Goal: Task Accomplishment & Management: Manage account settings

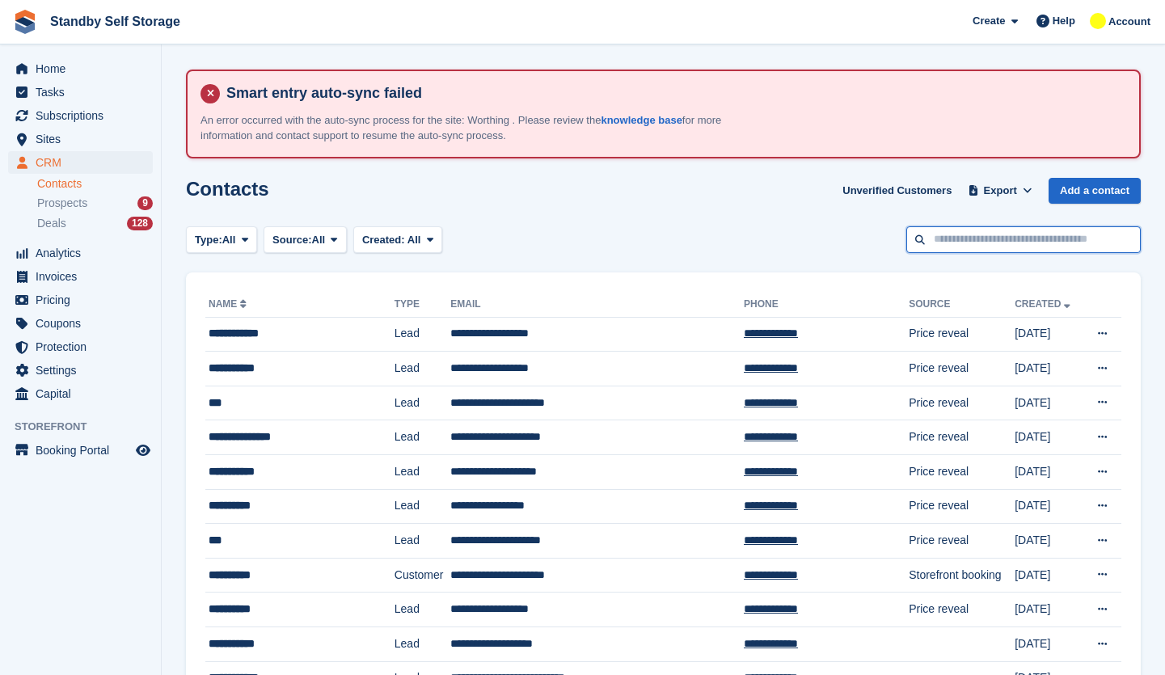
click at [980, 237] on input "text" at bounding box center [1023, 239] width 234 height 27
type input "********"
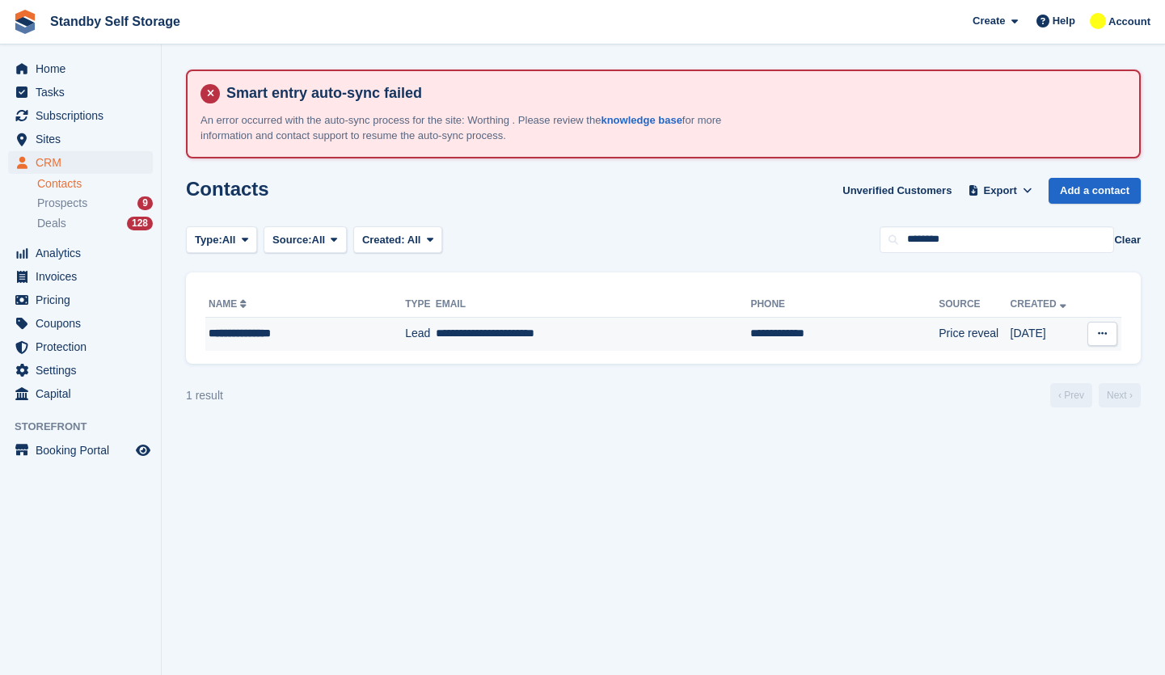
click at [405, 331] on td "Lead" at bounding box center [420, 334] width 30 height 34
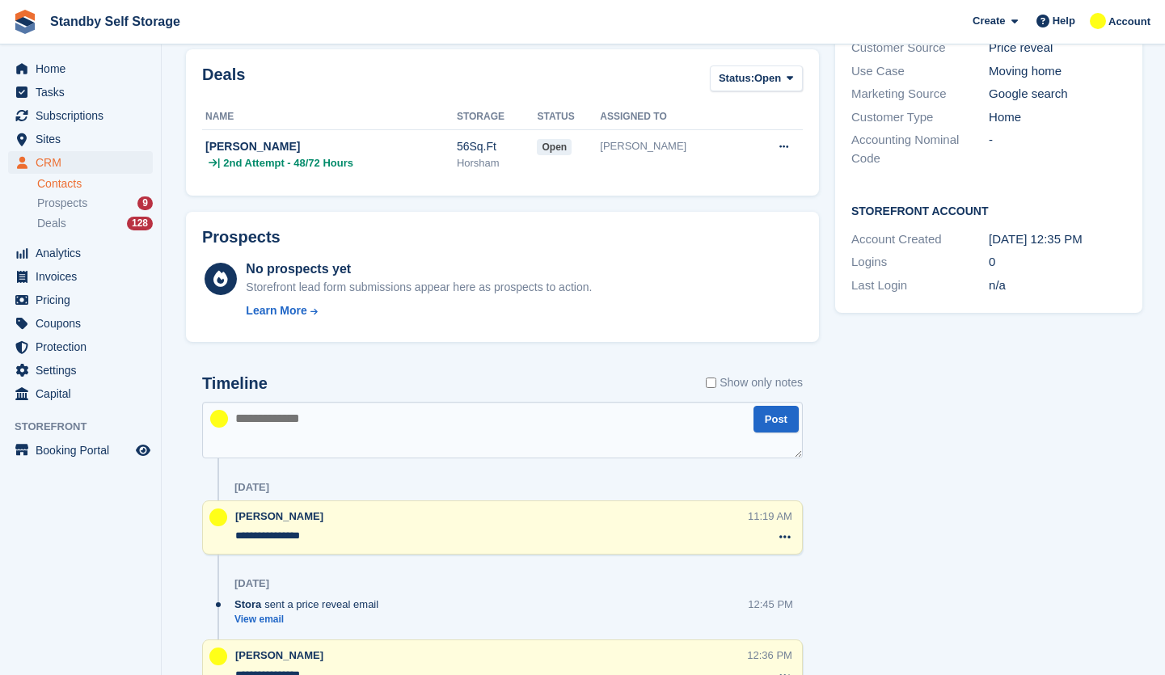
scroll to position [485, 0]
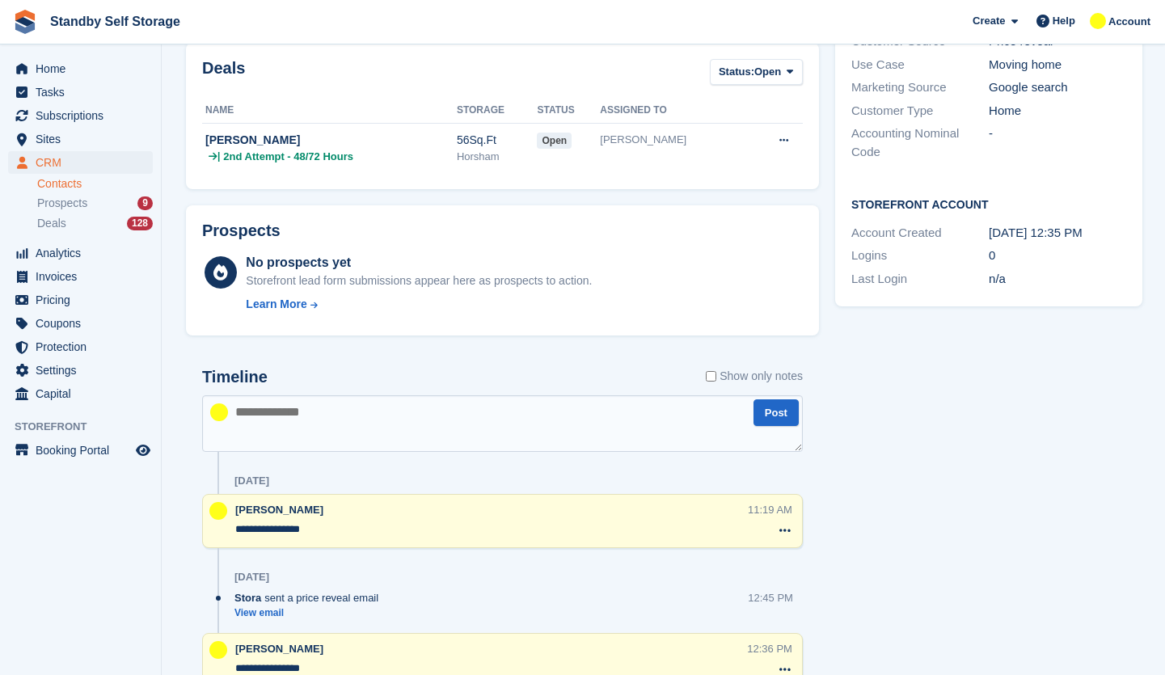
paste textarea "**********"
type textarea "**********"
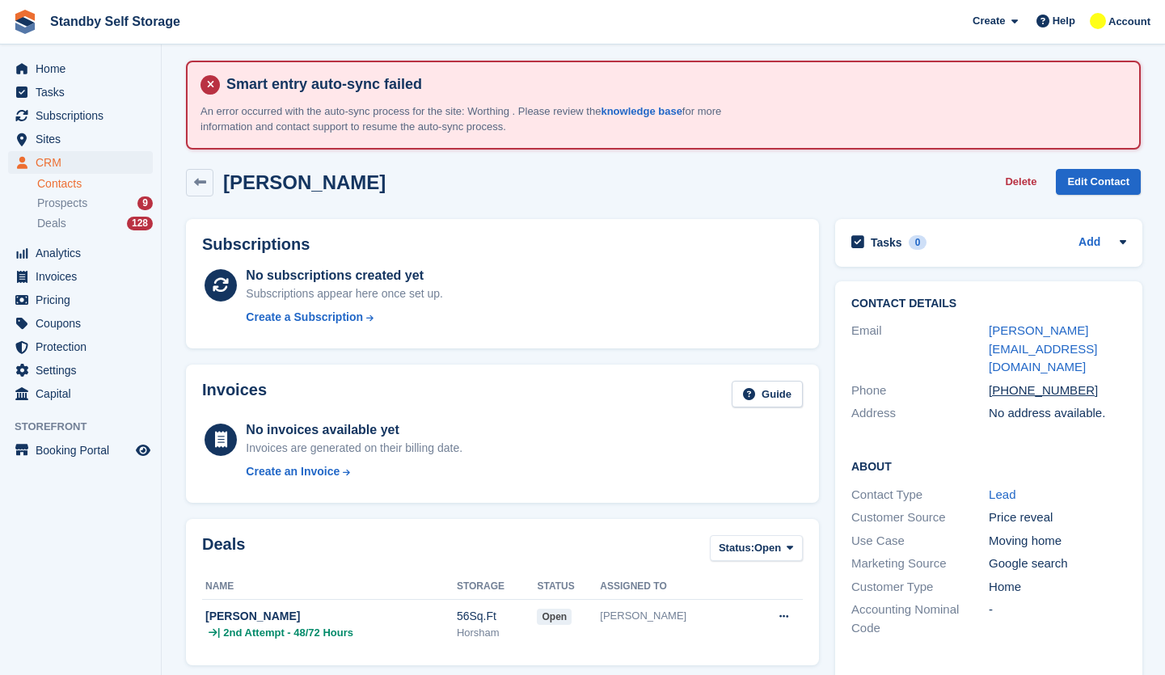
scroll to position [0, 0]
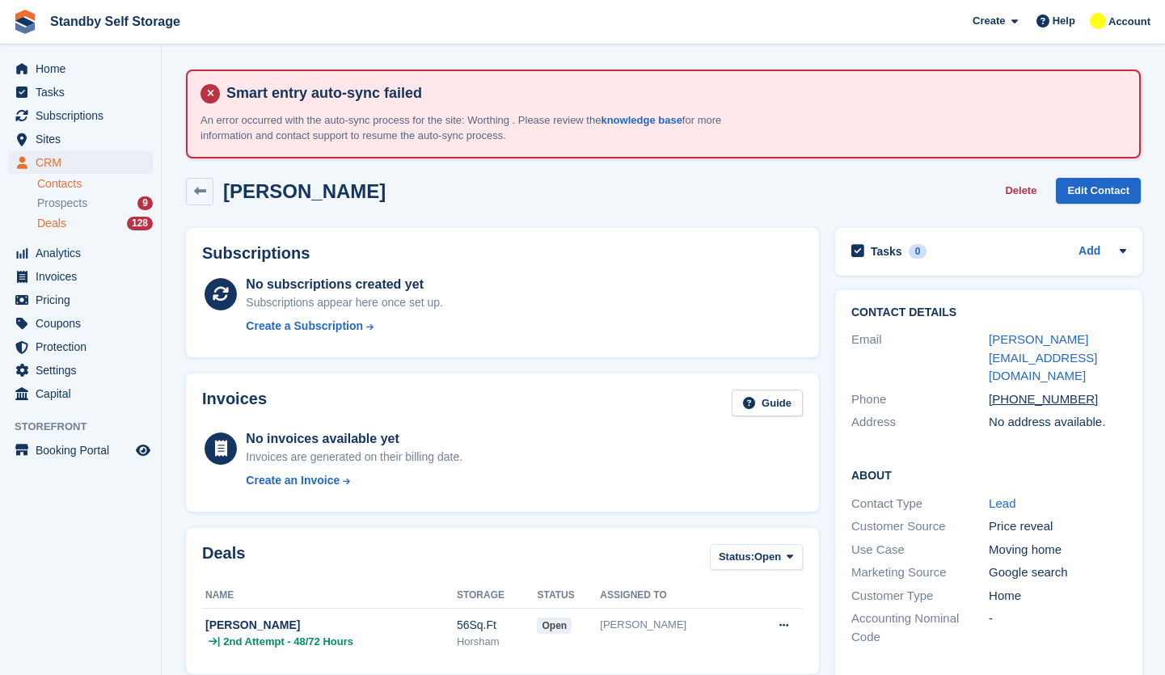
click at [68, 219] on div "Deals 128" at bounding box center [95, 223] width 116 height 15
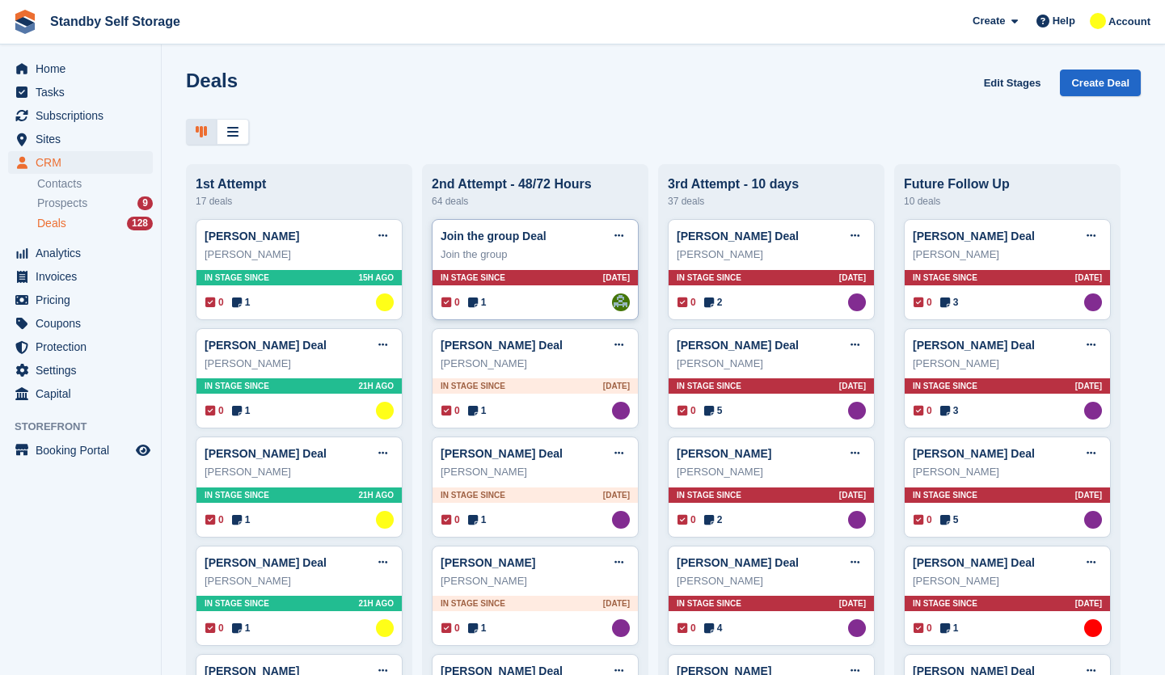
scroll to position [2512, 0]
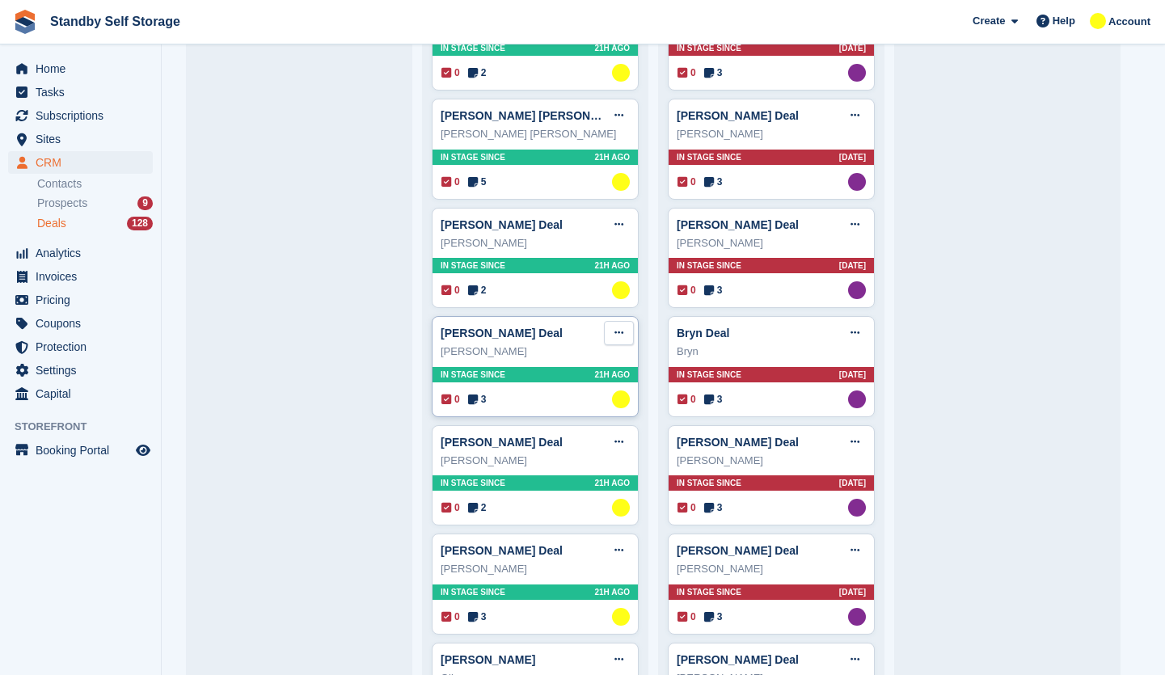
click at [625, 336] on button at bounding box center [619, 333] width 30 height 24
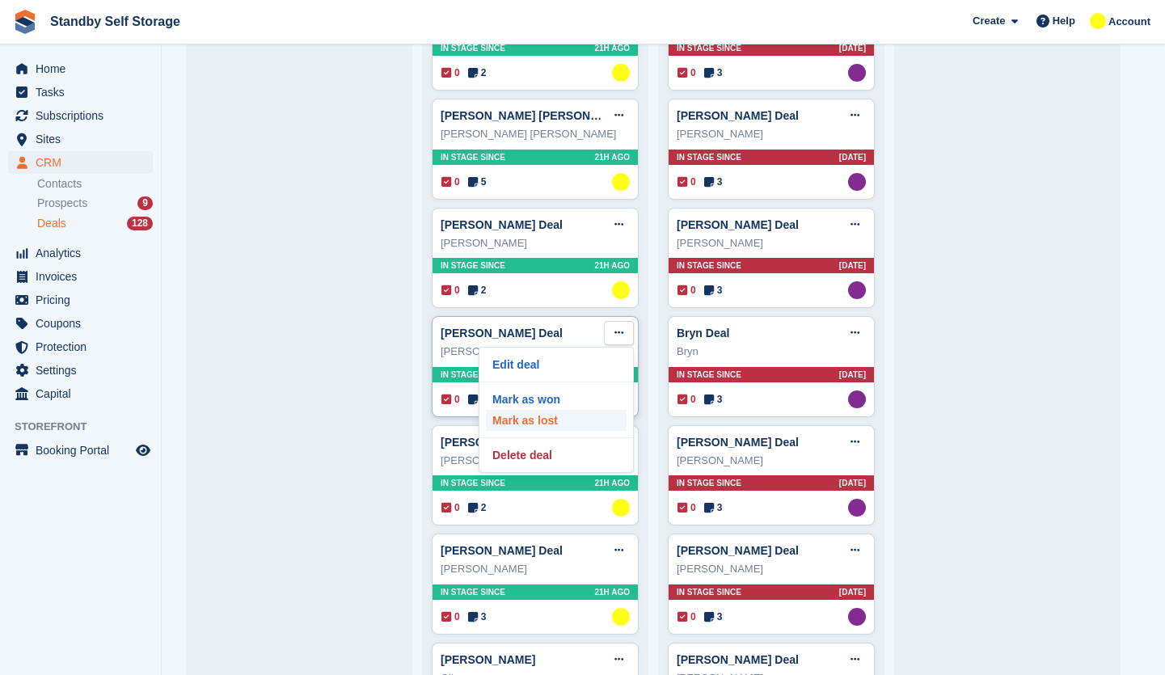
click at [551, 430] on p "Mark as lost" at bounding box center [556, 420] width 141 height 21
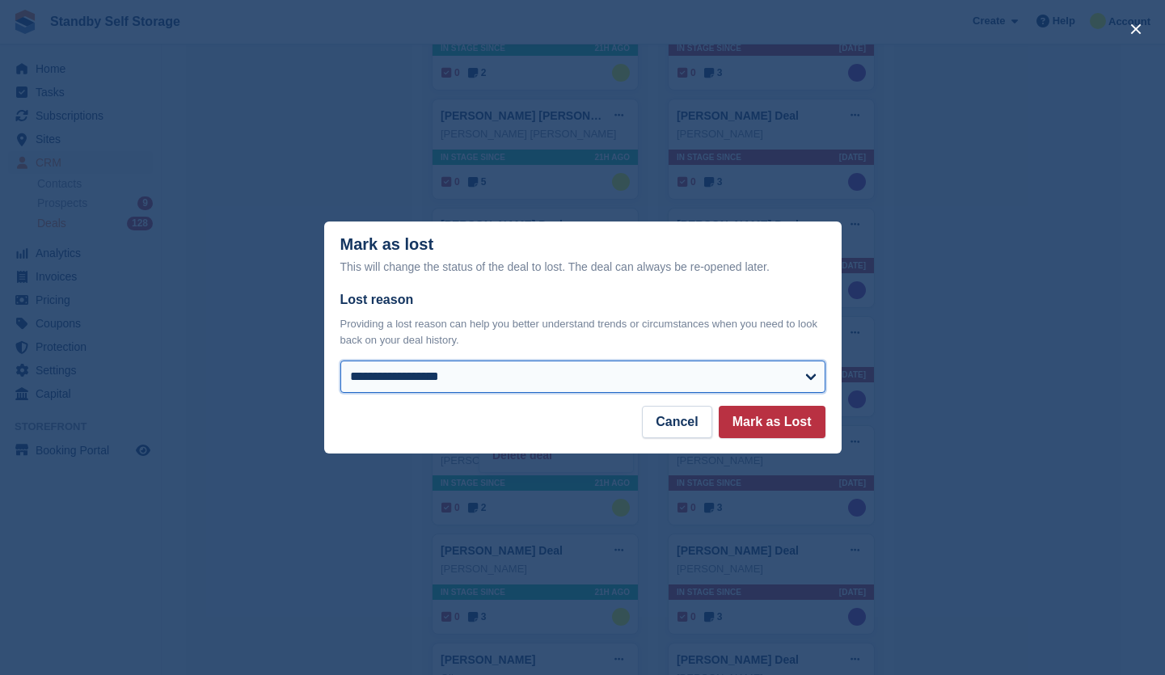
click at [505, 373] on select "**********" at bounding box center [582, 376] width 485 height 32
select select "******"
click at [340, 362] on select "**********" at bounding box center [582, 376] width 485 height 32
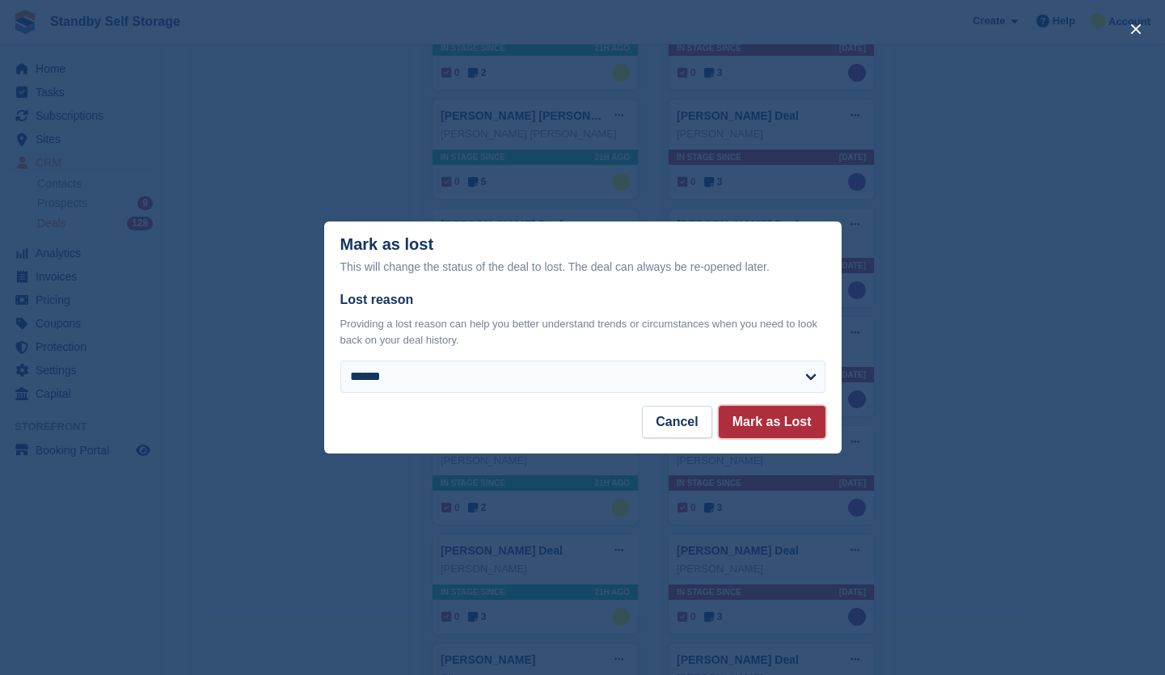
click at [778, 431] on button "Mark as Lost" at bounding box center [772, 422] width 107 height 32
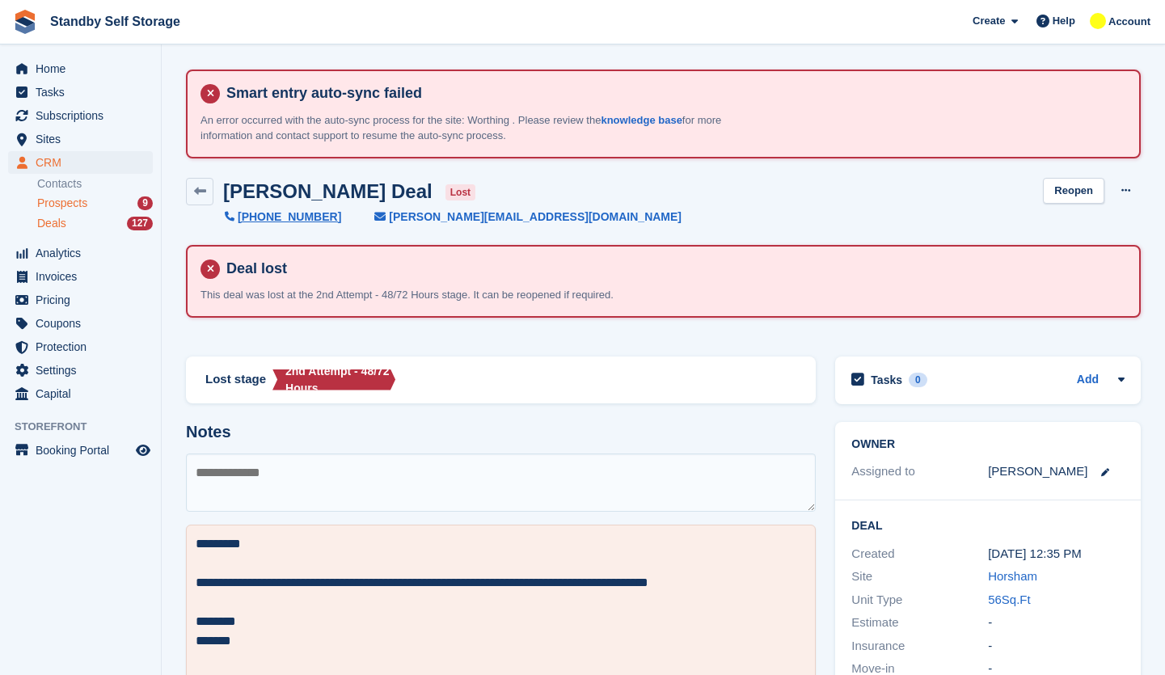
click at [85, 203] on span "Prospects" at bounding box center [62, 203] width 50 height 15
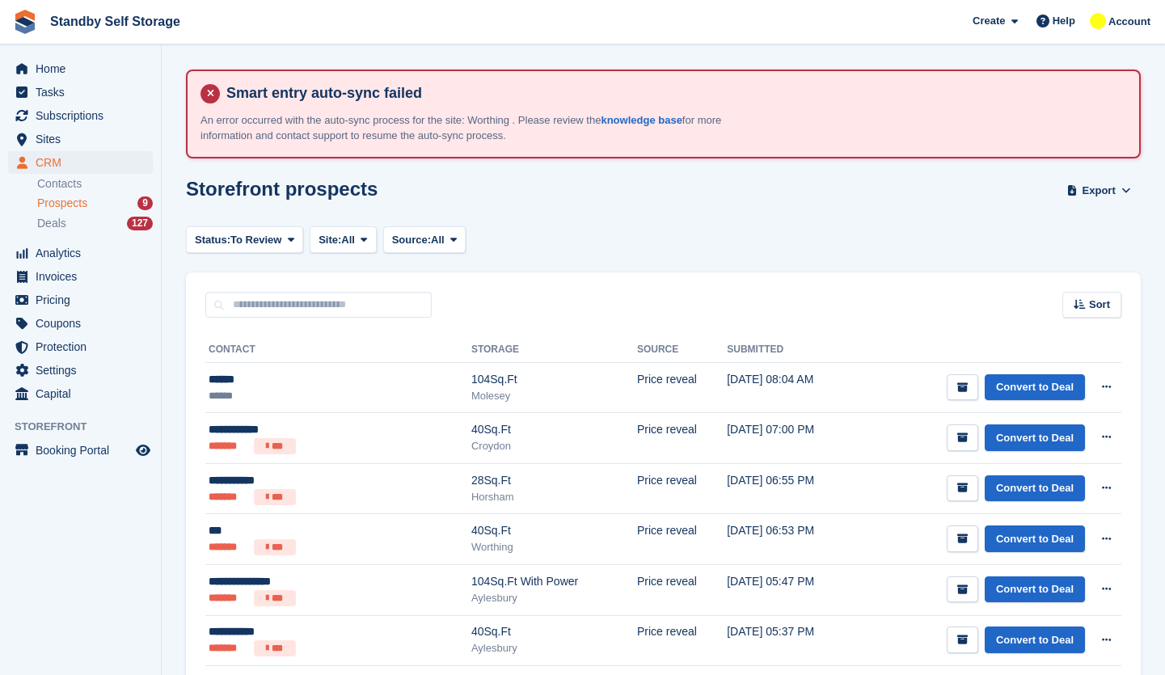
click at [82, 195] on link "Prospects 9" at bounding box center [95, 203] width 116 height 17
click at [116, 202] on div "Prospects 9" at bounding box center [95, 203] width 116 height 15
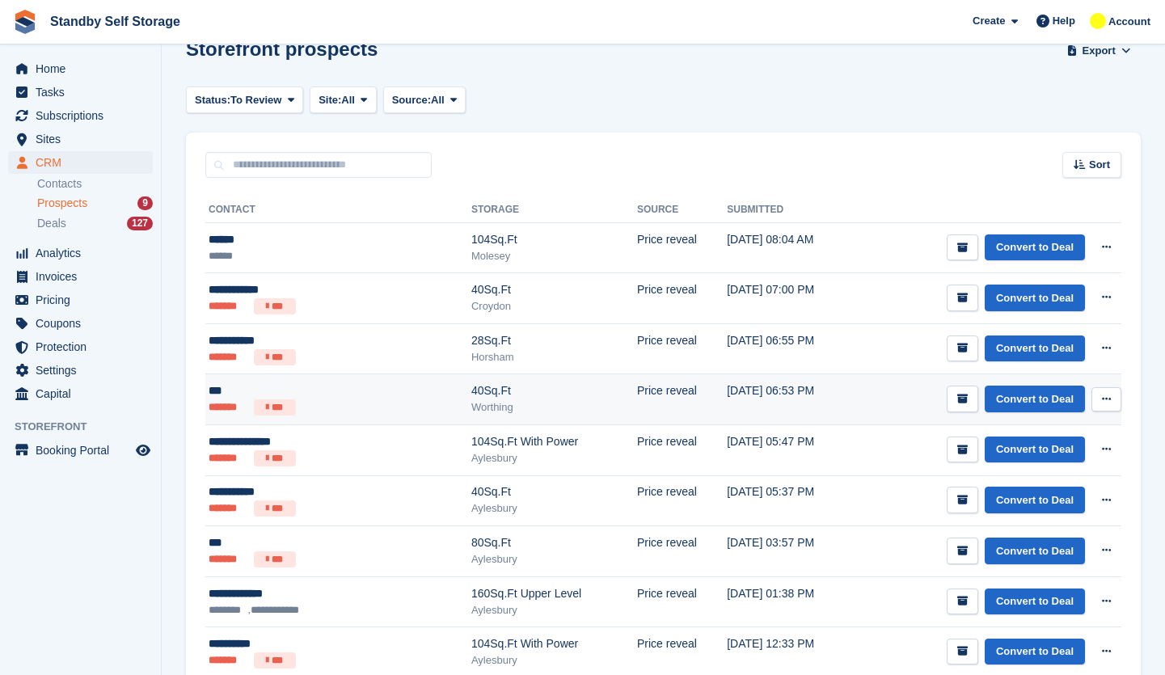
scroll to position [61, 0]
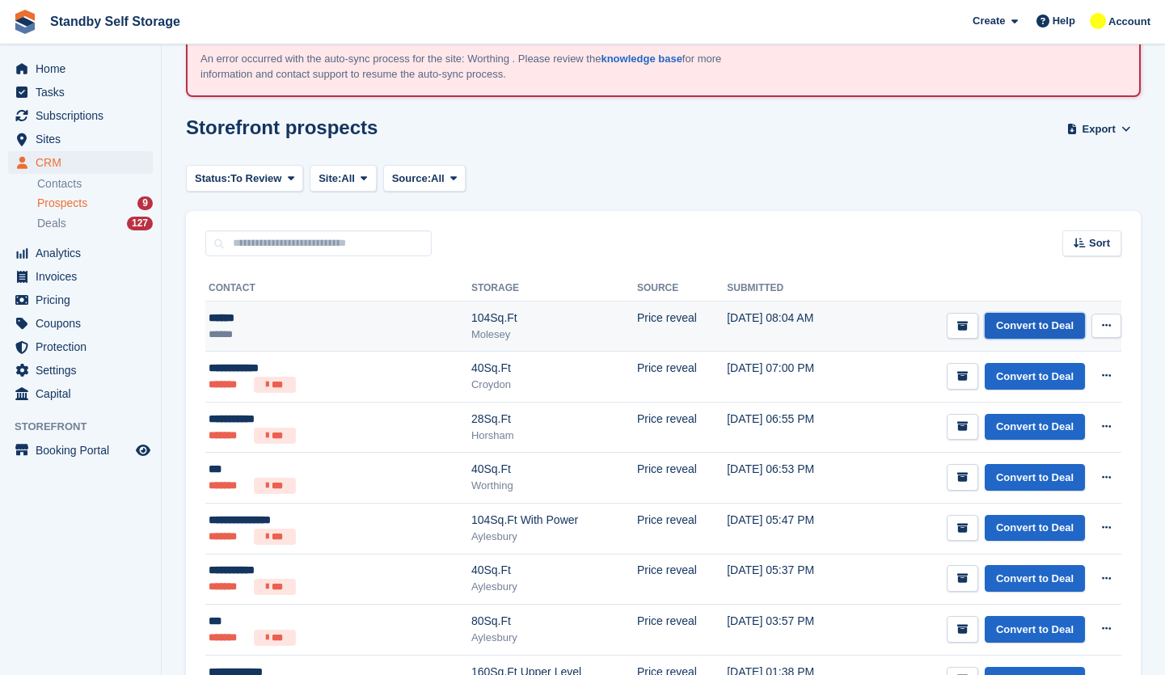
click at [1024, 319] on link "Convert to Deal" at bounding box center [1035, 326] width 100 height 27
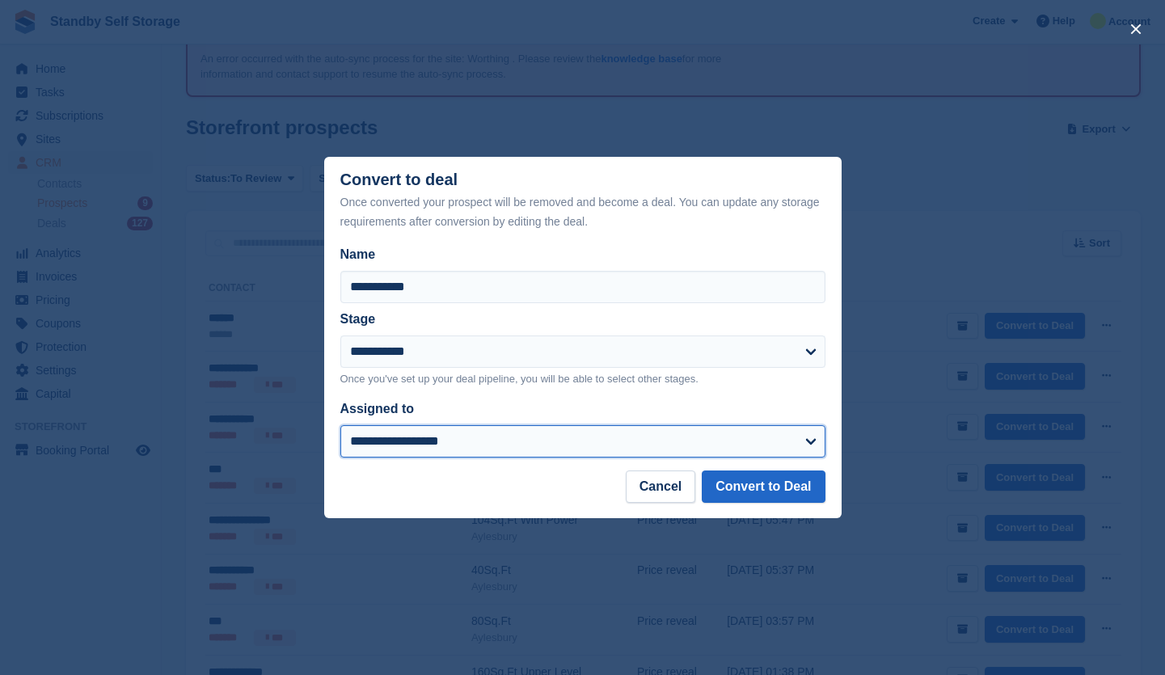
click at [544, 445] on select "**********" at bounding box center [582, 441] width 485 height 32
select select "****"
click at [340, 427] on select "**********" at bounding box center [582, 441] width 485 height 32
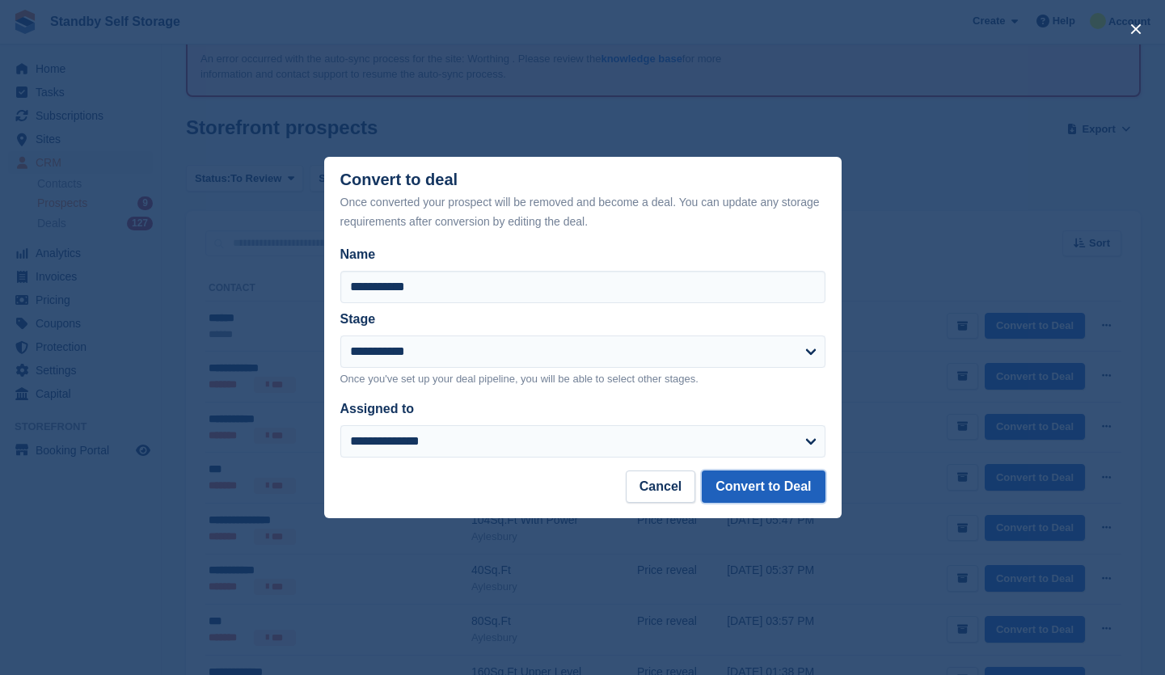
click at [749, 503] on button "Convert to Deal" at bounding box center [763, 486] width 123 height 32
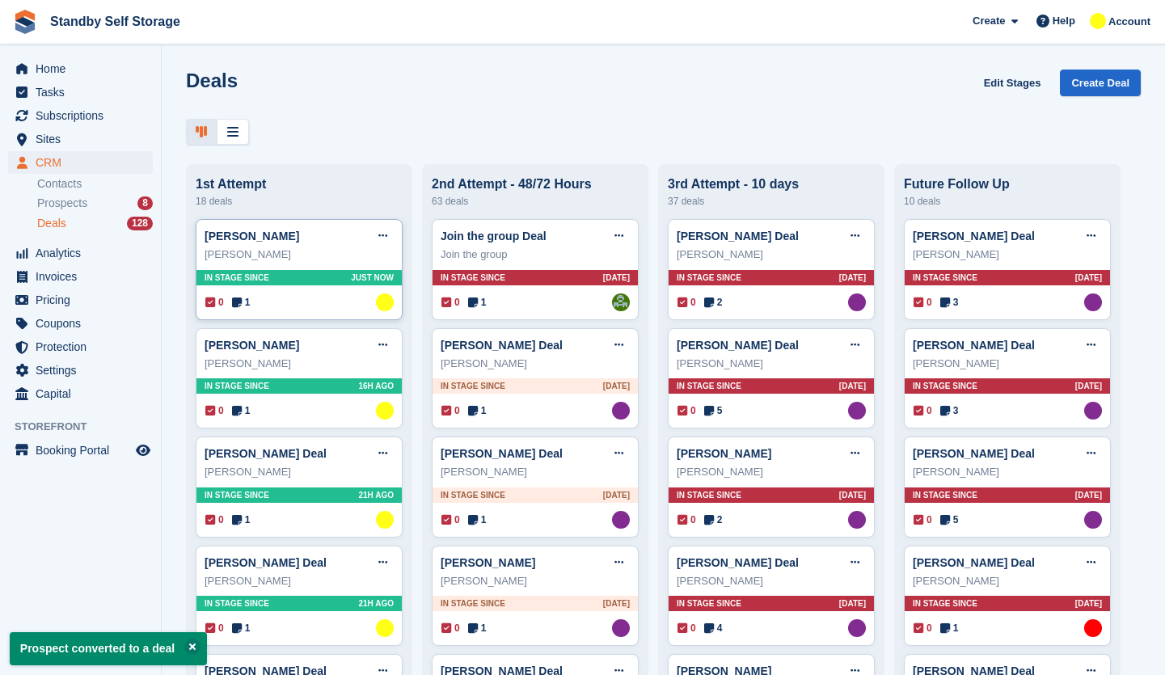
click at [330, 301] on div "0 1 Assigned to Glenn Fisher" at bounding box center [299, 302] width 188 height 18
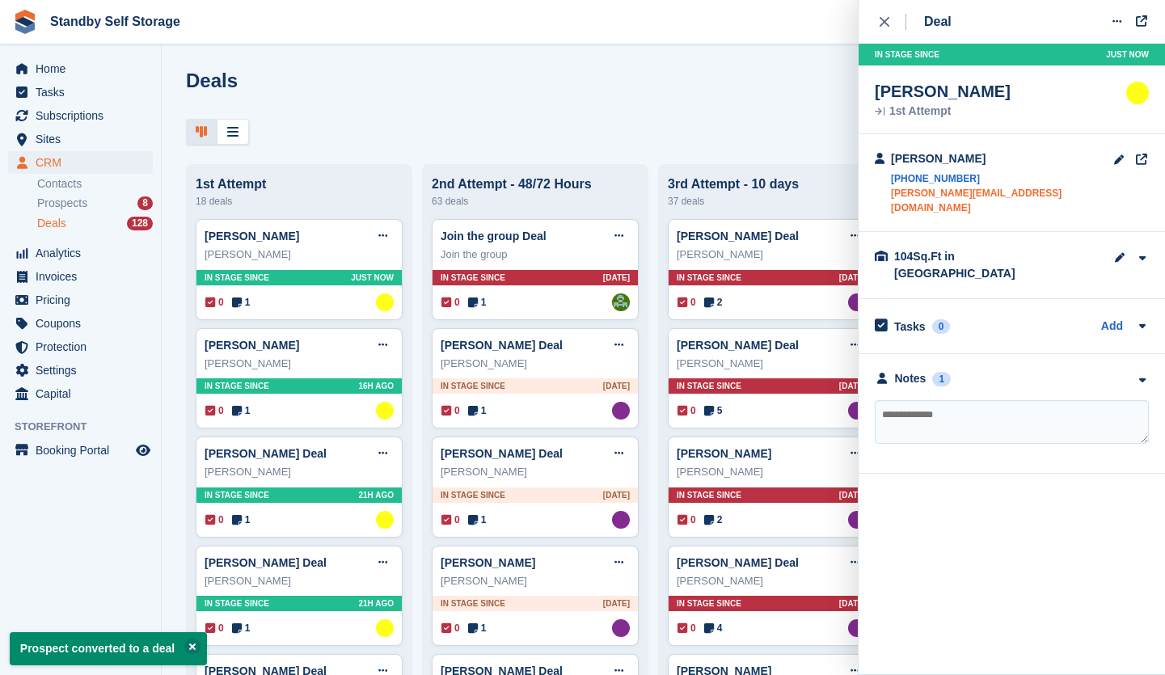
click at [955, 194] on link "adrian@mrbuild.org" at bounding box center [1002, 200] width 222 height 29
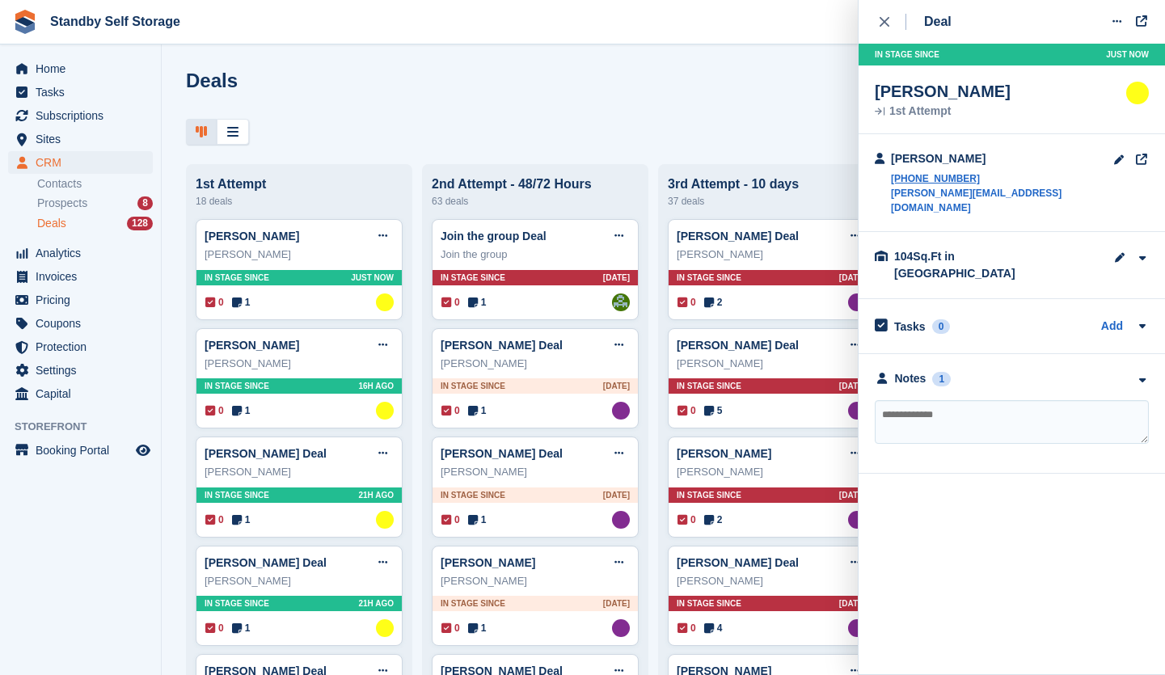
click at [930, 400] on textarea at bounding box center [1012, 422] width 274 height 44
type textarea "**********"
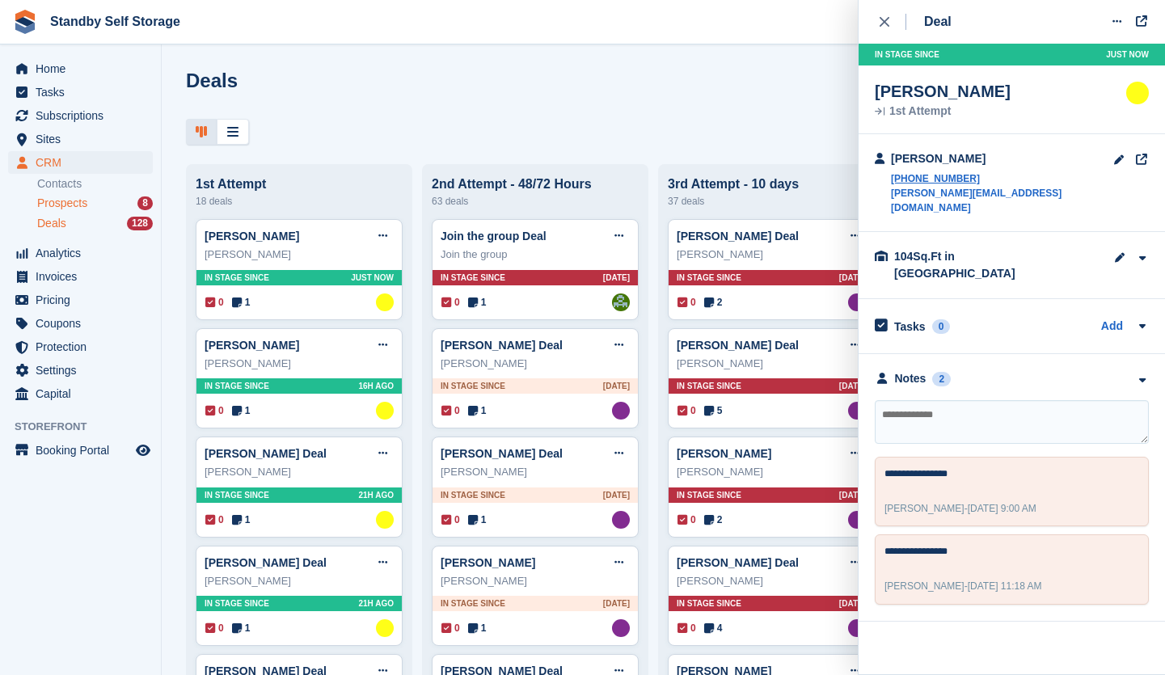
click at [99, 204] on div "Prospects 8" at bounding box center [95, 203] width 116 height 15
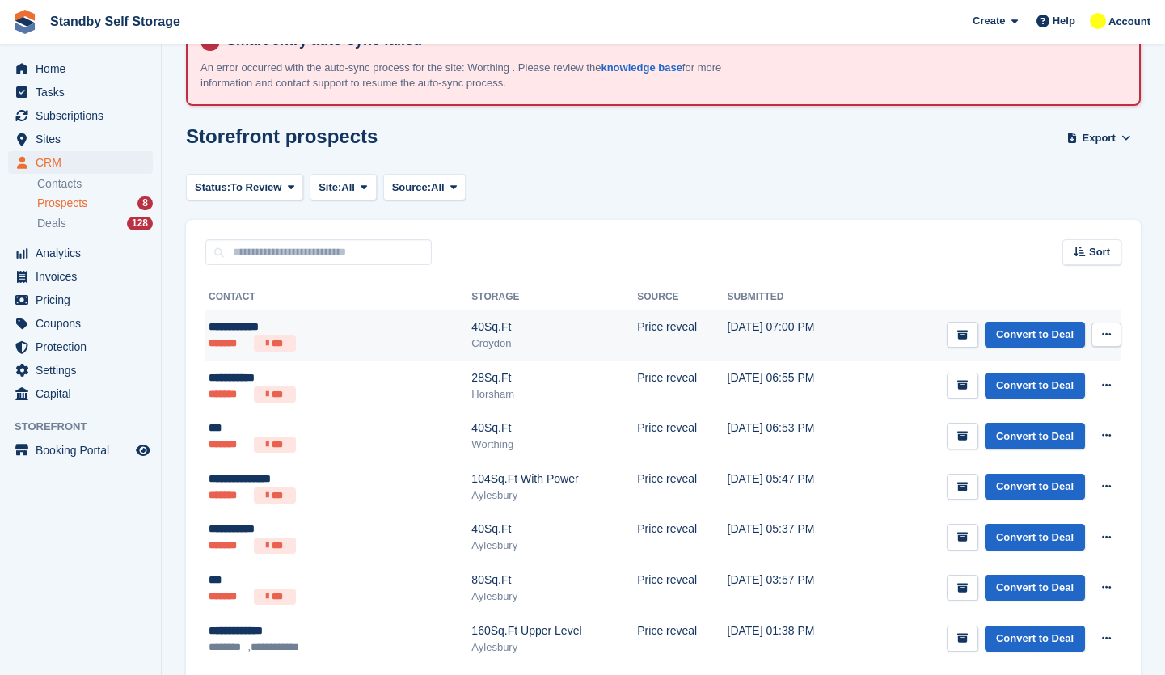
scroll to position [81, 0]
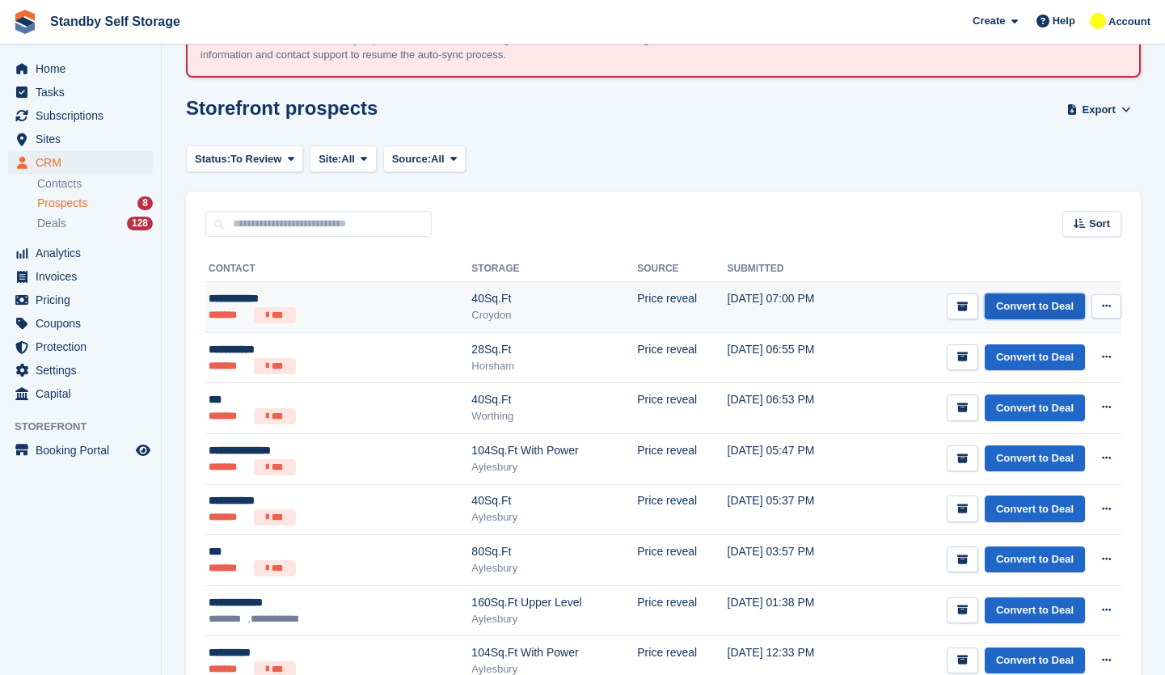
click at [1017, 310] on link "Convert to Deal" at bounding box center [1035, 306] width 100 height 27
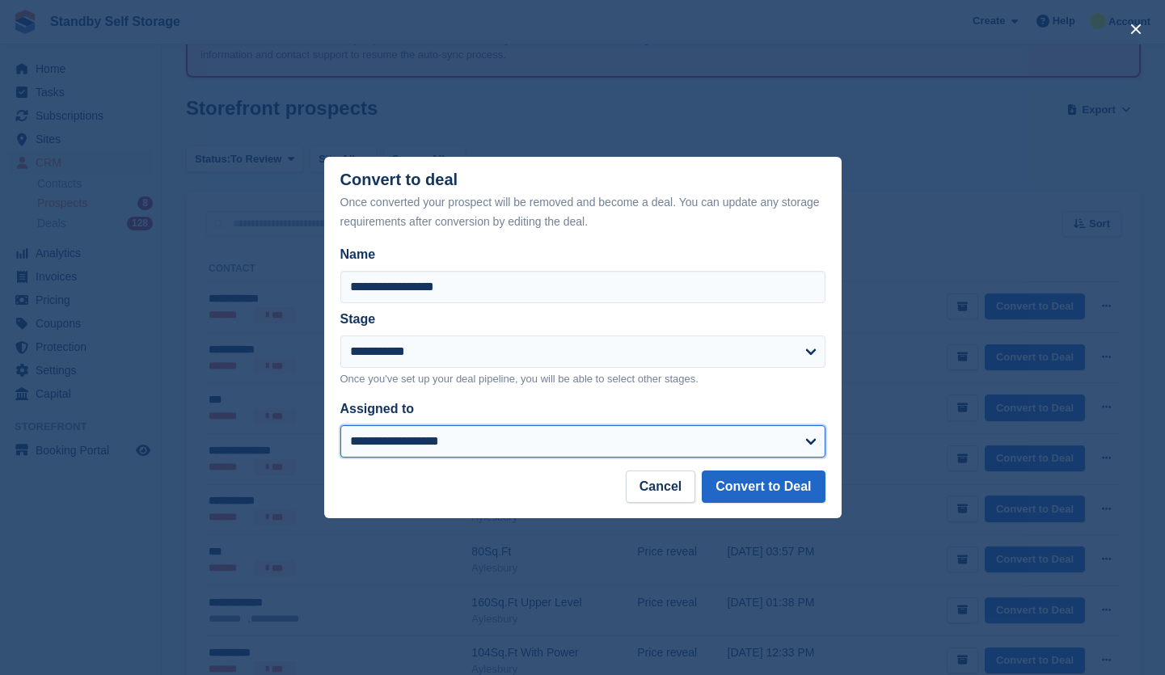
drag, startPoint x: 585, startPoint y: 436, endPoint x: 587, endPoint y: 428, distance: 9.0
click at [585, 436] on select "**********" at bounding box center [582, 441] width 485 height 32
select select "****"
click at [340, 427] on select "**********" at bounding box center [582, 441] width 485 height 32
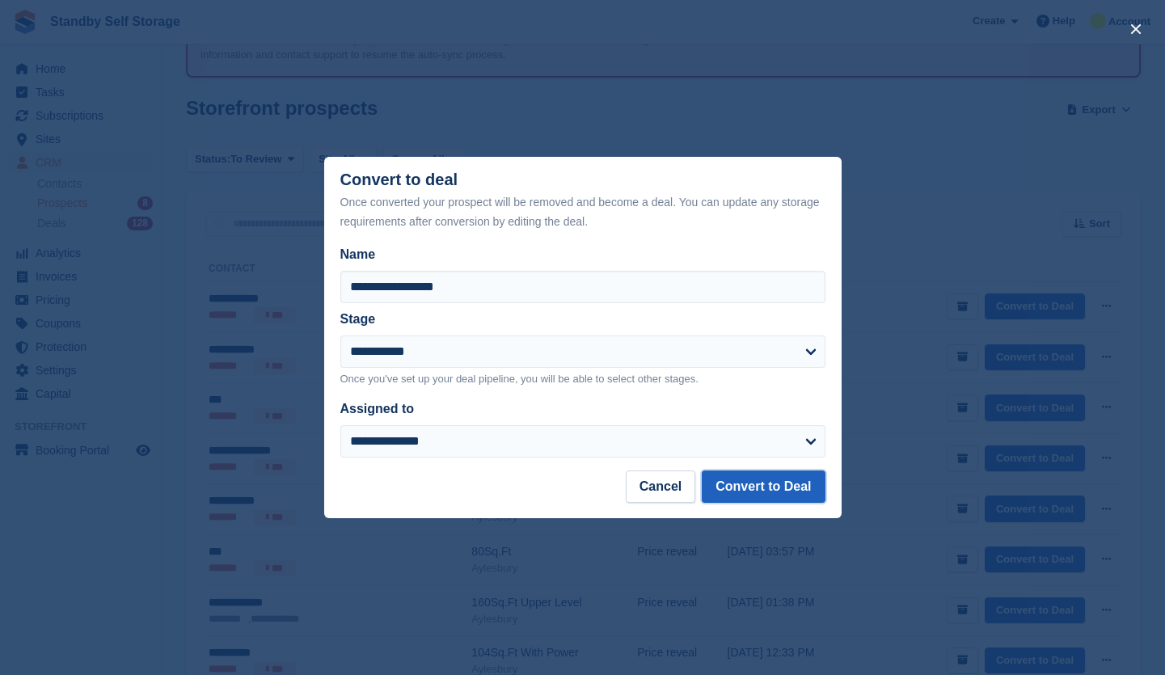
click at [760, 479] on button "Convert to Deal" at bounding box center [763, 486] width 123 height 32
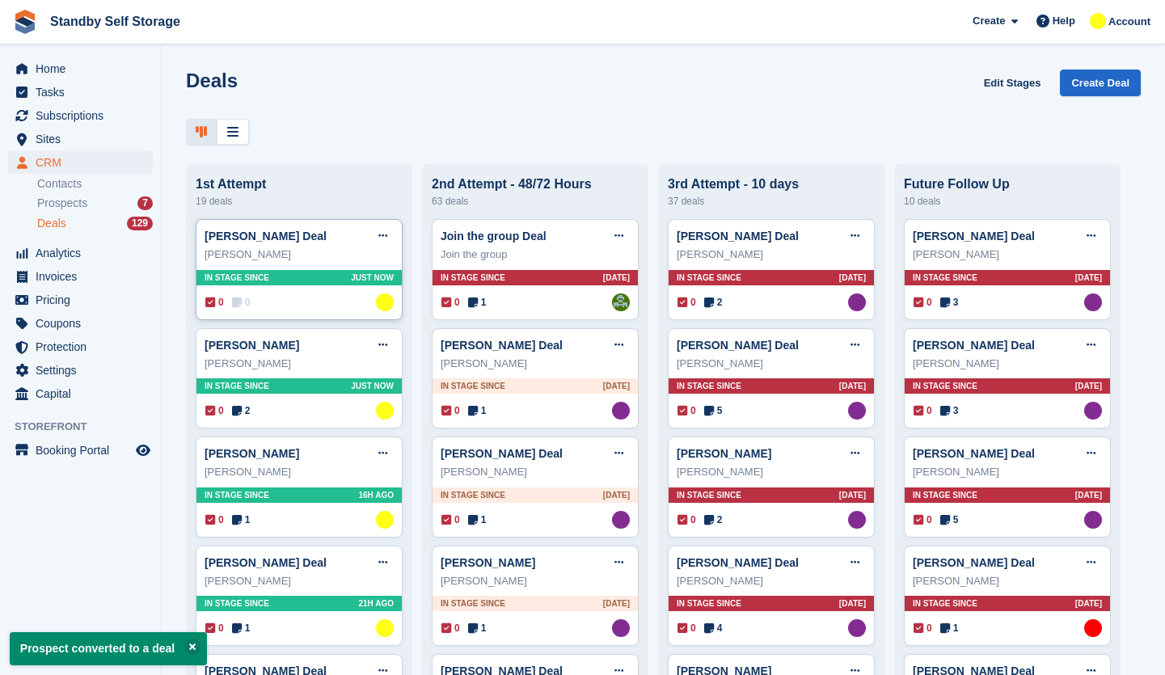
click at [309, 297] on div "0 0 Assigned to Glenn Fisher" at bounding box center [299, 302] width 188 height 18
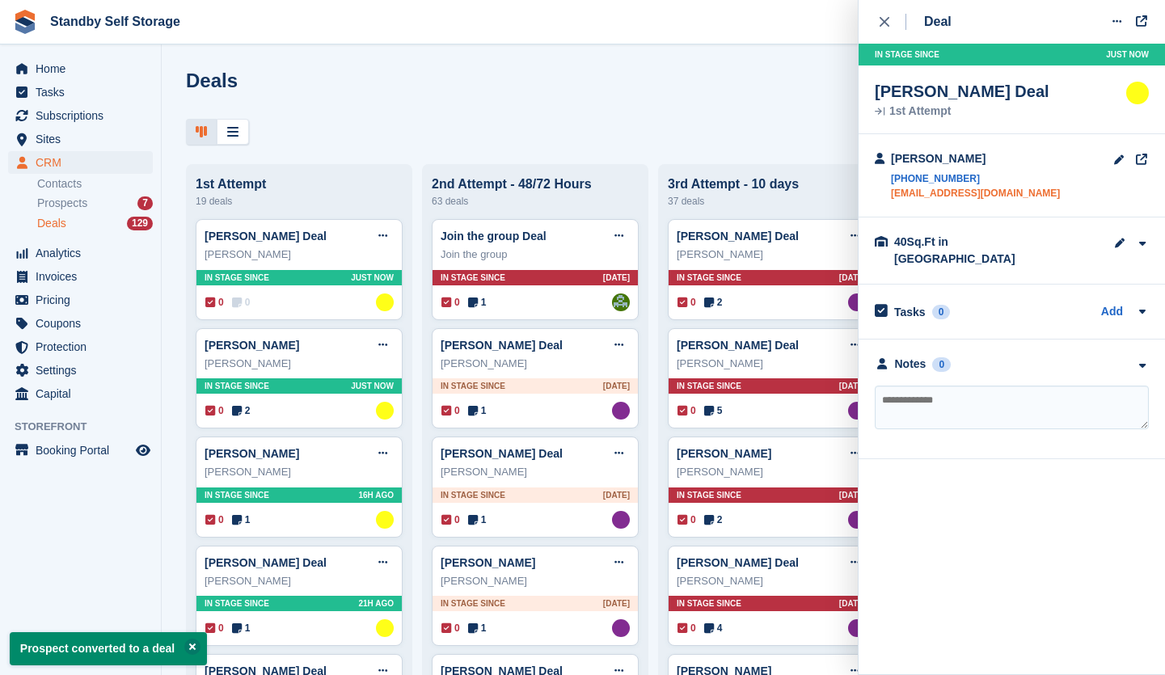
click at [915, 199] on link "tan@stgeorgesrc.org" at bounding box center [975, 193] width 169 height 15
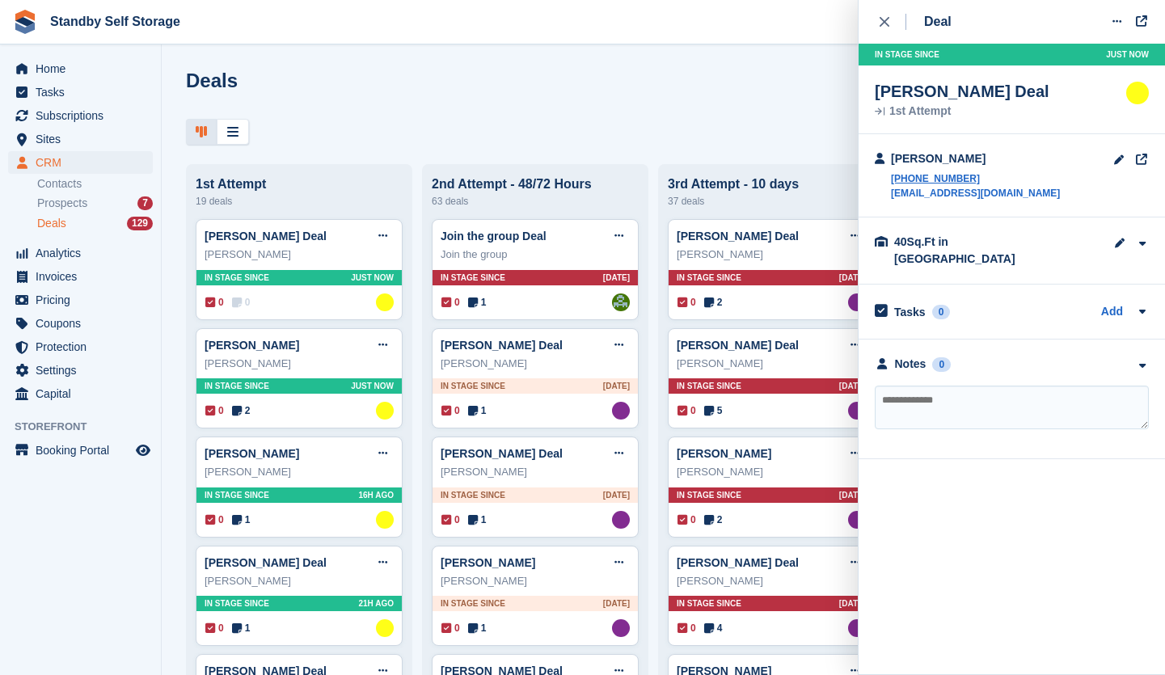
click at [959, 398] on textarea at bounding box center [1012, 408] width 274 height 44
type textarea "**********"
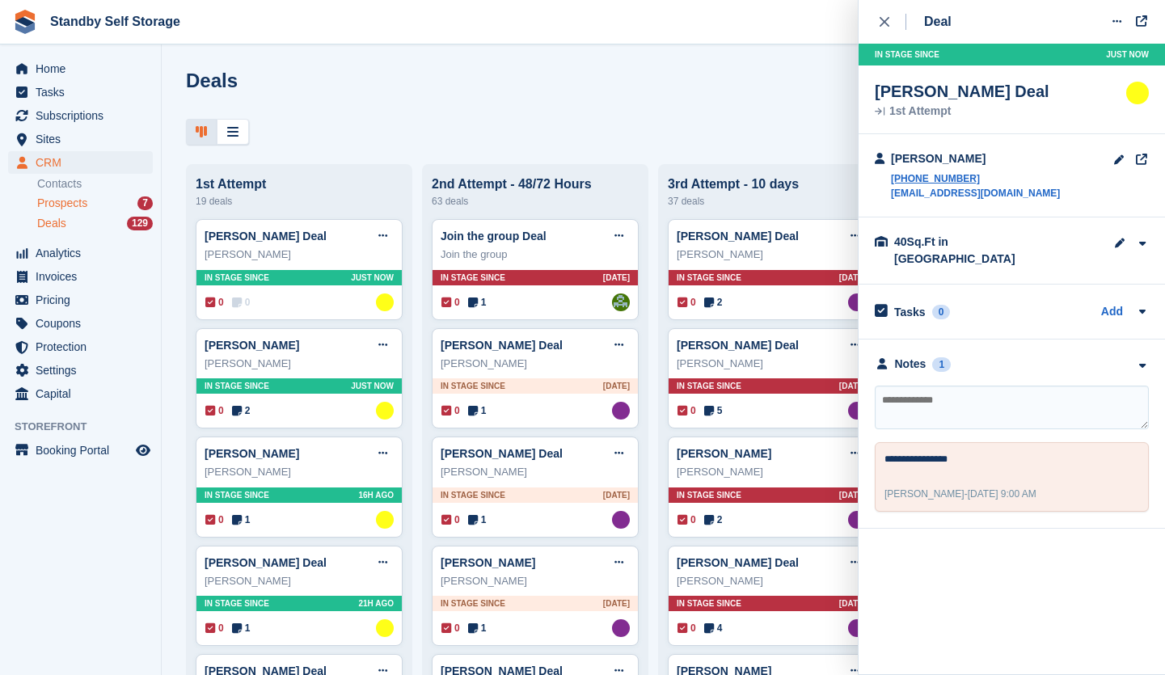
click at [89, 205] on div "Prospects 7" at bounding box center [95, 203] width 116 height 15
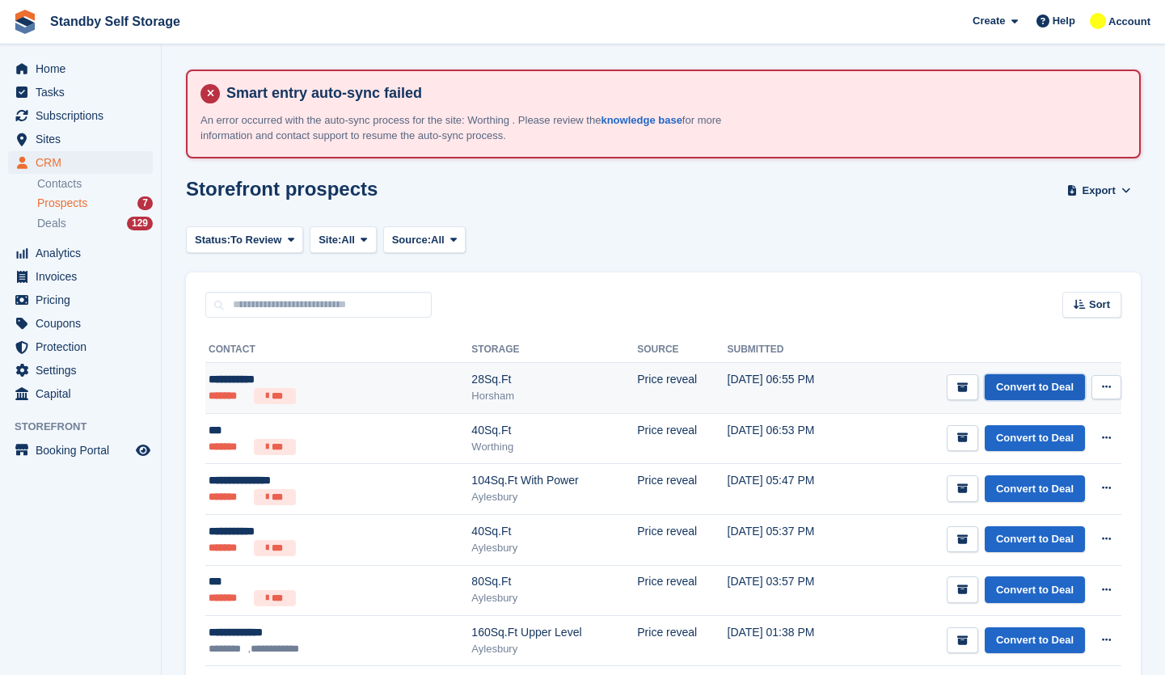
click at [1034, 389] on link "Convert to Deal" at bounding box center [1035, 387] width 100 height 27
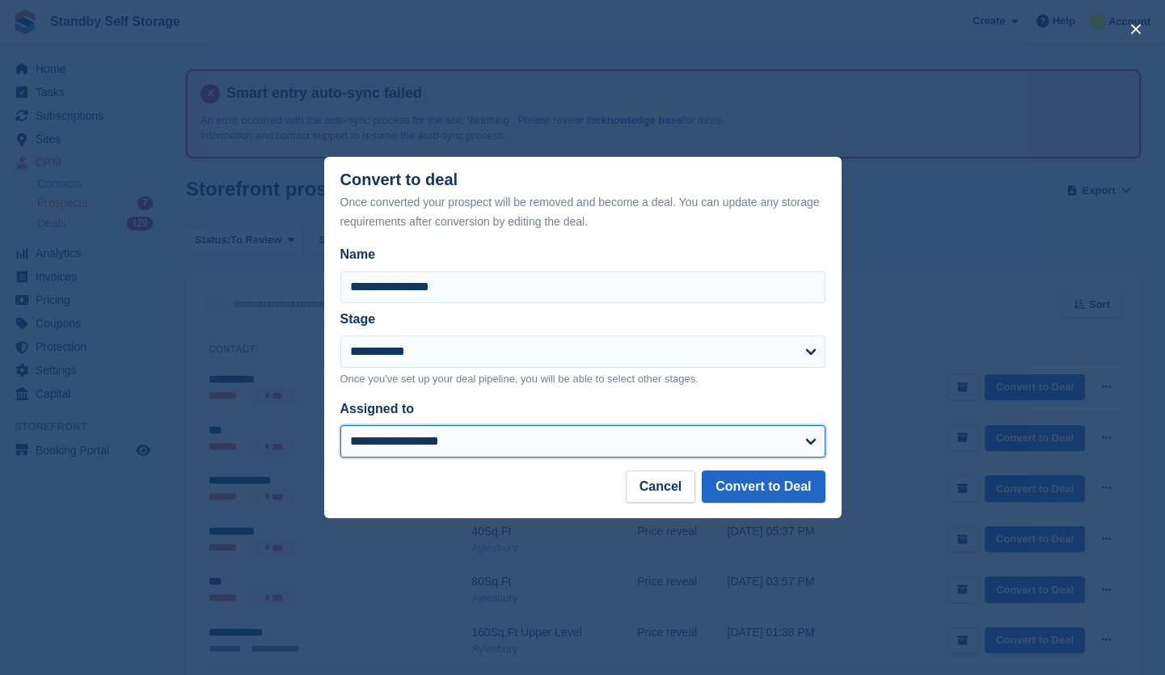
click at [488, 444] on select "**********" at bounding box center [582, 441] width 485 height 32
select select "****"
click at [340, 427] on select "**********" at bounding box center [582, 441] width 485 height 32
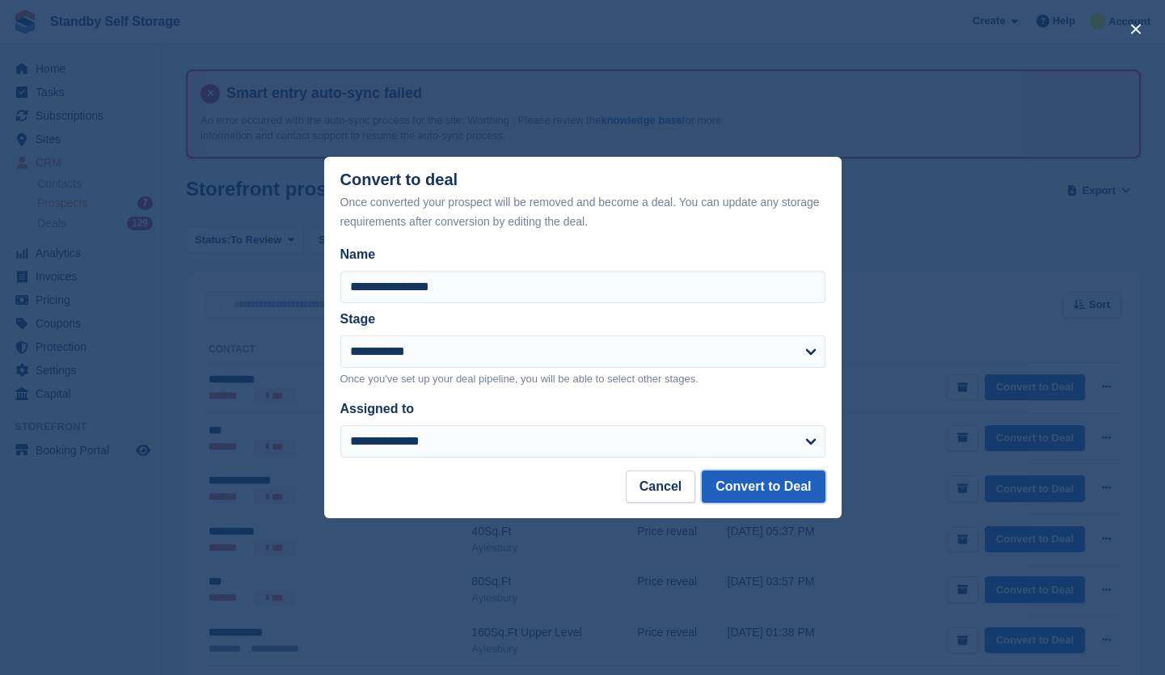
click at [761, 490] on button "Convert to Deal" at bounding box center [763, 486] width 123 height 32
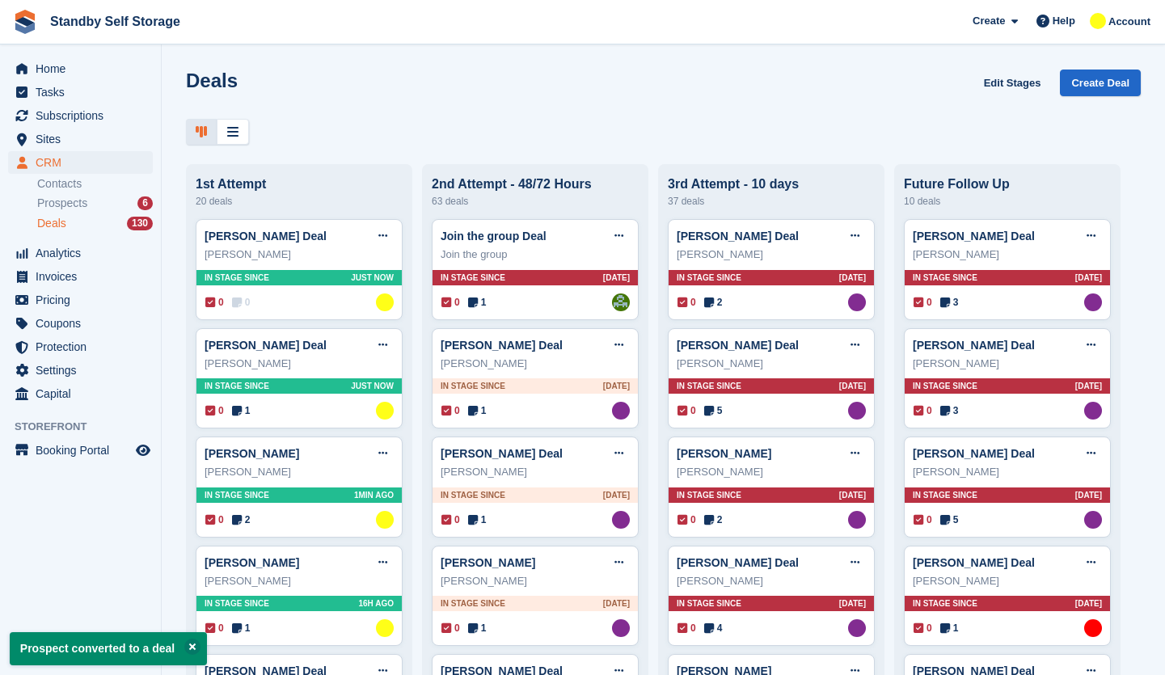
click at [294, 310] on div "0 0 Assigned to Glenn Fisher" at bounding box center [299, 302] width 188 height 18
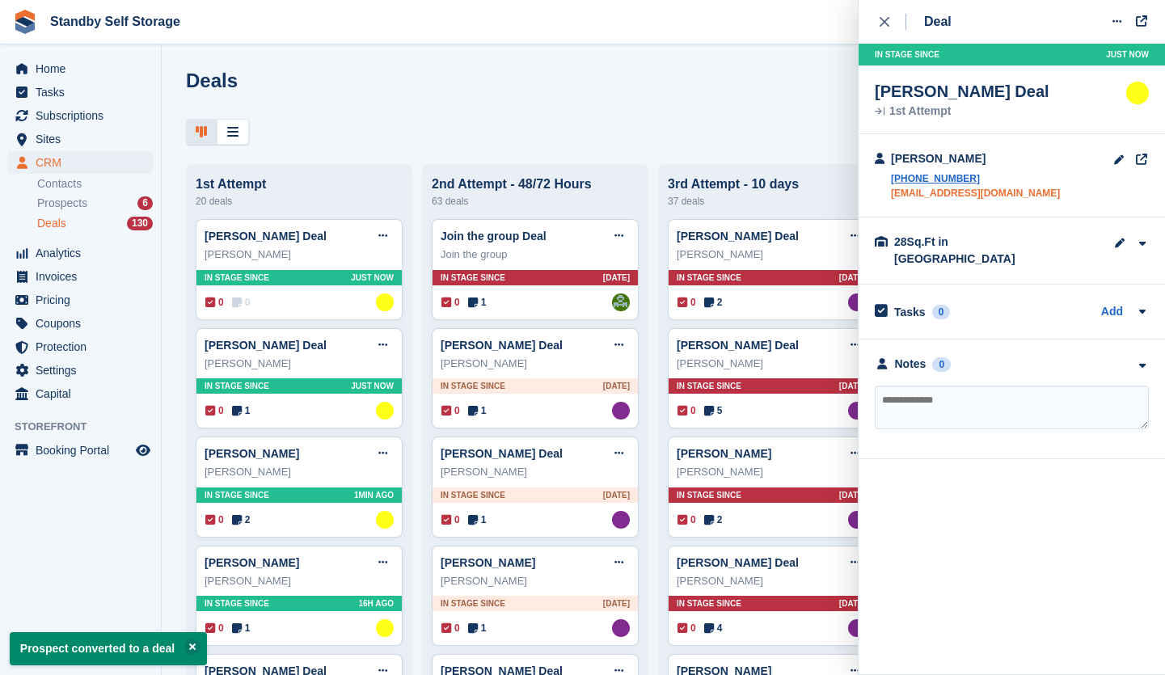
click at [960, 199] on link "tomlane40@gmail.com" at bounding box center [975, 193] width 169 height 15
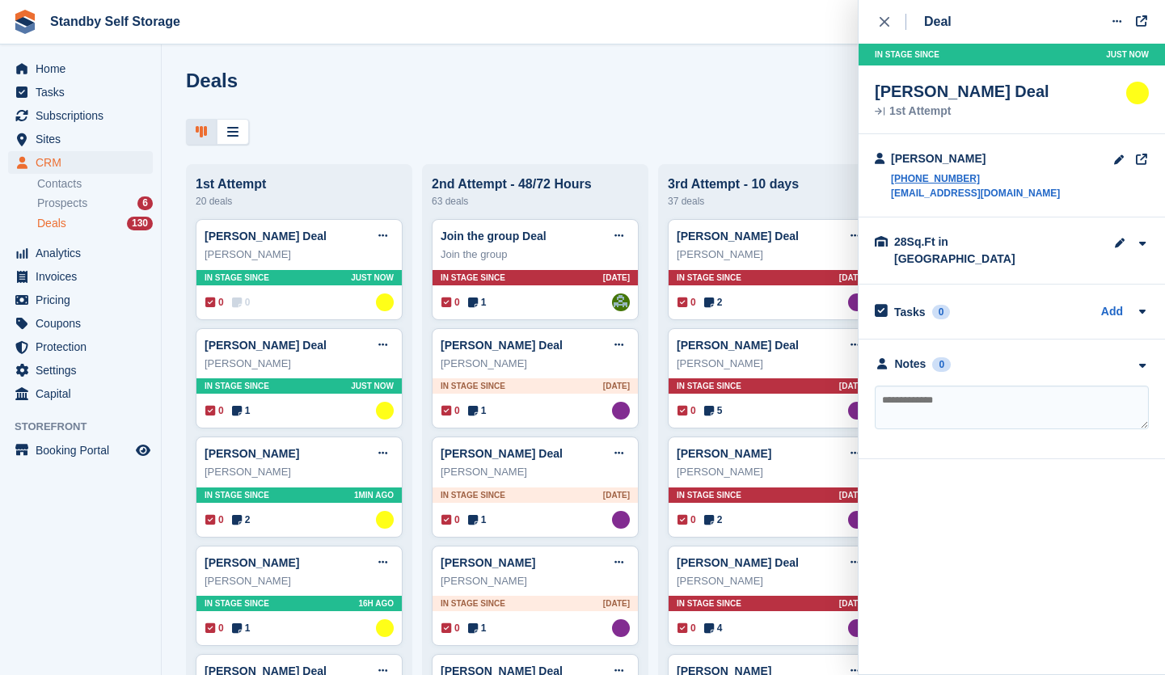
click at [923, 363] on div "Notes 0 No notes added yet" at bounding box center [1011, 399] width 306 height 120
click at [930, 386] on textarea at bounding box center [1012, 408] width 274 height 44
type textarea "**********"
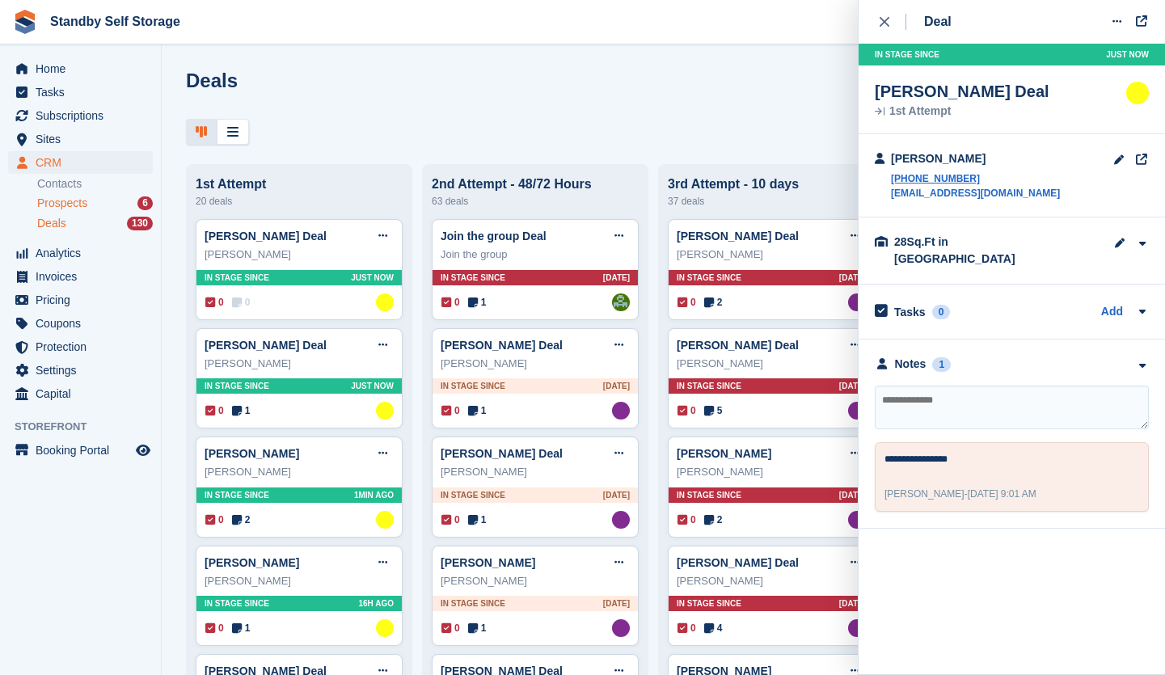
click at [95, 203] on div "Prospects 6" at bounding box center [95, 203] width 116 height 15
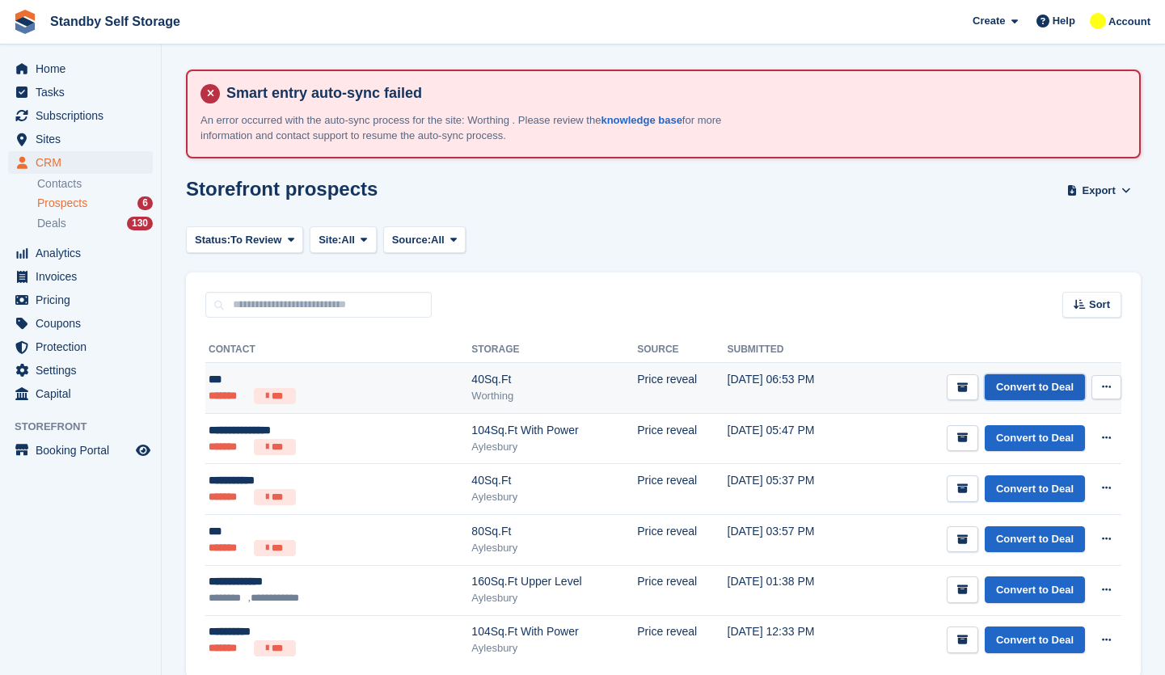
click at [1023, 385] on link "Convert to Deal" at bounding box center [1035, 387] width 100 height 27
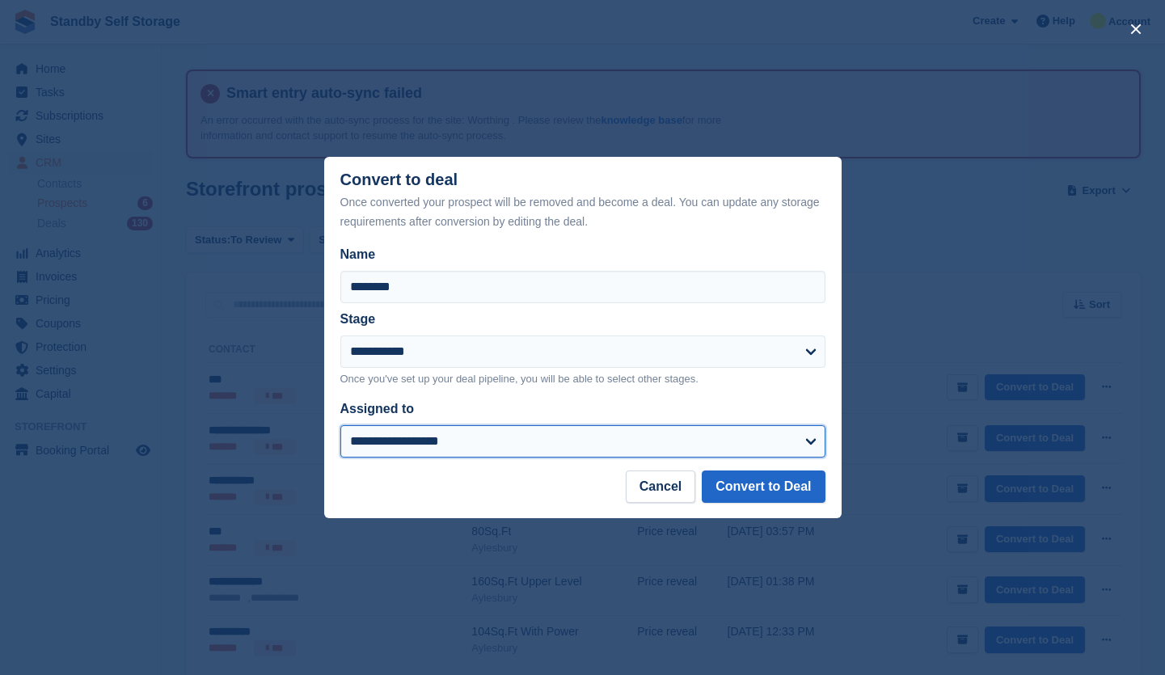
drag, startPoint x: 525, startPoint y: 435, endPoint x: 533, endPoint y: 428, distance: 10.9
click at [525, 435] on select "**********" at bounding box center [582, 441] width 485 height 32
select select "****"
click at [340, 427] on select "**********" at bounding box center [582, 441] width 485 height 32
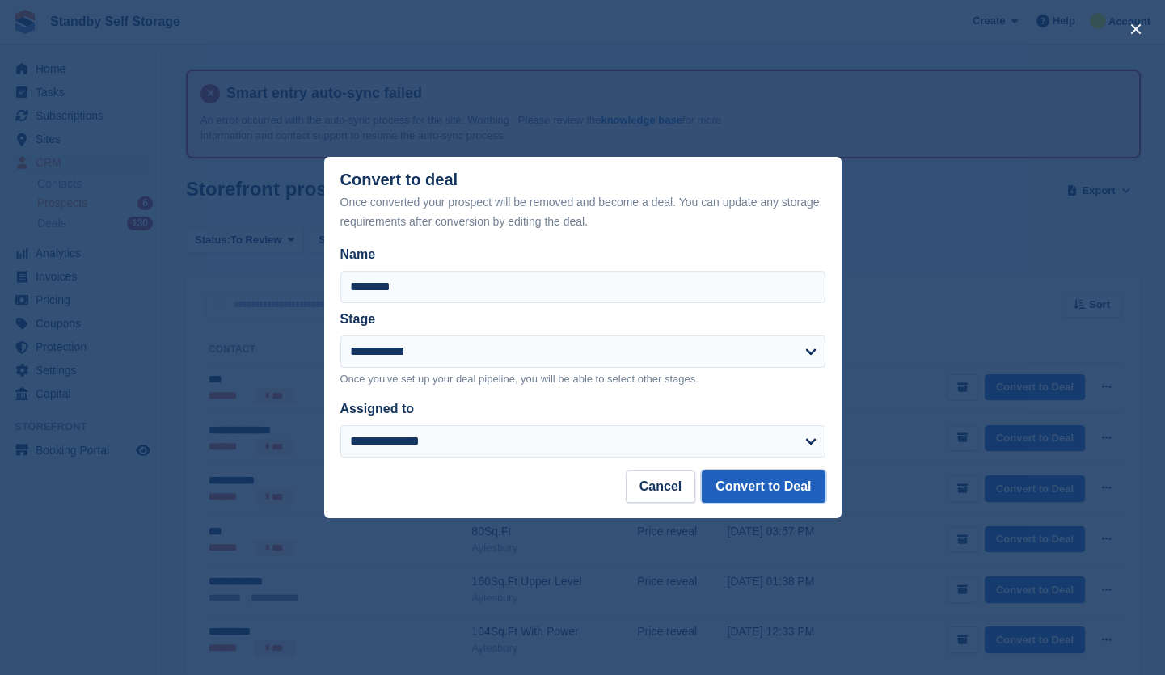
click at [753, 492] on button "Convert to Deal" at bounding box center [763, 486] width 123 height 32
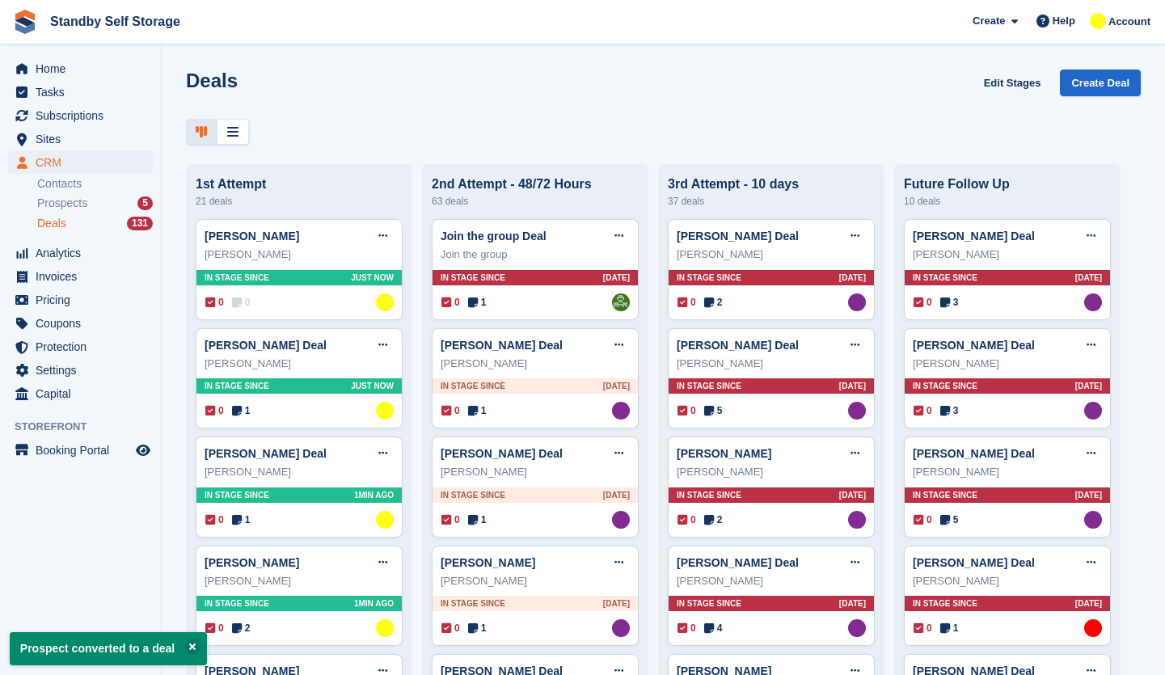
click at [293, 301] on div "0 0 Assigned to Glenn Fisher" at bounding box center [299, 302] width 188 height 18
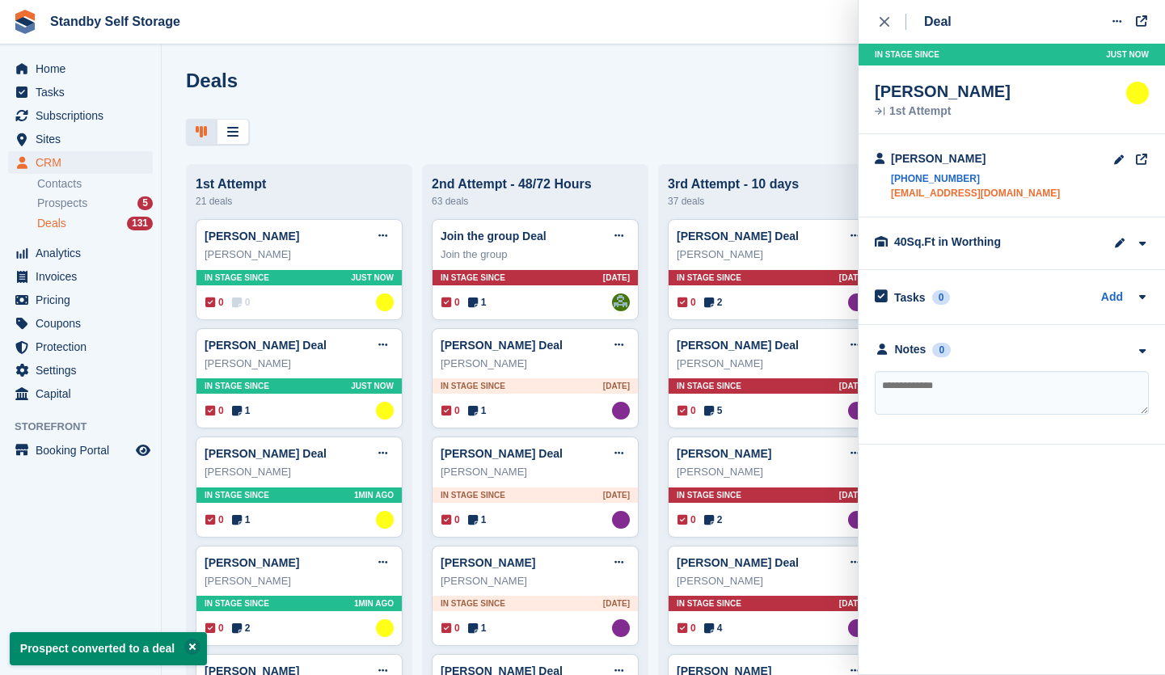
click at [960, 196] on link "tenth-86team@icloud.com" at bounding box center [975, 193] width 169 height 15
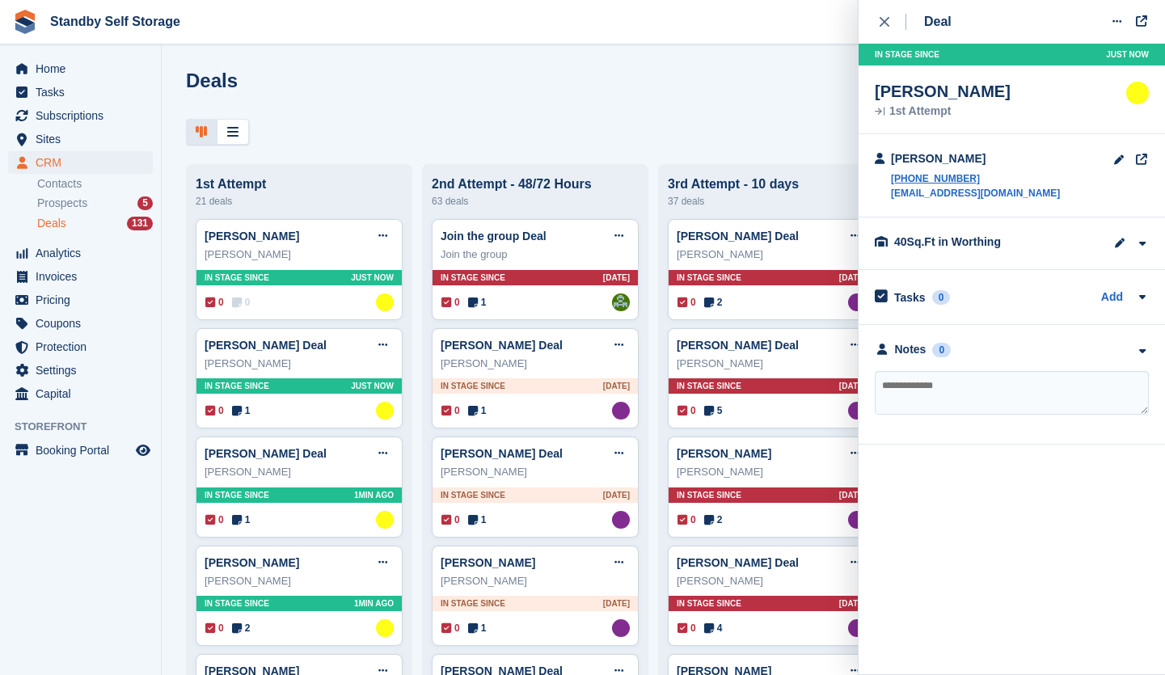
click at [920, 389] on textarea at bounding box center [1012, 393] width 274 height 44
type textarea "**********"
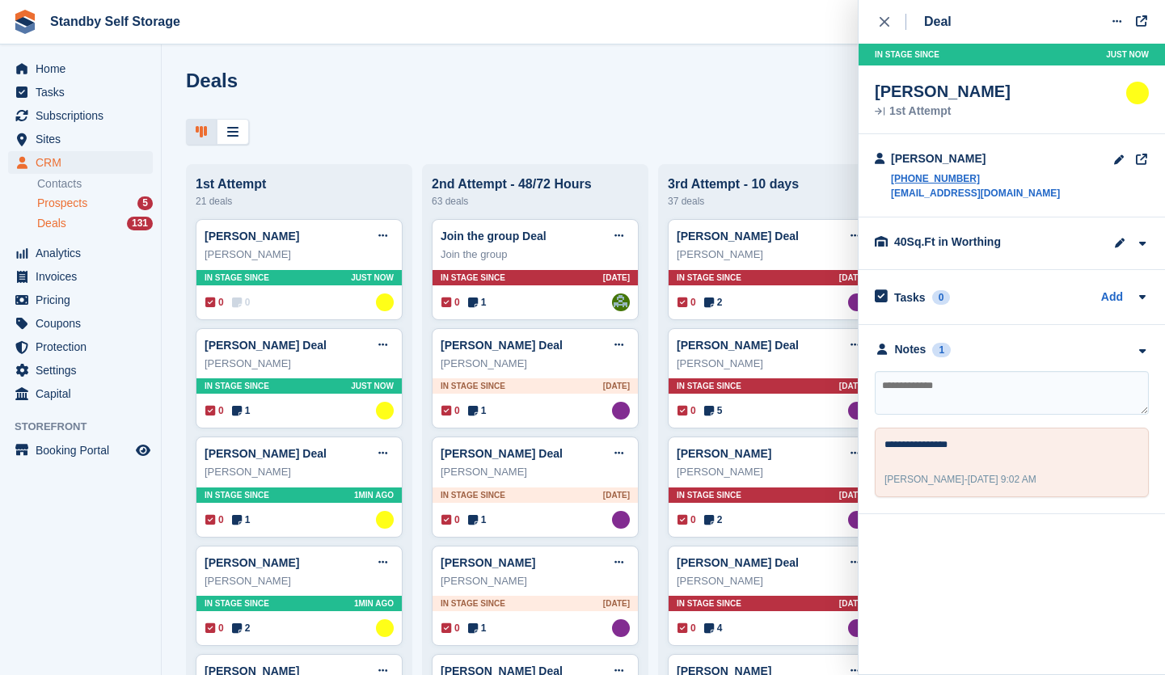
click at [82, 206] on span "Prospects" at bounding box center [62, 203] width 50 height 15
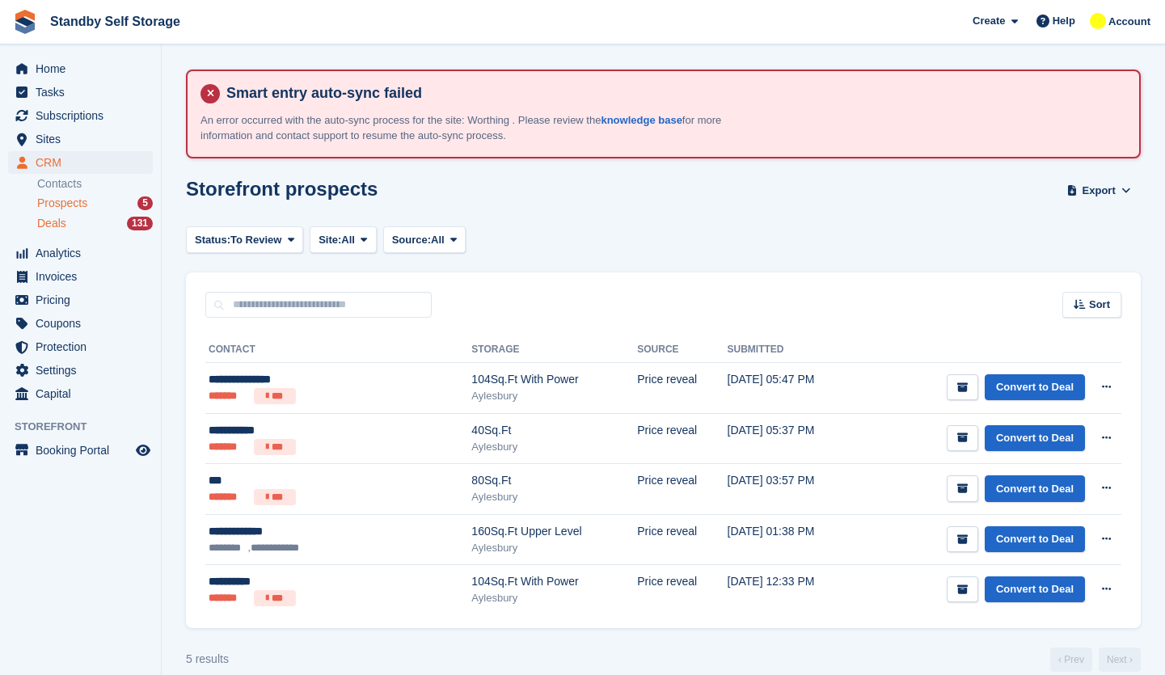
click at [69, 226] on div "Deals 131" at bounding box center [95, 223] width 116 height 15
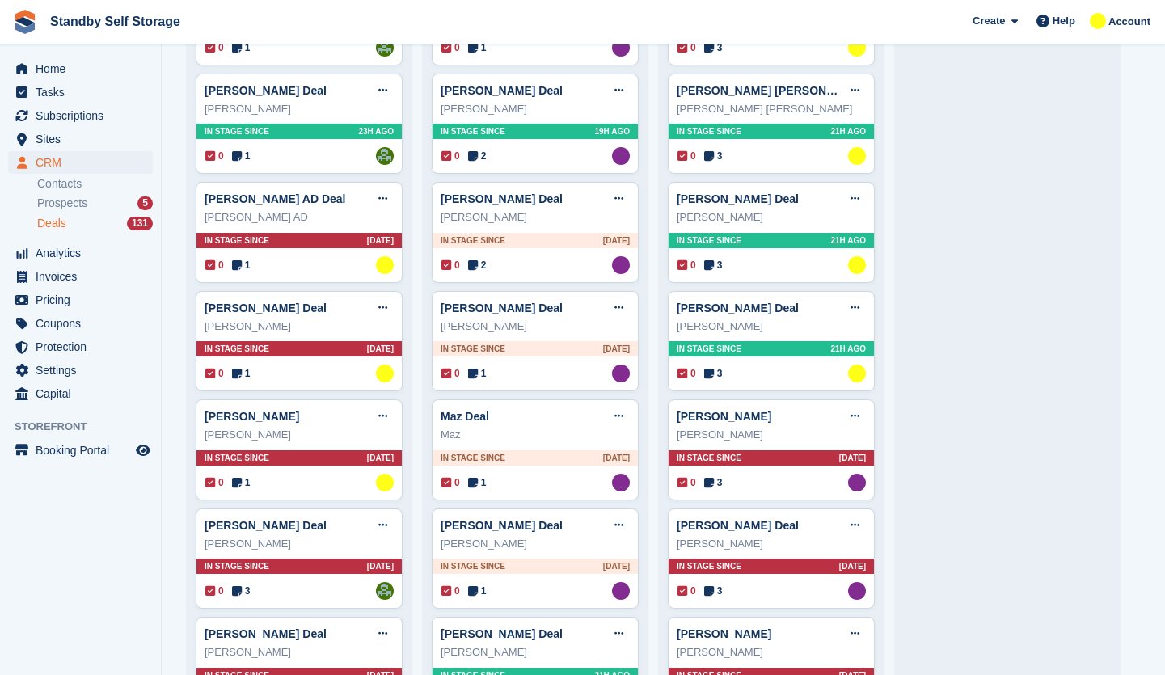
scroll to position [1617, 0]
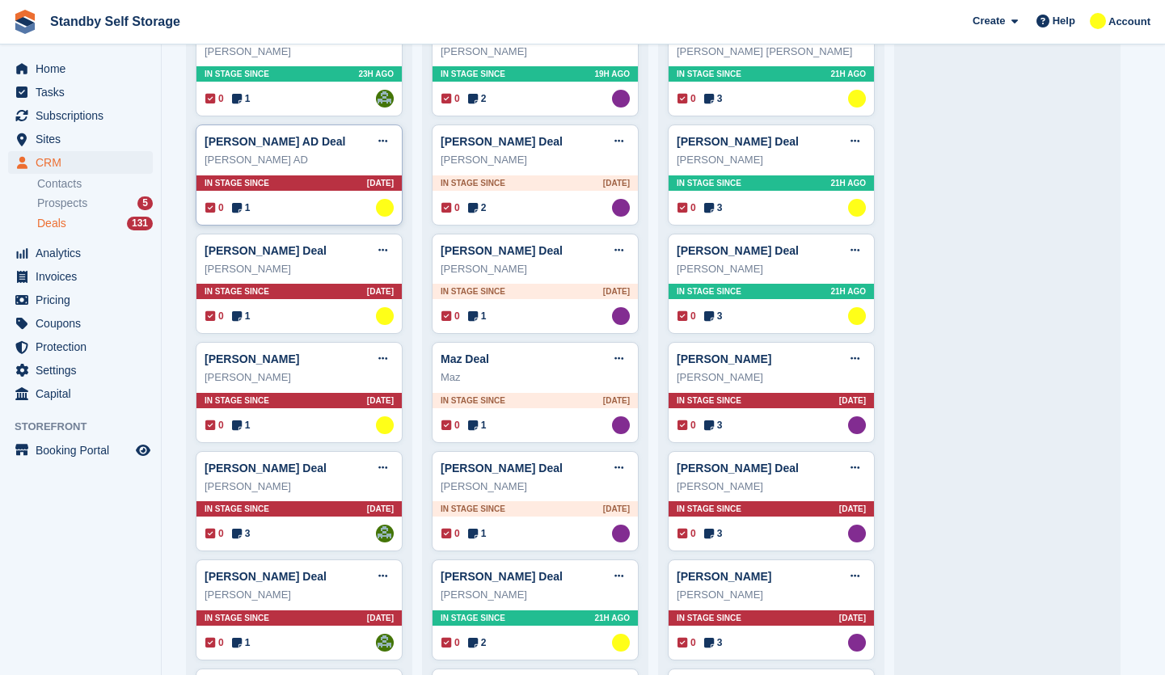
click at [319, 217] on div "0 1 Assigned to Glenn Fisher" at bounding box center [299, 208] width 188 height 18
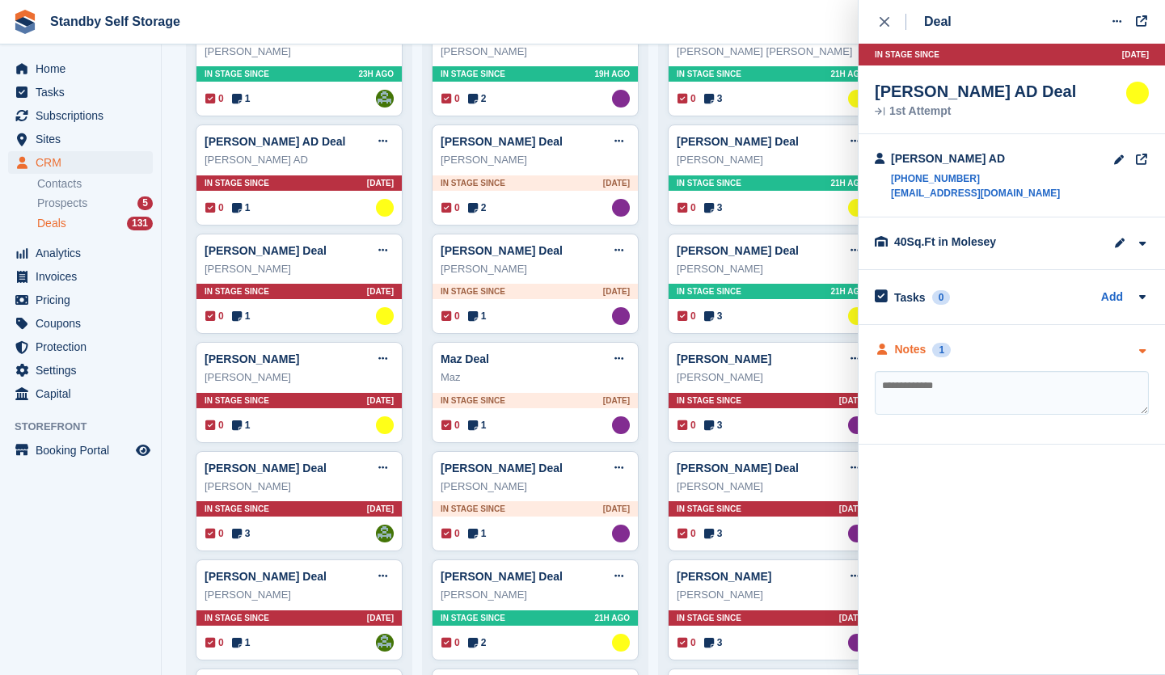
click at [915, 350] on div "Notes" at bounding box center [911, 349] width 32 height 17
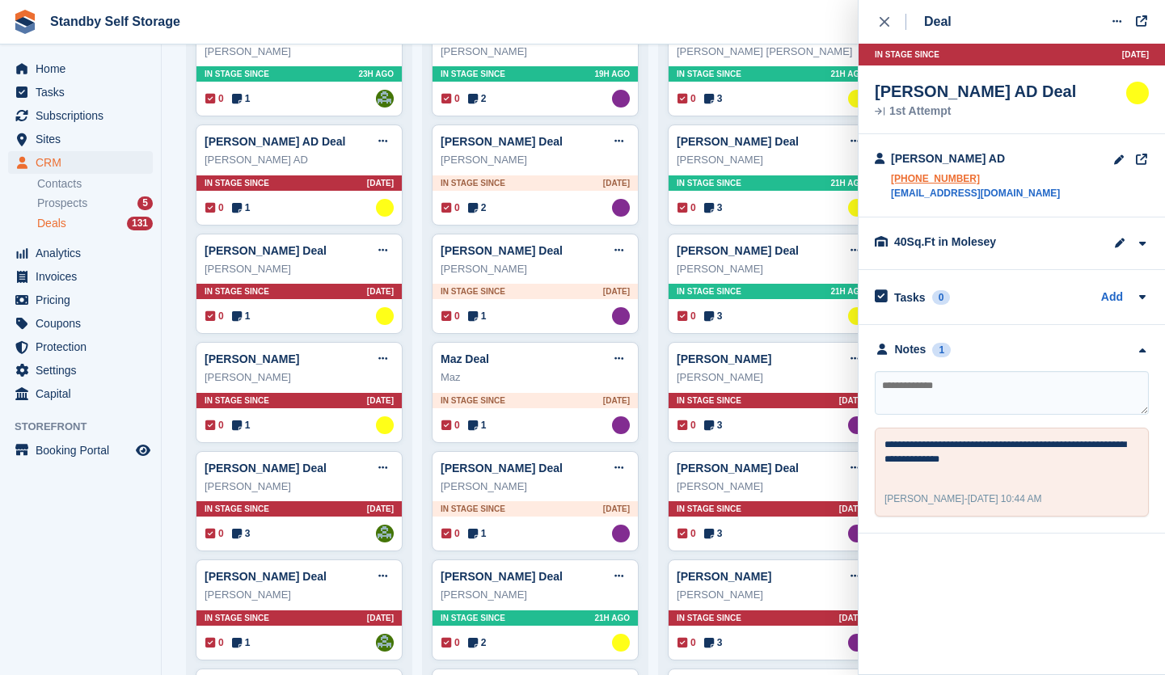
click at [977, 184] on link "+447507006087" at bounding box center [975, 178] width 169 height 15
click at [1007, 192] on link "palm.rhodium_2x@icloud.com" at bounding box center [975, 193] width 169 height 15
click at [914, 387] on textarea at bounding box center [1012, 393] width 274 height 44
type textarea "**********"
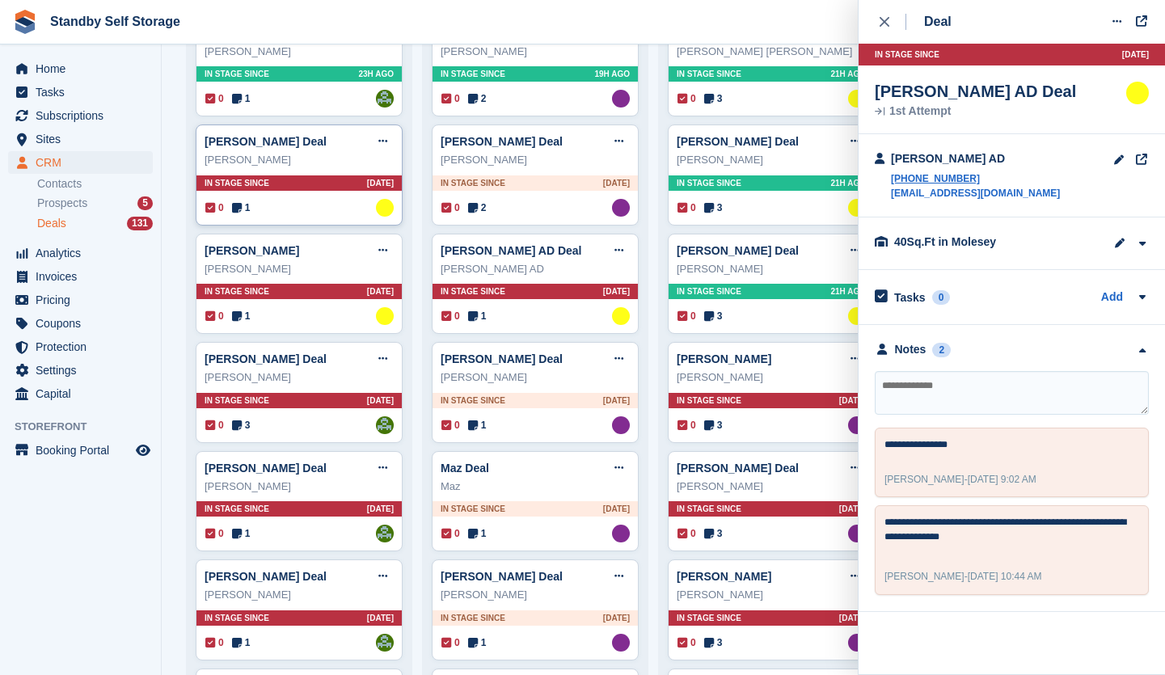
click at [301, 222] on div "Catherine Benning Deal Edit deal Mark as won Mark as lost Delete deal Catherine…" at bounding box center [299, 174] width 207 height 101
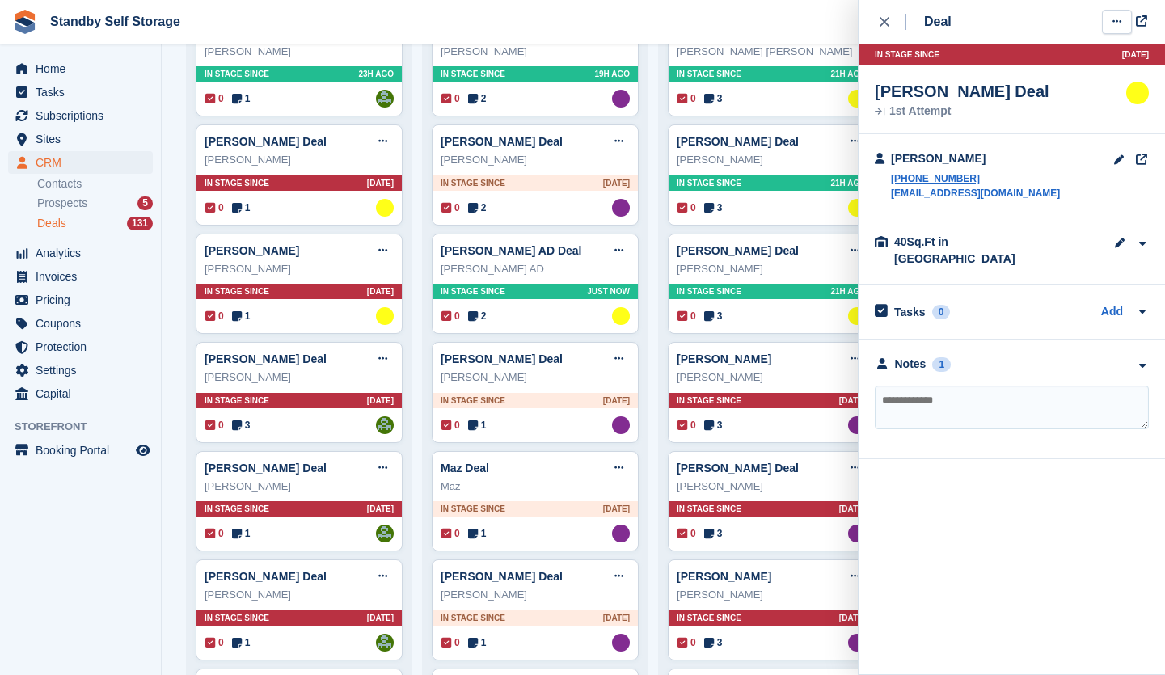
click at [1118, 26] on icon at bounding box center [1116, 21] width 9 height 11
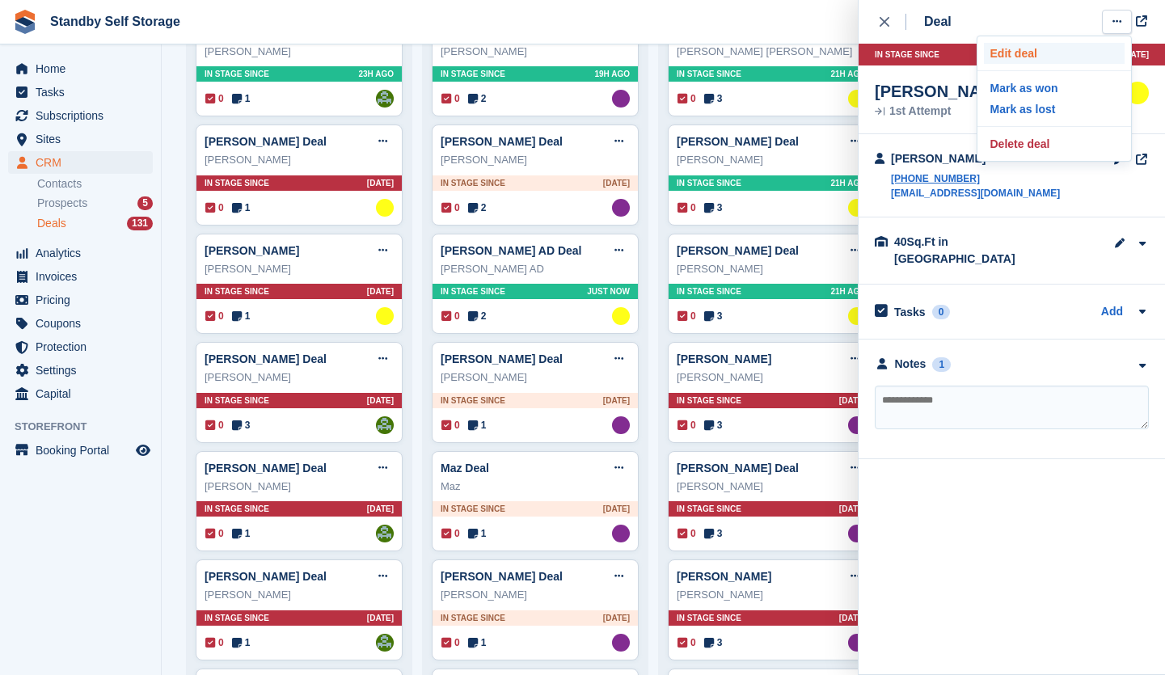
click at [1044, 54] on p "Edit deal" at bounding box center [1054, 53] width 141 height 21
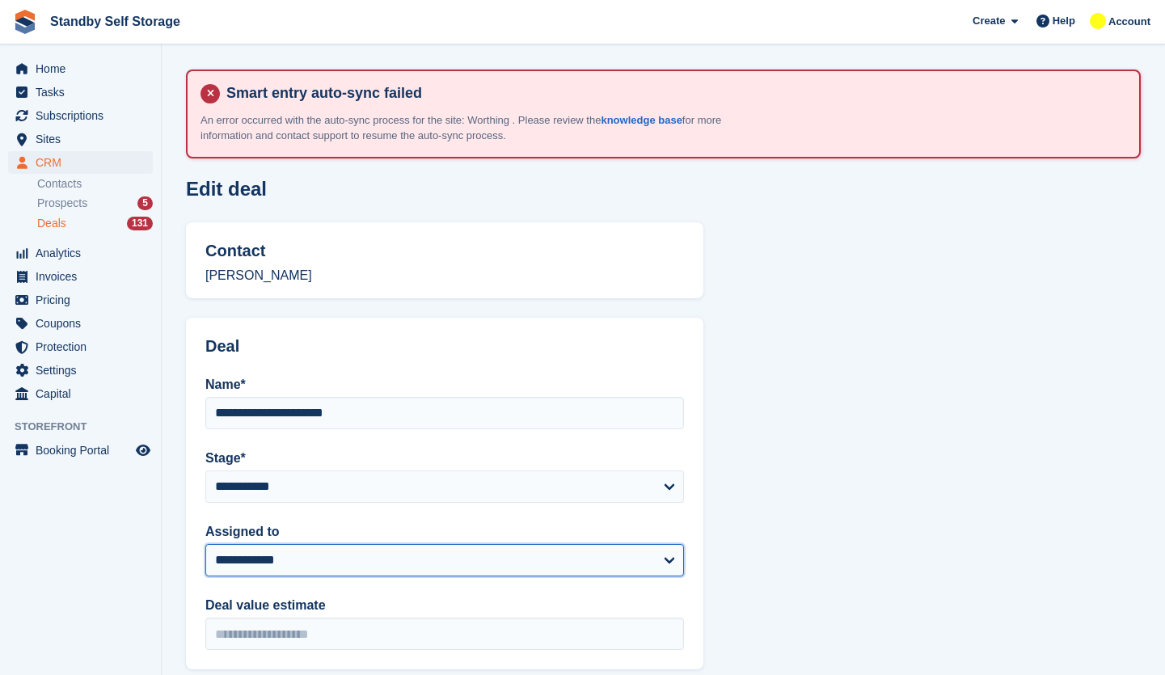
click at [332, 555] on select "**********" at bounding box center [444, 560] width 479 height 32
select select "****"
click at [205, 544] on select "**********" at bounding box center [444, 560] width 479 height 32
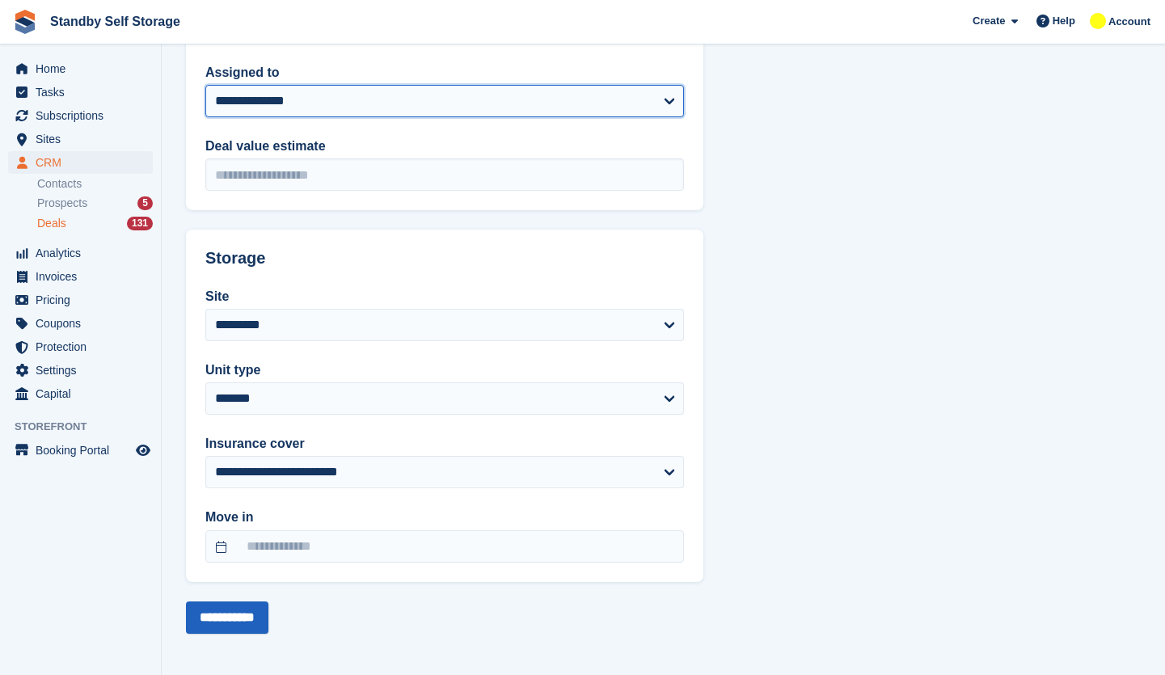
scroll to position [462, 0]
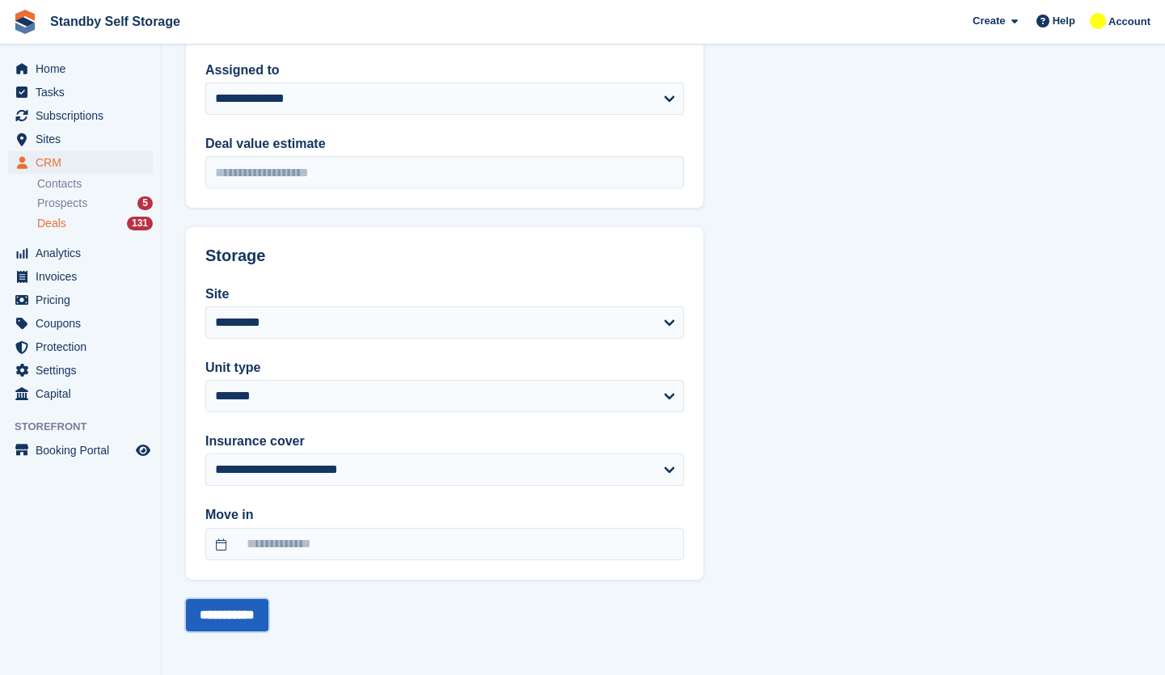
click at [252, 607] on input "**********" at bounding box center [227, 615] width 82 height 32
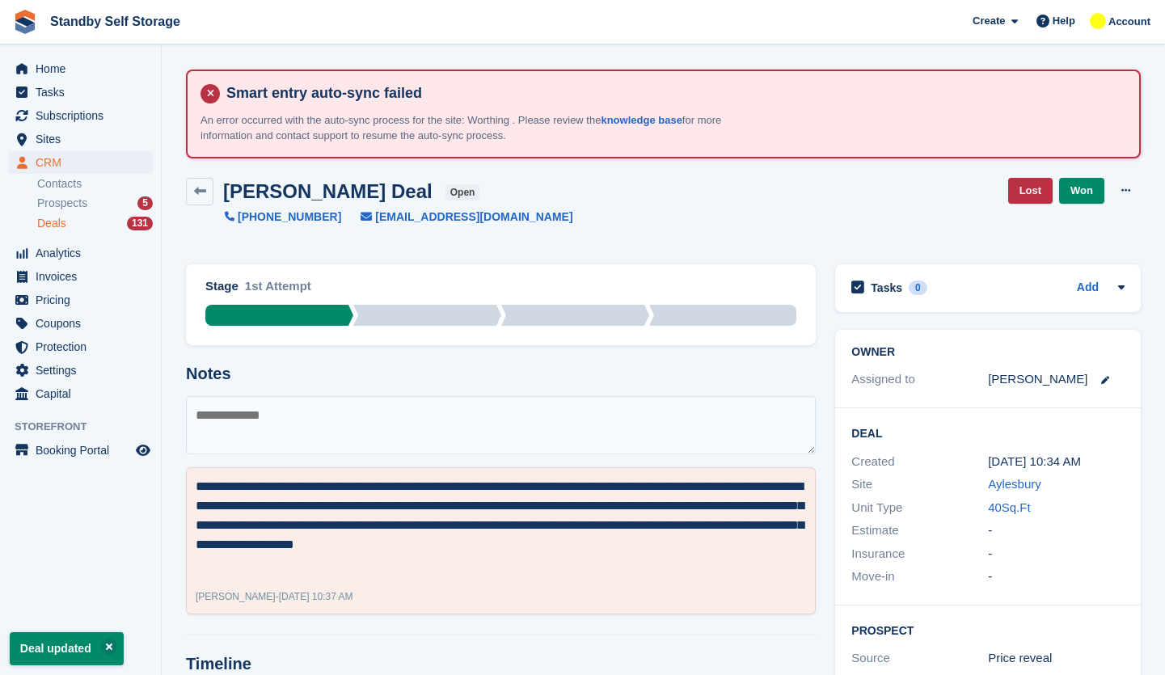
click at [79, 221] on div "Deals 131" at bounding box center [95, 223] width 116 height 15
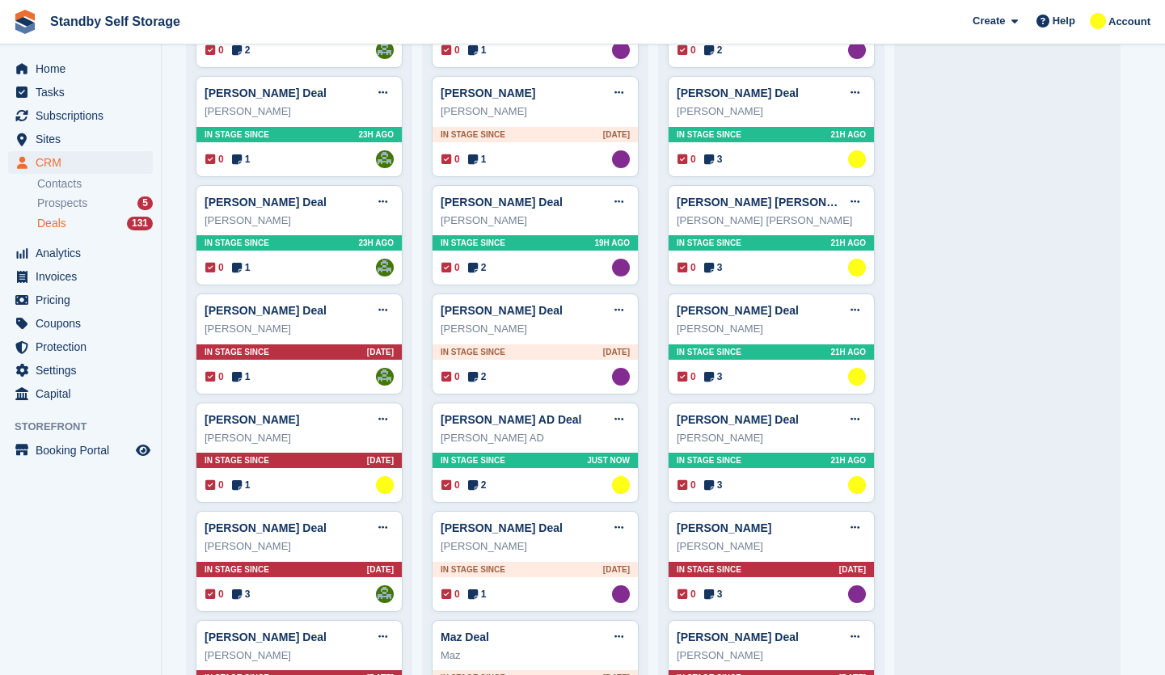
scroll to position [1697, 0]
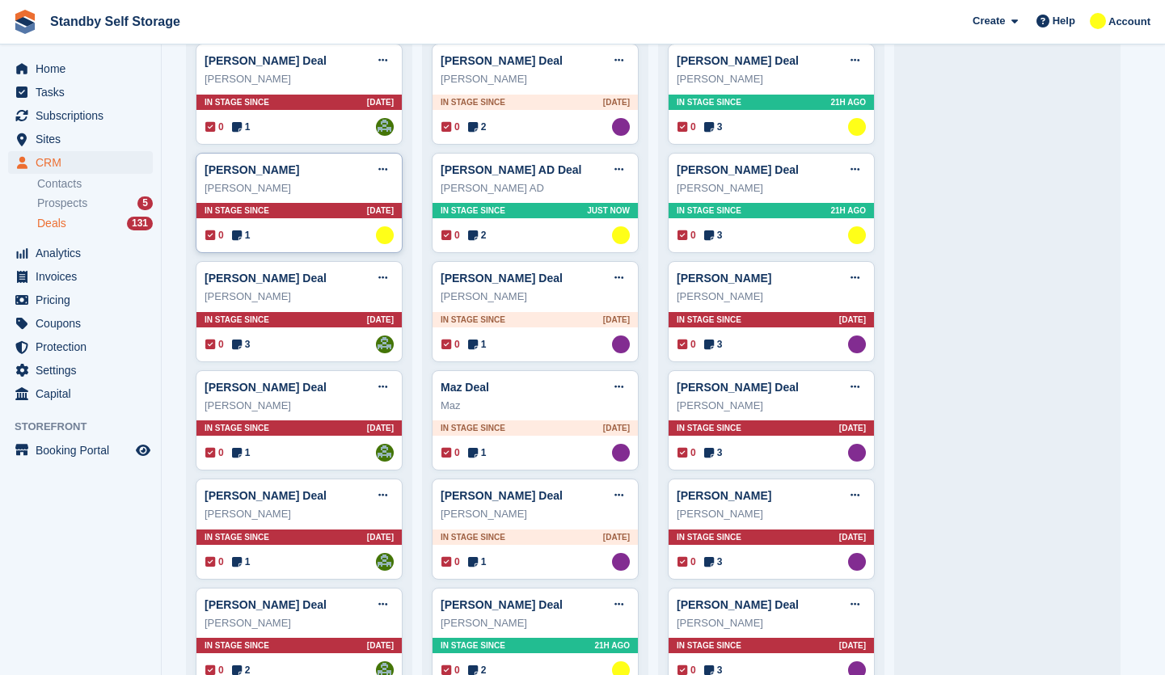
click at [307, 235] on div "0 1 Assigned to Glenn Fisher" at bounding box center [299, 235] width 188 height 18
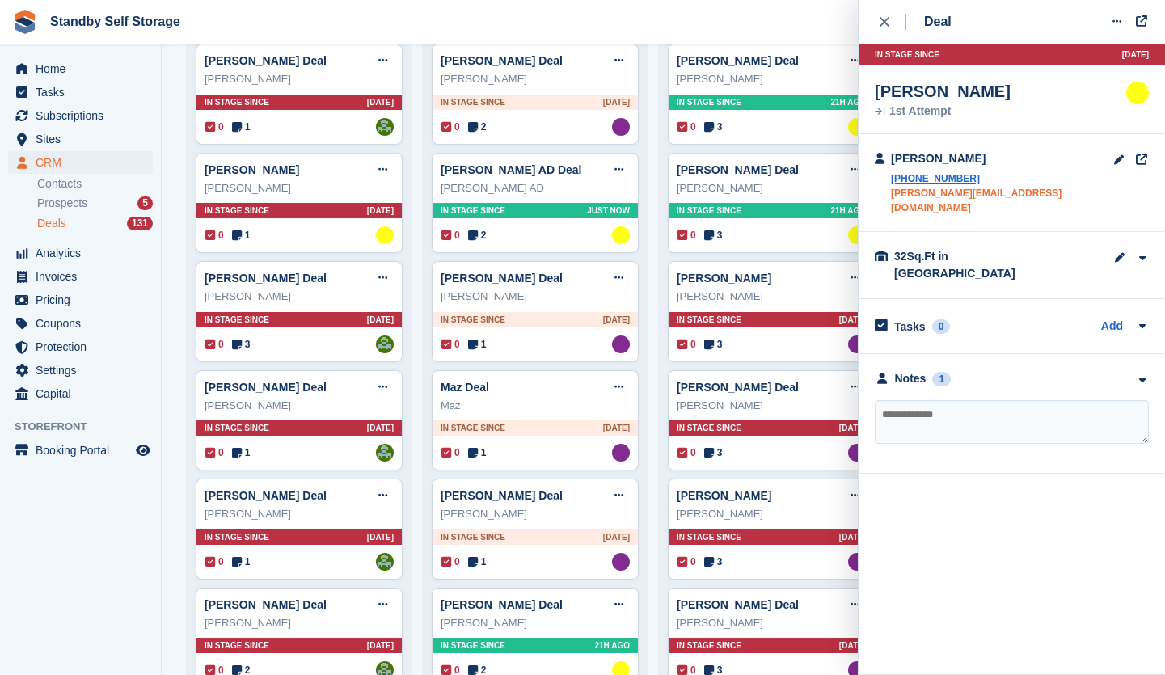
click at [947, 199] on link "lynsey.strong@hotmail.com" at bounding box center [1002, 200] width 222 height 29
click at [929, 400] on textarea at bounding box center [1012, 422] width 274 height 44
type textarea "*"
type textarea "**********"
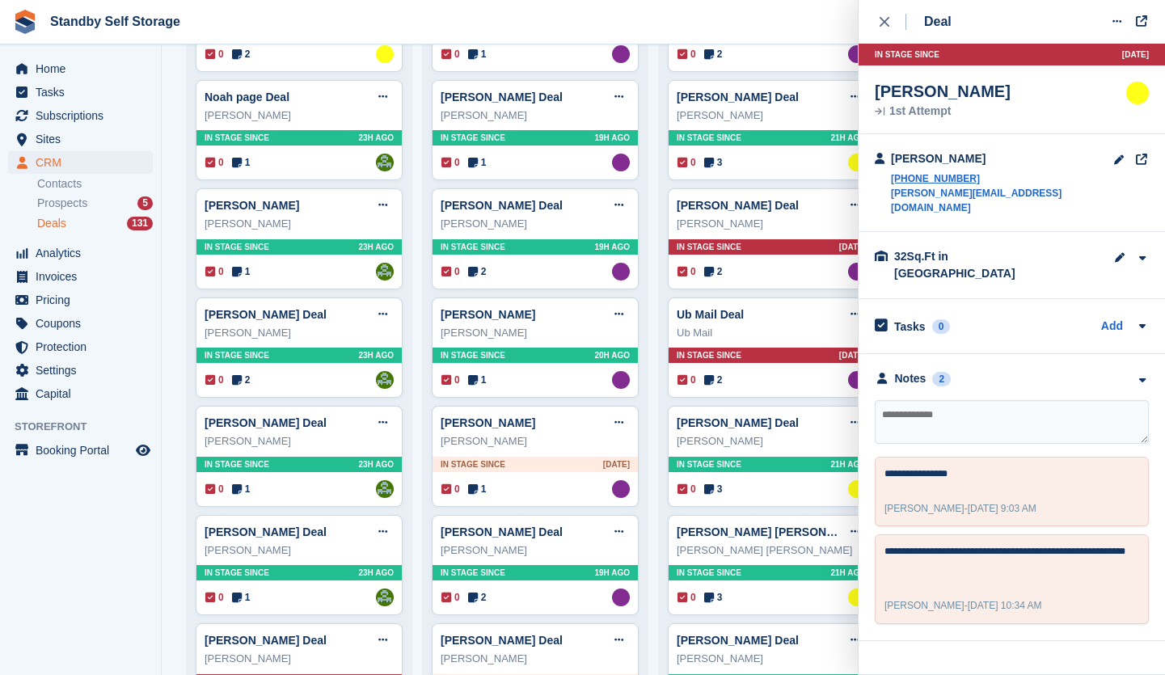
scroll to position [1051, 0]
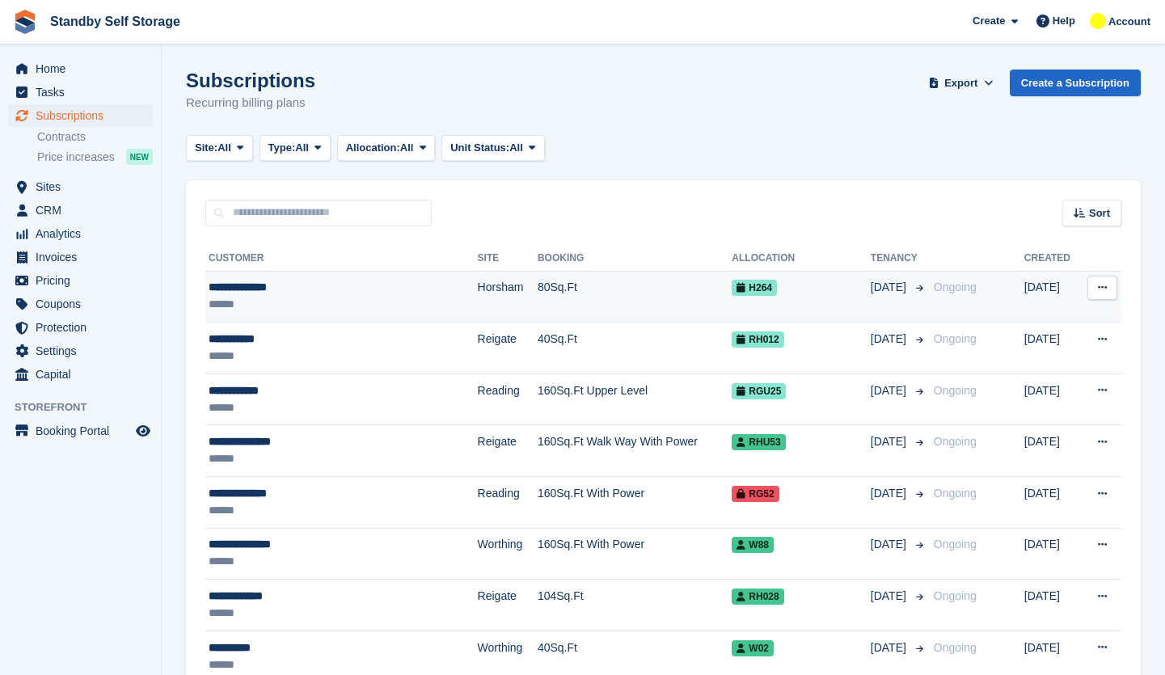
click at [538, 291] on td "80Sq.Ft" at bounding box center [635, 297] width 194 height 52
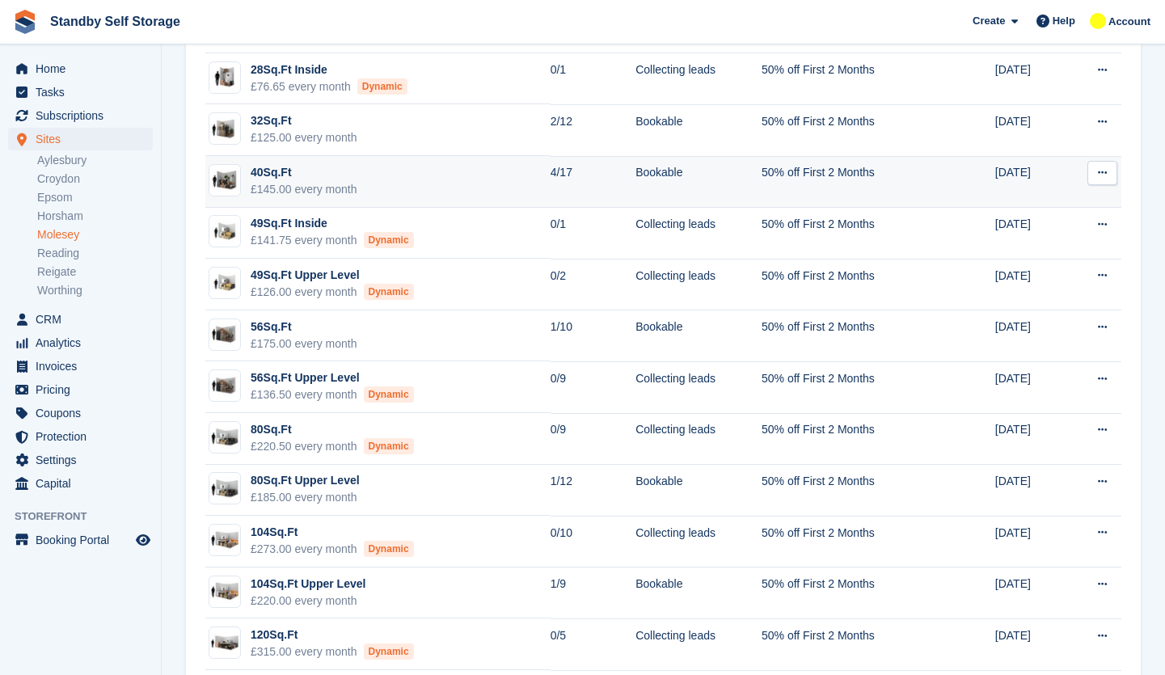
scroll to position [323, 0]
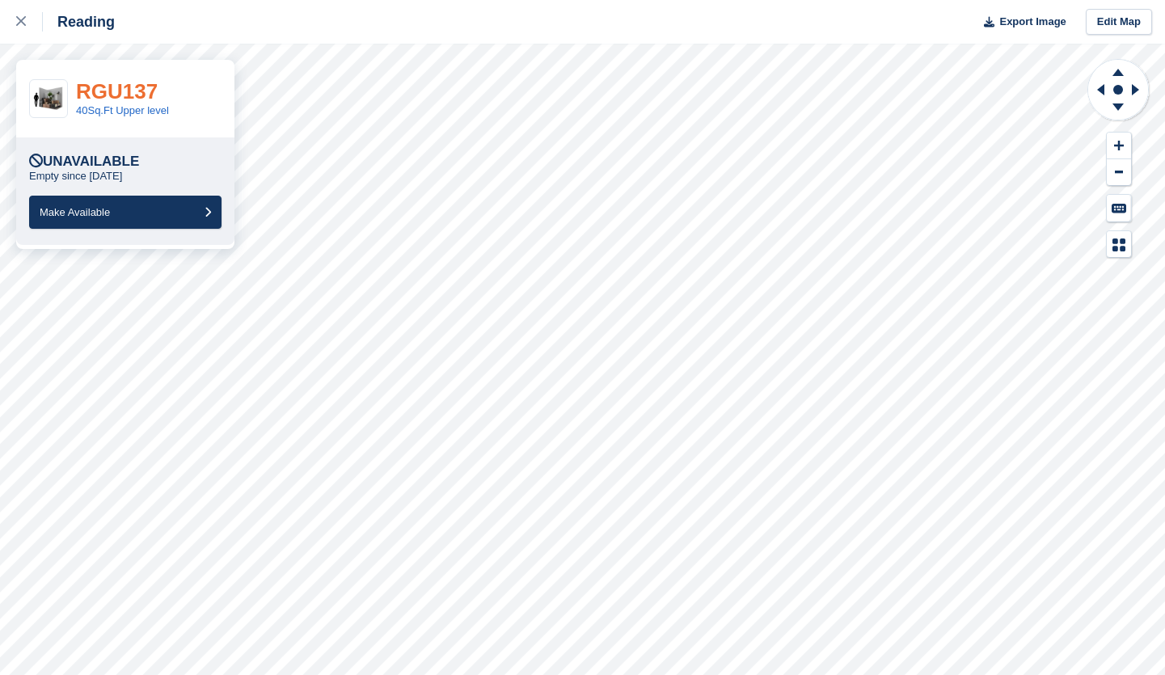
click at [82, 97] on link "RGU137" at bounding box center [117, 91] width 82 height 24
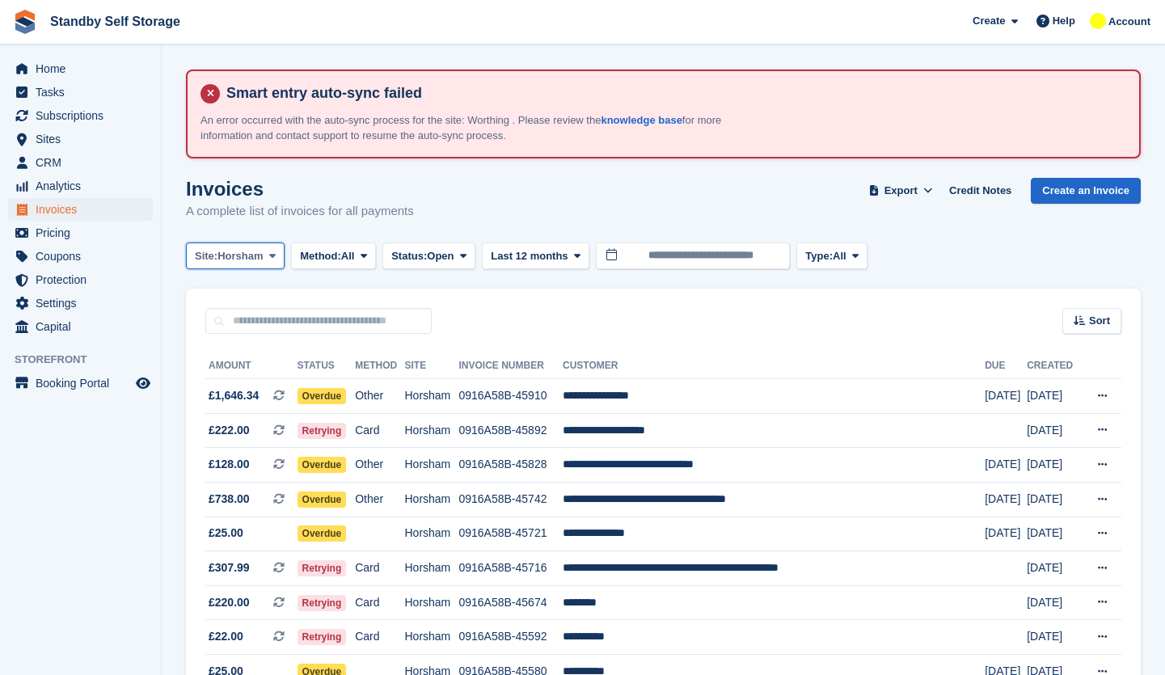
click at [263, 251] on span "Horsham" at bounding box center [239, 256] width 45 height 16
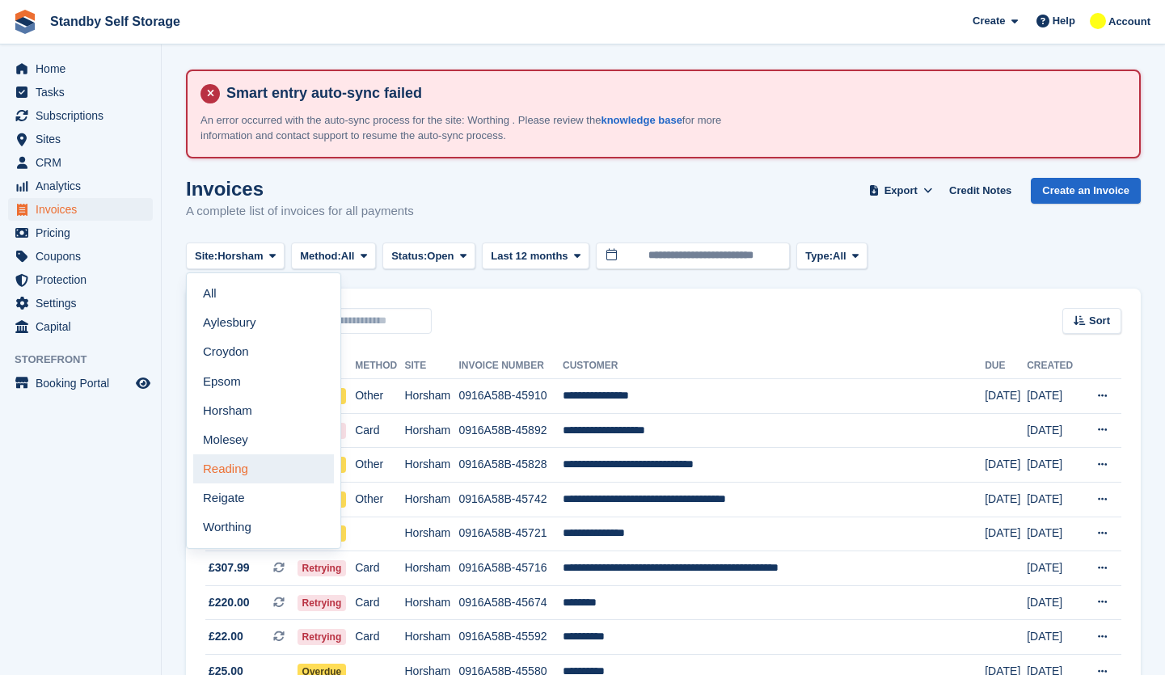
click at [228, 472] on link "Reading" at bounding box center [263, 468] width 141 height 29
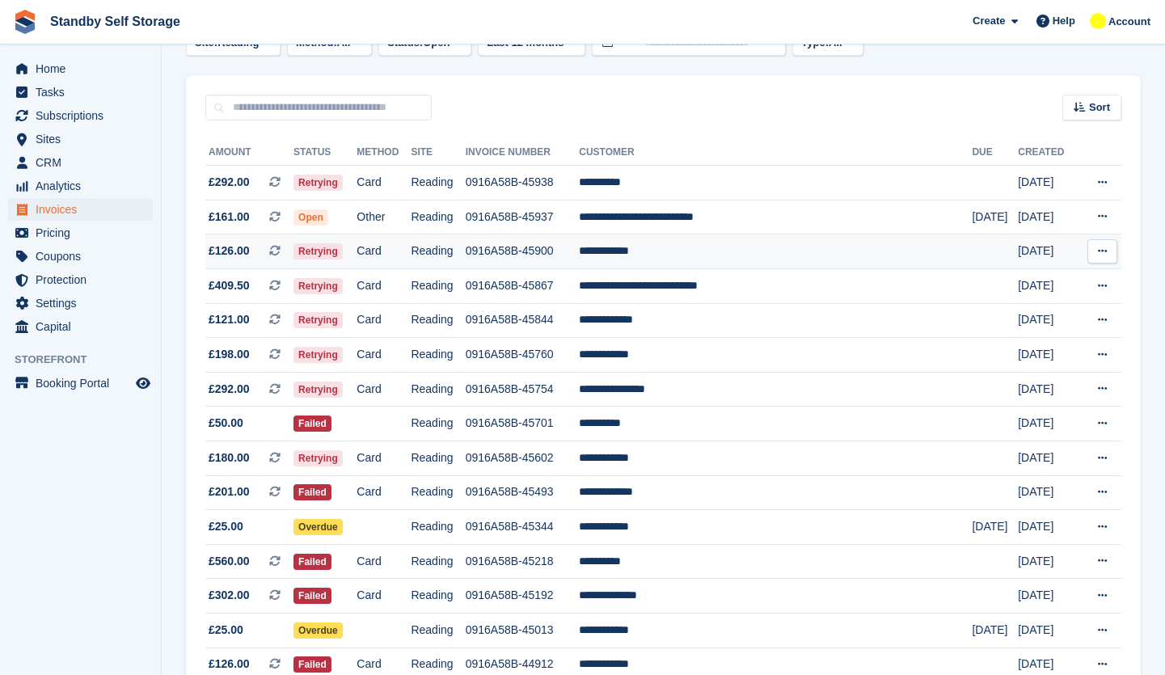
scroll to position [242, 0]
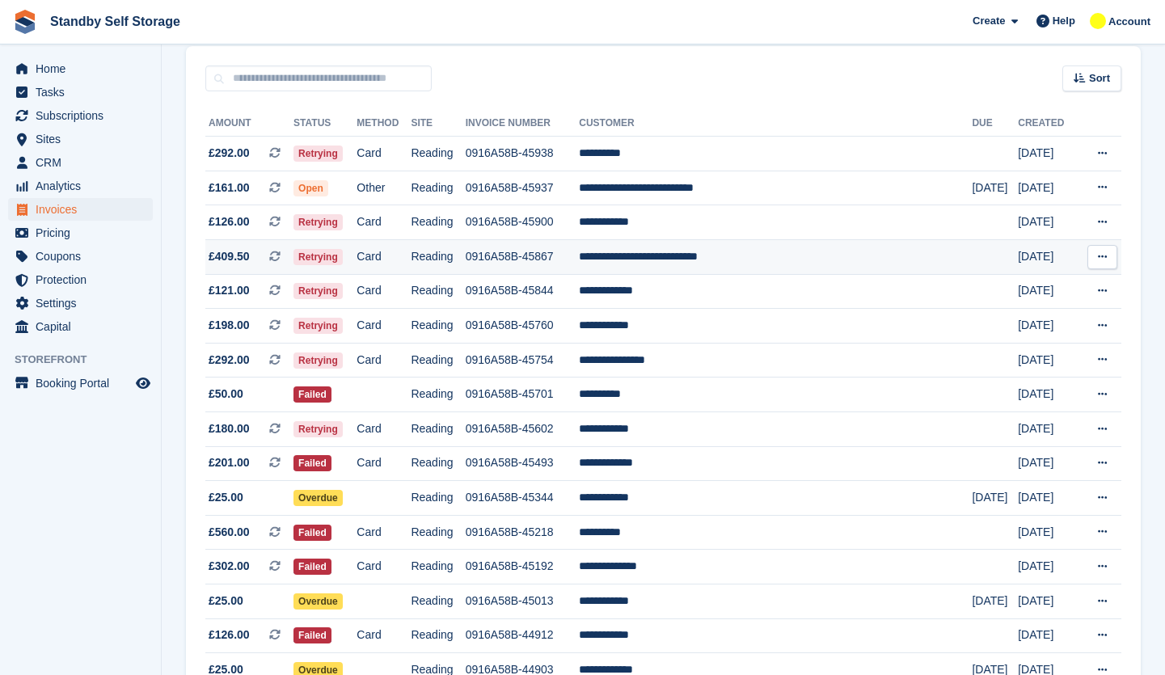
click at [532, 256] on td "0916A58B-45867" at bounding box center [523, 256] width 114 height 35
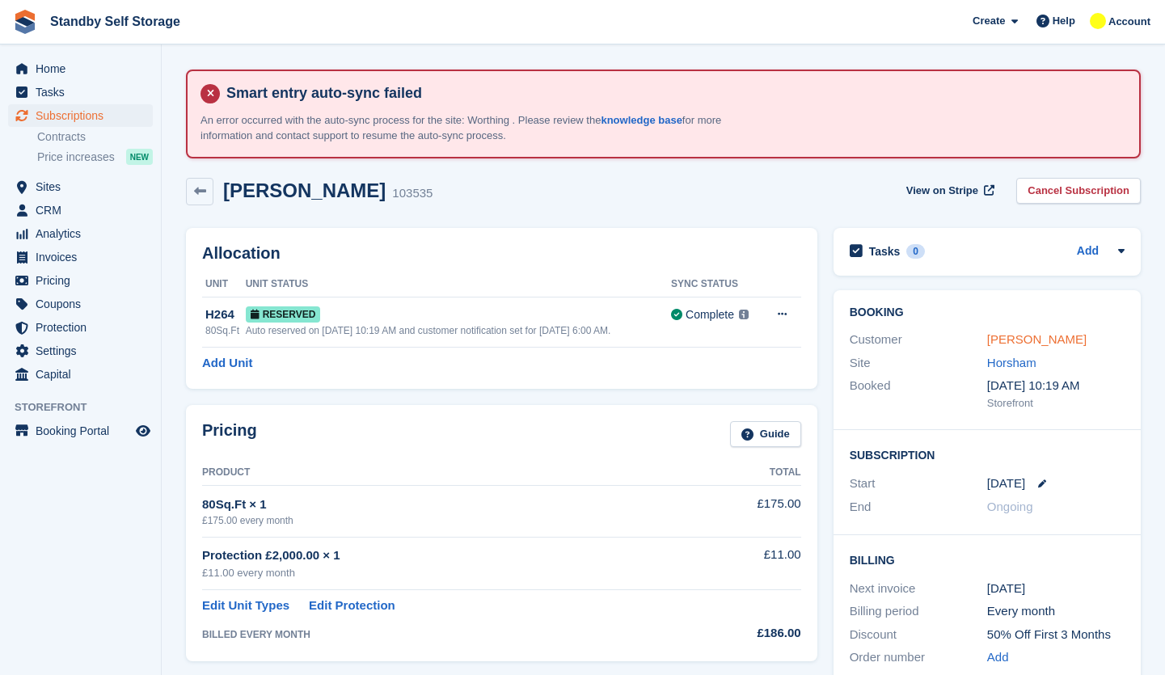
click at [989, 337] on link "Miles Rowlands" at bounding box center [1036, 339] width 99 height 14
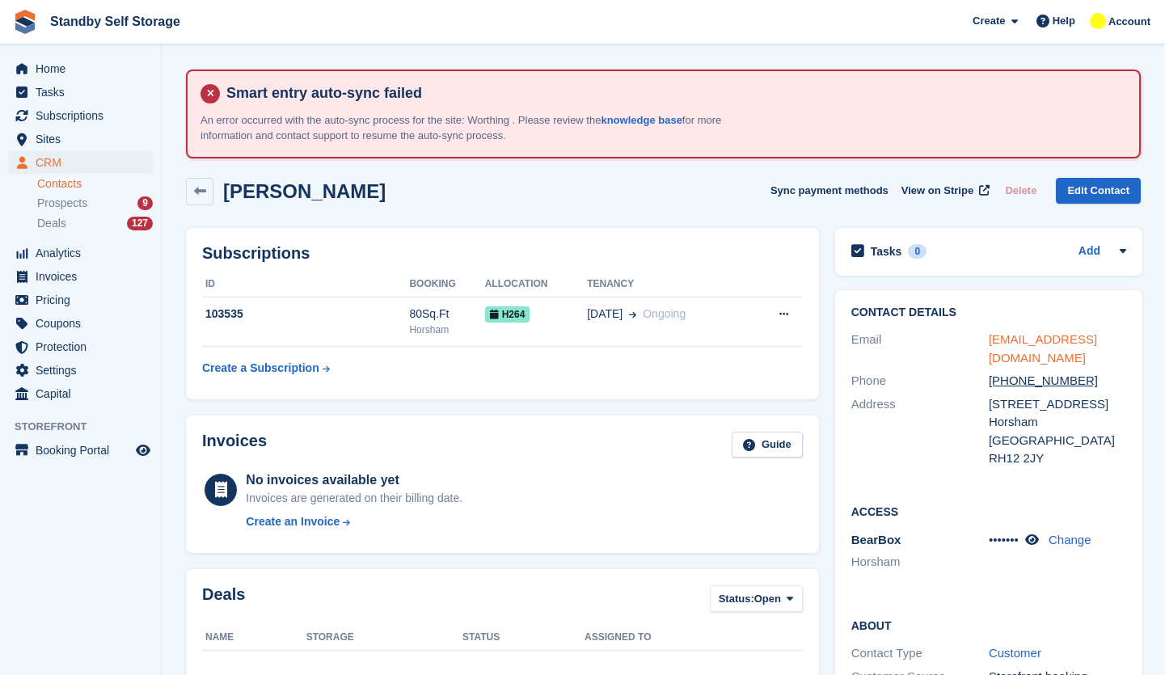
click at [1067, 332] on link "milesrowlands@hotmail.com" at bounding box center [1043, 348] width 108 height 32
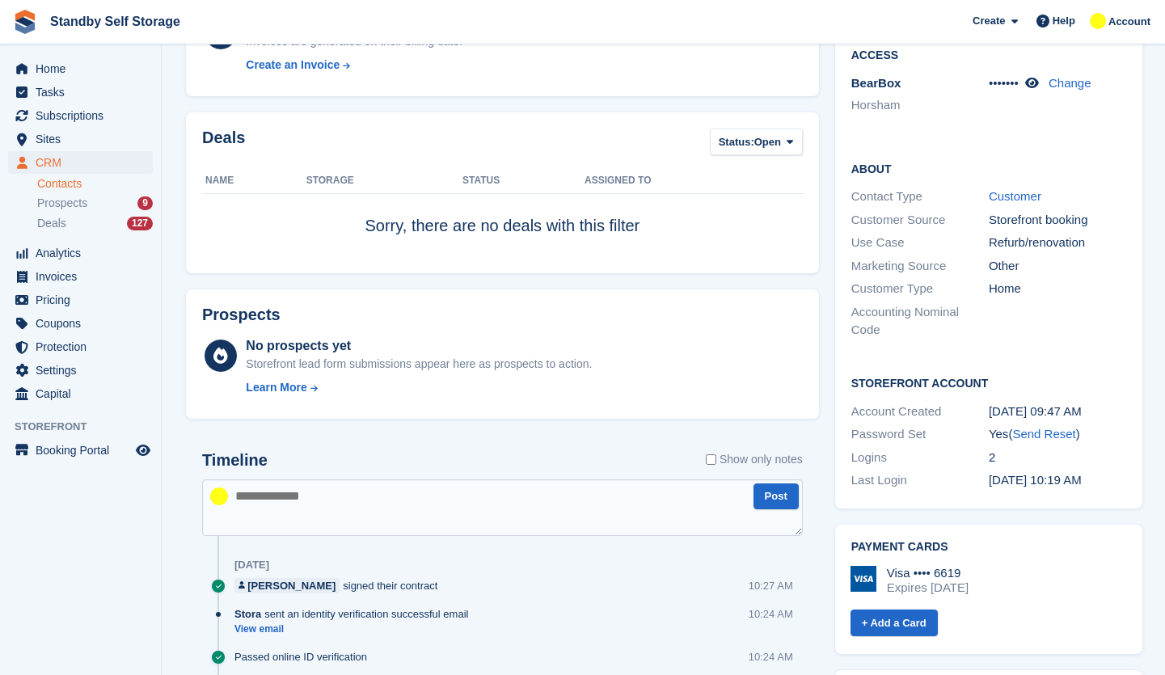
scroll to position [485, 0]
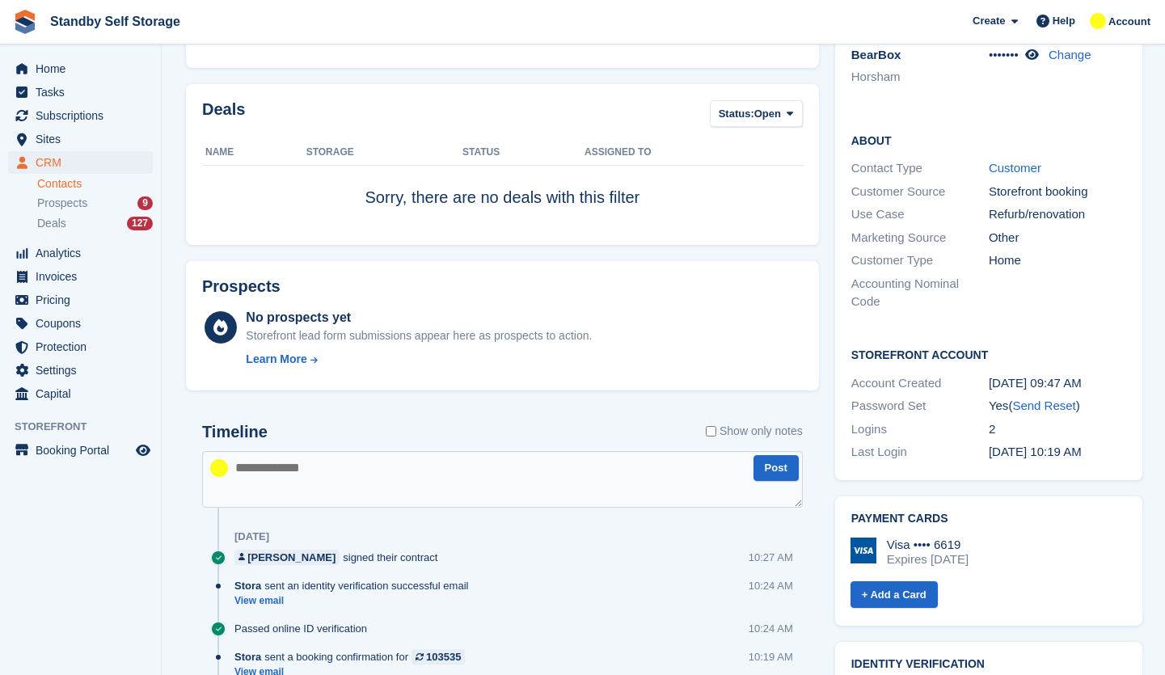
drag, startPoint x: 474, startPoint y: 482, endPoint x: 529, endPoint y: 479, distance: 55.1
click at [474, 482] on textarea at bounding box center [502, 479] width 601 height 57
type textarea "**********"
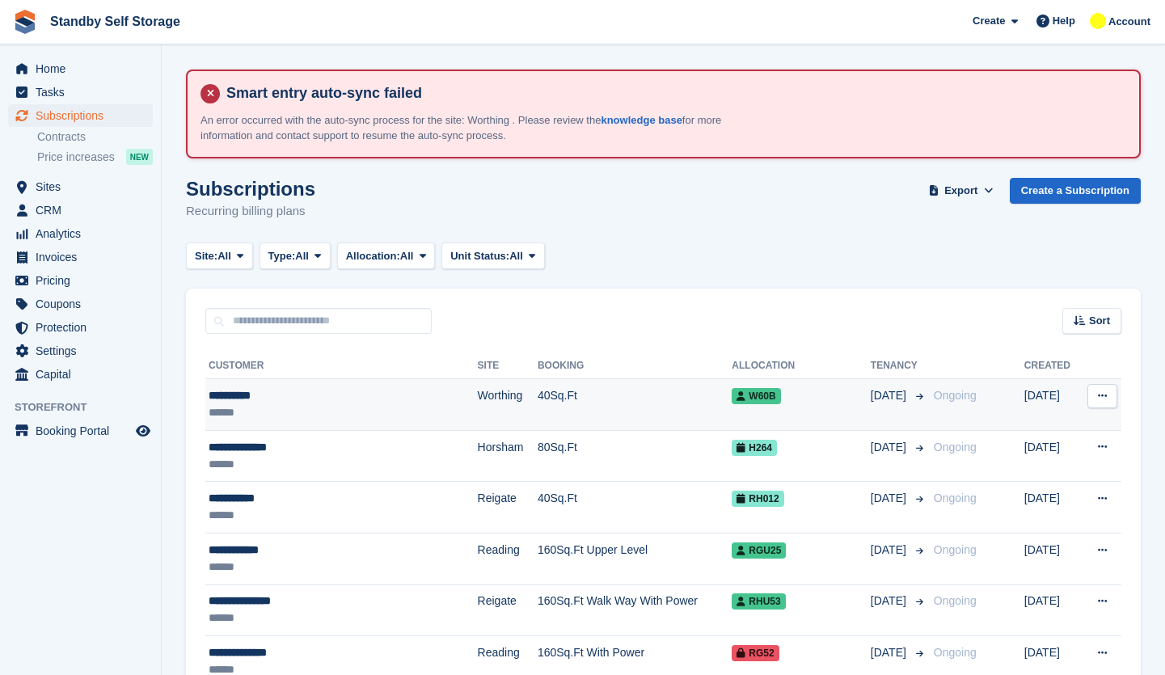
click at [538, 400] on td "40Sq.Ft" at bounding box center [635, 405] width 194 height 52
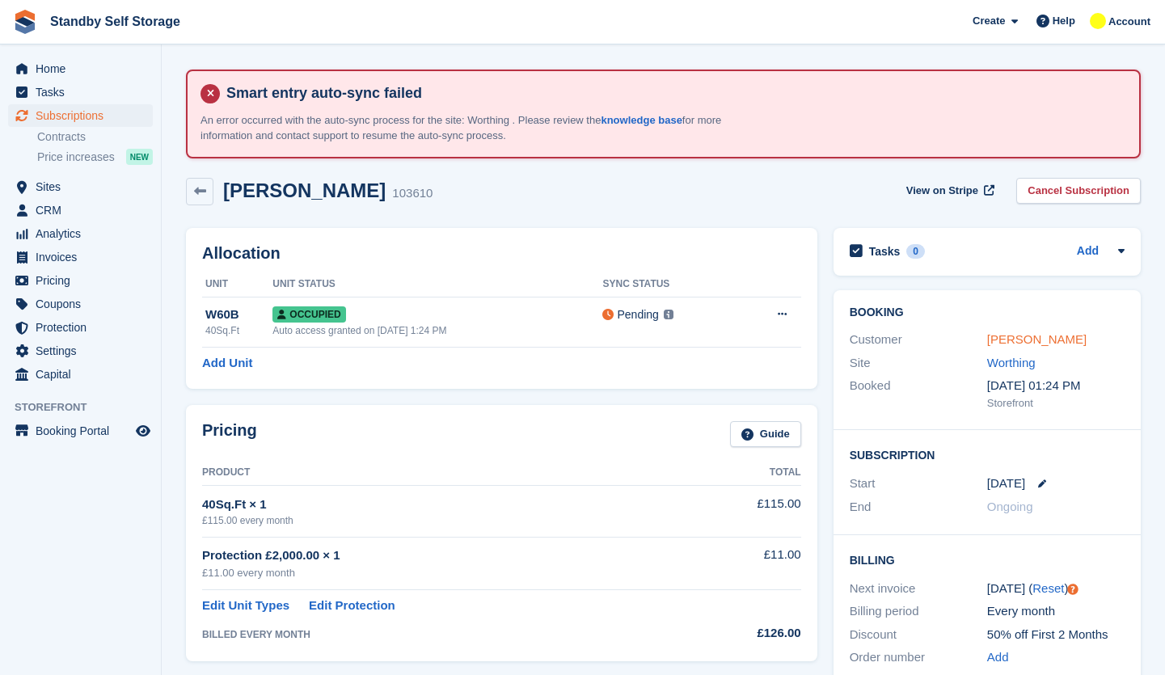
click at [1011, 341] on link "[PERSON_NAME]" at bounding box center [1036, 339] width 99 height 14
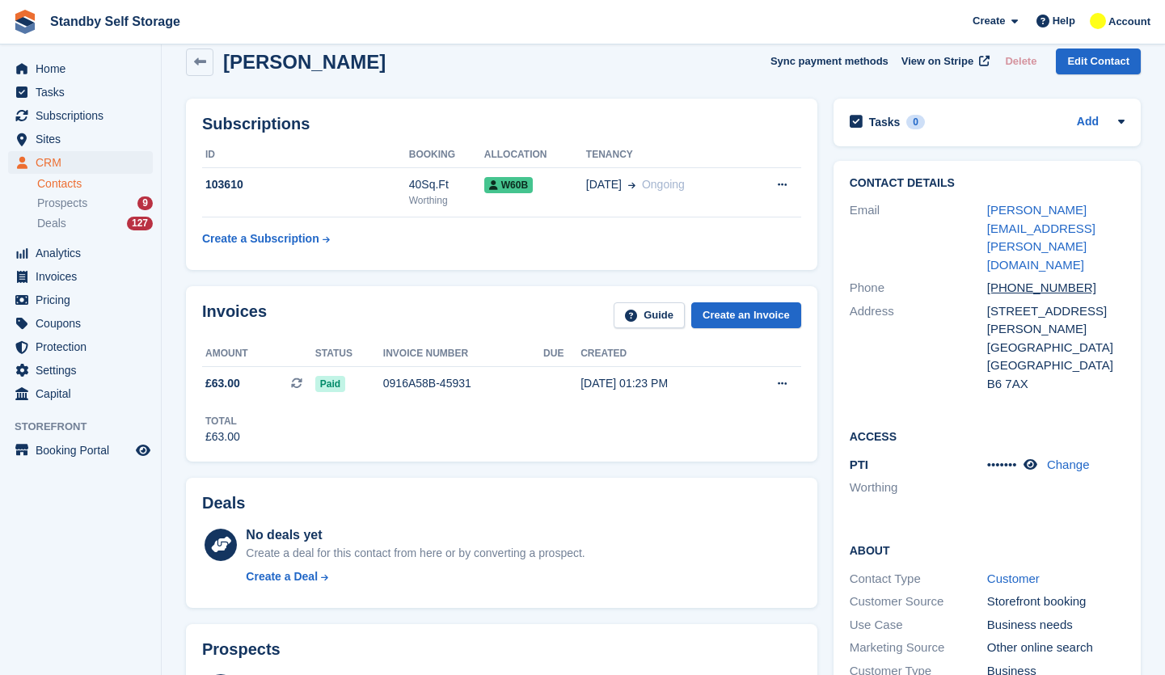
scroll to position [100, 0]
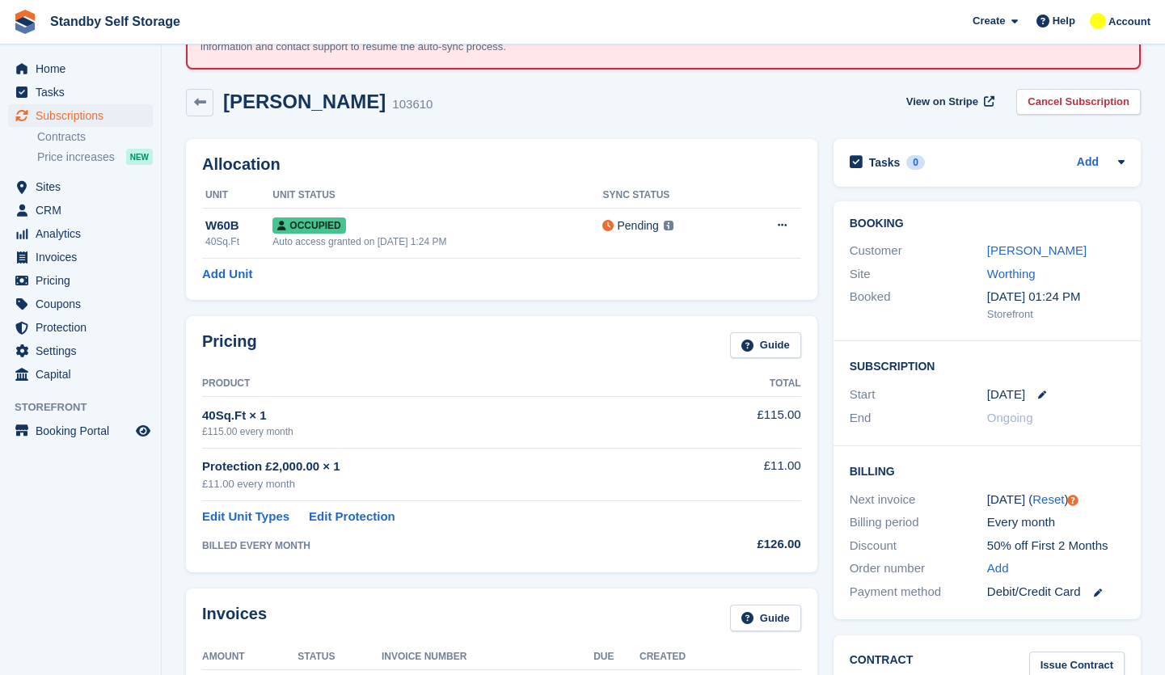
scroll to position [8, 0]
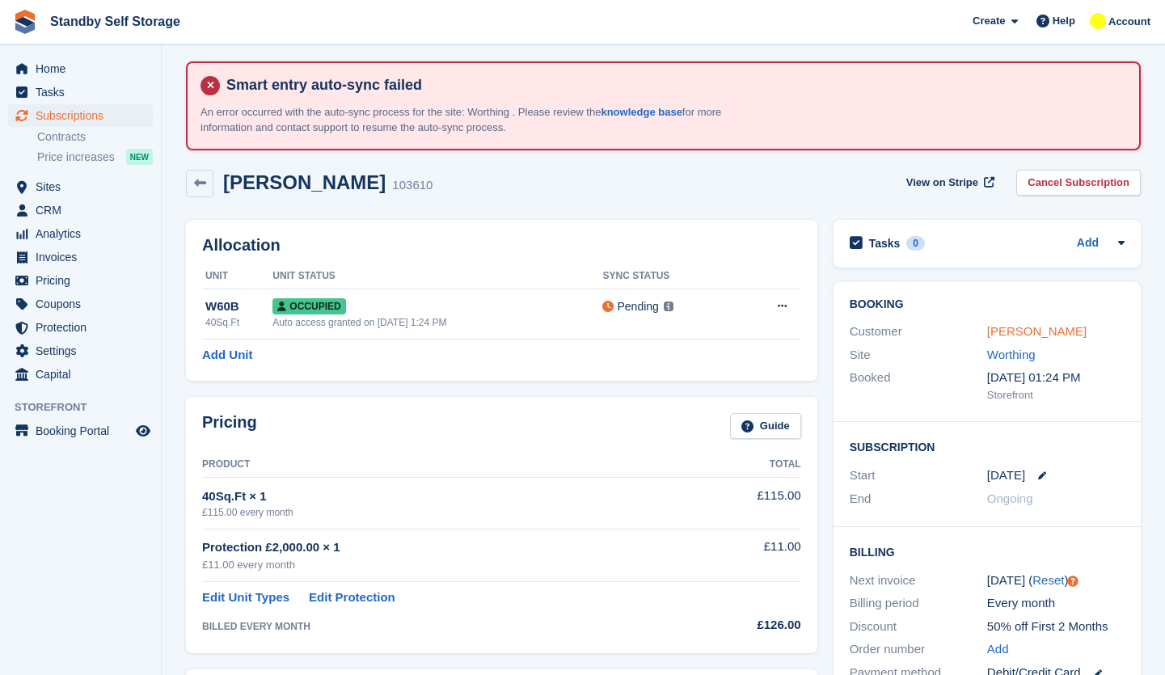
click at [1014, 324] on link "Colin King" at bounding box center [1036, 331] width 99 height 14
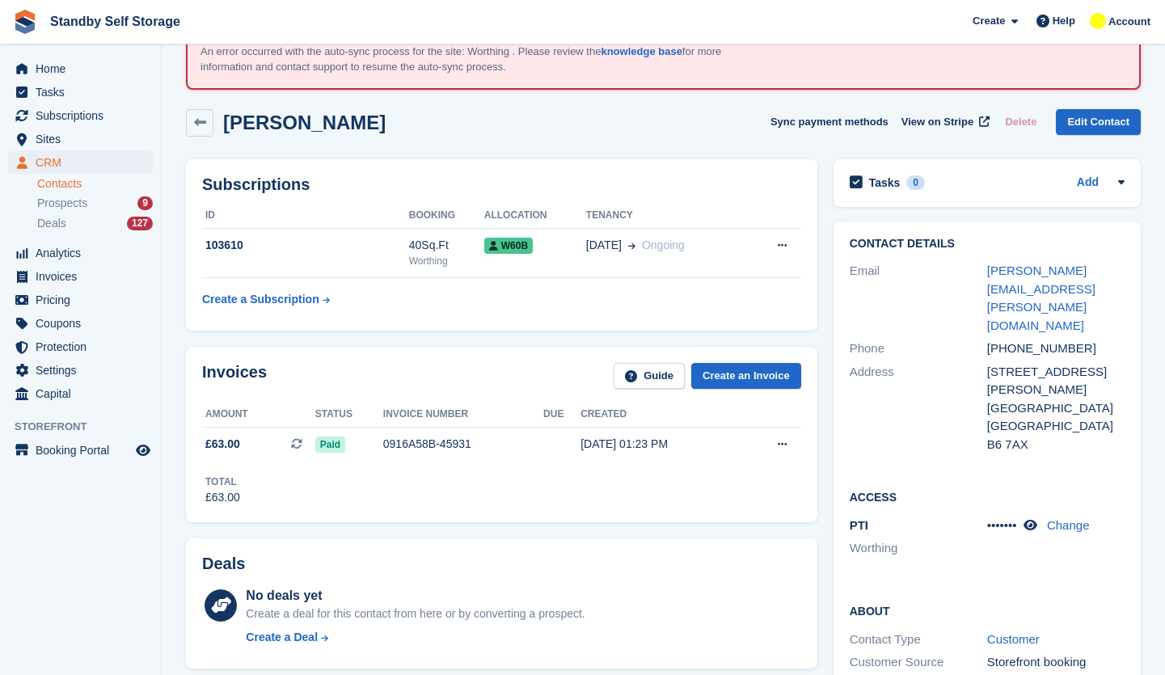
scroll to position [19, 0]
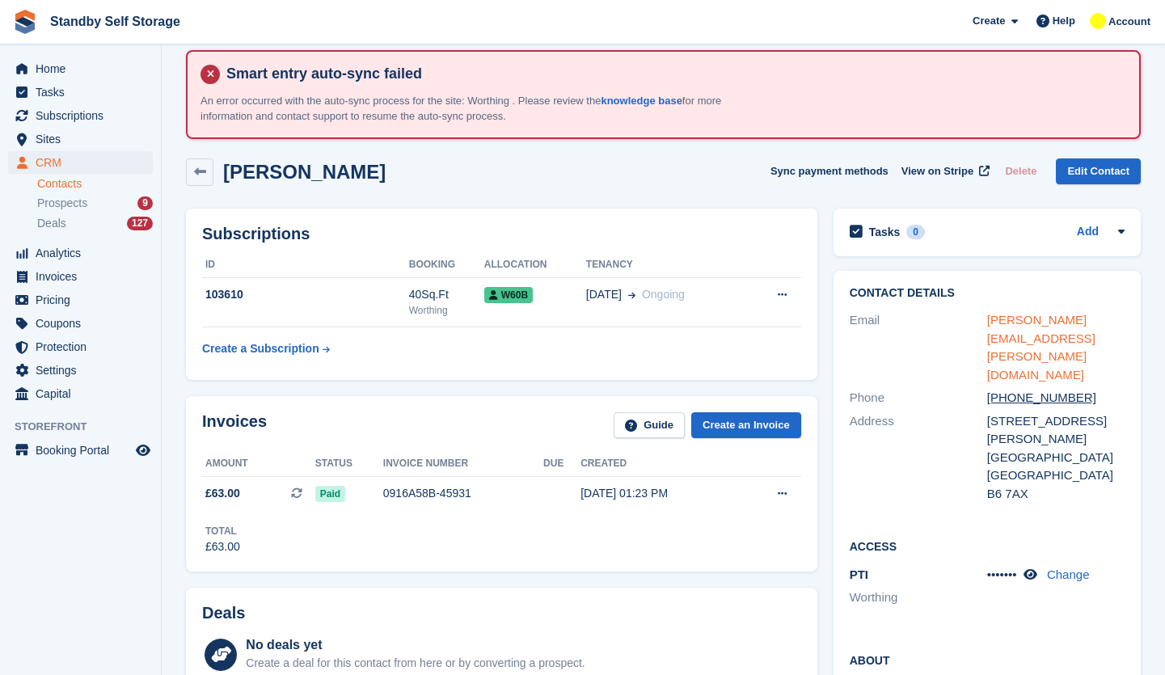
click at [1077, 314] on link "colin.king@chhconex.com" at bounding box center [1041, 347] width 108 height 69
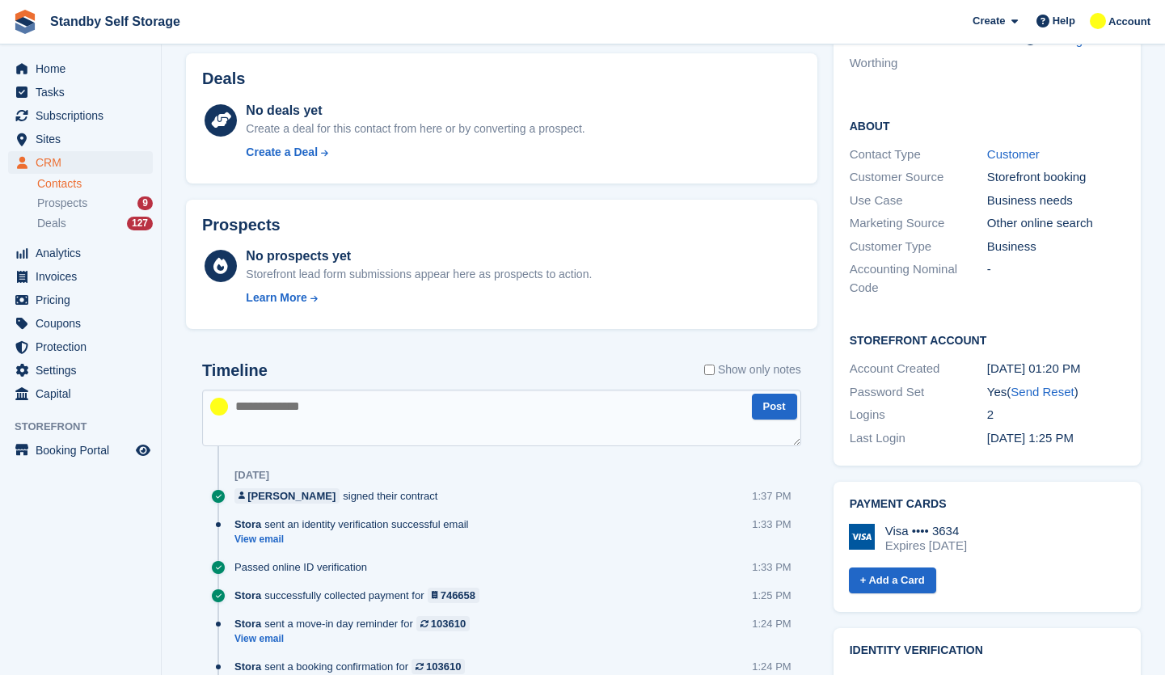
scroll to position [585, 0]
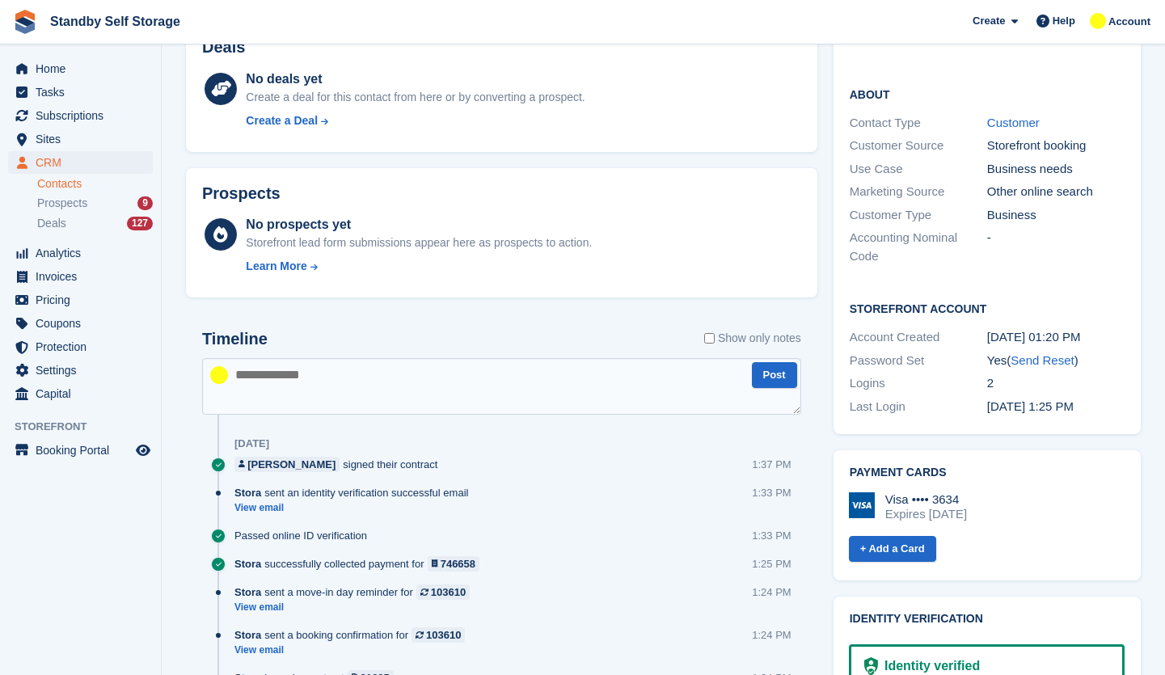
click at [303, 365] on textarea at bounding box center [501, 386] width 599 height 57
type textarea "**********"
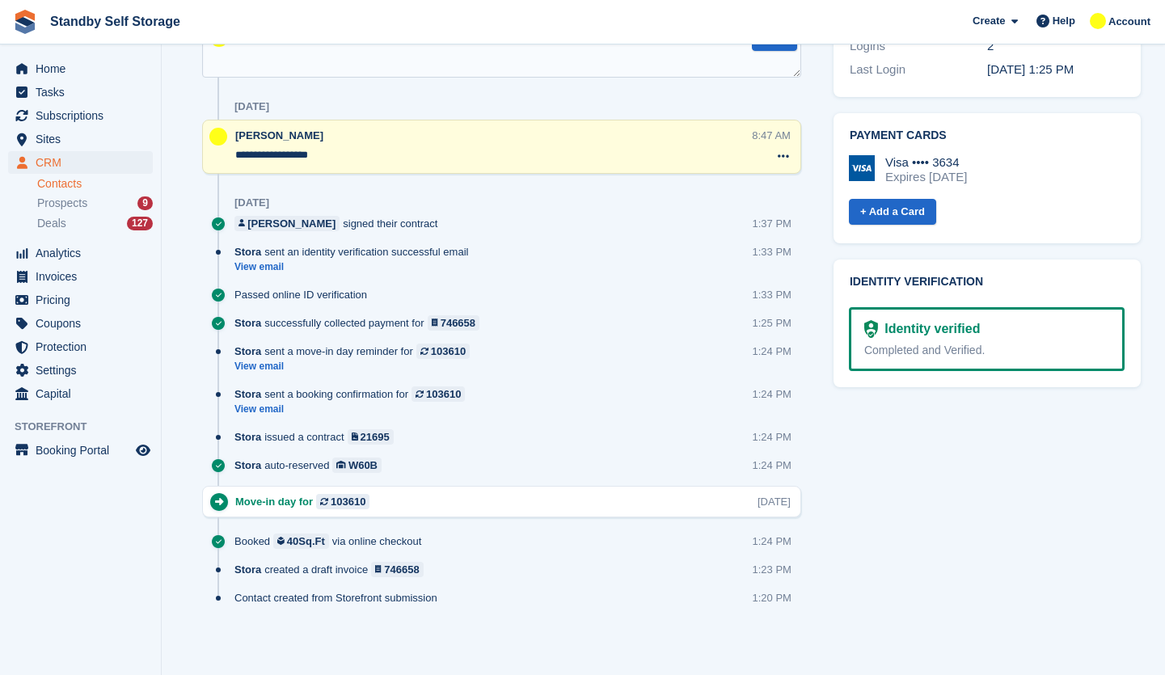
scroll to position [924, 0]
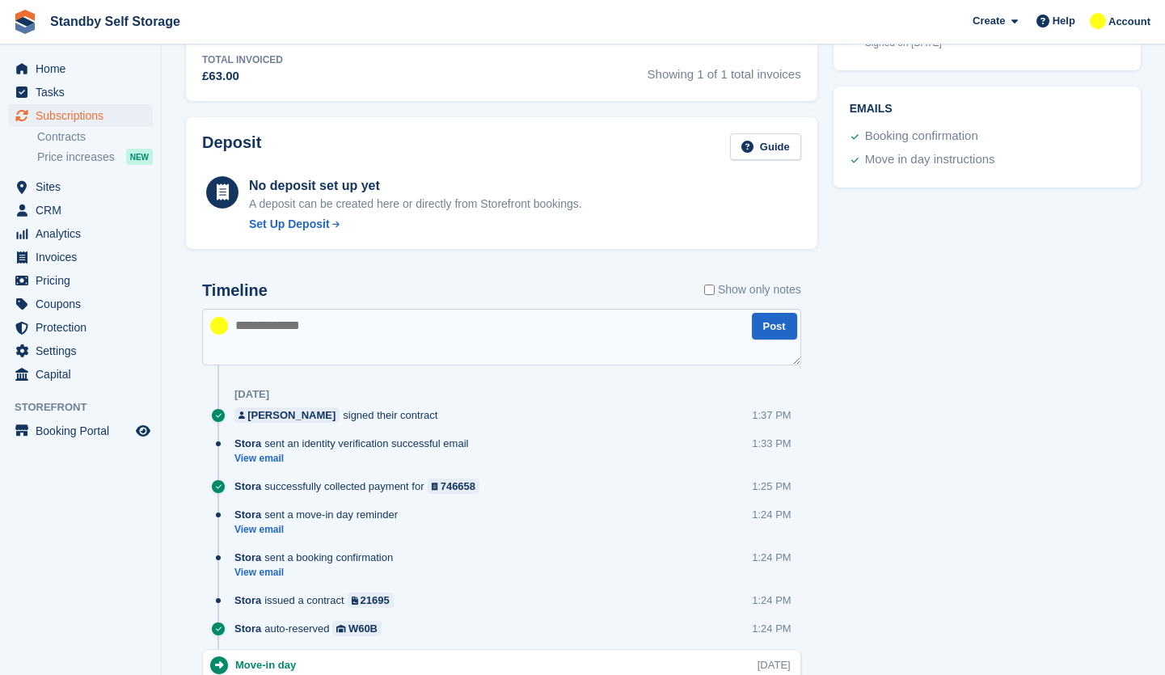
scroll to position [8, 0]
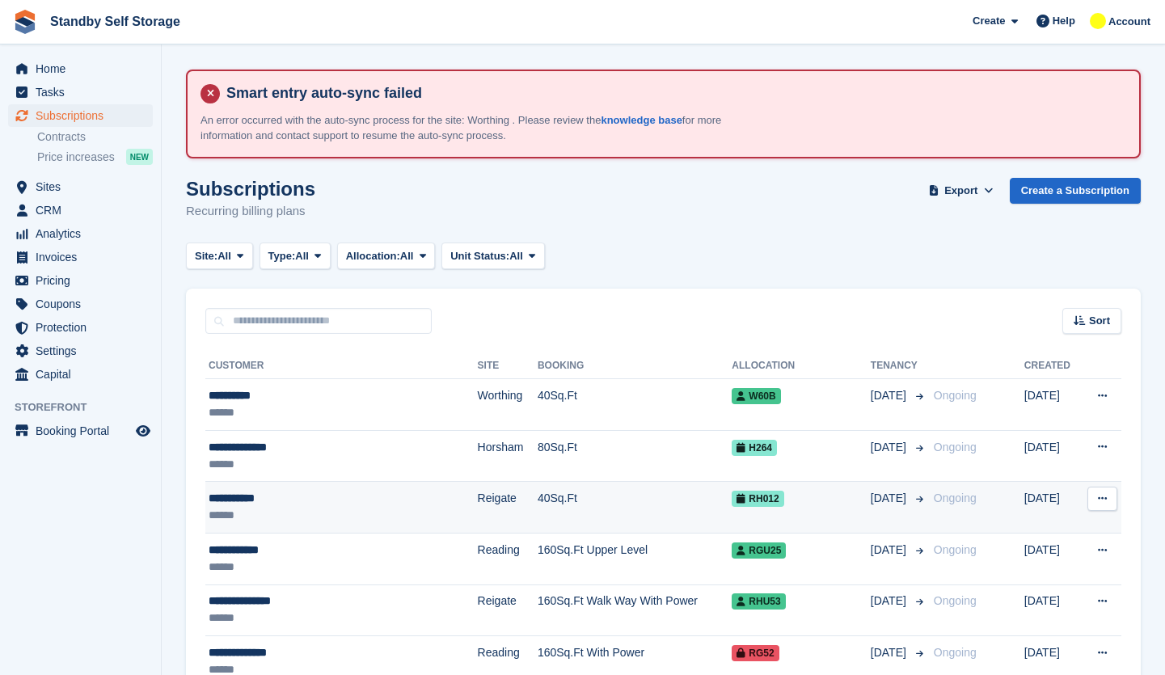
click at [289, 501] on div "**********" at bounding box center [319, 498] width 221 height 17
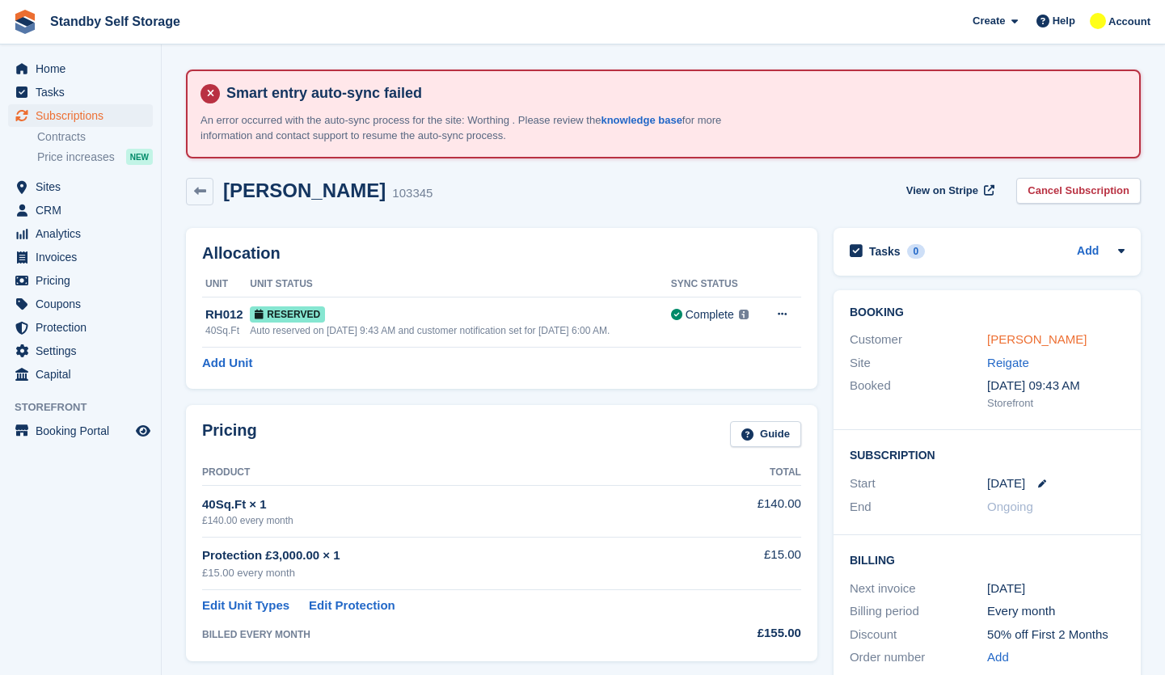
click at [1048, 336] on link "Susan Bhuhi" at bounding box center [1036, 339] width 99 height 14
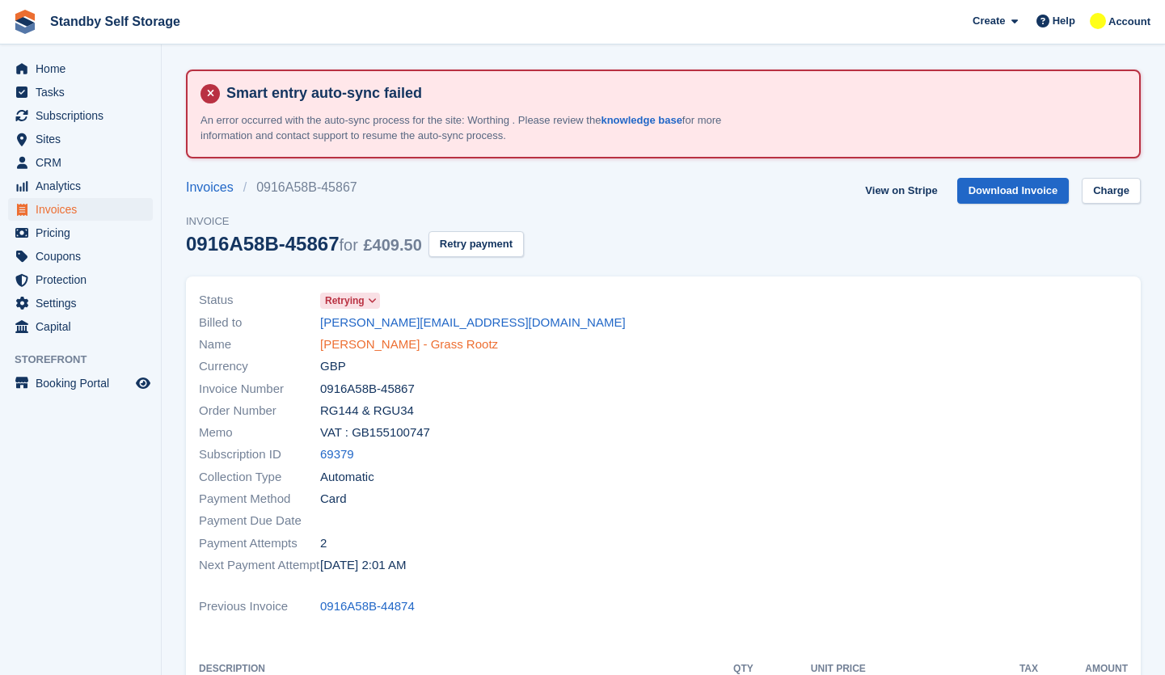
click at [377, 349] on link "[PERSON_NAME] - Grass Rootz" at bounding box center [409, 344] width 178 height 19
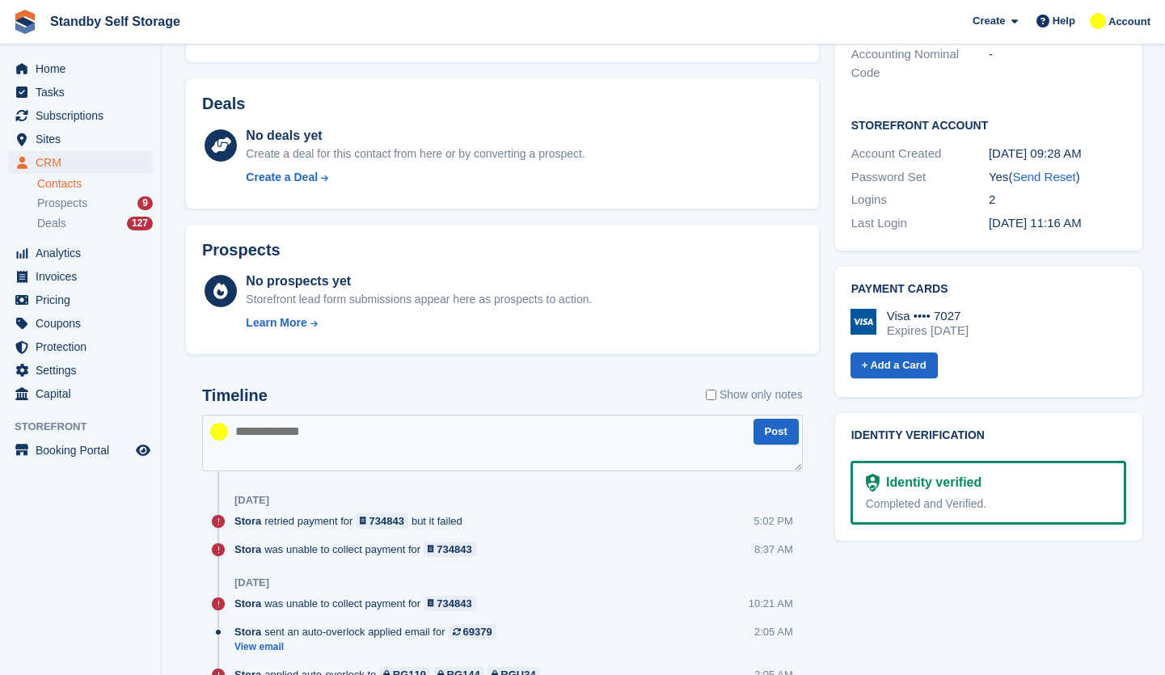
scroll to position [727, 0]
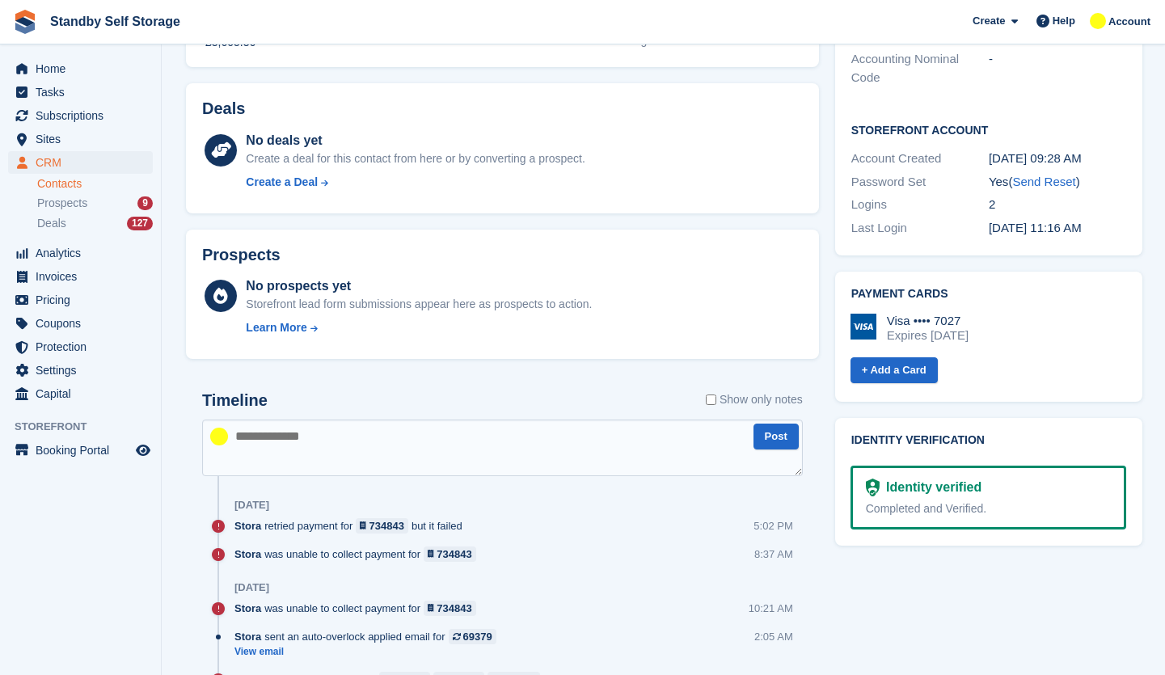
click at [766, 398] on label "Show only notes" at bounding box center [754, 399] width 97 height 17
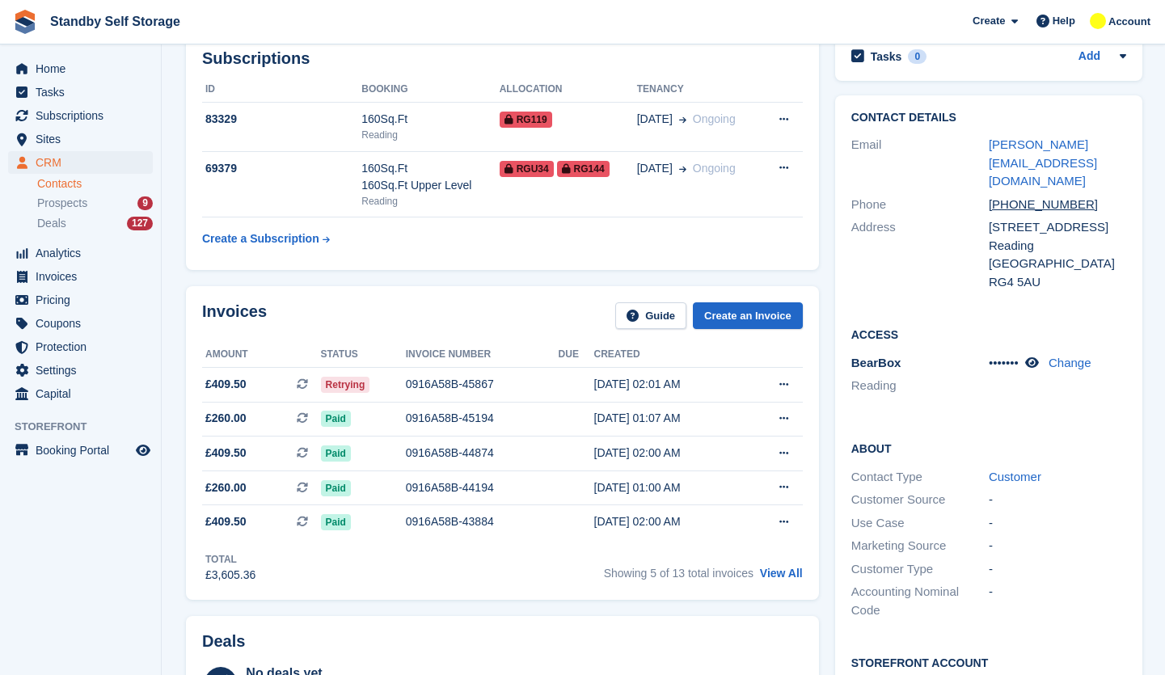
scroll to position [0, 0]
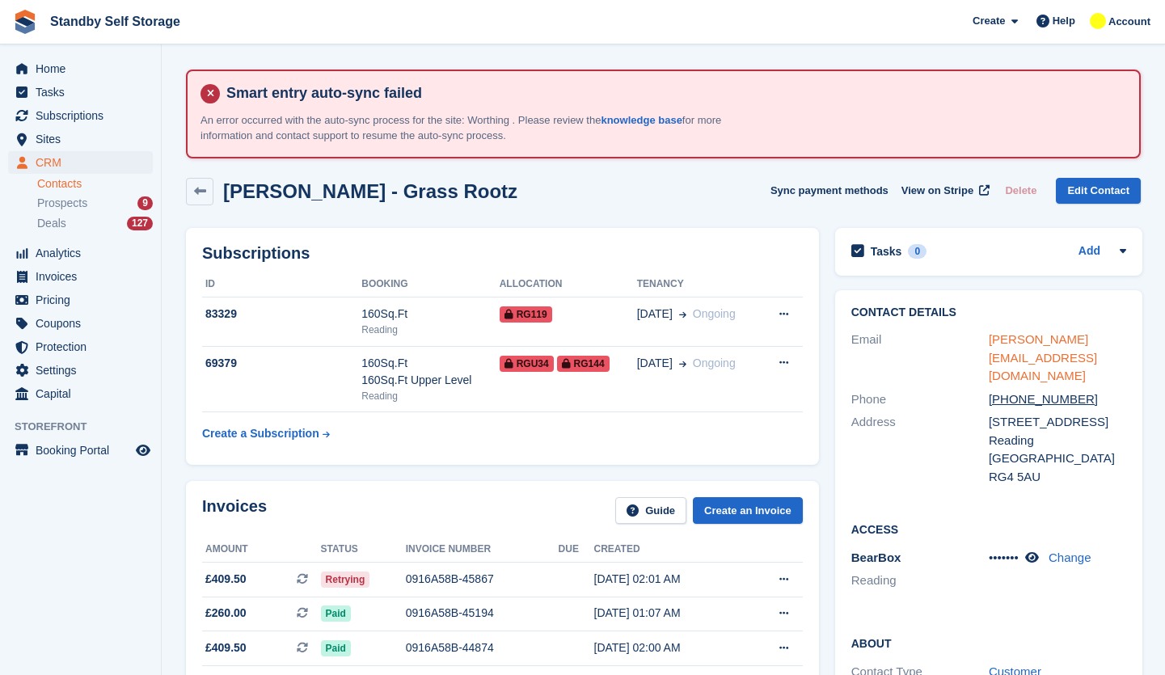
click at [1052, 342] on link "kelvin.grassrootz@outlook.com" at bounding box center [1043, 357] width 108 height 50
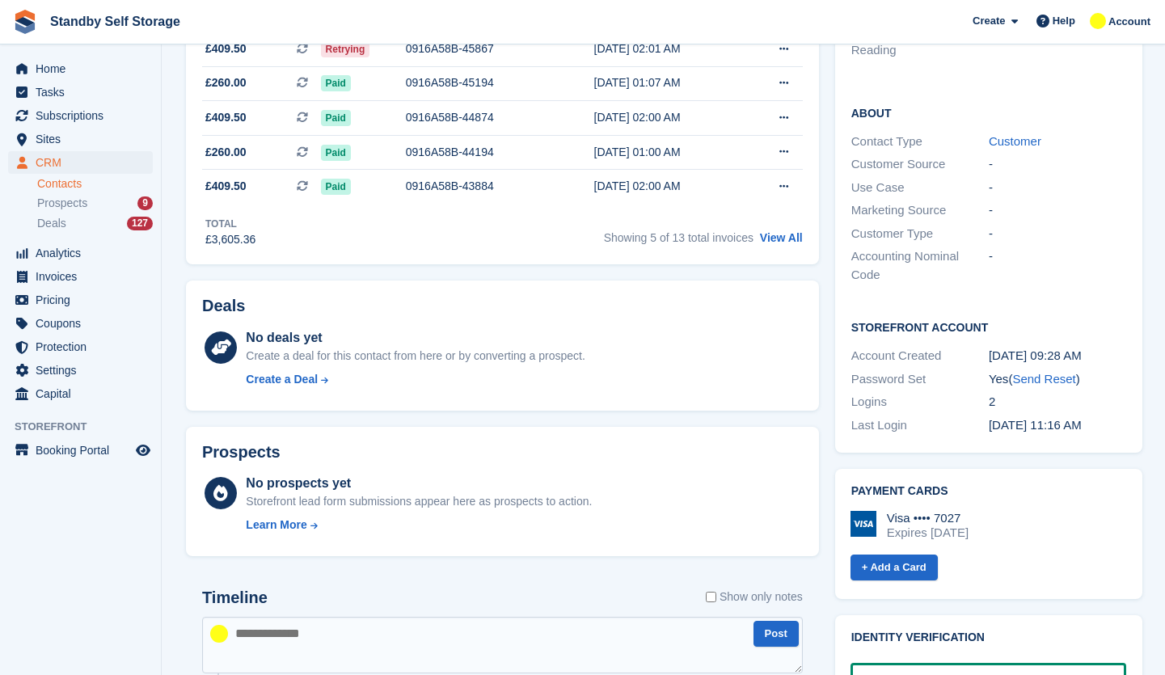
scroll to position [647, 0]
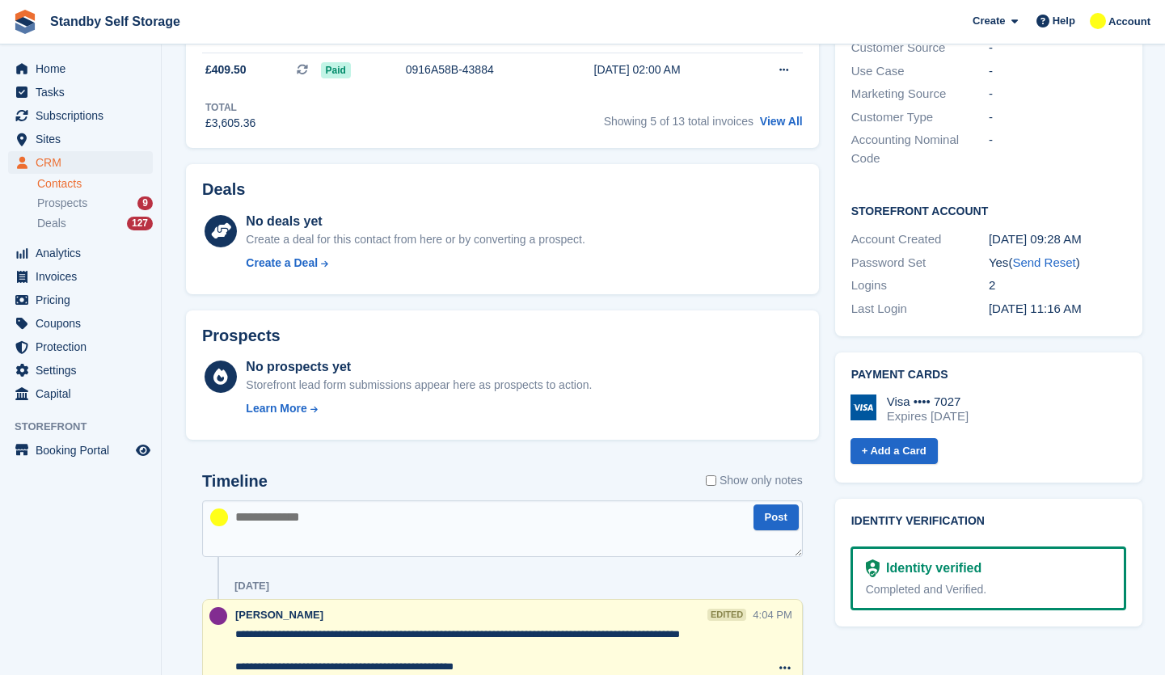
click at [270, 532] on textarea at bounding box center [502, 528] width 601 height 57
type textarea "**********"
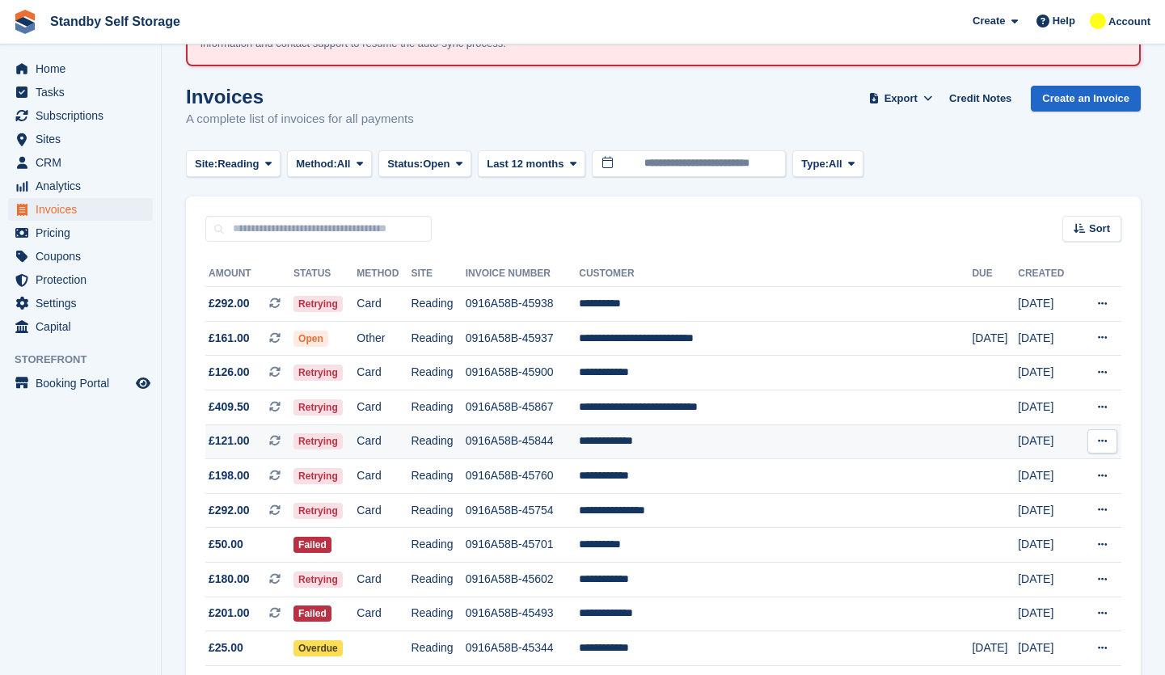
scroll to position [162, 0]
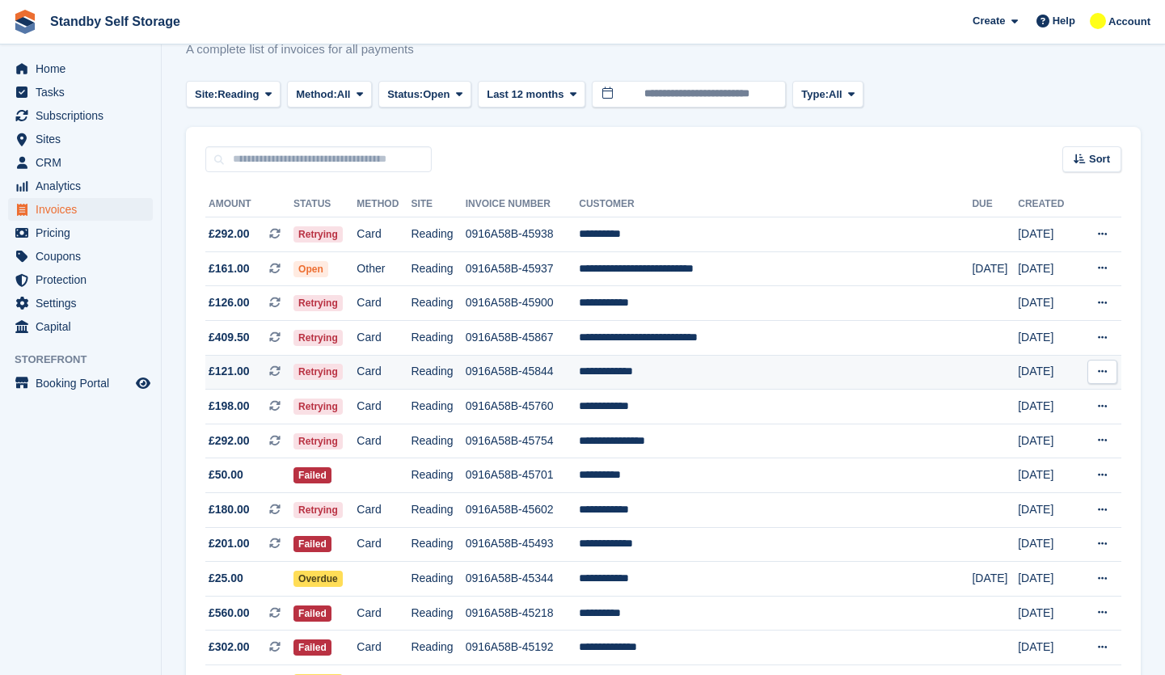
click at [580, 365] on td "0916A58B-45844" at bounding box center [523, 372] width 114 height 35
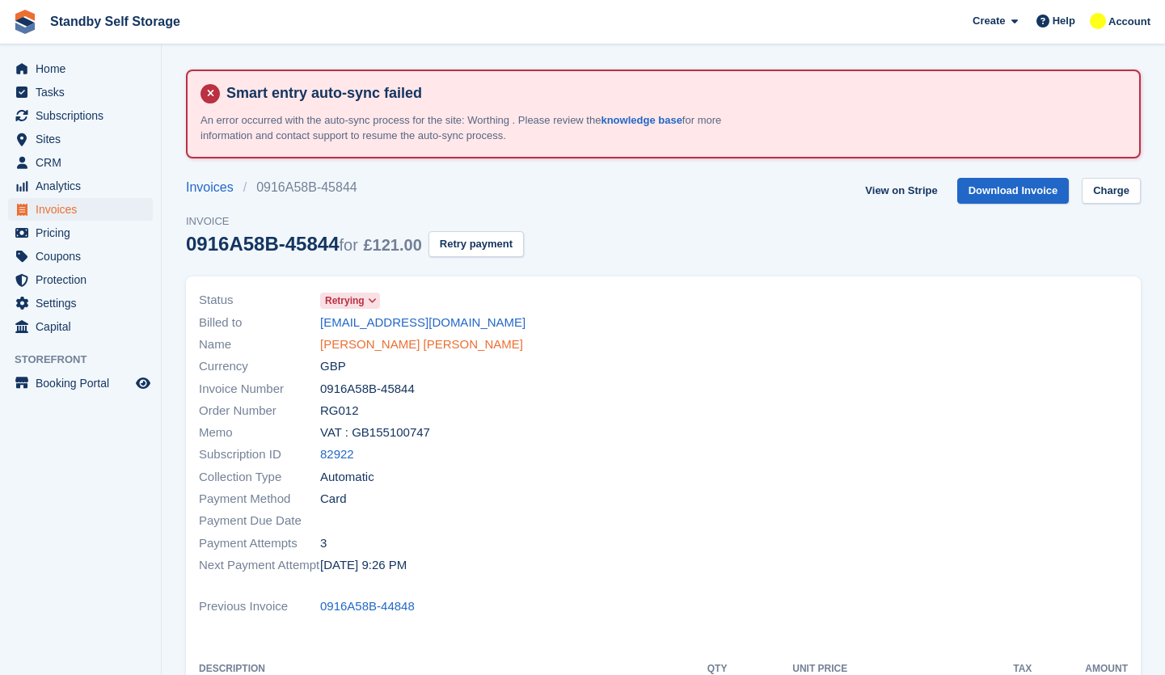
click at [363, 348] on link "Bridget Peter" at bounding box center [421, 344] width 203 height 19
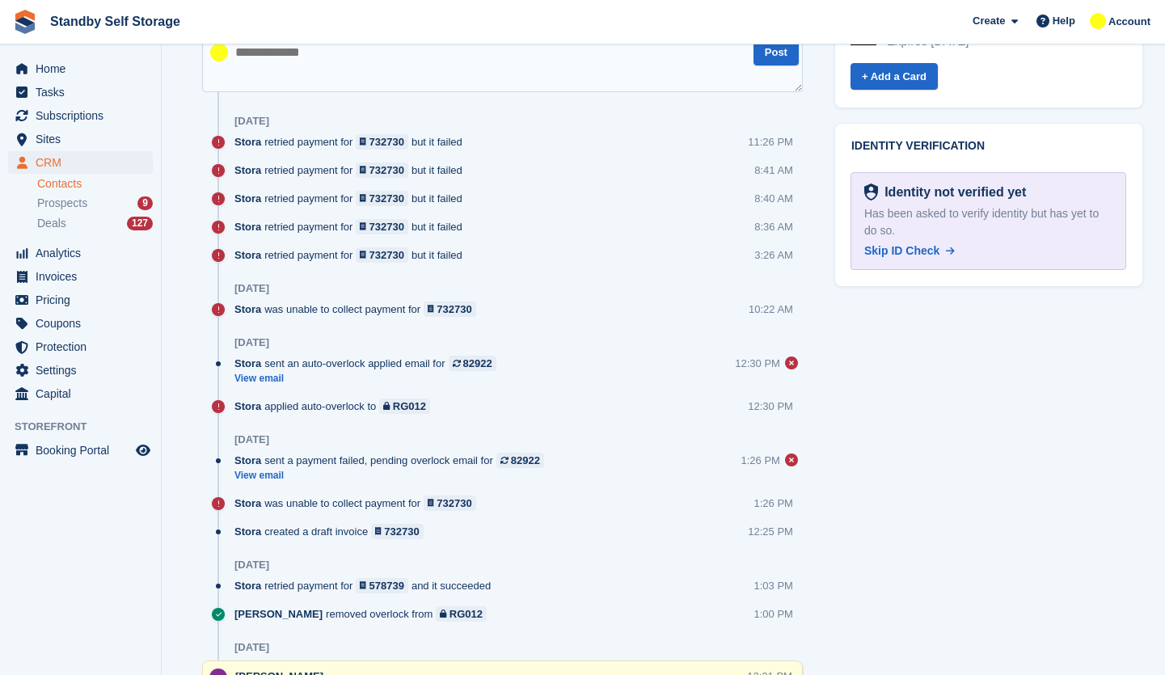
scroll to position [727, 0]
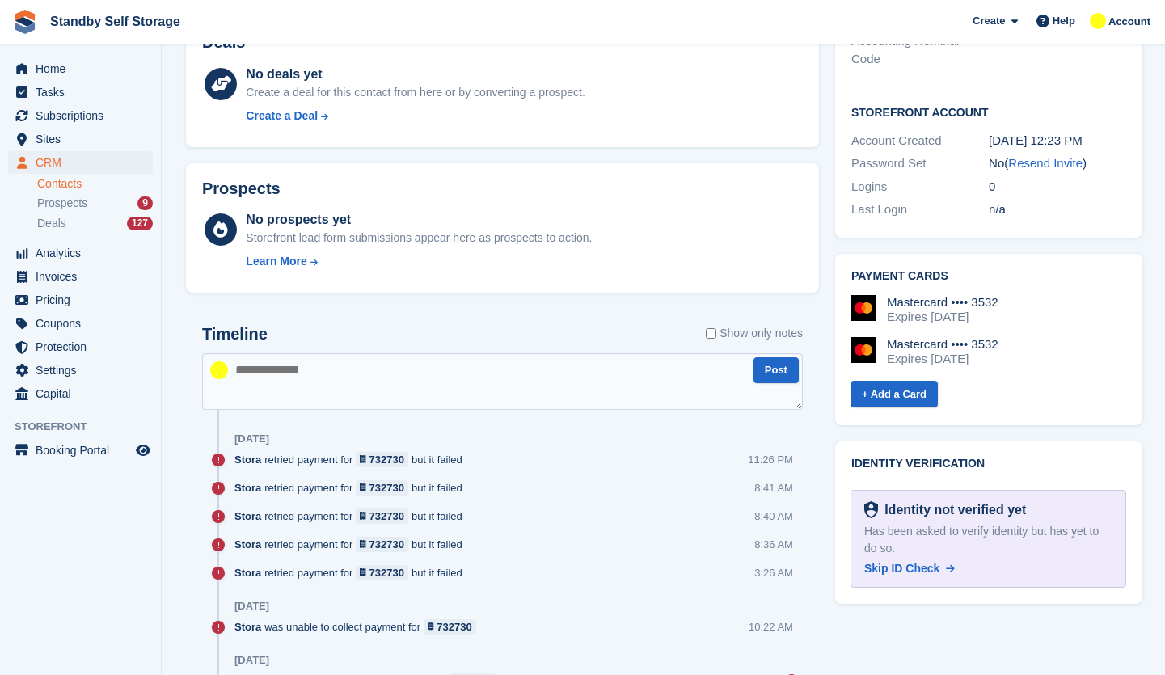
click at [740, 338] on label "Show only notes" at bounding box center [754, 333] width 97 height 17
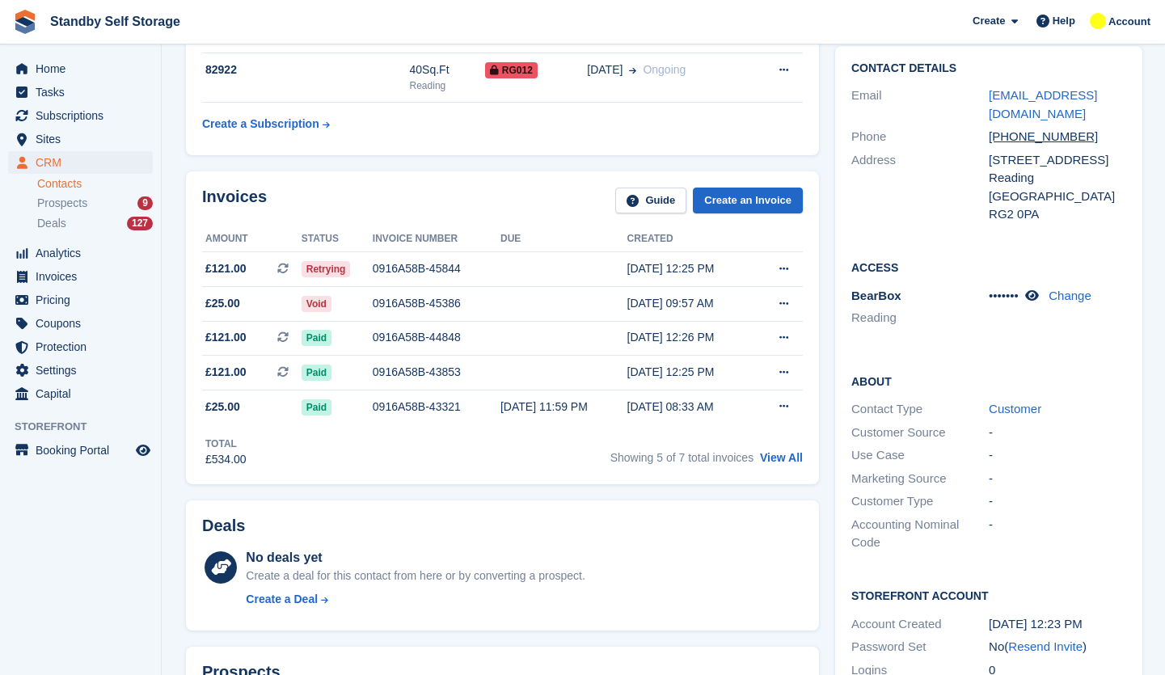
scroll to position [242, 0]
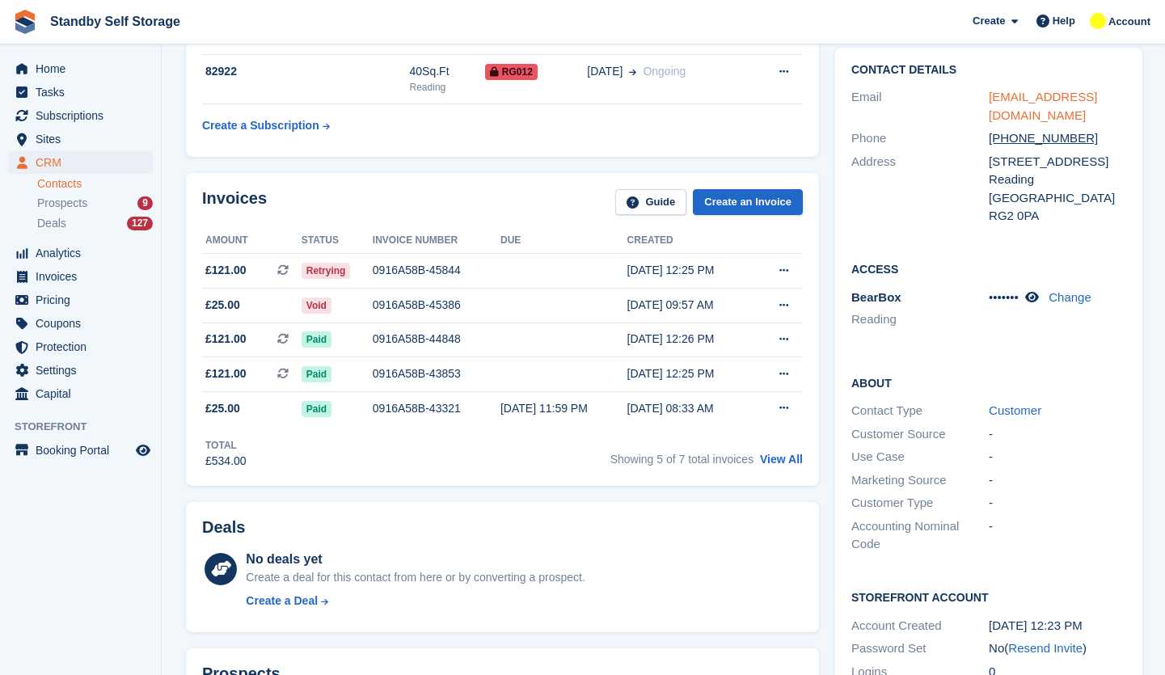
click at [1052, 96] on link "ctechtechguy9888@gmail.com" at bounding box center [1043, 106] width 108 height 32
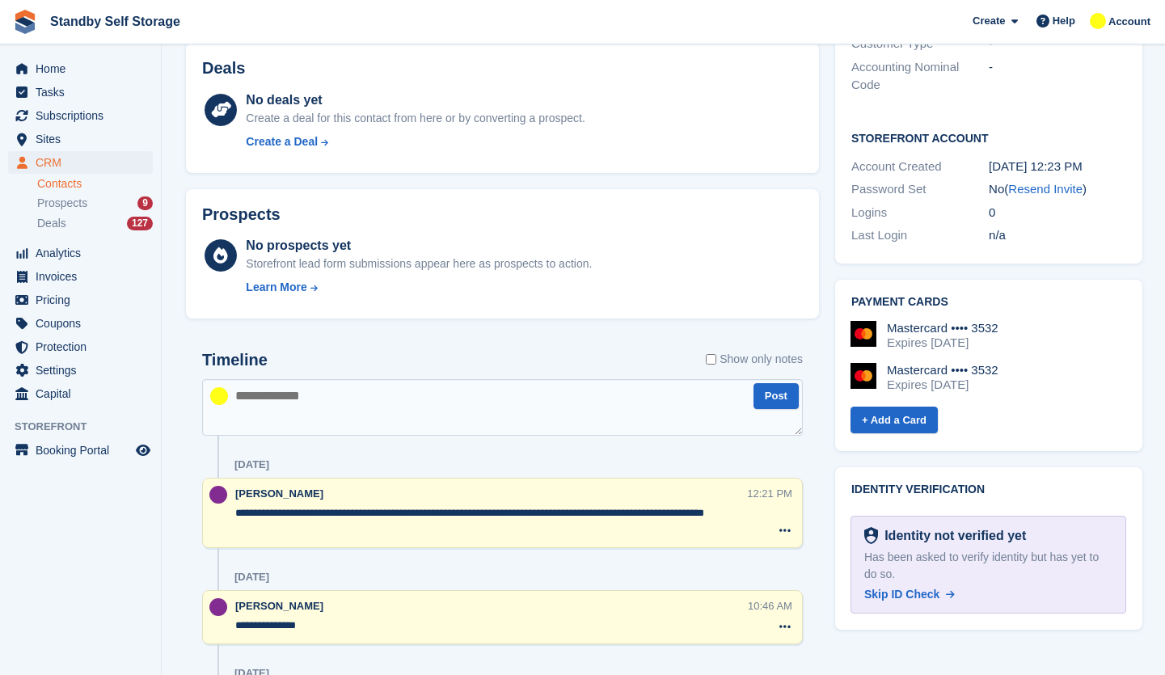
scroll to position [727, 0]
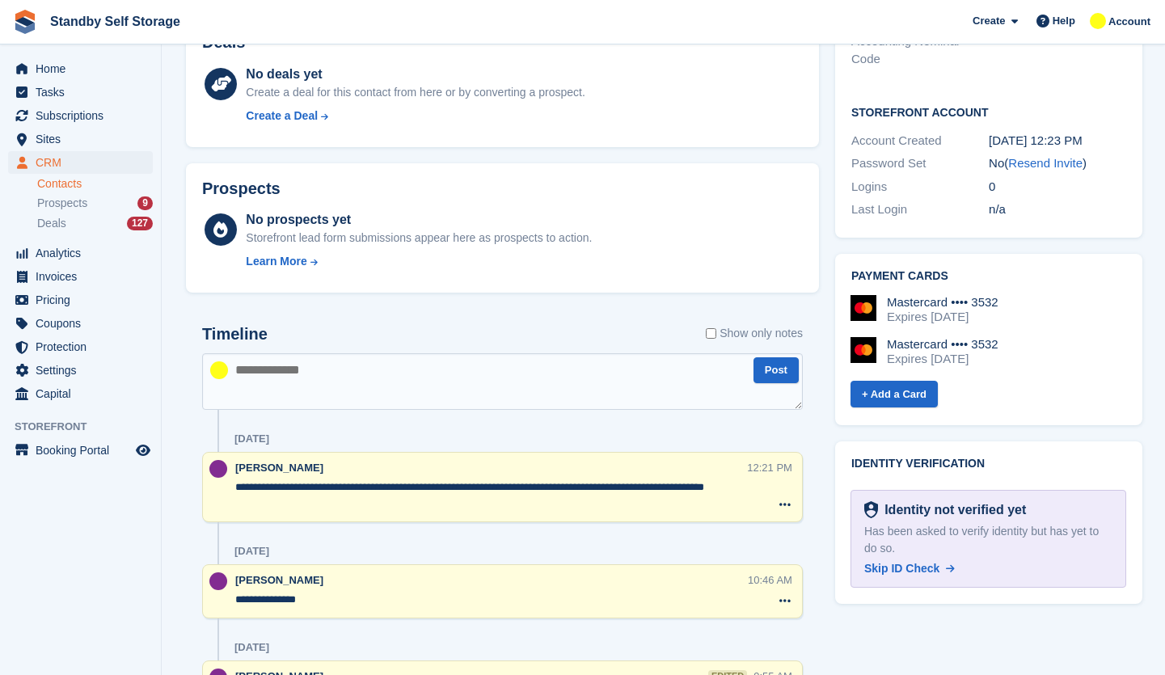
click at [226, 388] on textarea at bounding box center [502, 381] width 601 height 57
type textarea "**********"
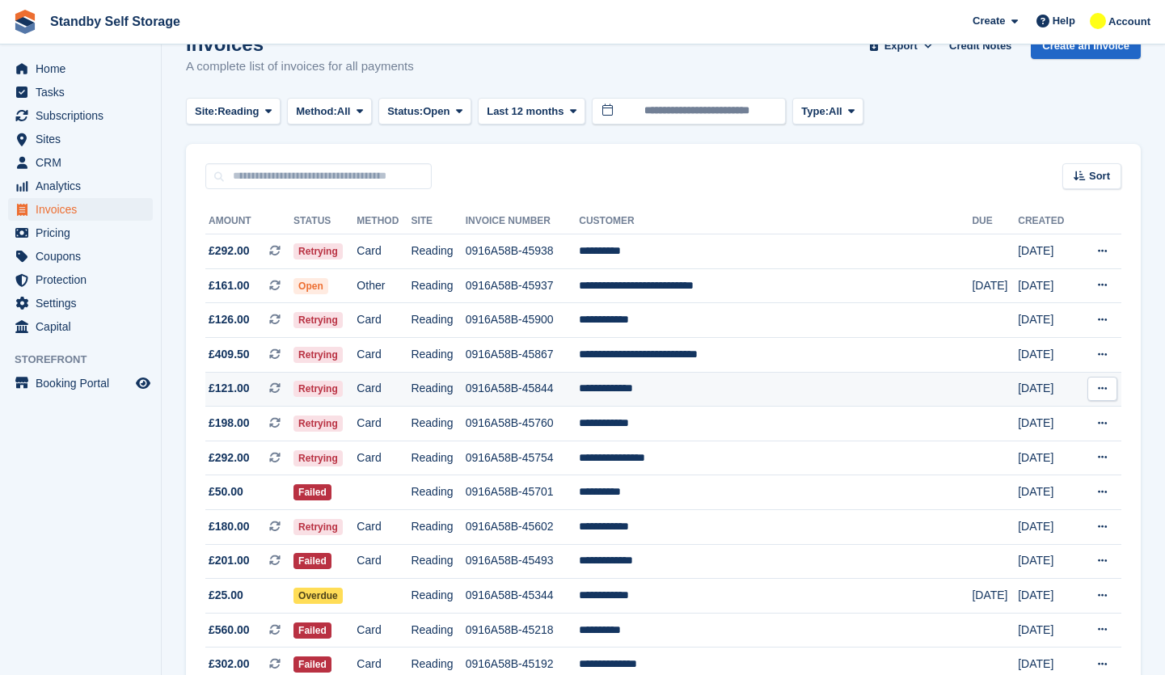
scroll to position [162, 0]
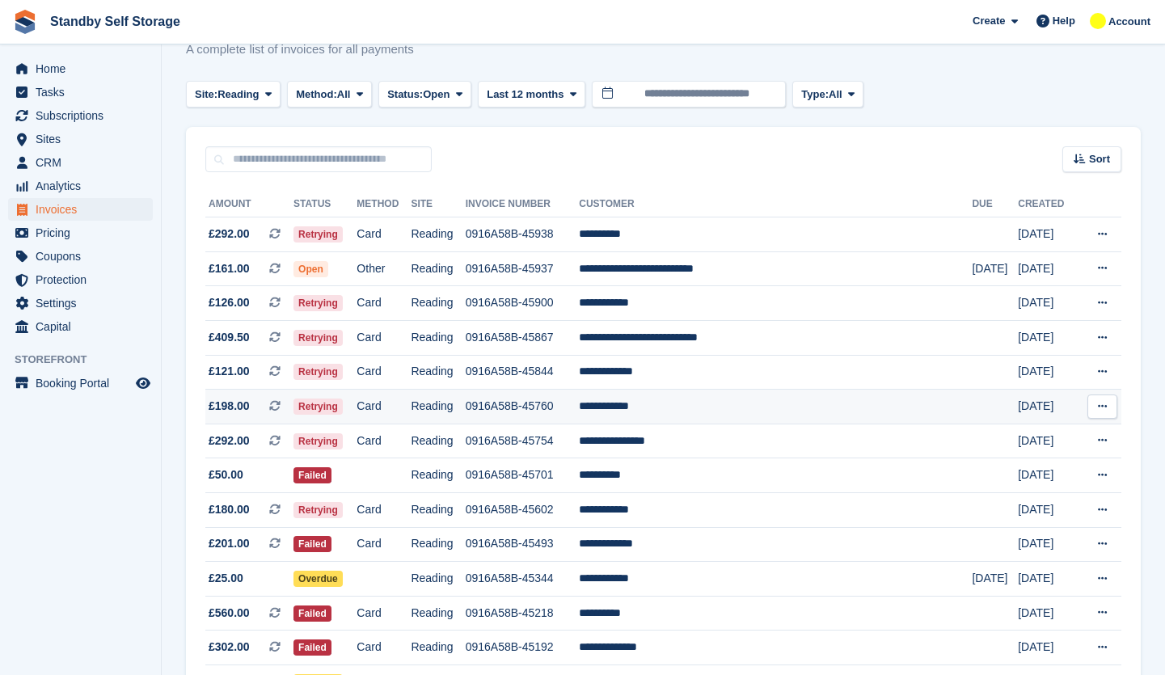
click at [462, 402] on td "Reading" at bounding box center [438, 407] width 54 height 35
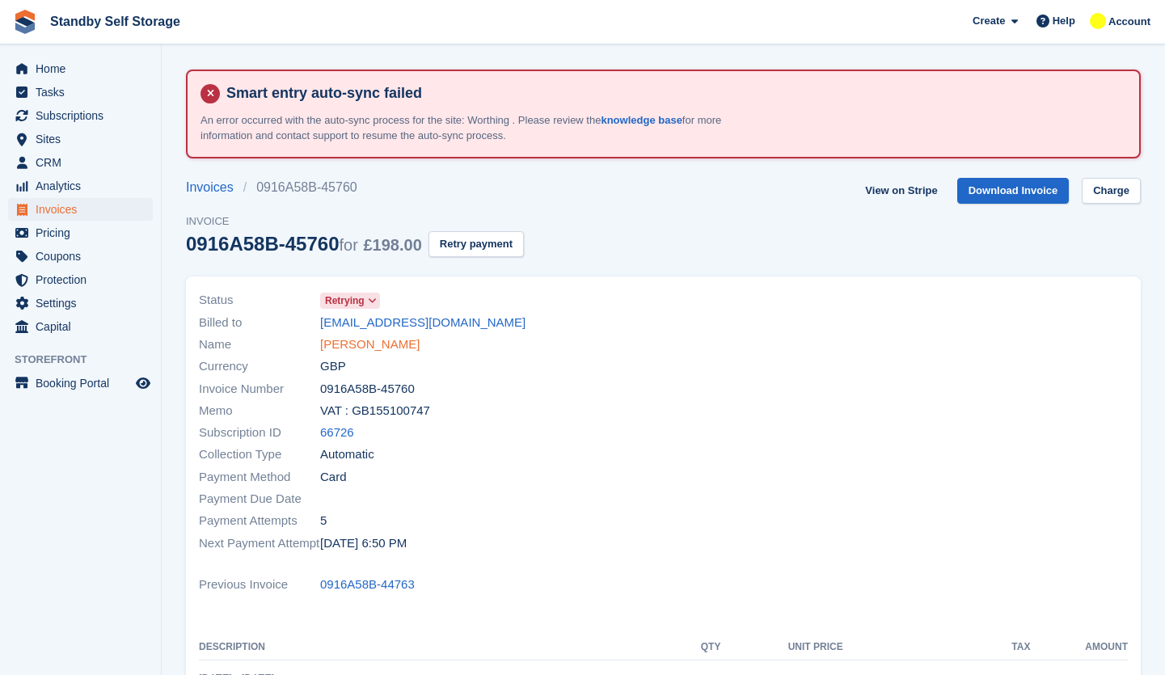
click at [356, 338] on link "Uzma Mahmood" at bounding box center [369, 344] width 99 height 19
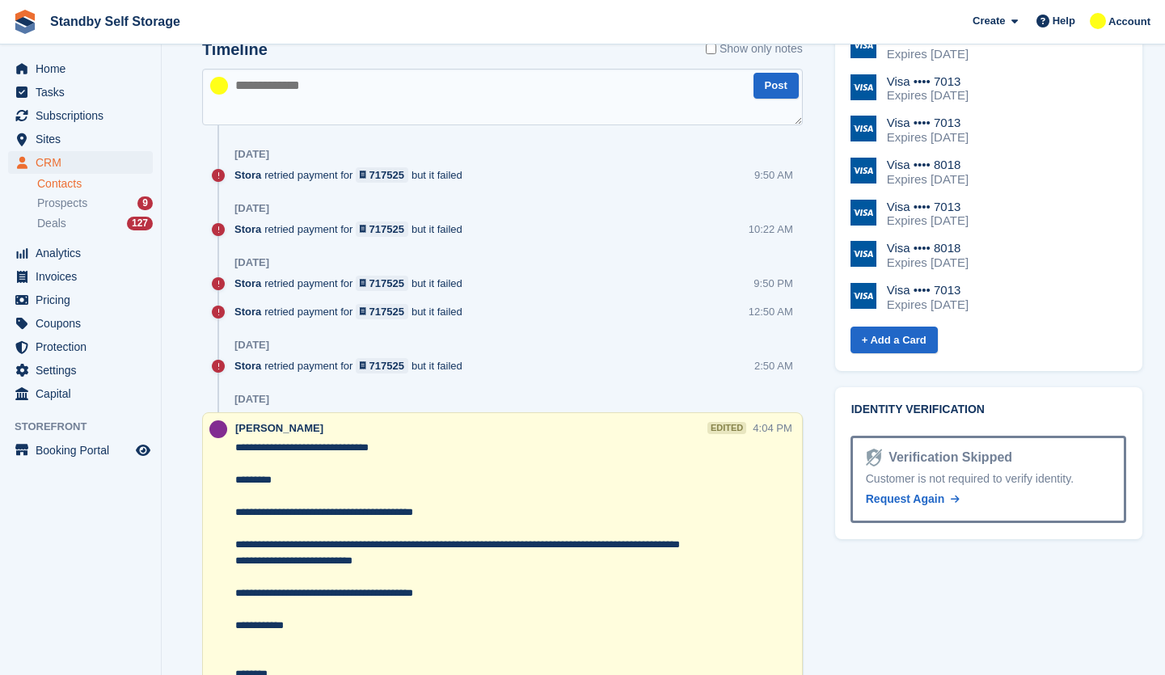
scroll to position [808, 0]
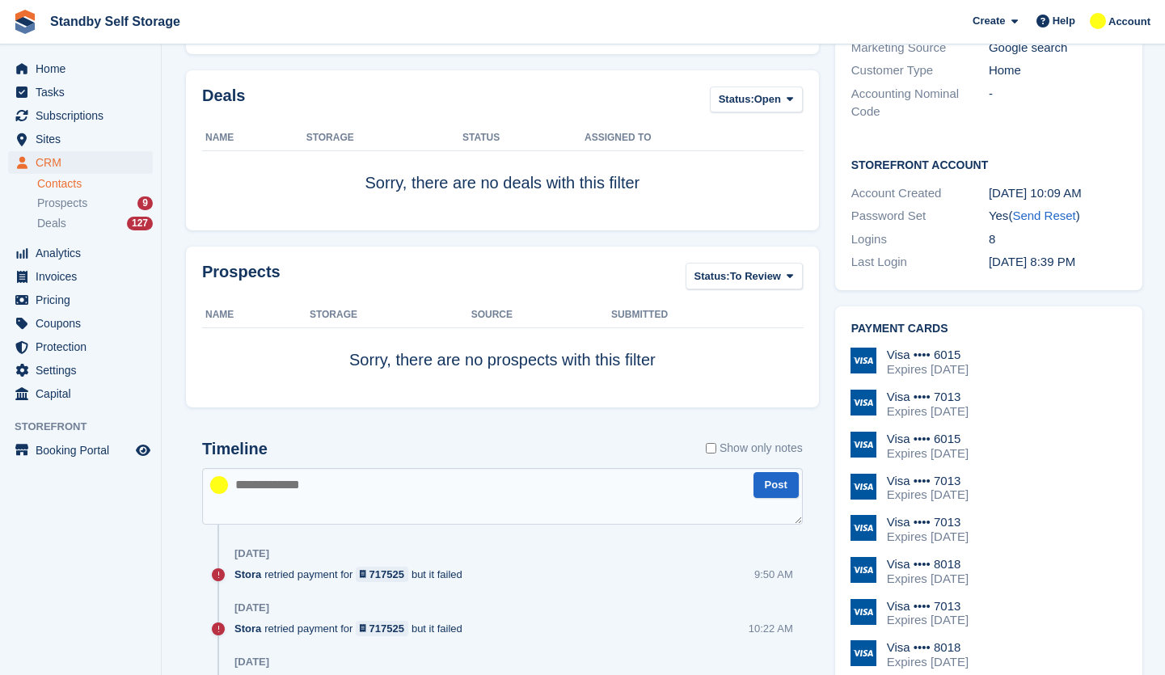
click at [736, 443] on label "Show only notes" at bounding box center [754, 448] width 97 height 17
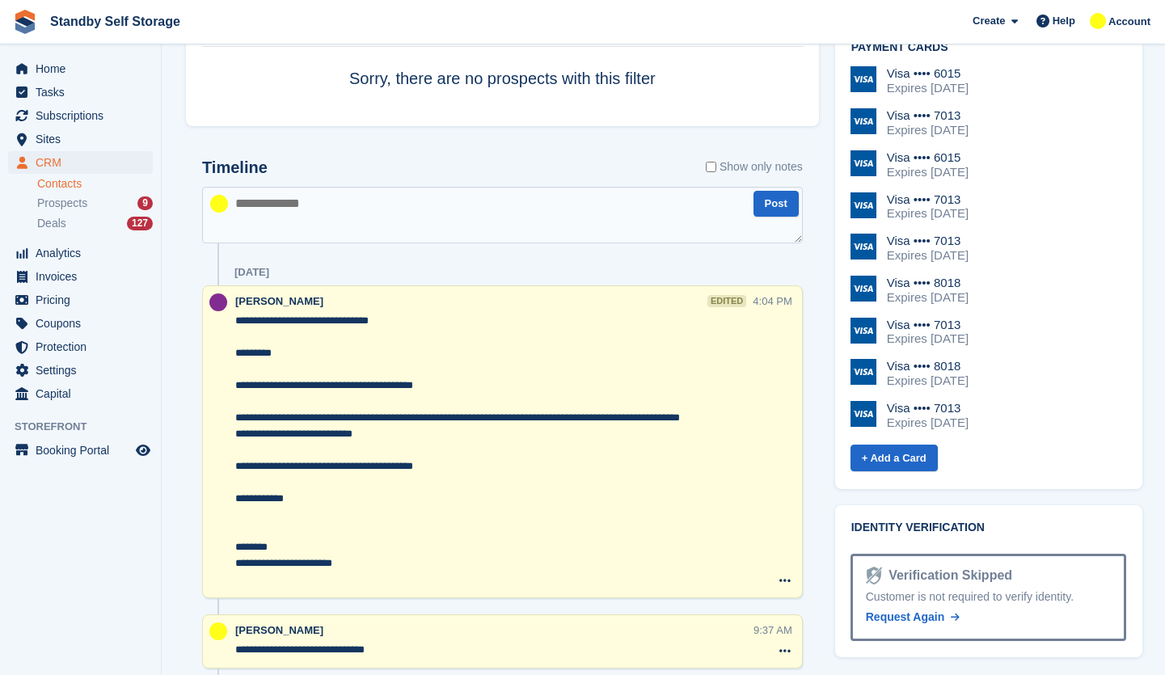
scroll to position [1051, 0]
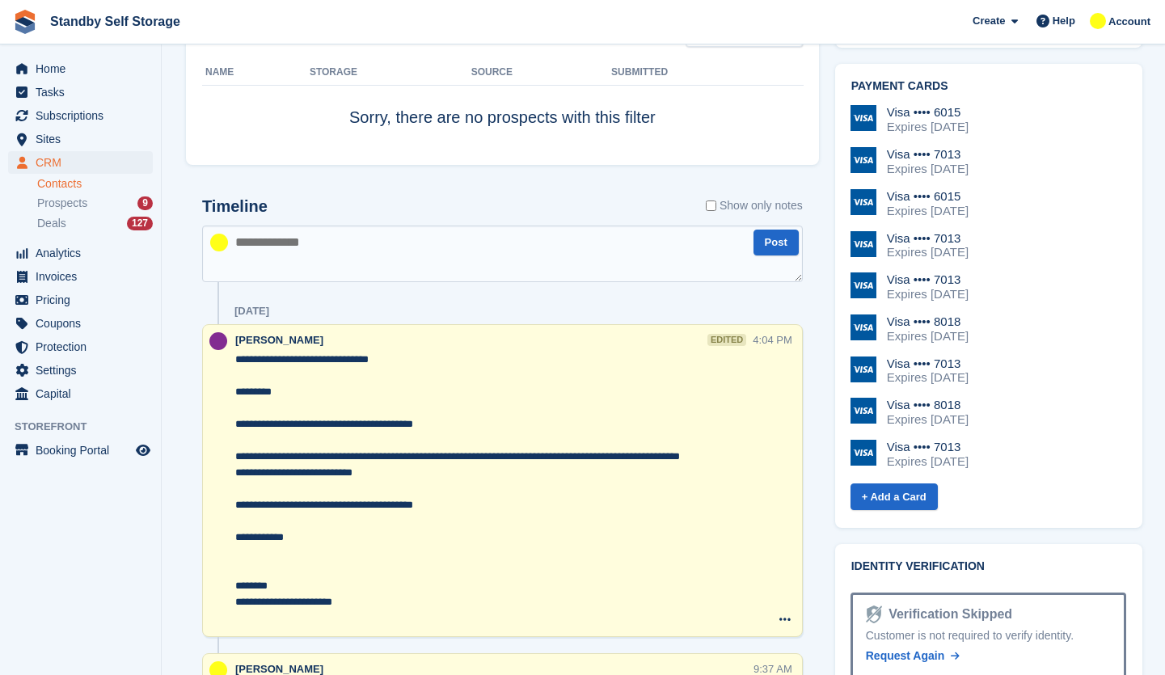
paste textarea "**********"
type textarea "**********"
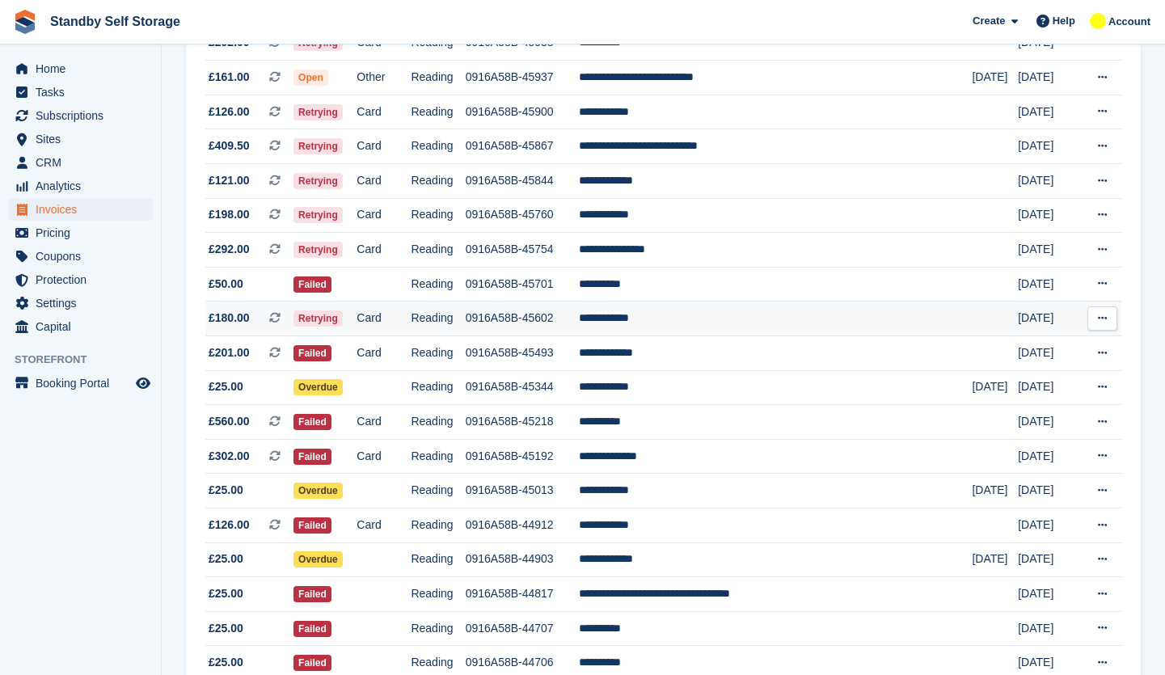
scroll to position [404, 0]
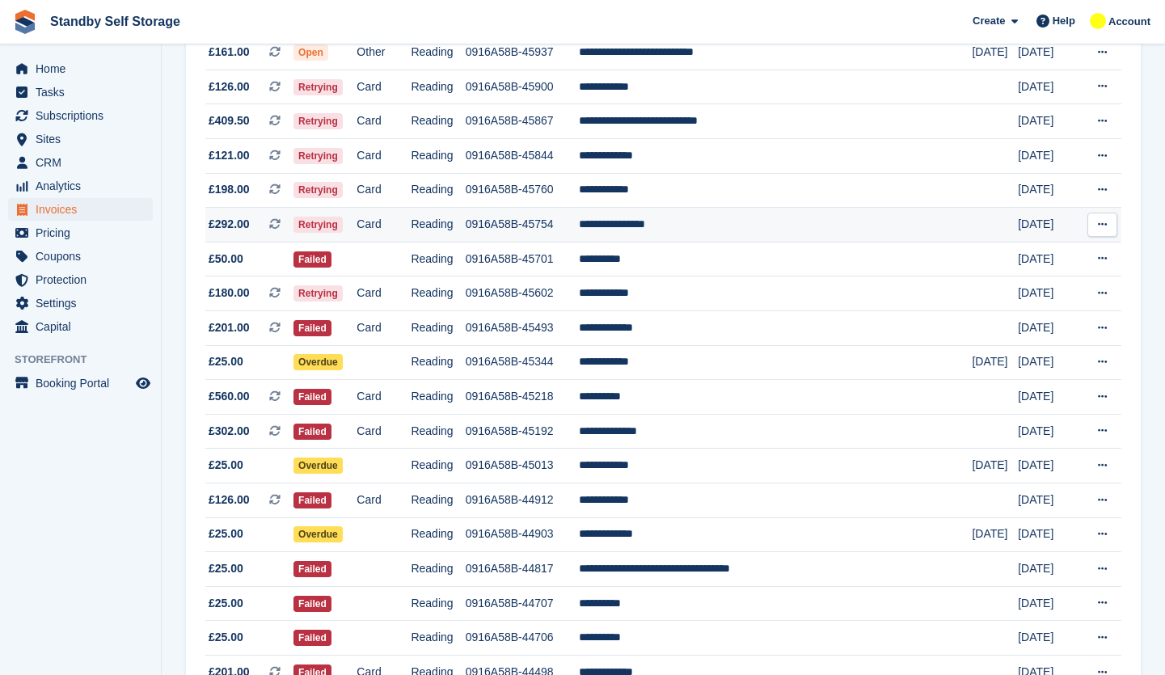
click at [734, 214] on td "**********" at bounding box center [775, 225] width 393 height 35
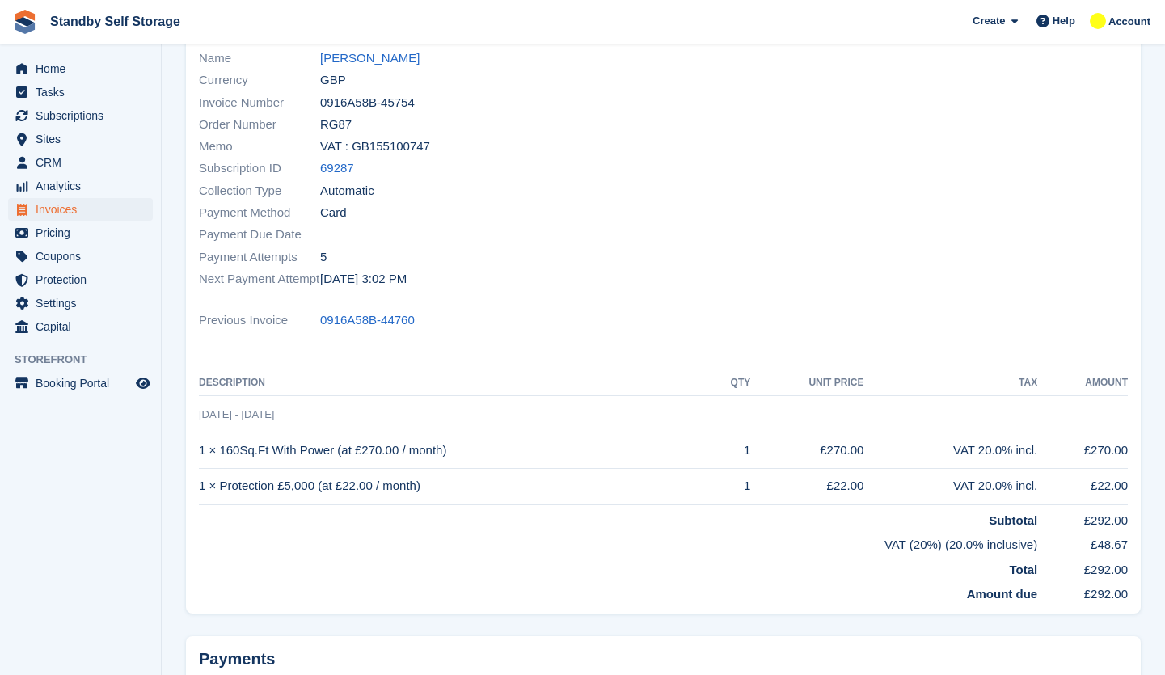
scroll to position [46, 0]
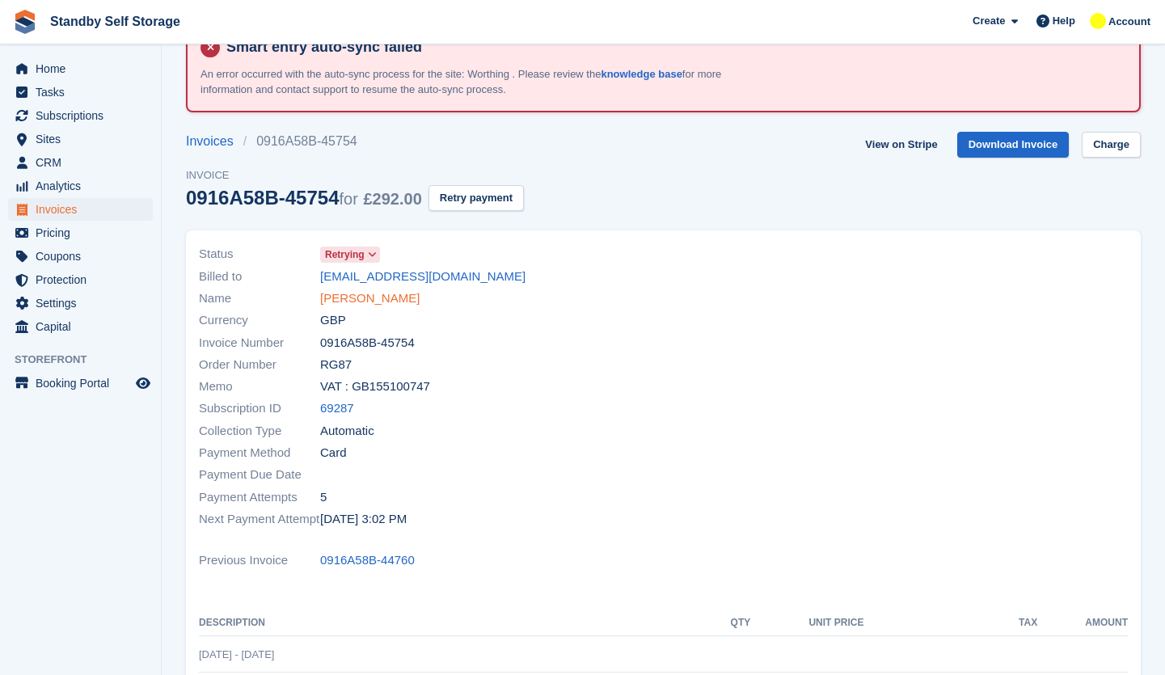
click at [378, 300] on link "[PERSON_NAME]" at bounding box center [369, 298] width 99 height 19
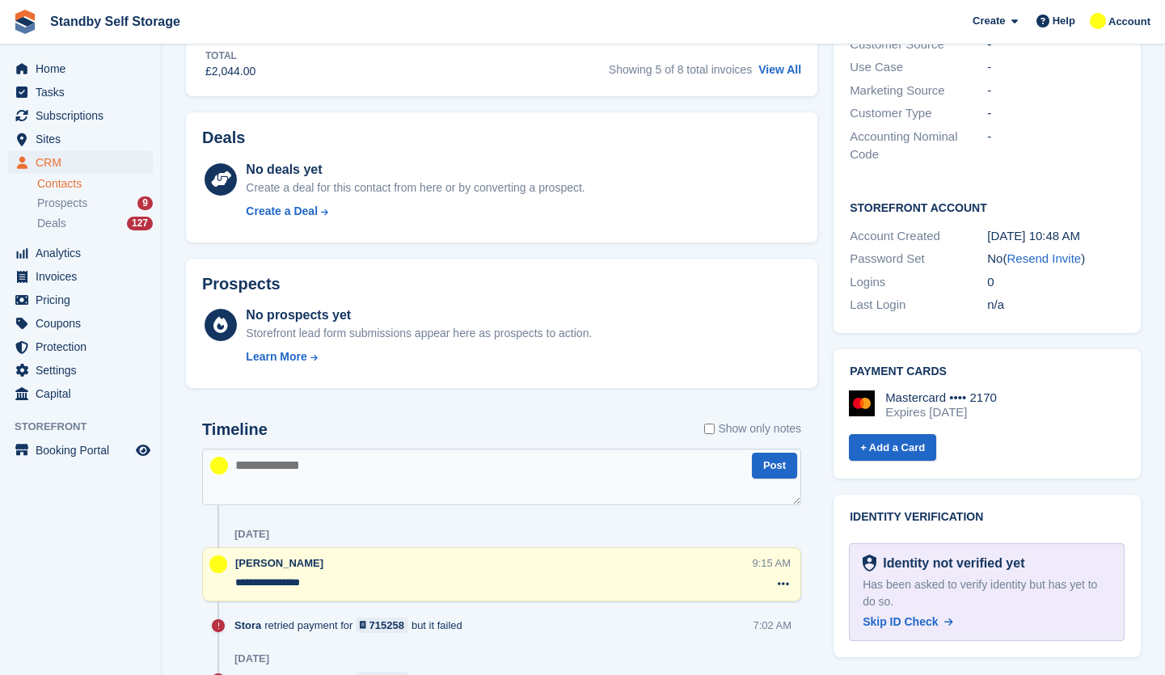
scroll to position [647, 0]
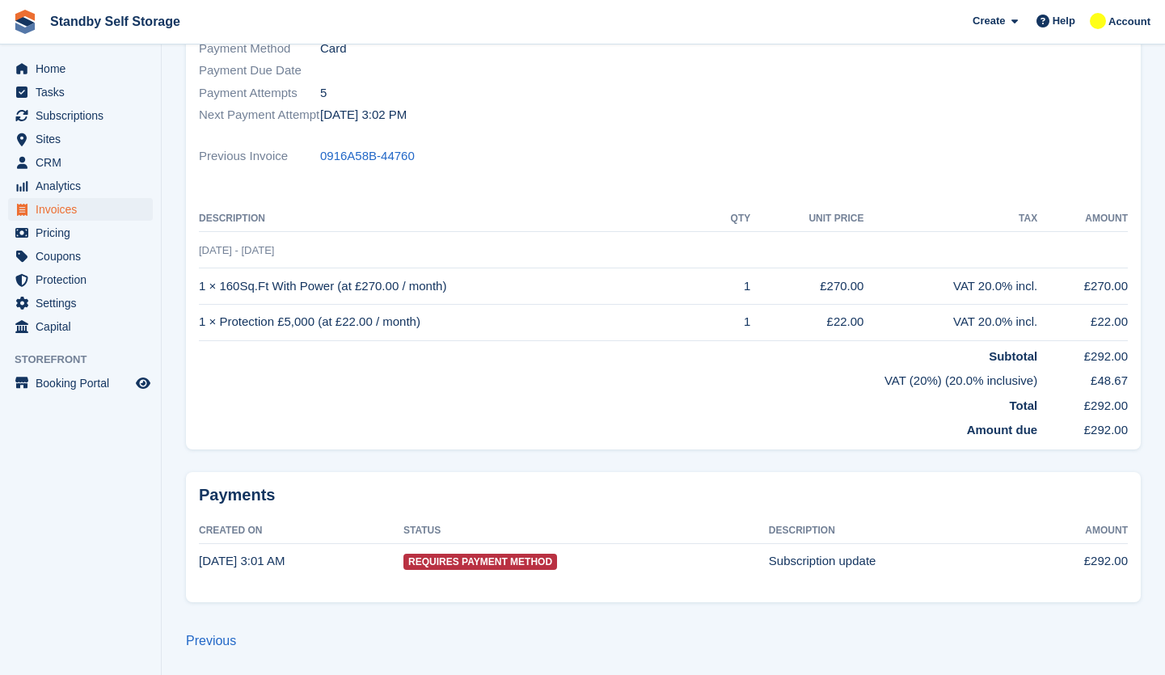
scroll to position [46, 0]
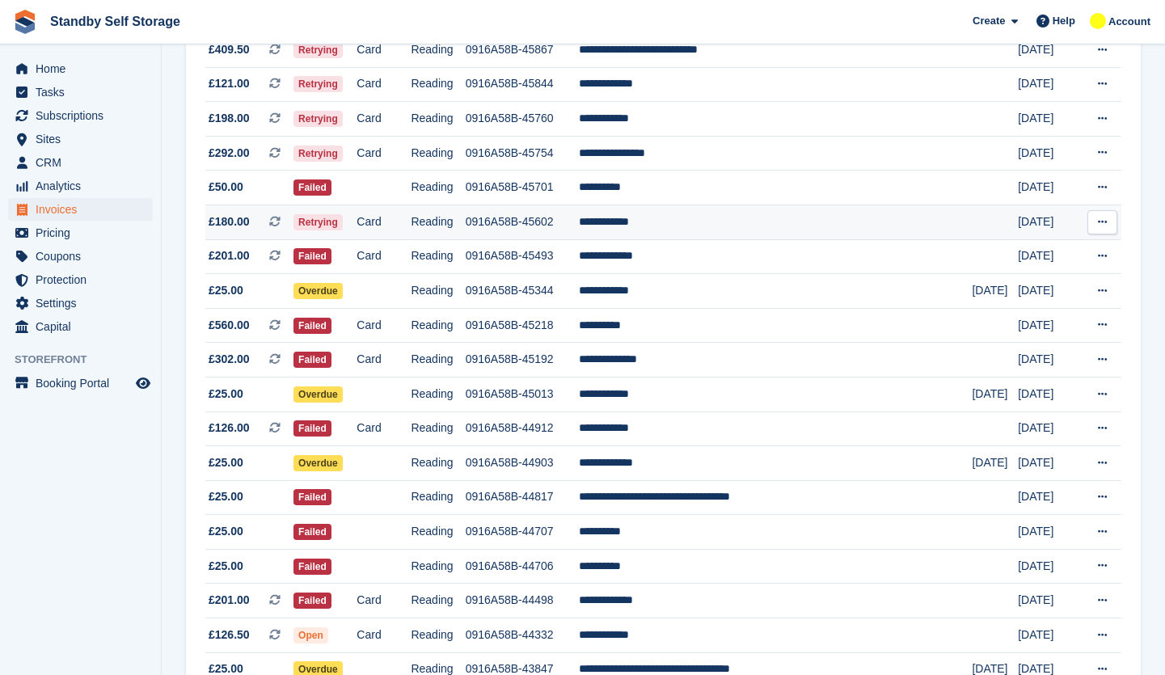
scroll to position [485, 0]
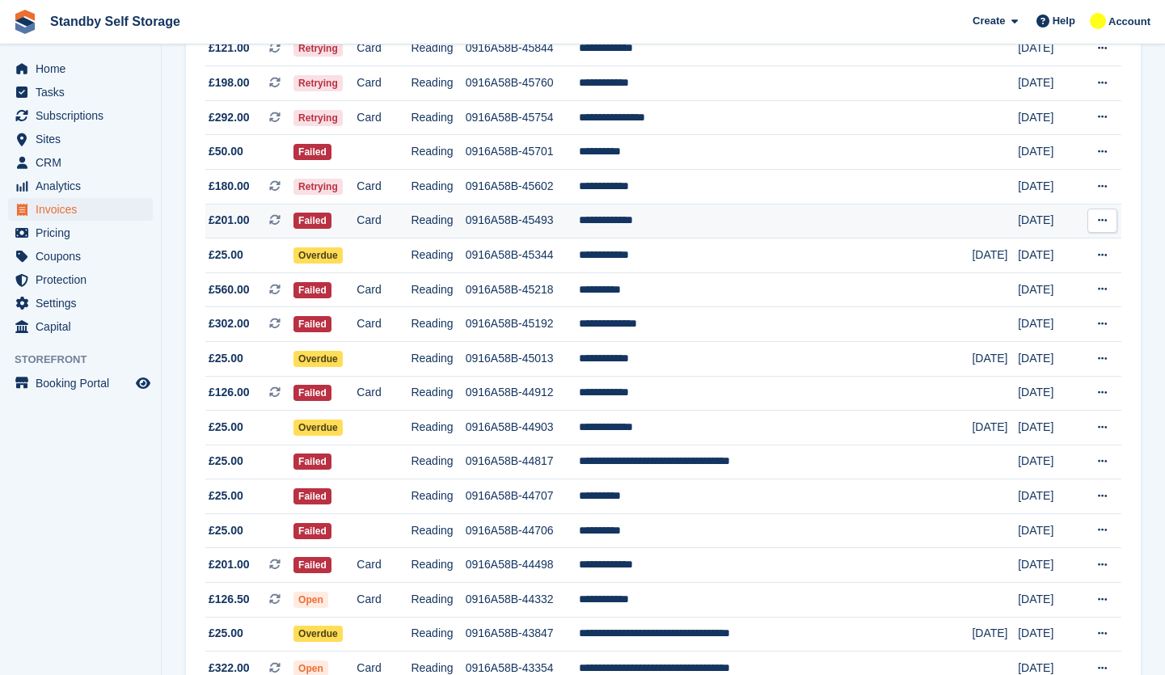
click at [664, 219] on td "**********" at bounding box center [775, 221] width 393 height 35
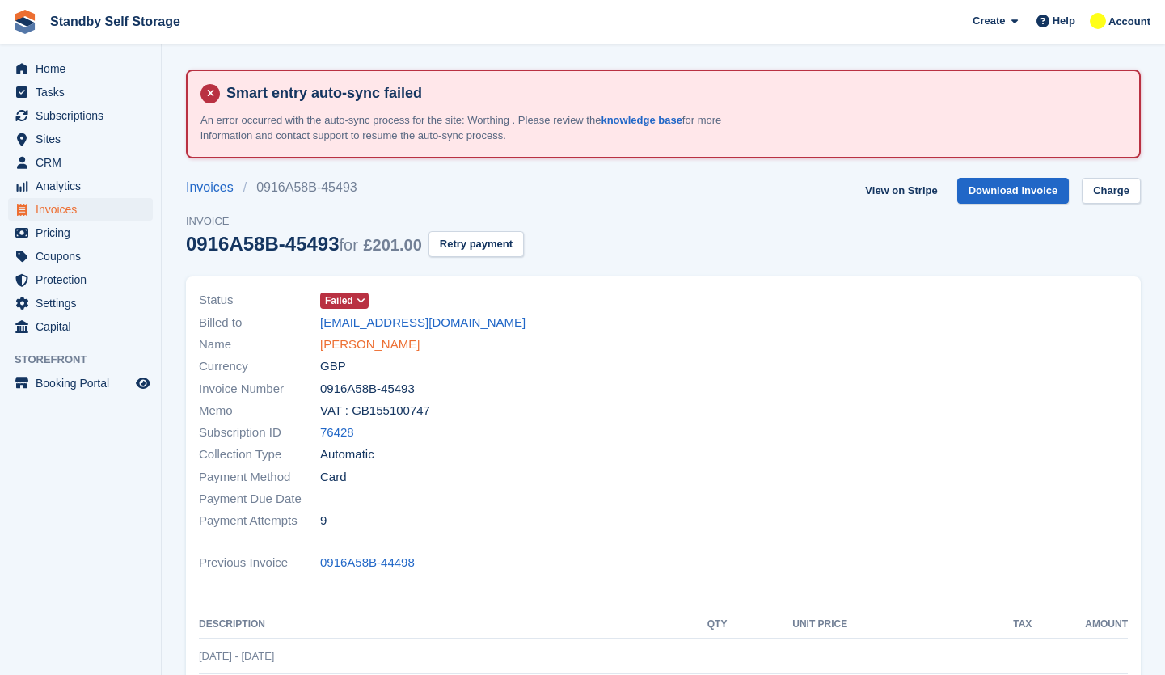
click at [375, 352] on link "[PERSON_NAME]" at bounding box center [369, 344] width 99 height 19
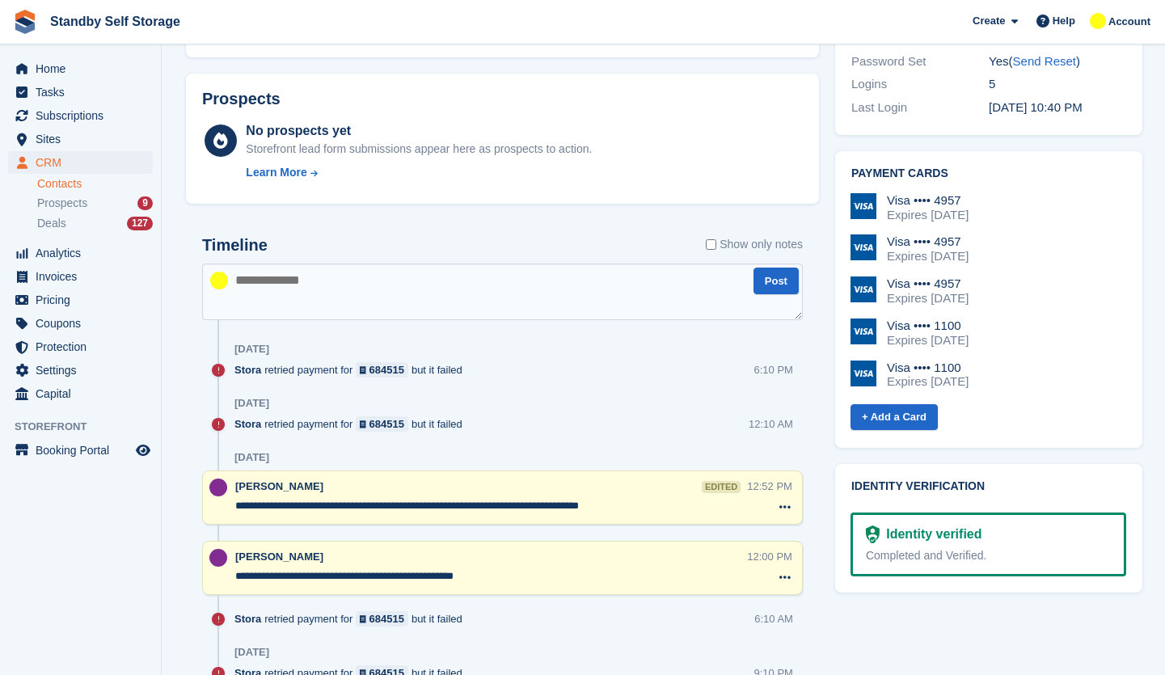
scroll to position [889, 0]
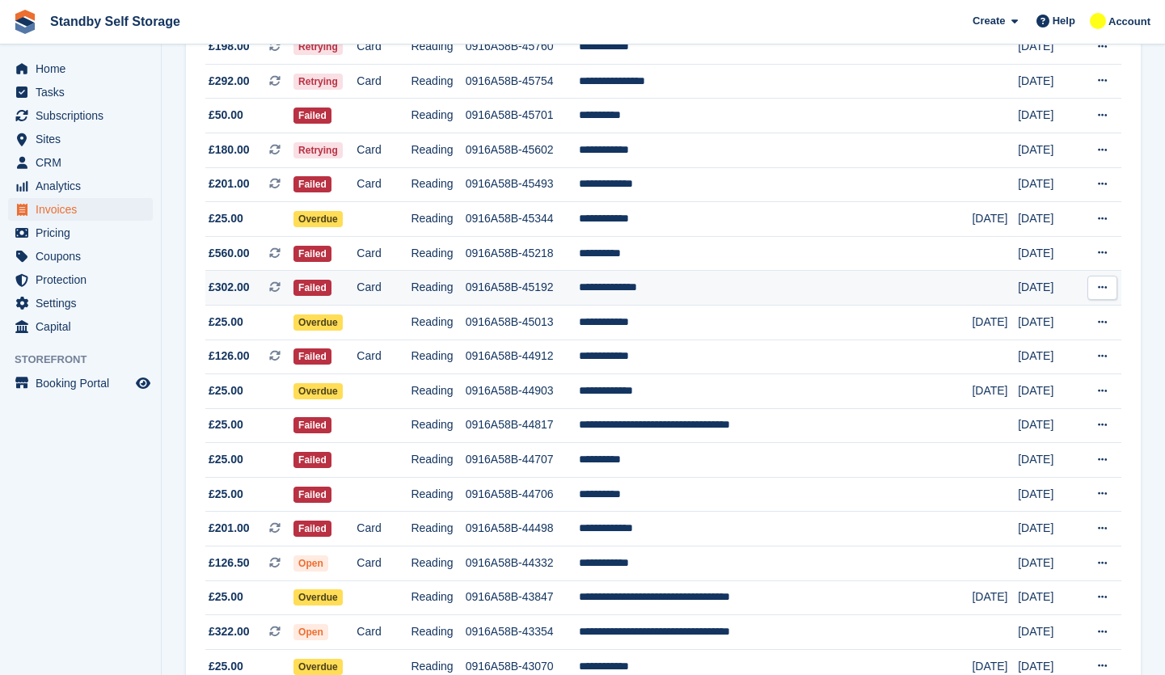
scroll to position [566, 0]
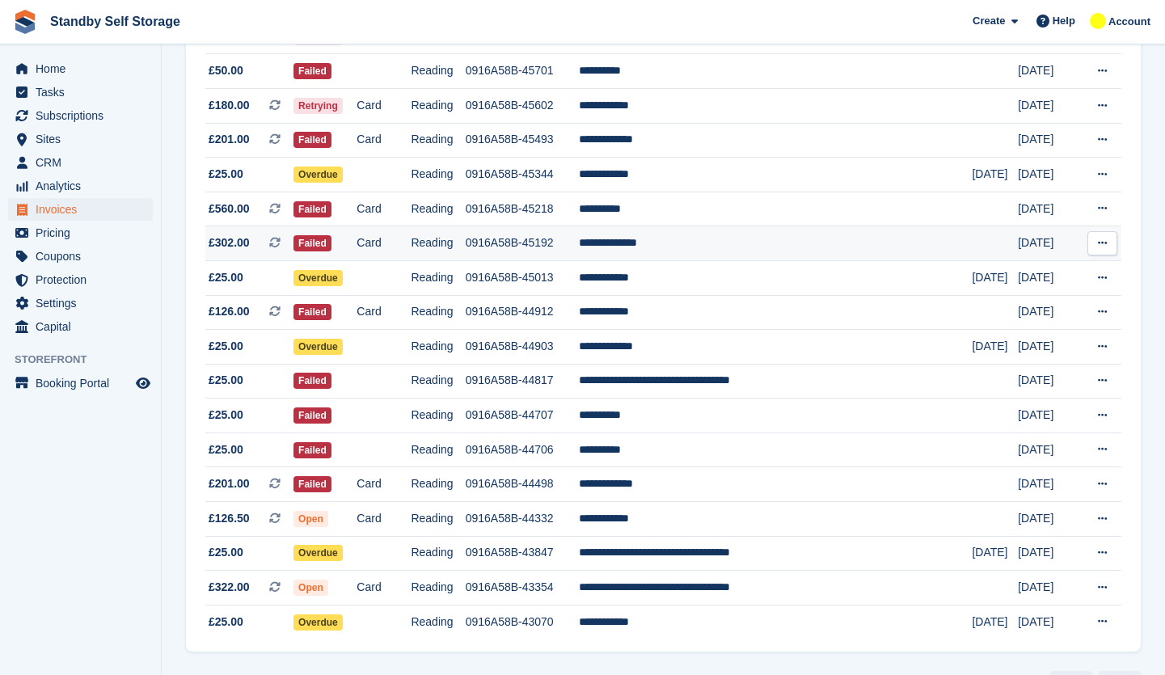
click at [580, 244] on td "0916A58B-45192" at bounding box center [523, 243] width 114 height 35
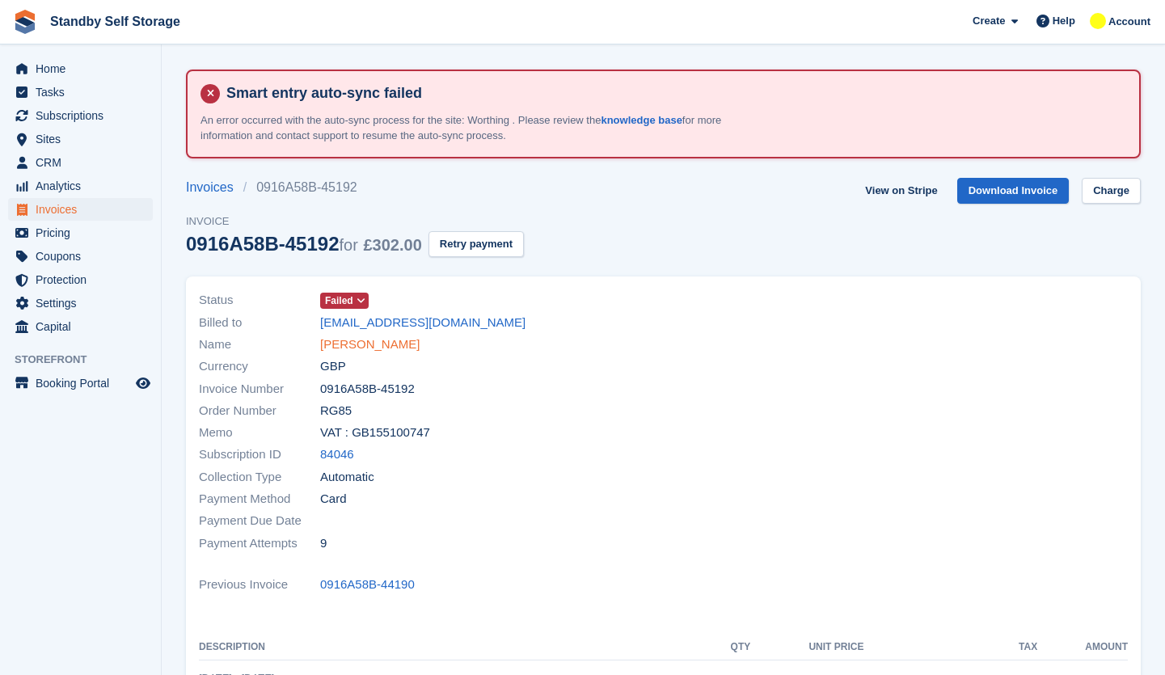
click at [382, 347] on link "[PERSON_NAME]" at bounding box center [369, 344] width 99 height 19
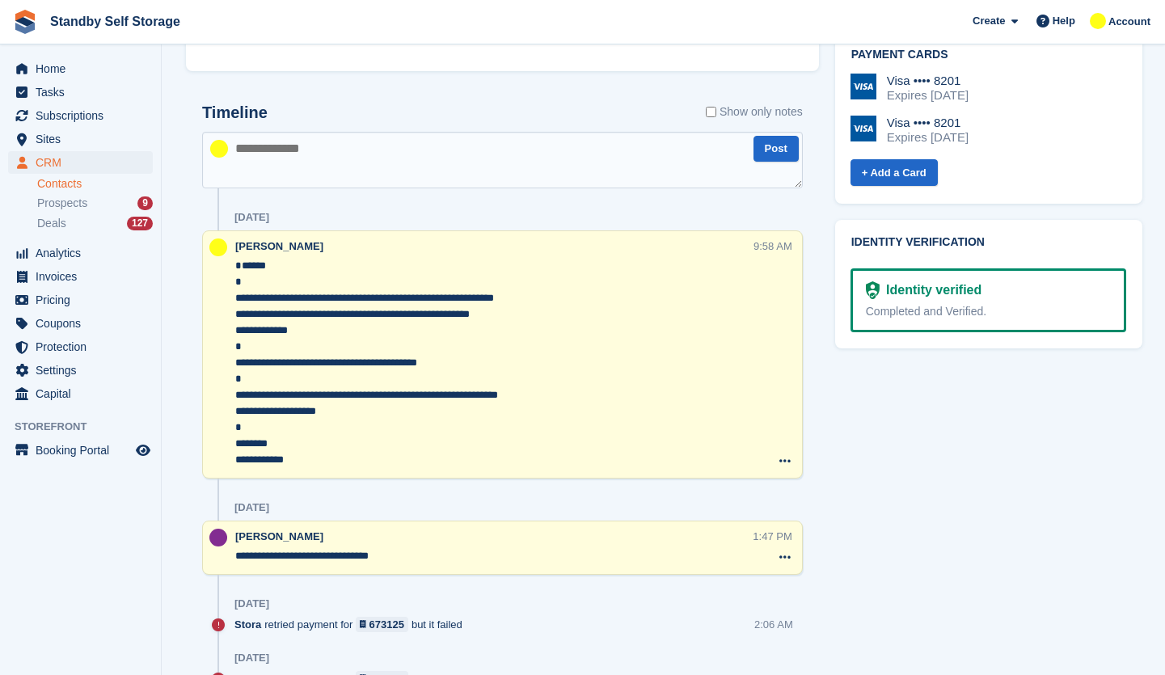
scroll to position [970, 0]
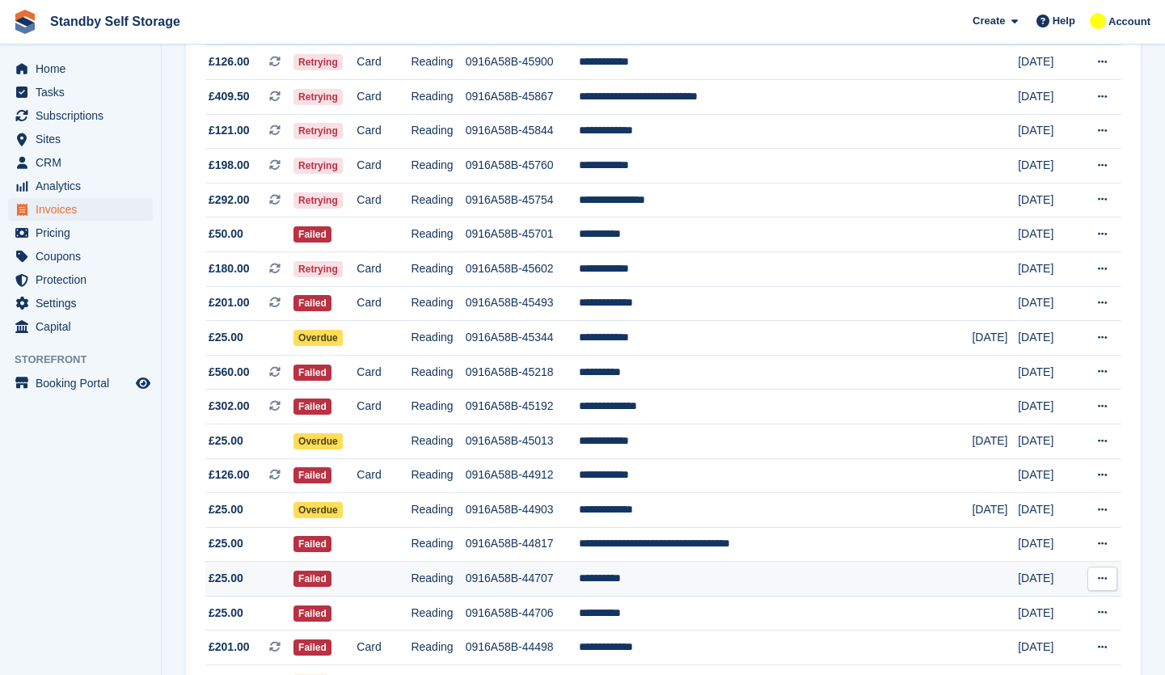
scroll to position [81, 0]
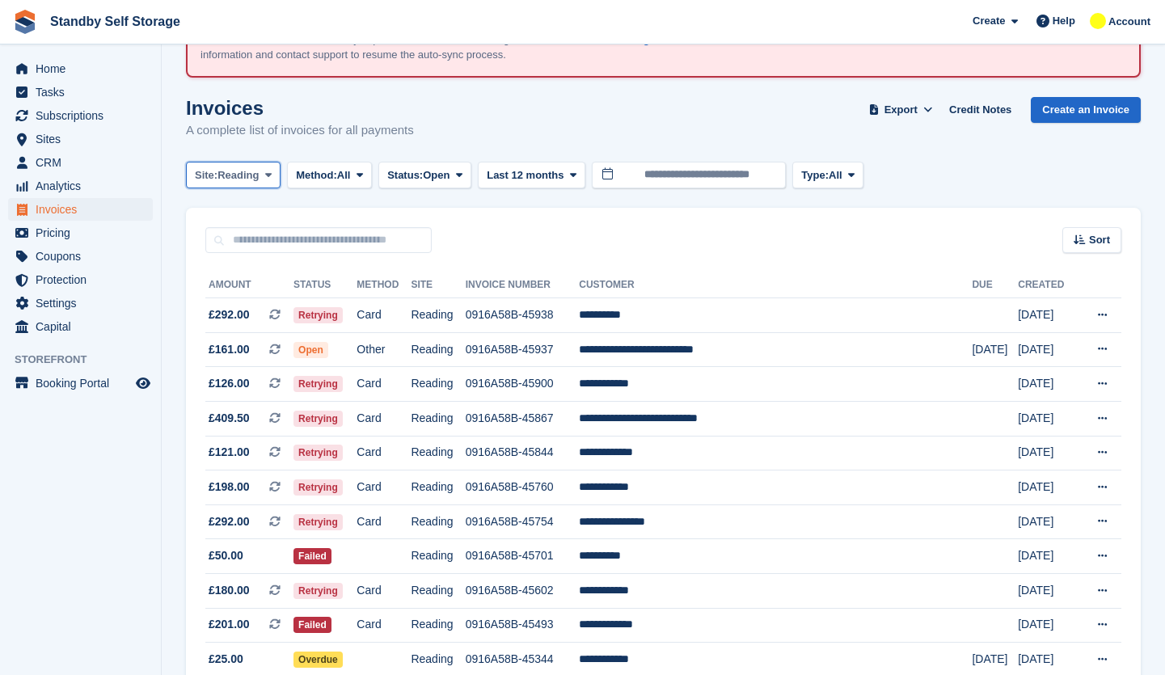
click at [217, 169] on span "Site:" at bounding box center [206, 175] width 23 height 16
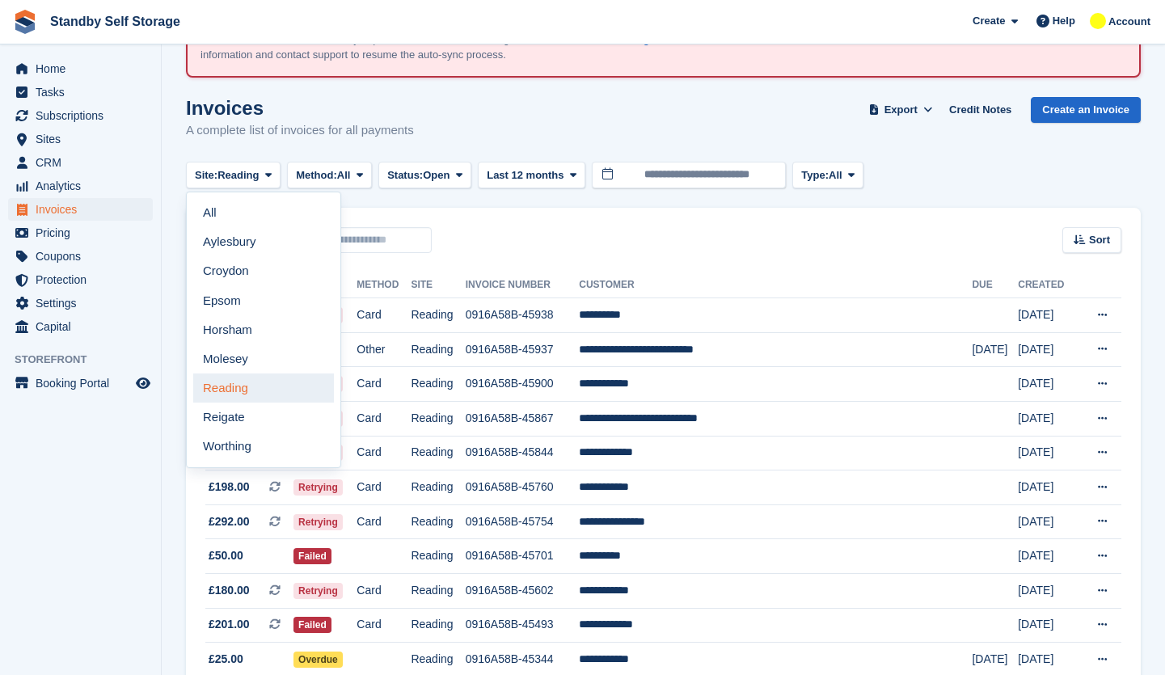
click at [274, 383] on link "Reading" at bounding box center [263, 387] width 141 height 29
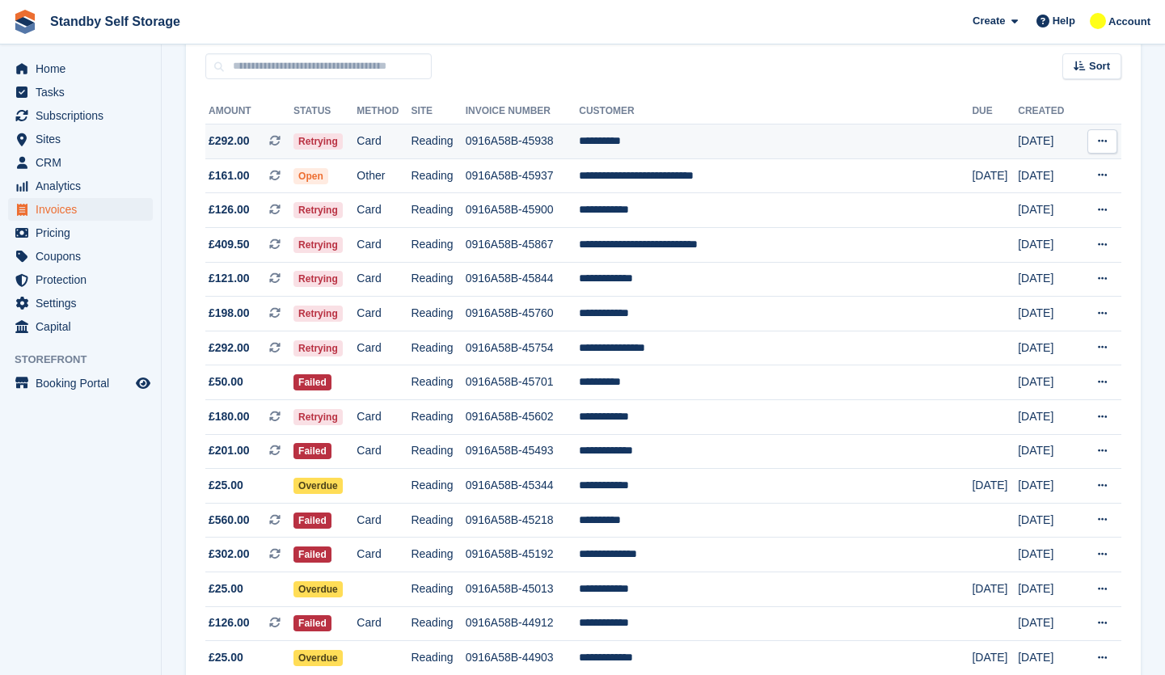
scroll to position [162, 0]
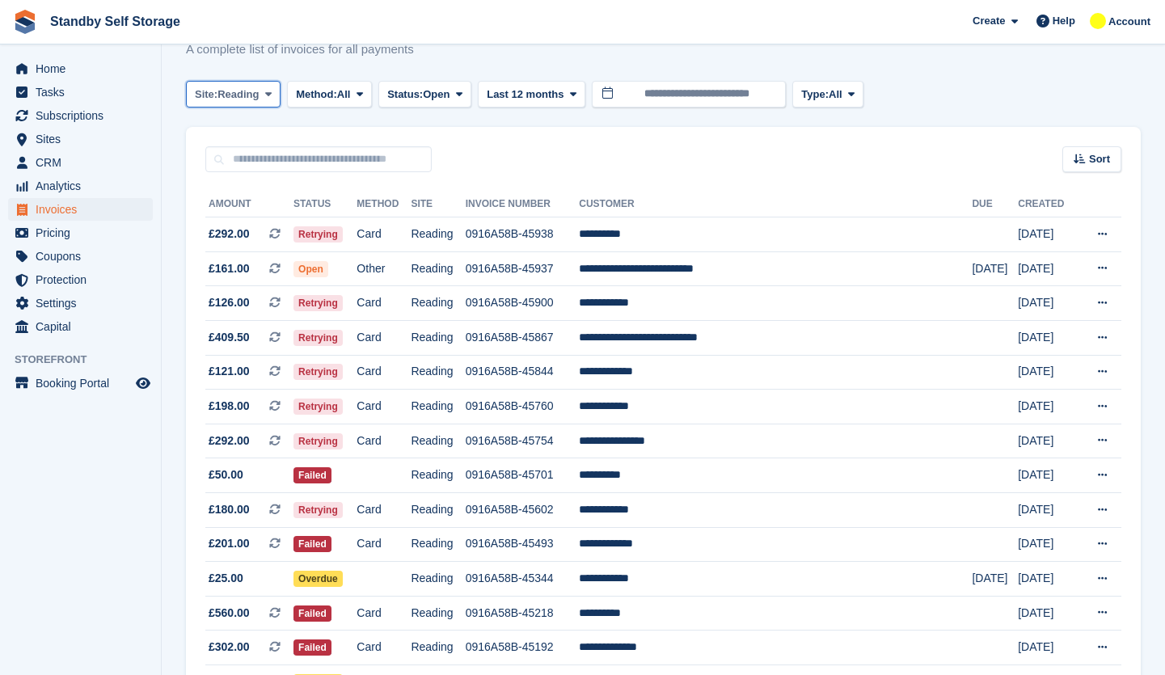
click at [221, 94] on span "Reading" at bounding box center [237, 94] width 41 height 16
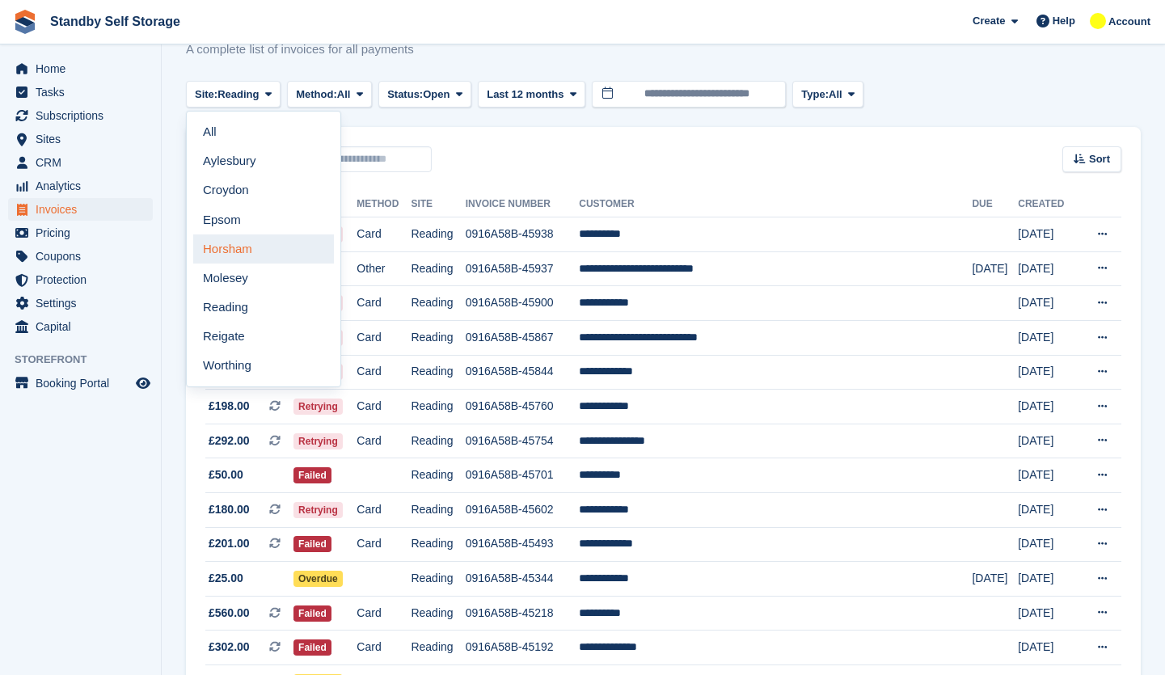
click at [280, 261] on link "Horsham" at bounding box center [263, 248] width 141 height 29
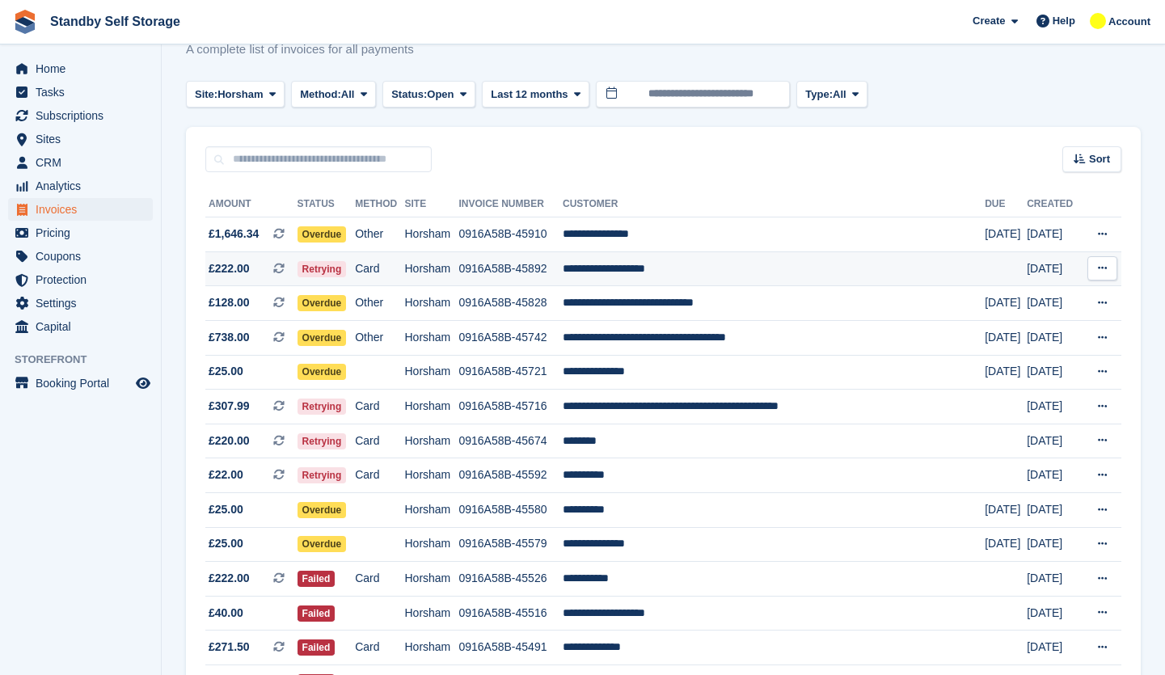
click at [563, 273] on td "0916A58B-45892" at bounding box center [510, 268] width 104 height 35
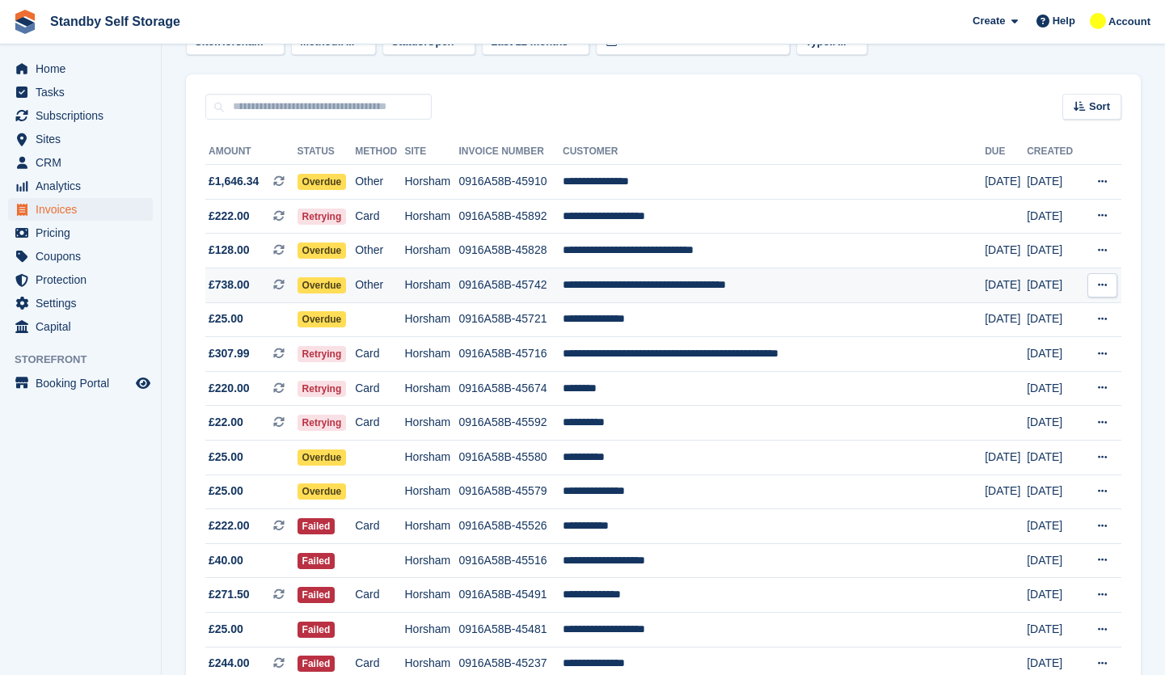
scroll to position [242, 0]
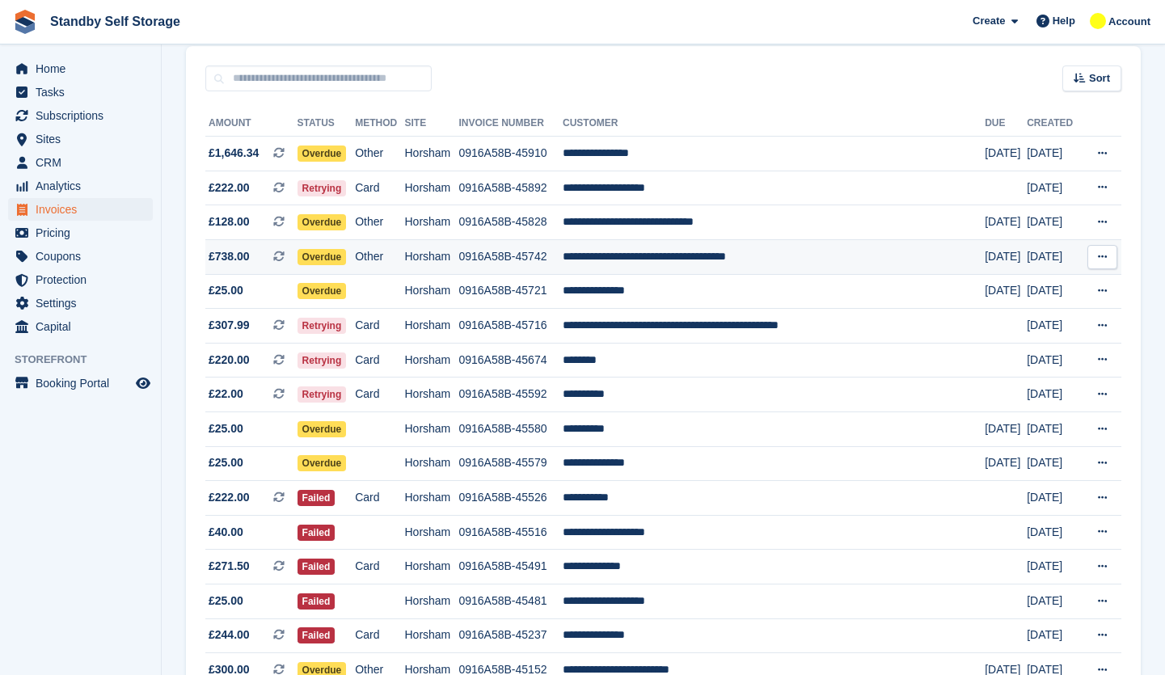
click at [563, 254] on td "0916A58B-45742" at bounding box center [510, 256] width 104 height 35
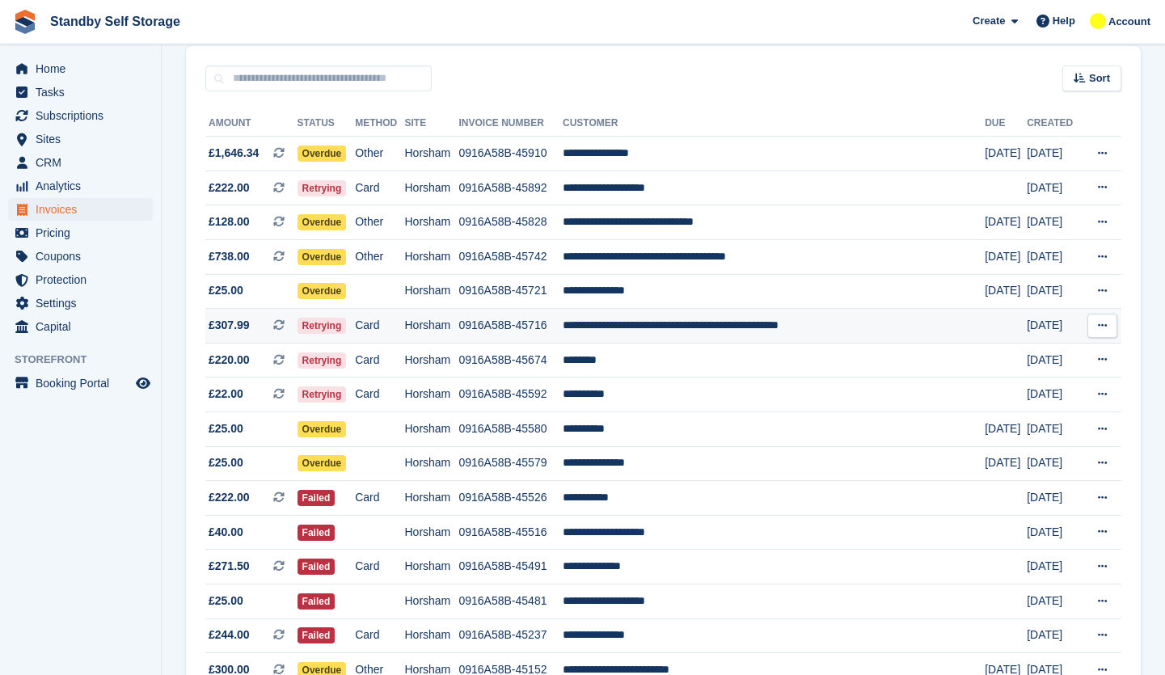
scroll to position [323, 0]
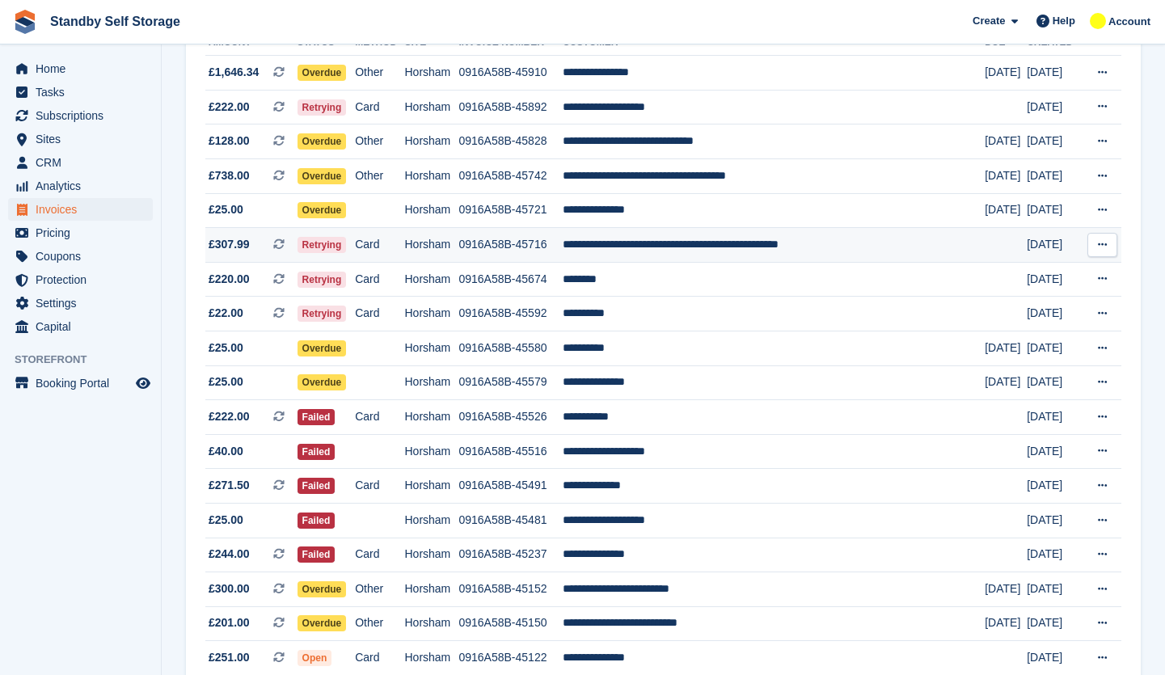
click at [612, 249] on td "**********" at bounding box center [774, 245] width 422 height 35
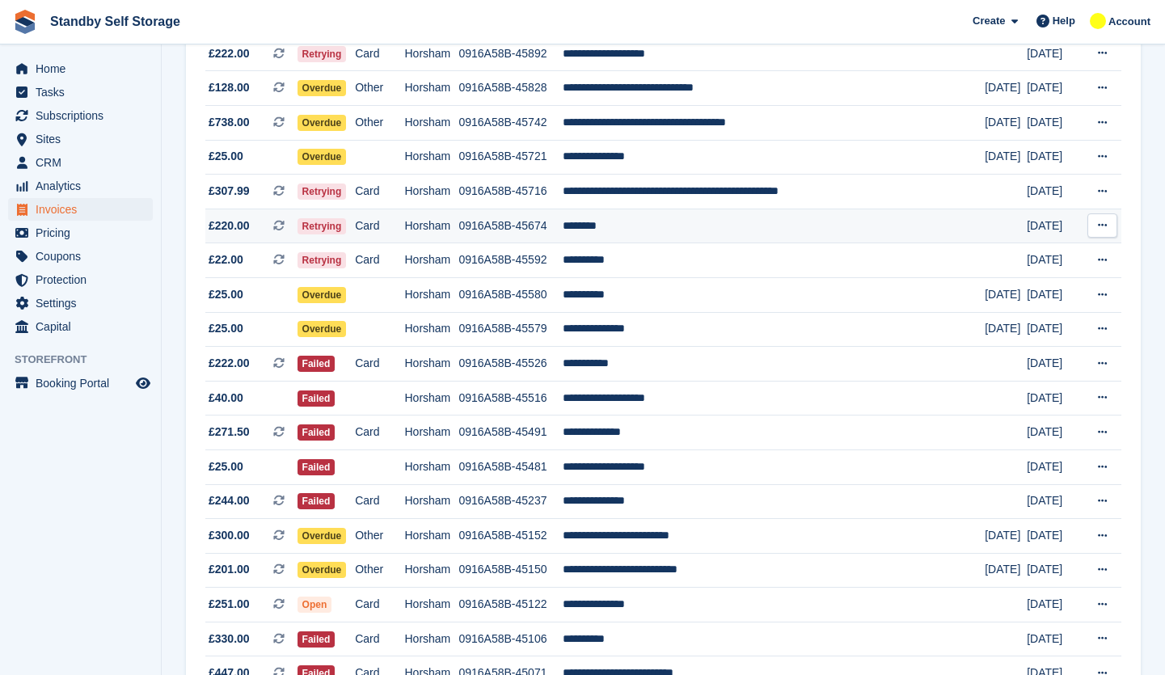
scroll to position [404, 0]
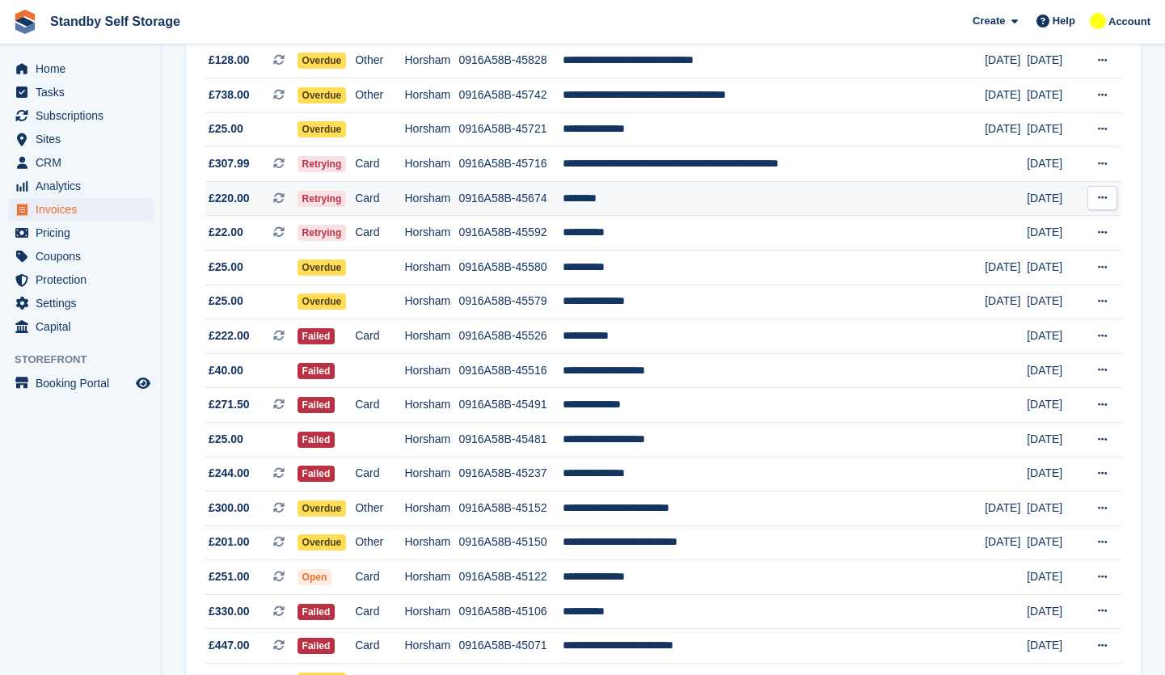
click at [517, 202] on td "0916A58B-45674" at bounding box center [510, 198] width 104 height 35
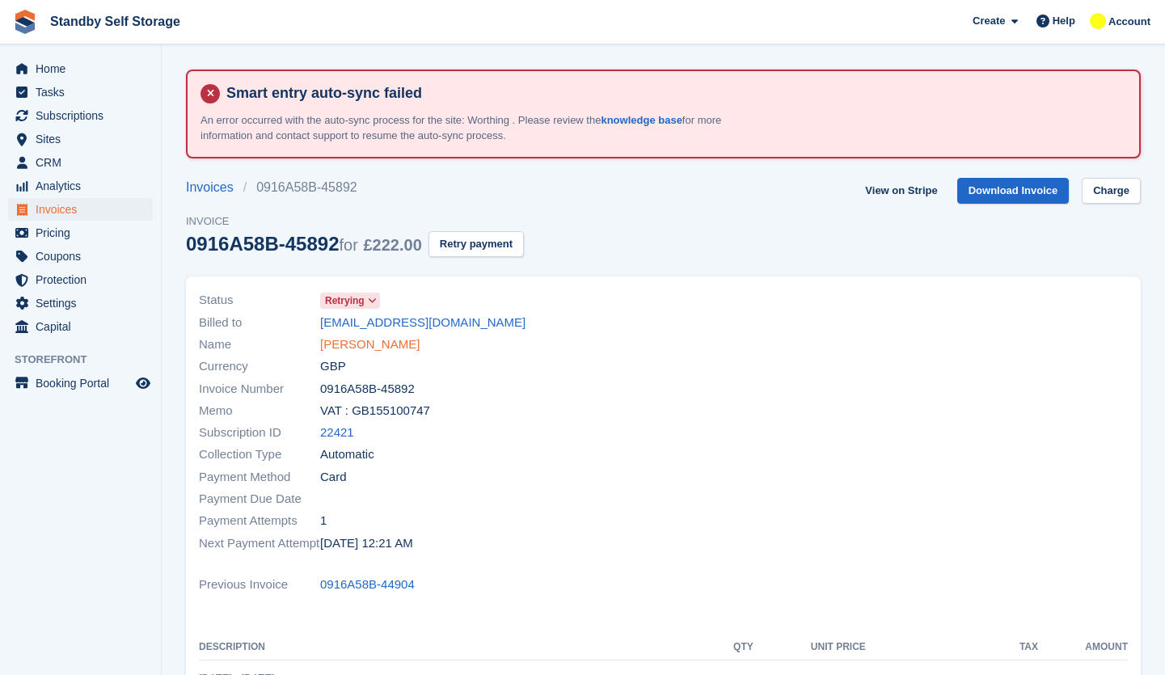
click at [407, 340] on link "[PERSON_NAME]" at bounding box center [369, 344] width 99 height 19
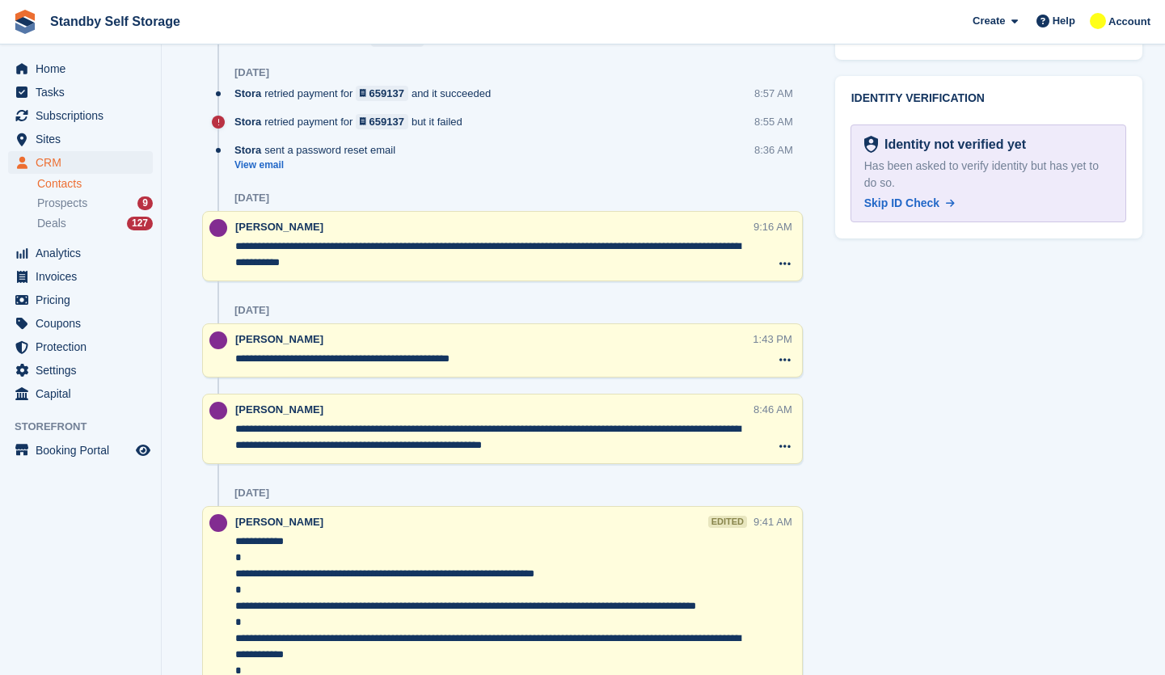
scroll to position [1212, 0]
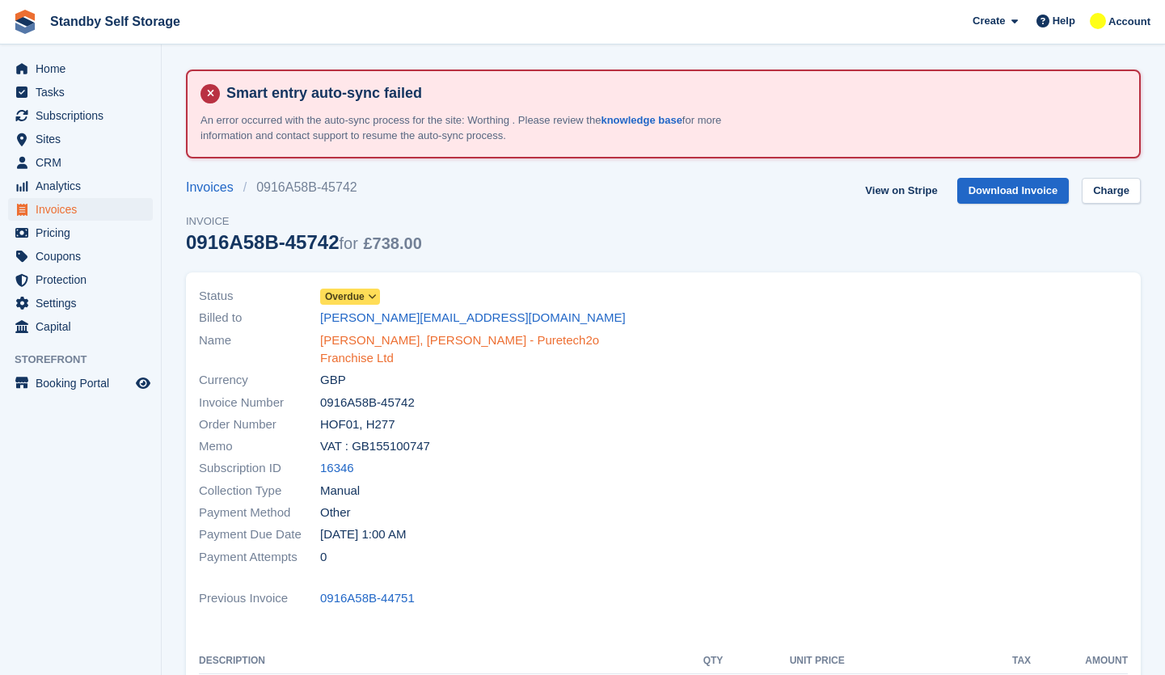
click at [364, 335] on link "[PERSON_NAME], [PERSON_NAME] - Puretech2o Franchise Ltd" at bounding box center [487, 349] width 334 height 36
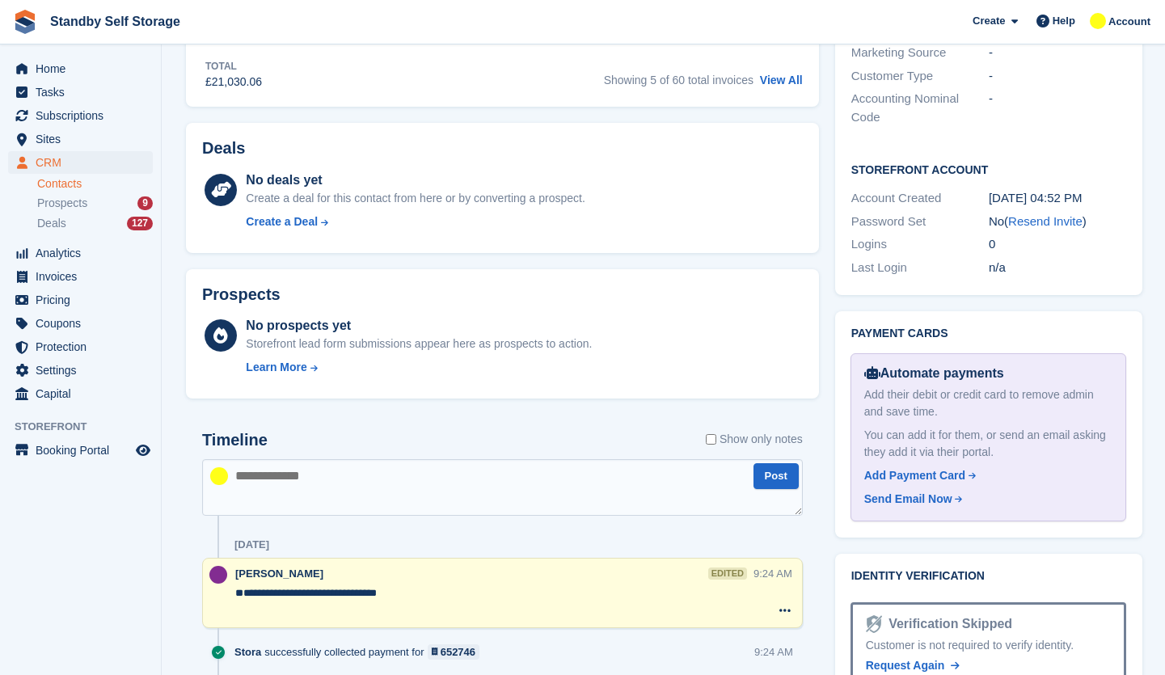
scroll to position [970, 0]
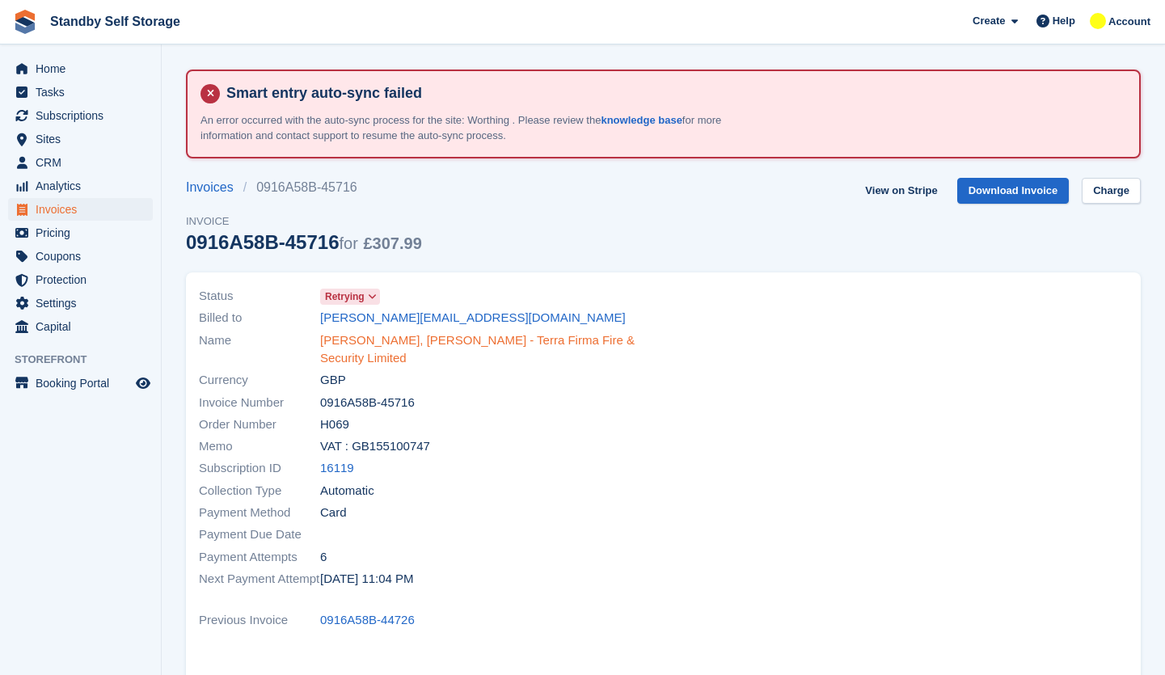
click at [377, 347] on link "Kelly, Brockman - Terra Firma Fire & Security Limited" at bounding box center [487, 349] width 334 height 36
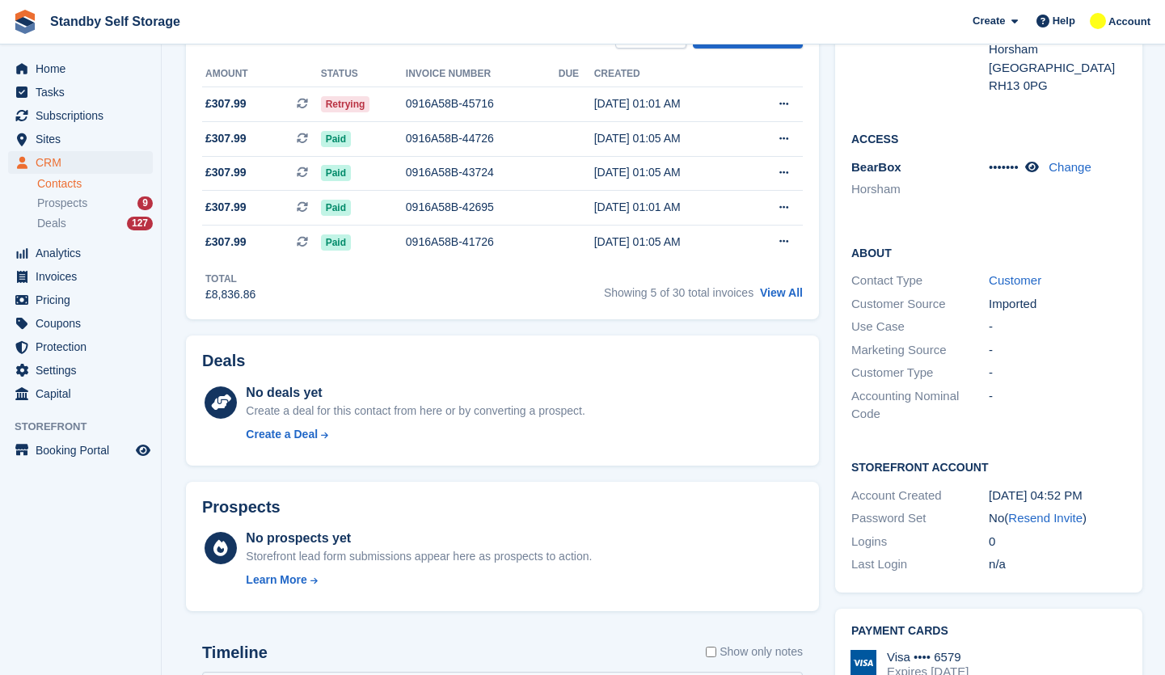
scroll to position [162, 0]
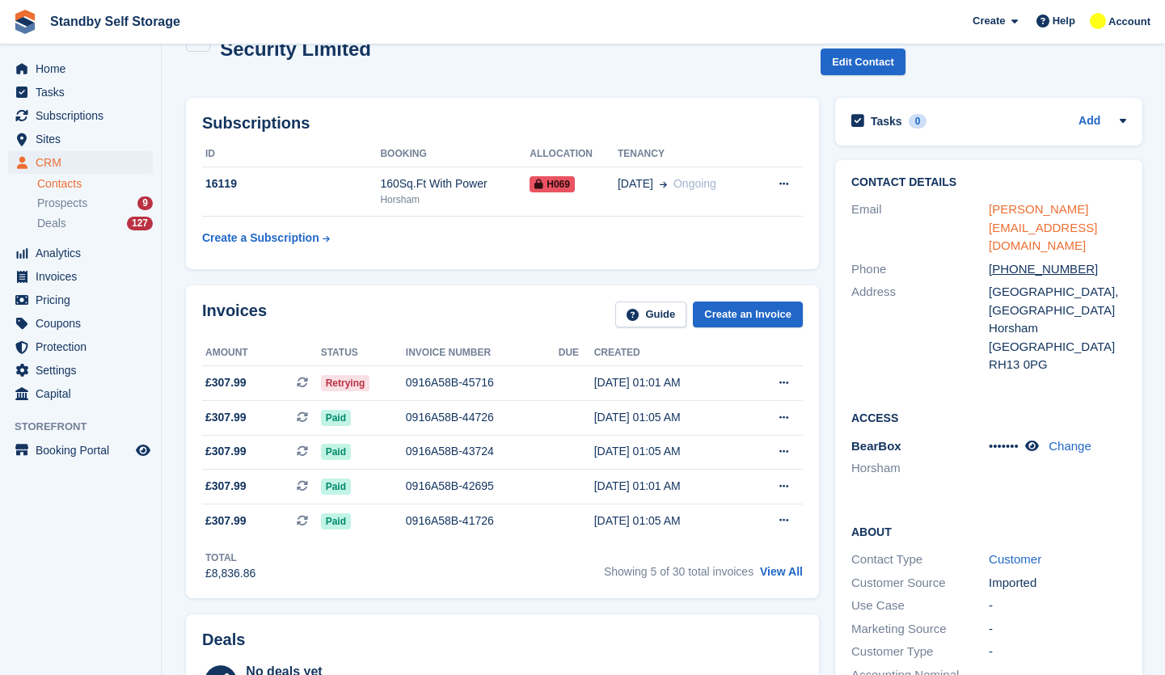
click at [1023, 202] on link "kelly@terrafirma-fireandsecurity.com" at bounding box center [1043, 227] width 108 height 50
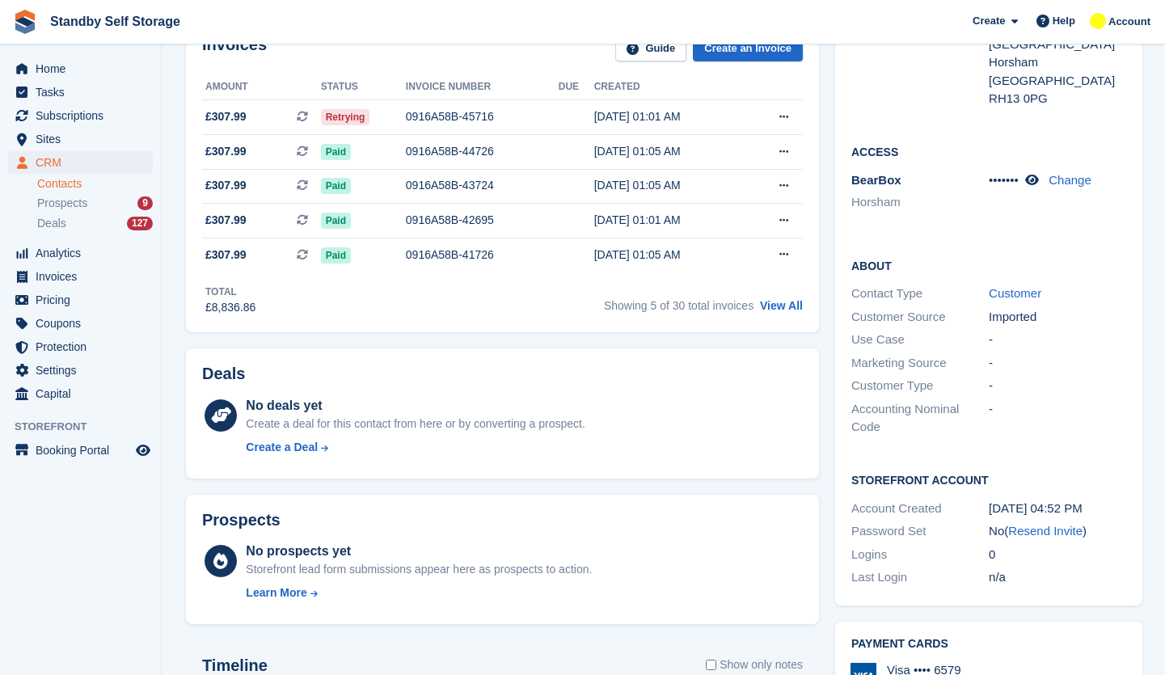
scroll to position [566, 0]
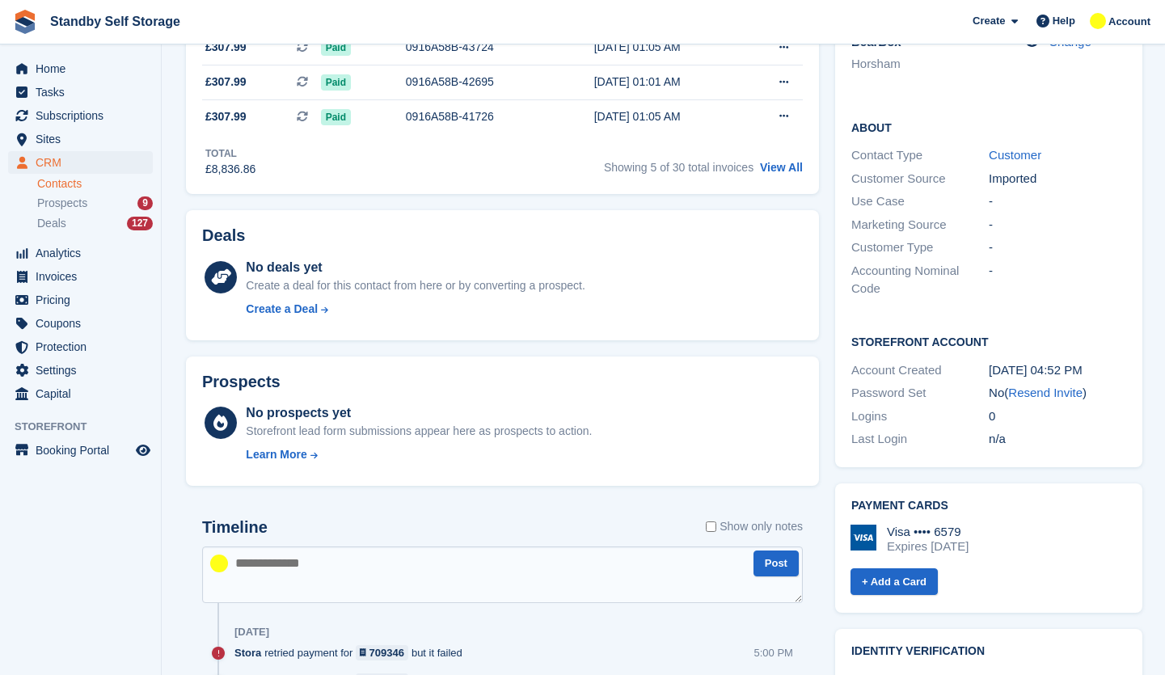
paste textarea "**********"
type textarea "**********"
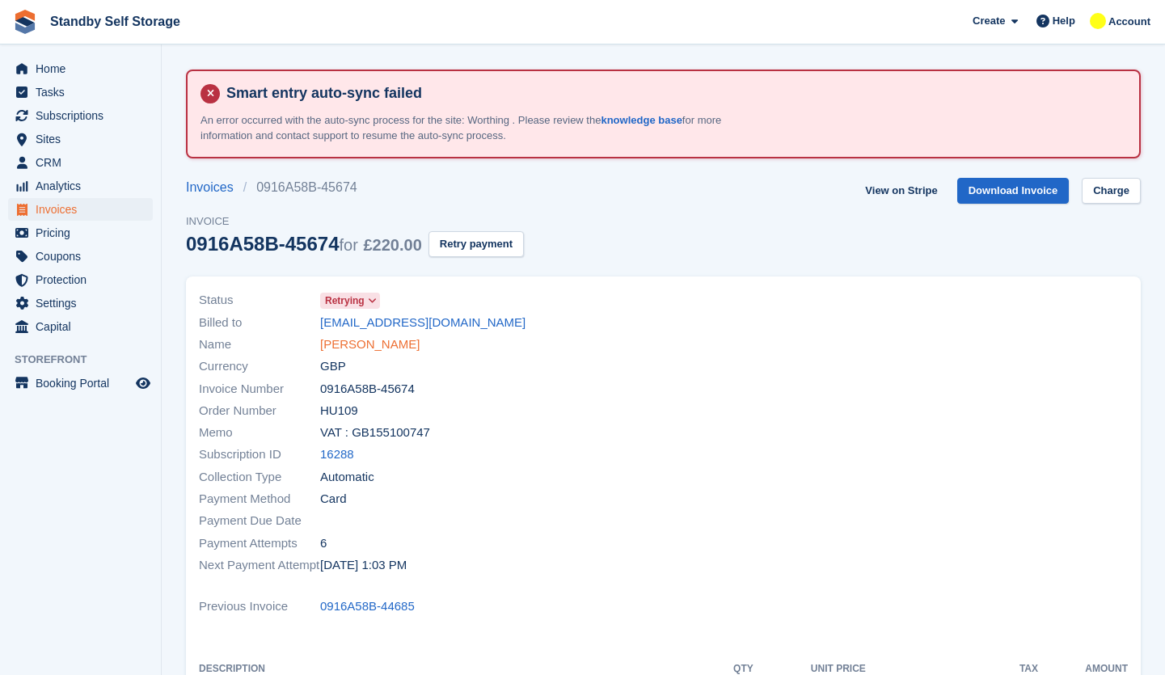
click at [341, 342] on link "[PERSON_NAME]" at bounding box center [369, 344] width 99 height 19
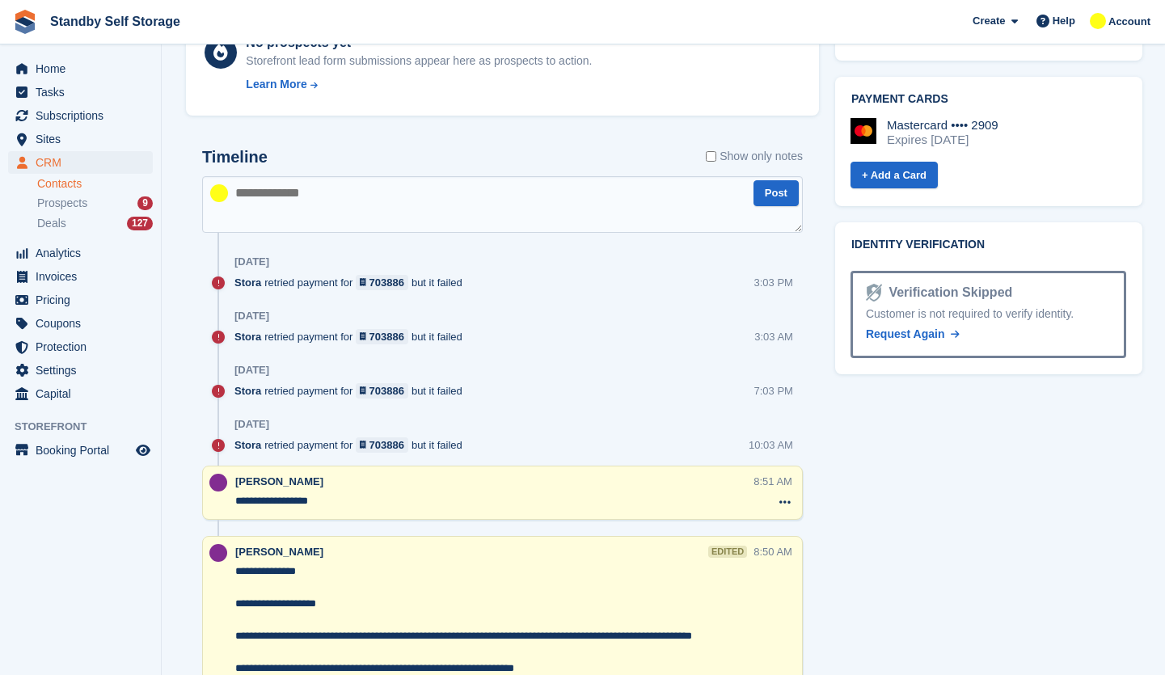
scroll to position [889, 0]
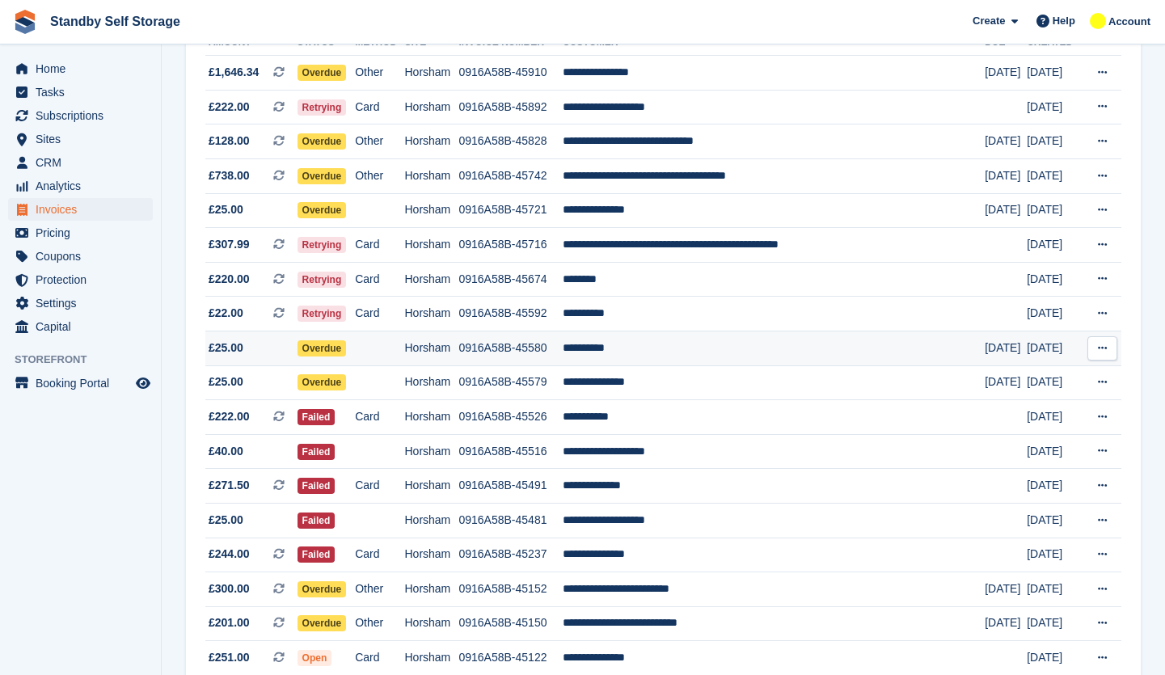
scroll to position [404, 0]
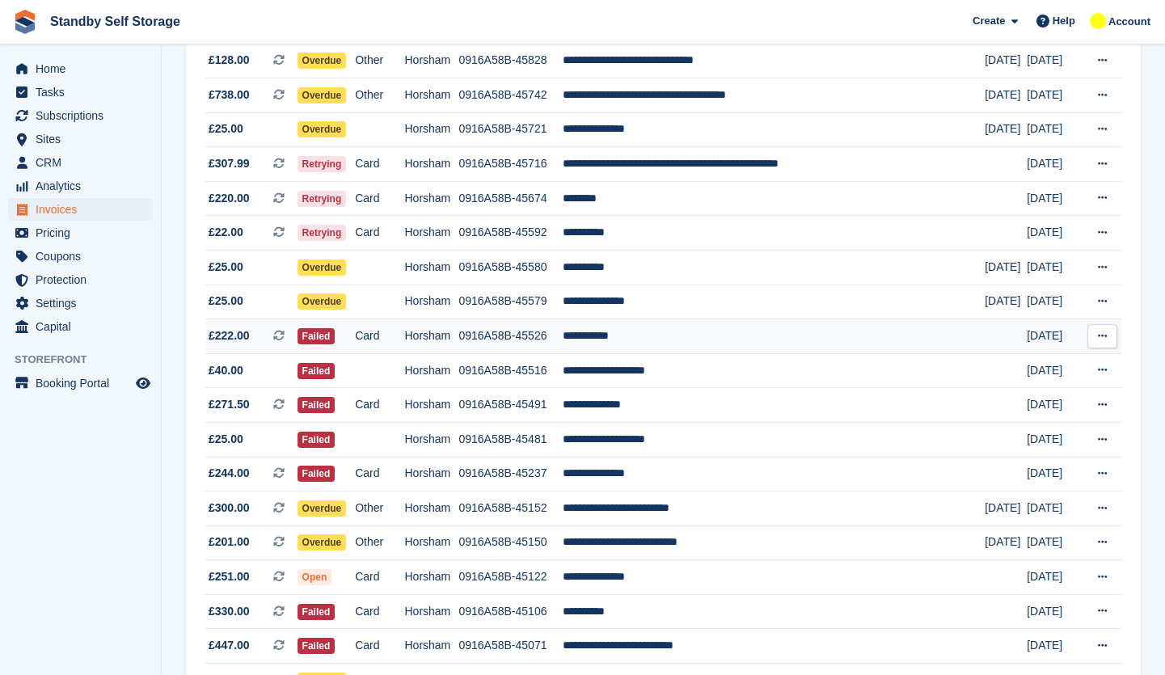
click at [404, 340] on td "Card" at bounding box center [379, 336] width 49 height 35
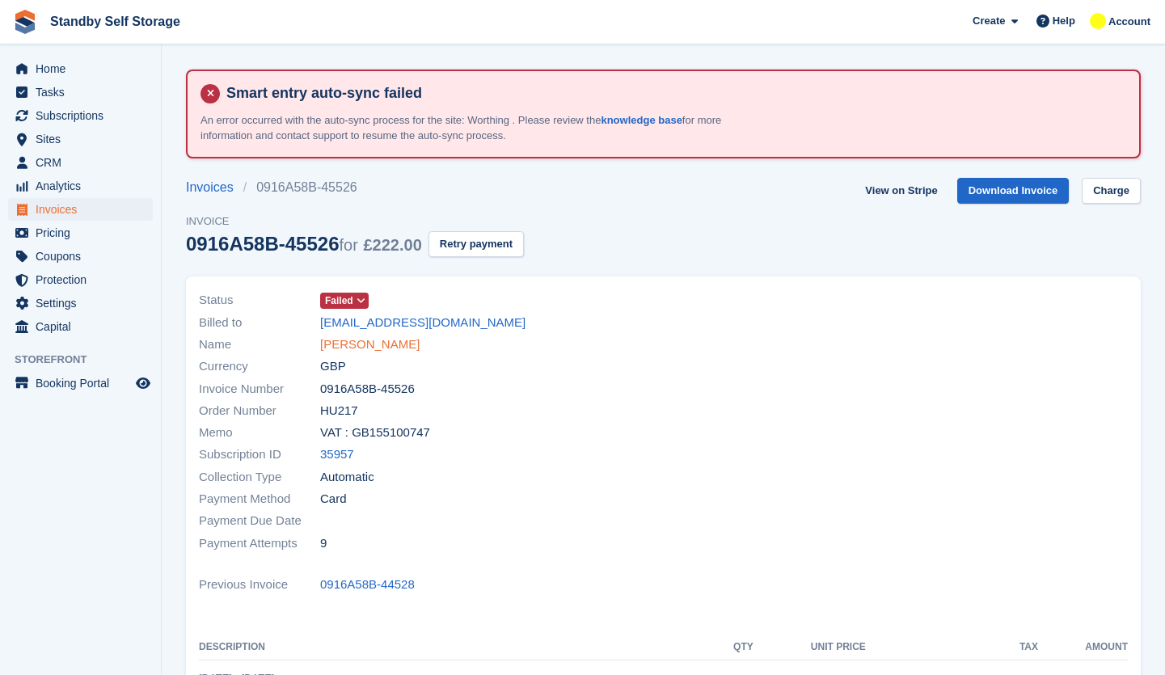
click at [363, 343] on link "Stuart King" at bounding box center [369, 344] width 99 height 19
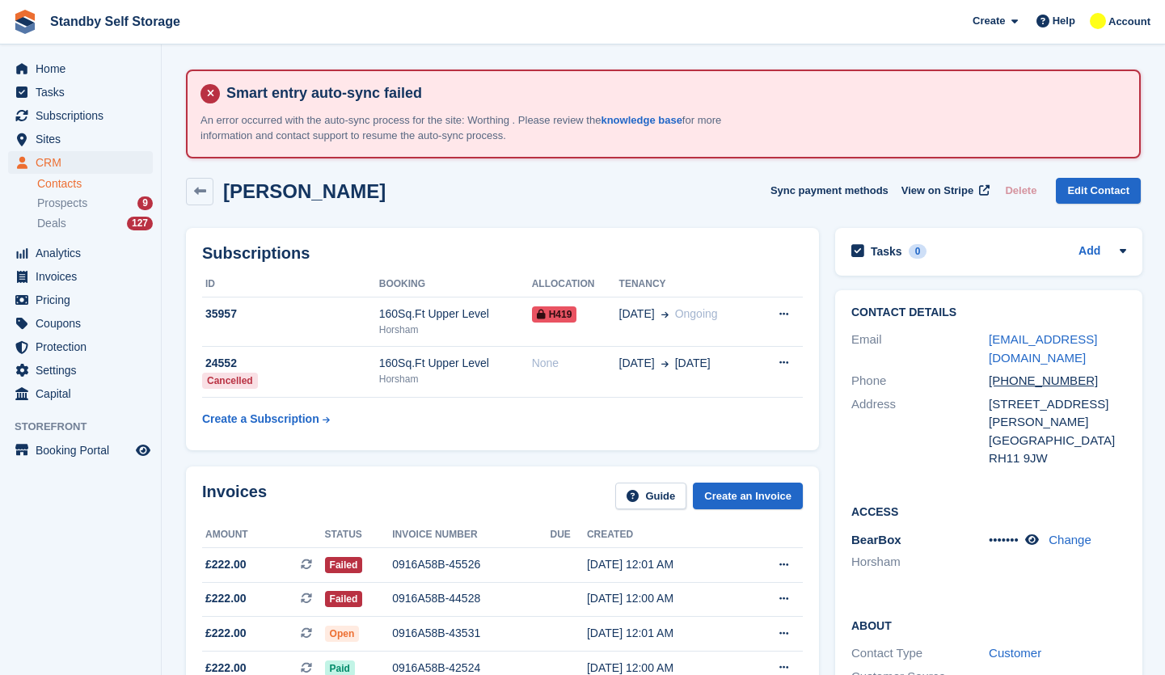
scroll to position [242, 0]
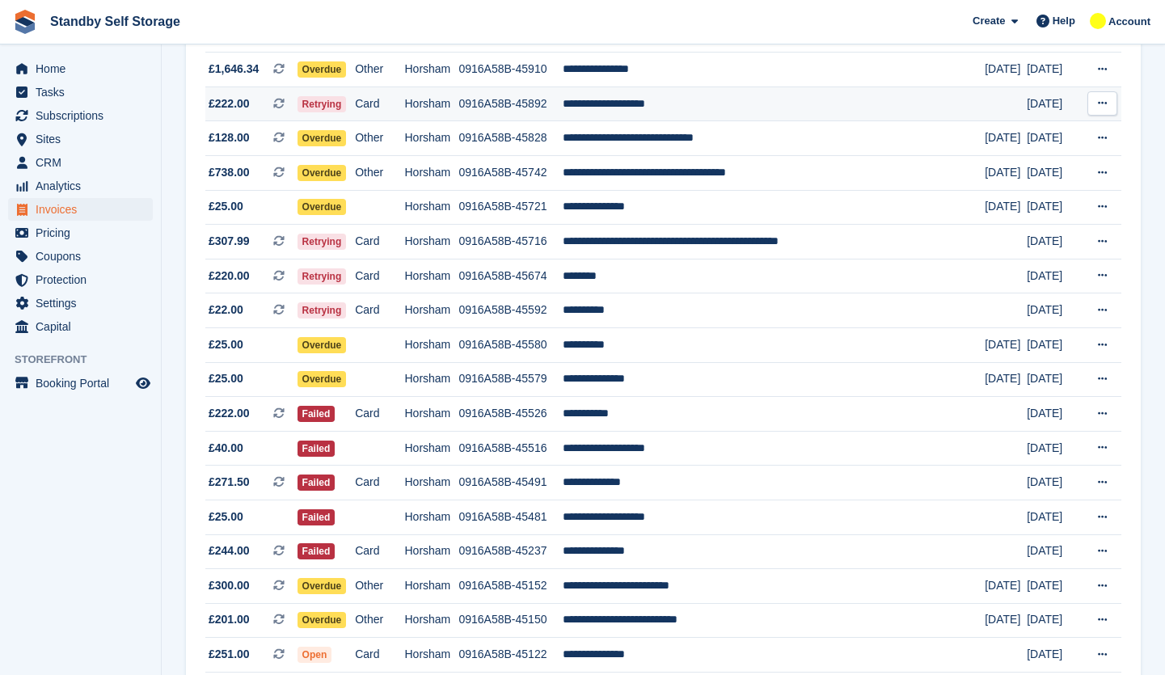
scroll to position [404, 0]
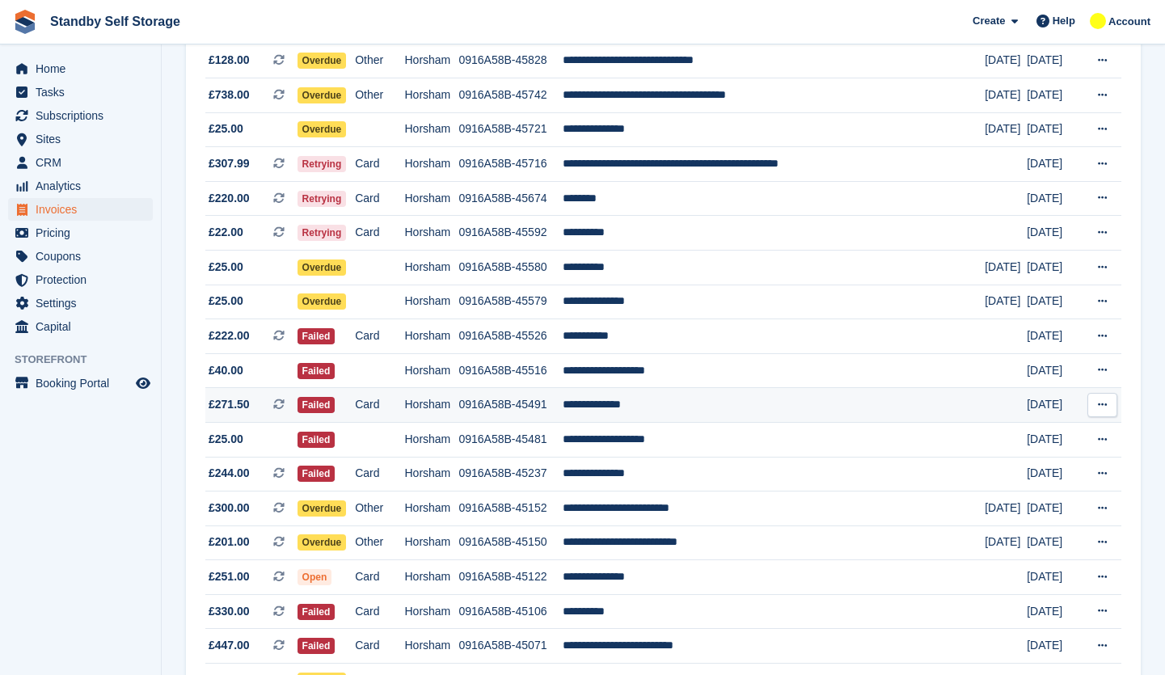
click at [356, 399] on td "Failed" at bounding box center [326, 405] width 58 height 35
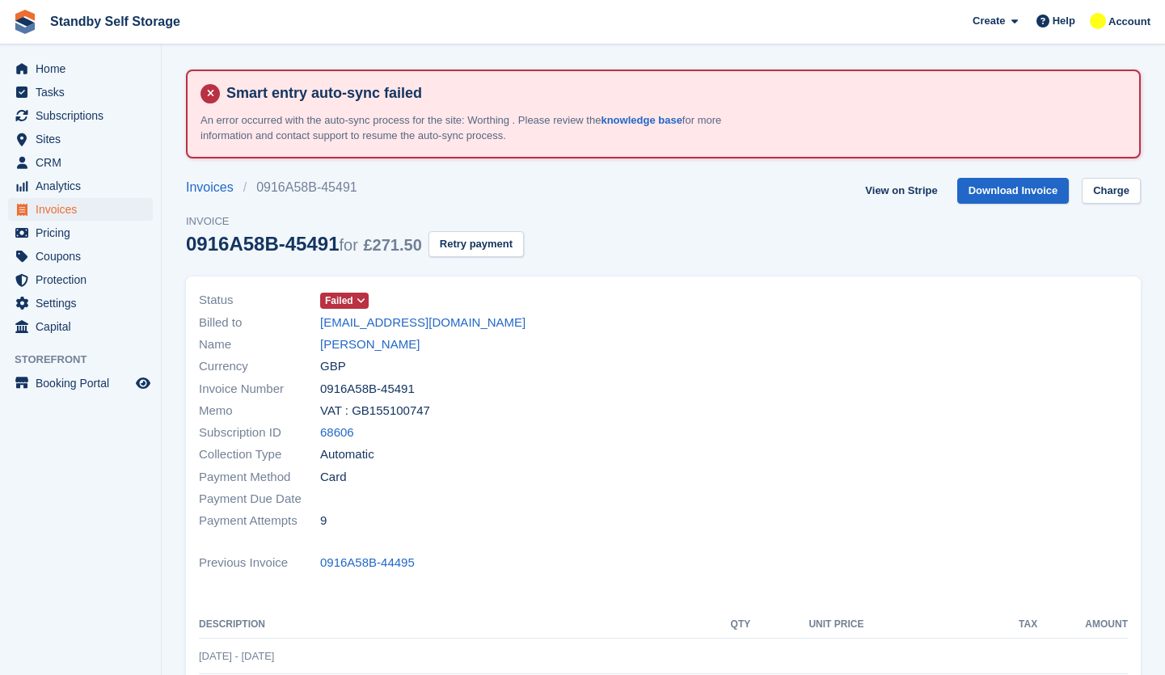
click at [322, 332] on div "Billed to [EMAIL_ADDRESS][DOMAIN_NAME]" at bounding box center [426, 322] width 455 height 22
click at [324, 339] on link "[PERSON_NAME]" at bounding box center [369, 344] width 99 height 19
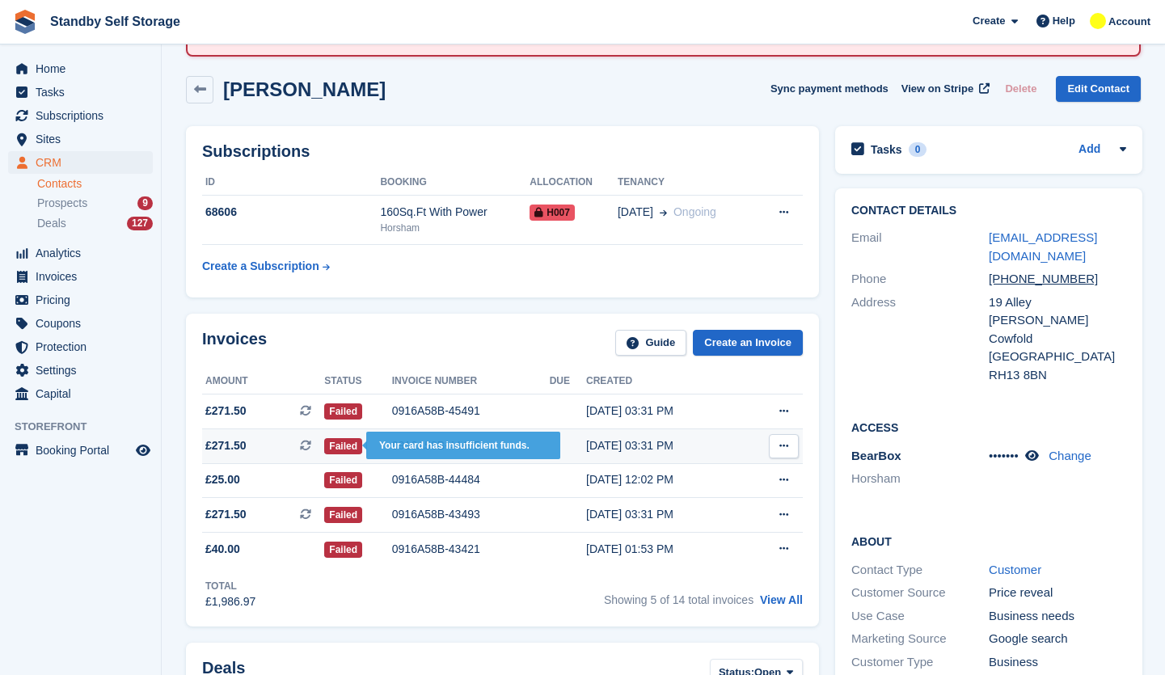
scroll to position [323, 0]
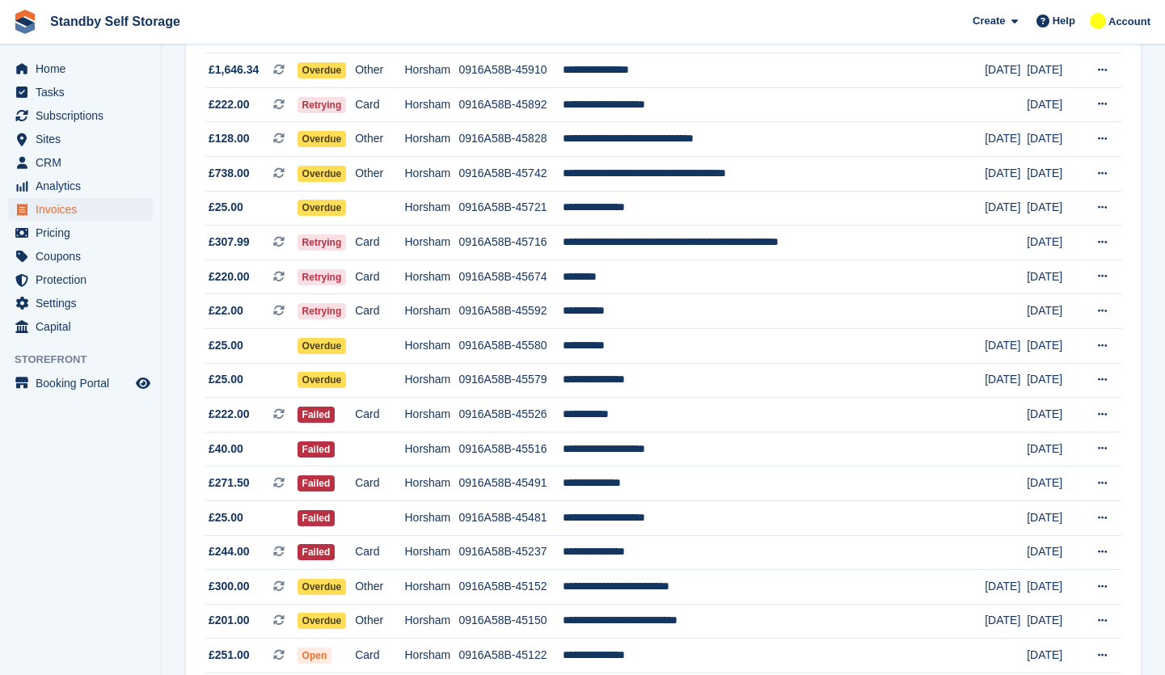
scroll to position [404, 0]
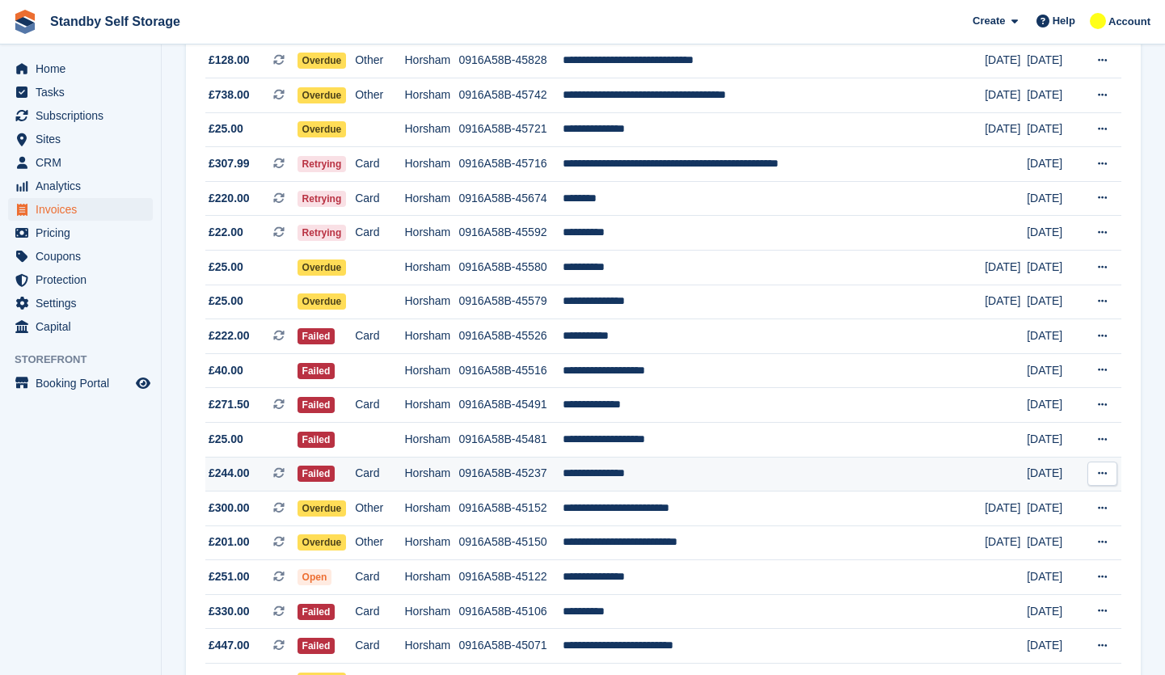
click at [457, 465] on td "Horsham" at bounding box center [431, 474] width 54 height 35
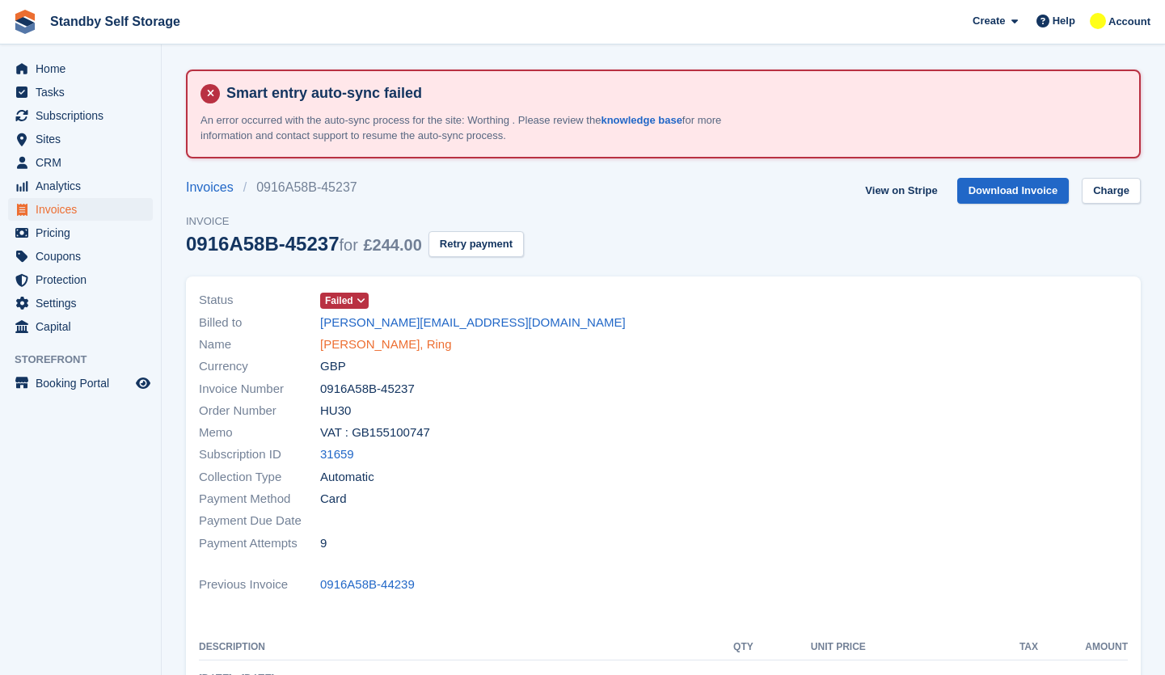
click at [355, 344] on link "[PERSON_NAME], Ring" at bounding box center [386, 344] width 132 height 19
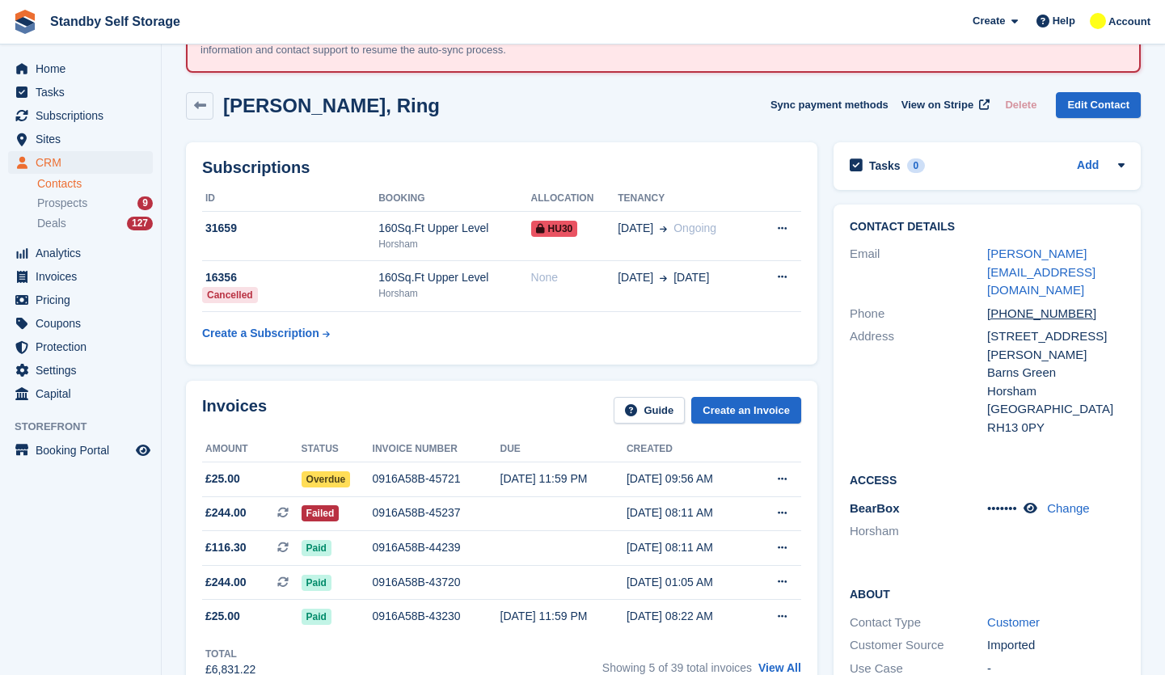
scroll to position [81, 0]
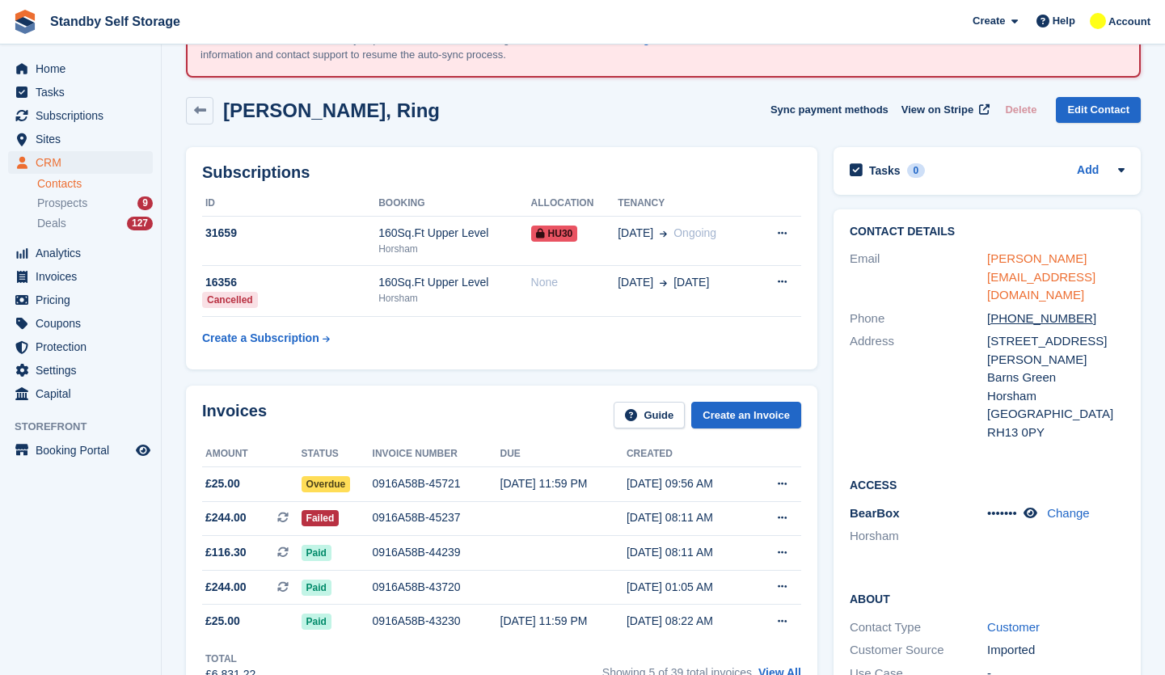
click at [1034, 262] on link "[PERSON_NAME][EMAIL_ADDRESS][DOMAIN_NAME]" at bounding box center [1041, 276] width 108 height 50
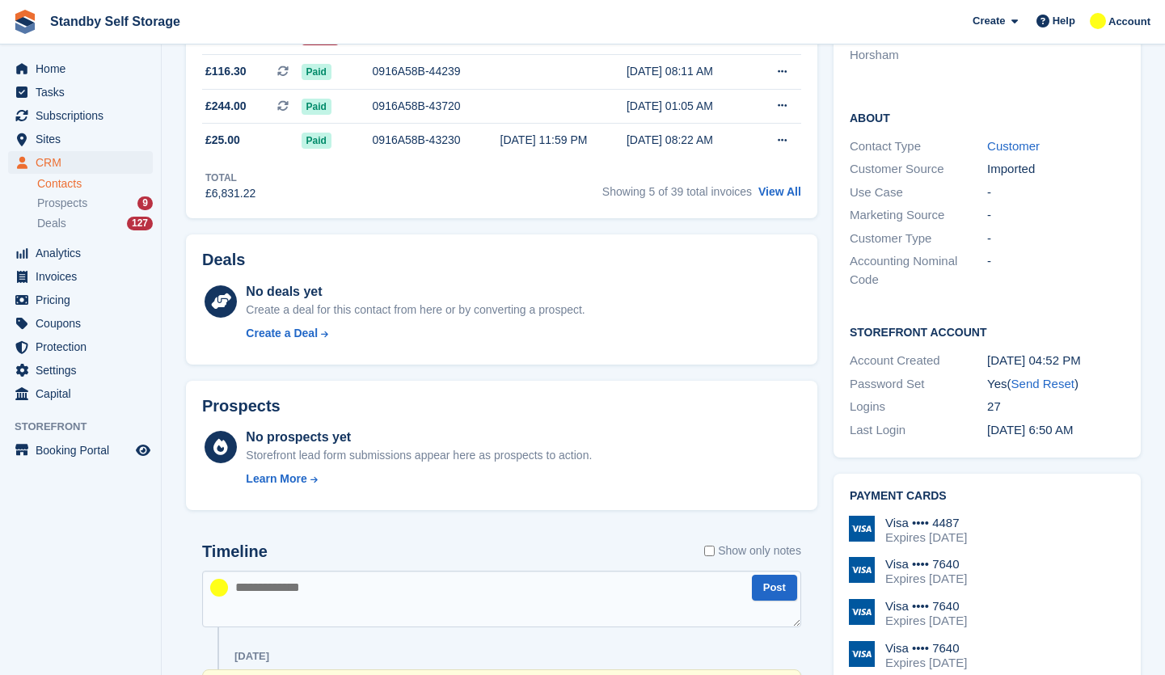
scroll to position [566, 0]
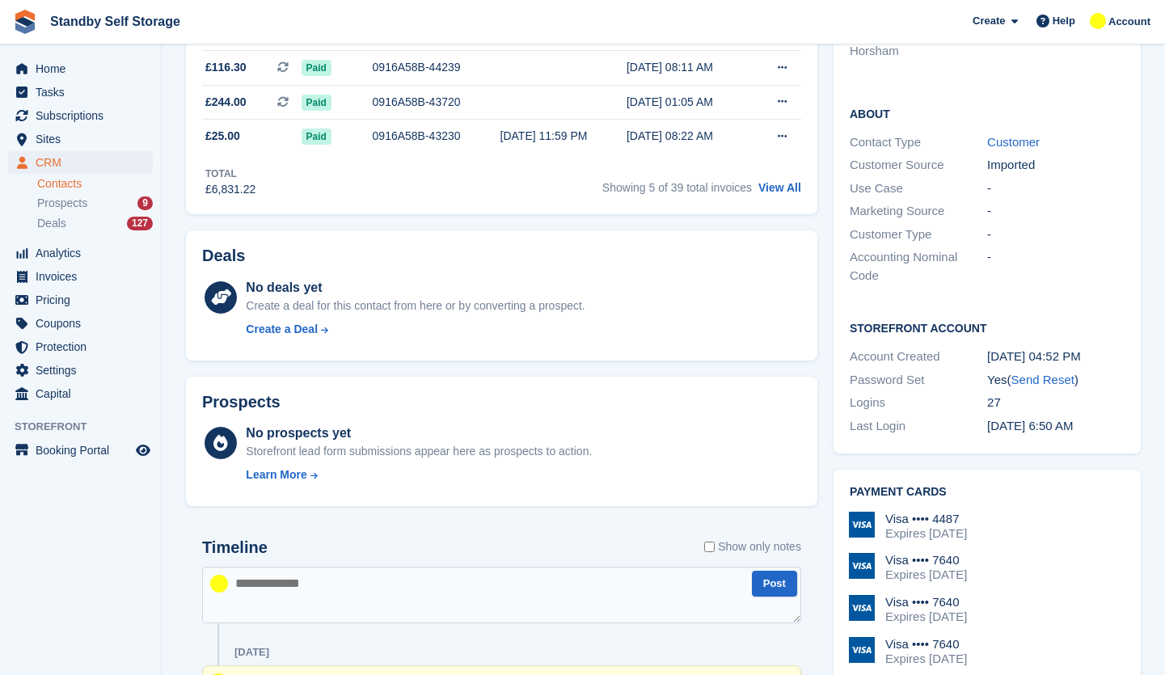
drag, startPoint x: 265, startPoint y: 563, endPoint x: 280, endPoint y: 581, distance: 23.6
paste textarea "**********"
type textarea "**********"
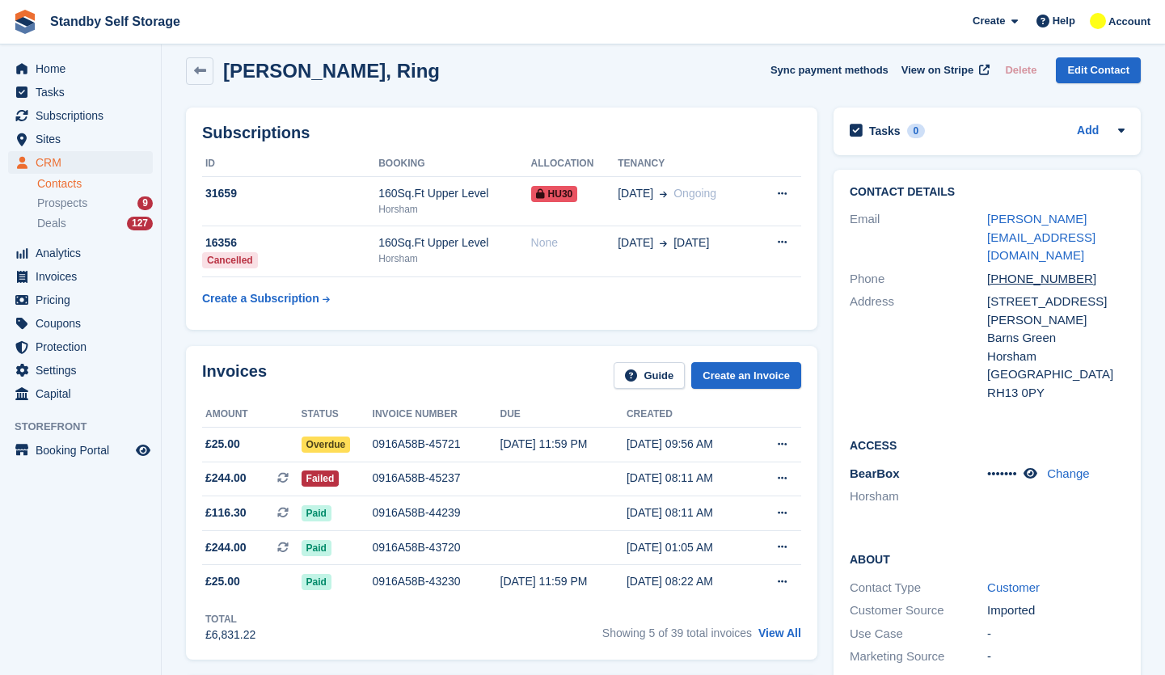
scroll to position [0, 0]
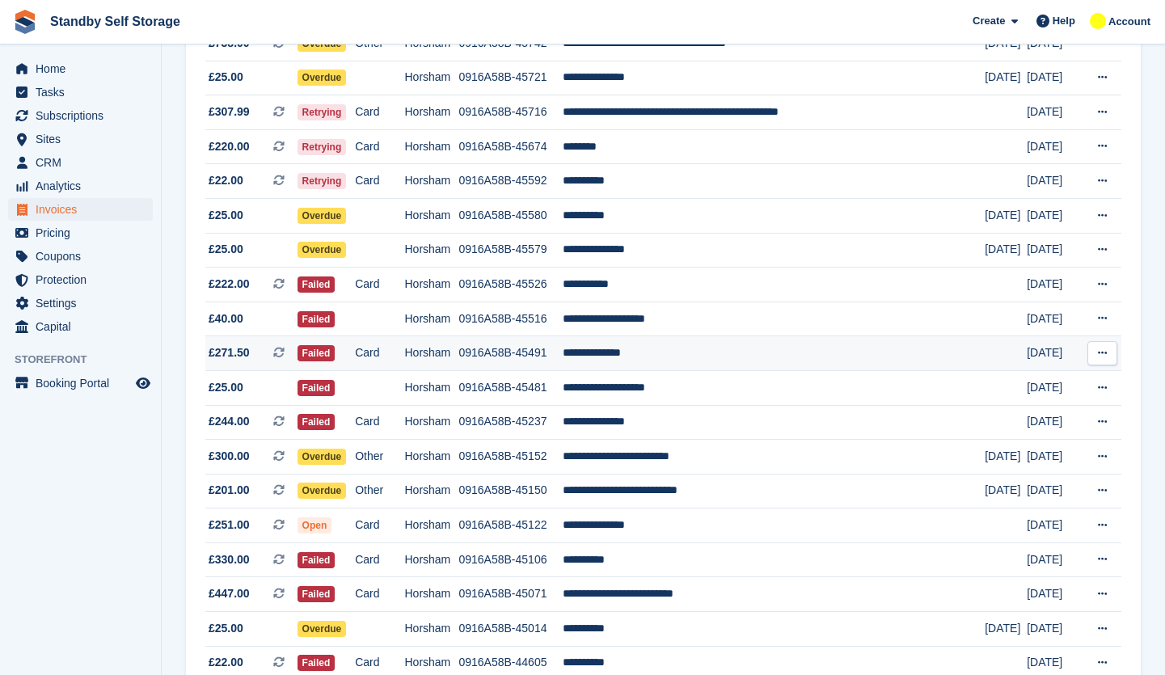
scroll to position [566, 0]
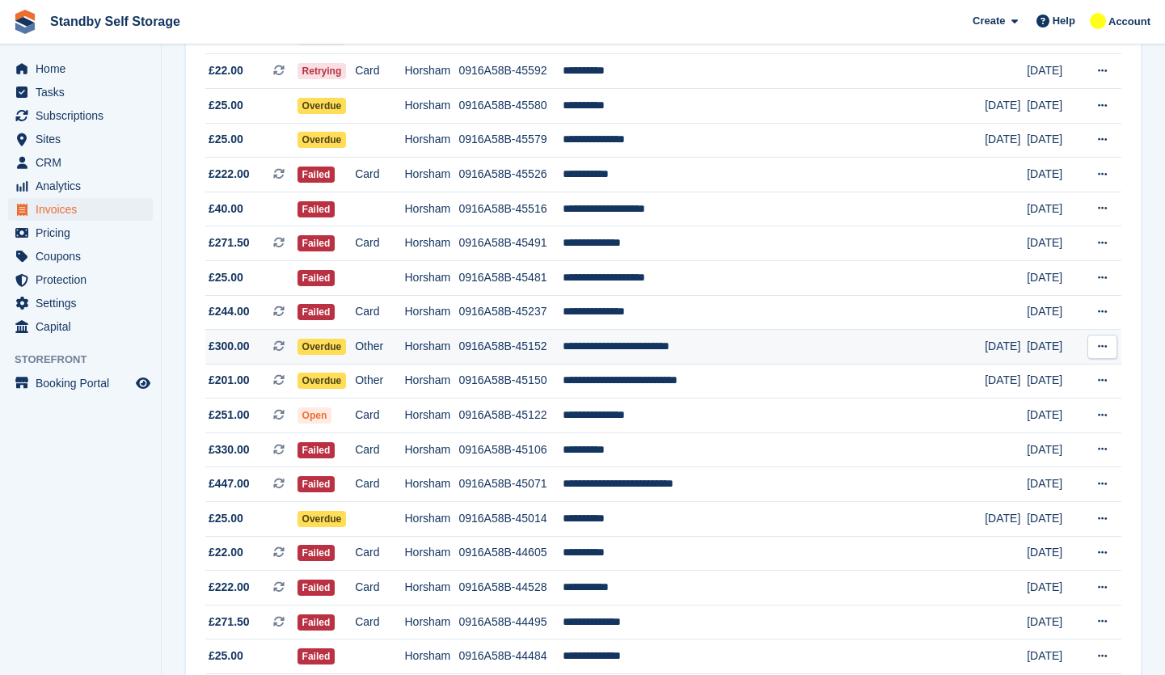
click at [543, 348] on td "0916A58B-45152" at bounding box center [510, 347] width 104 height 35
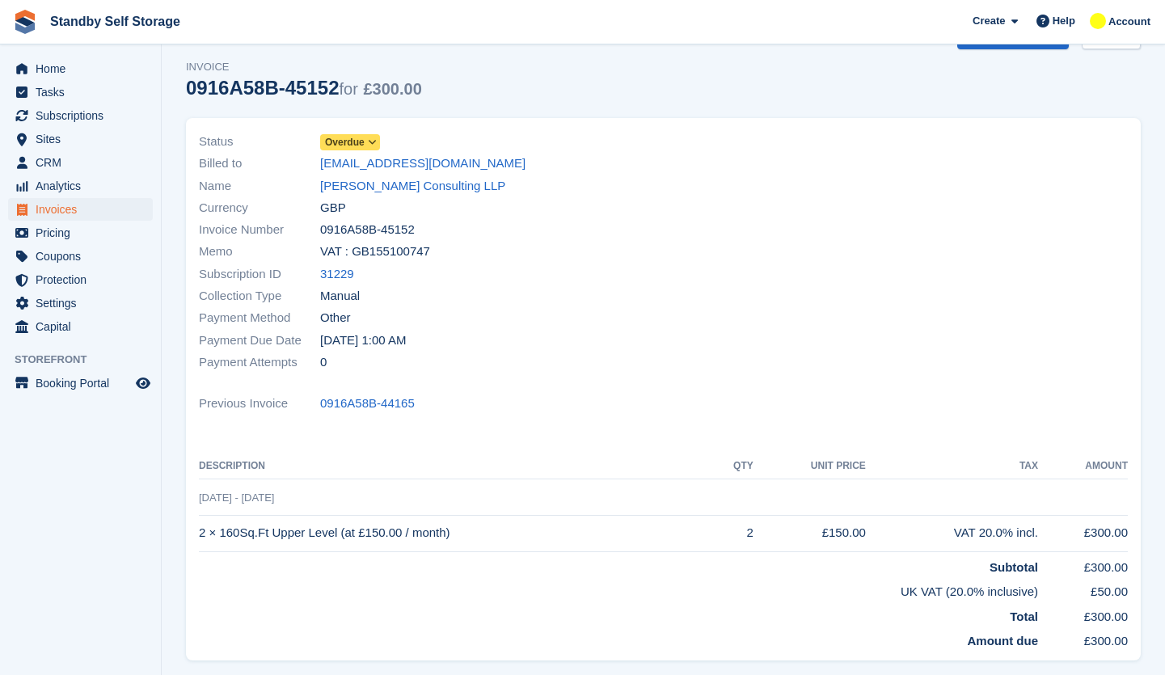
scroll to position [162, 0]
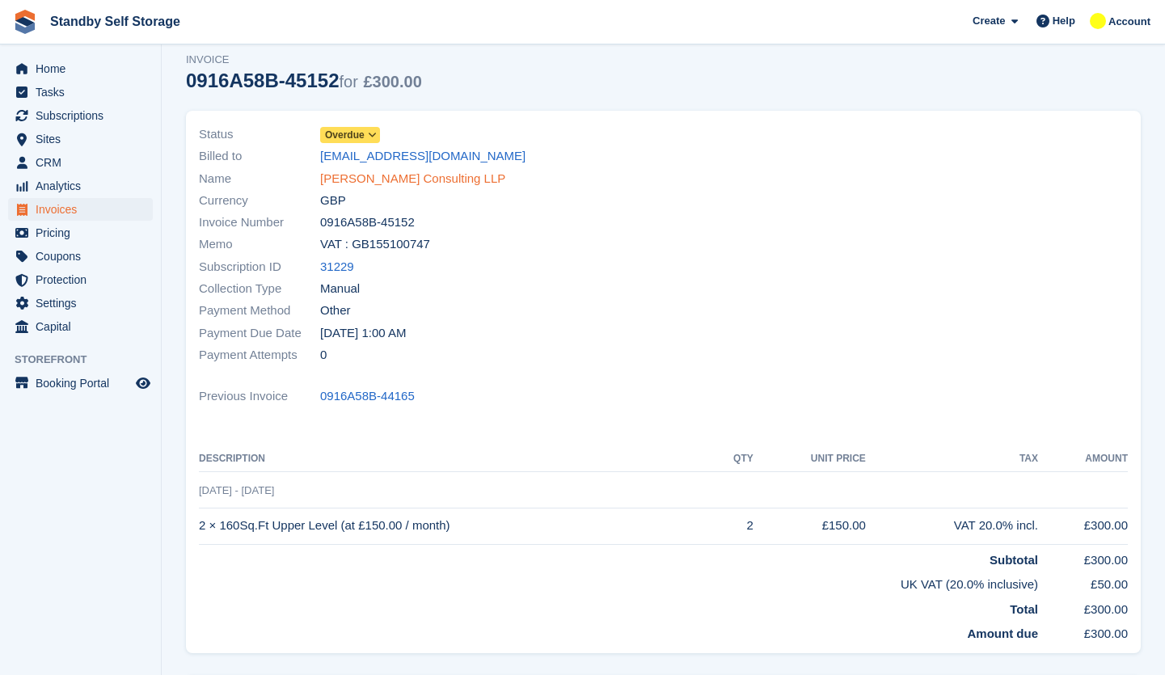
click at [390, 178] on link "[PERSON_NAME] Consulting LLP" at bounding box center [412, 179] width 185 height 19
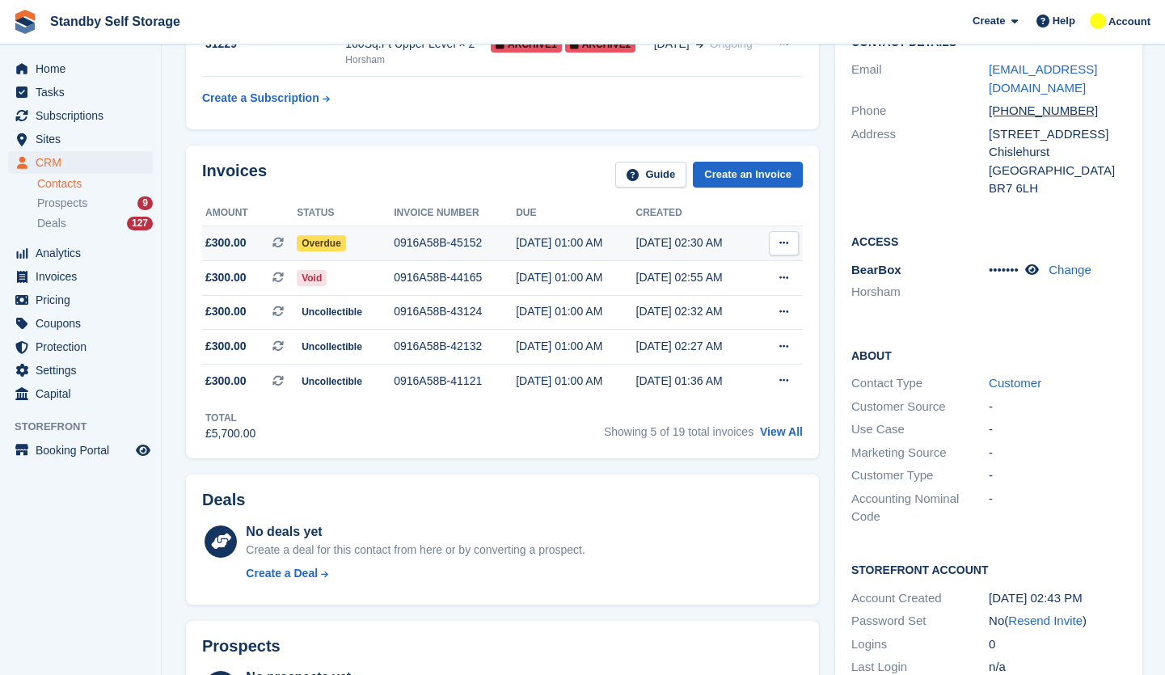
scroll to position [323, 0]
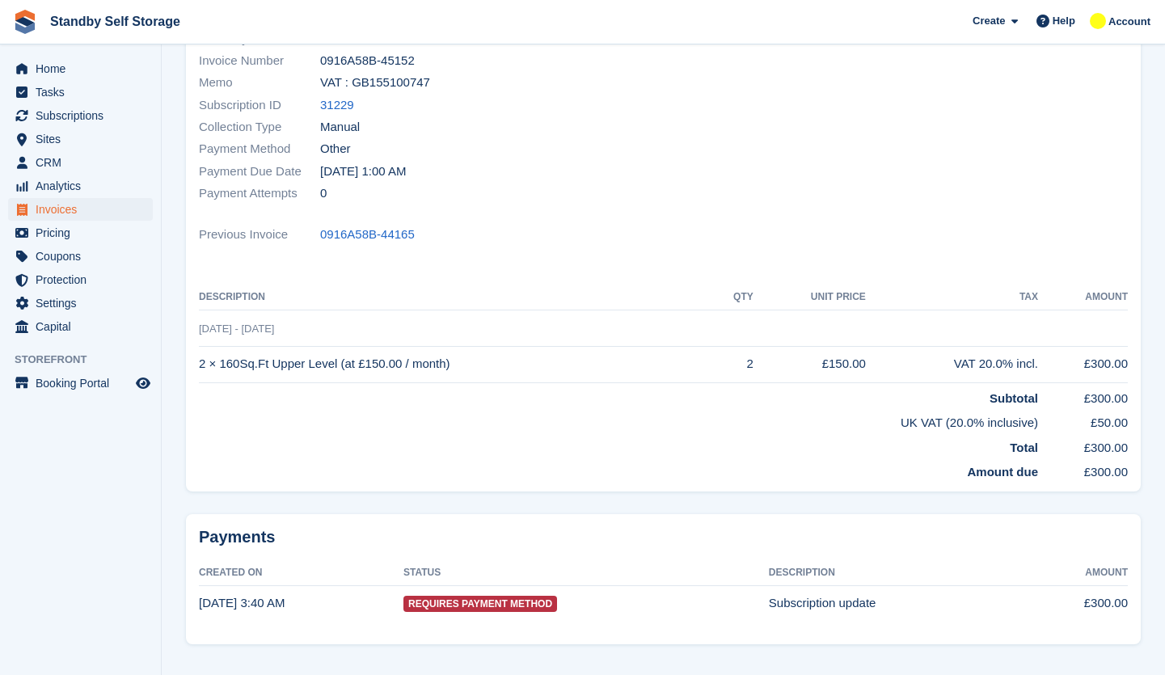
scroll to position [162, 0]
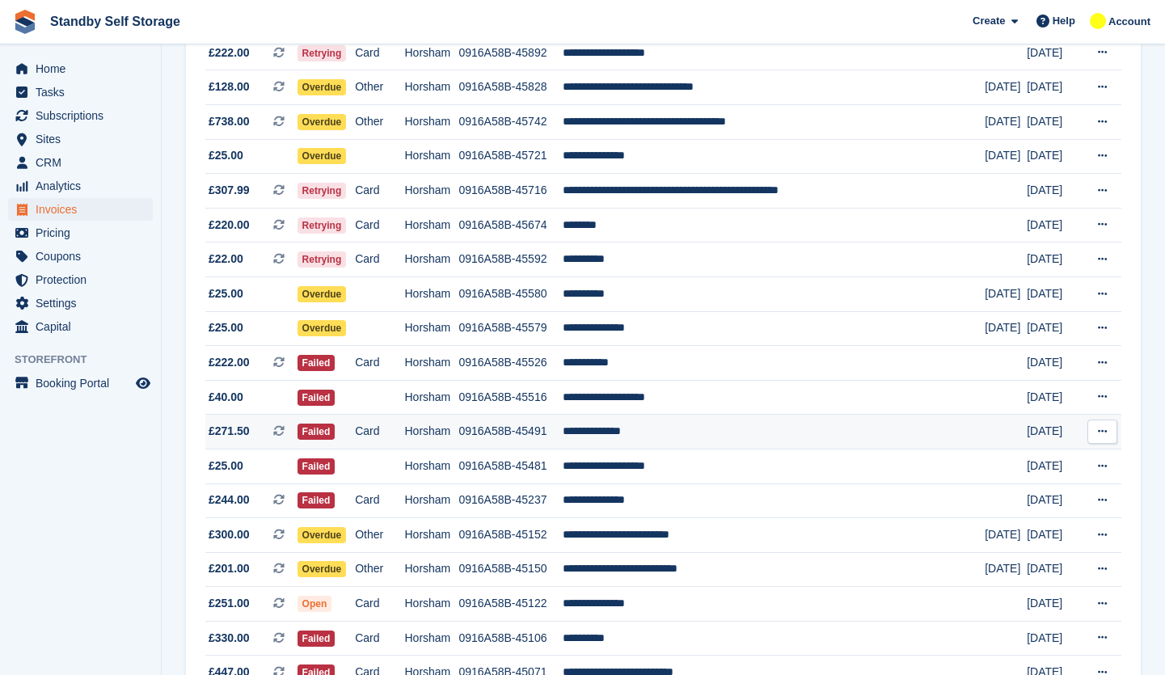
scroll to position [485, 0]
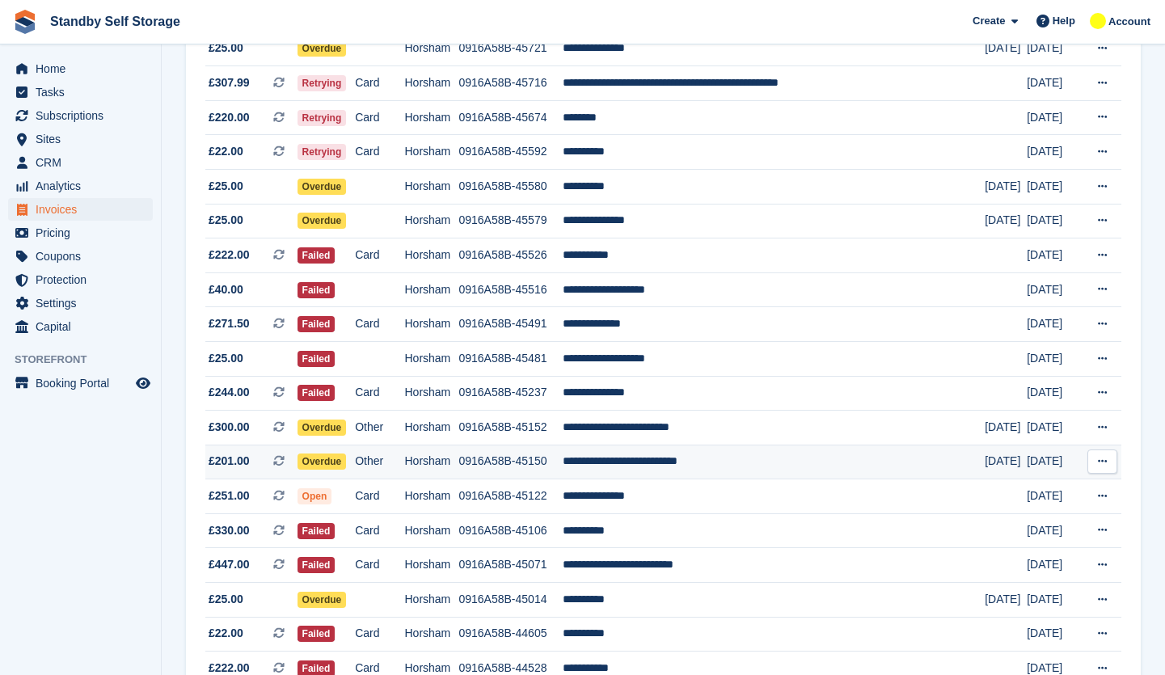
click at [394, 464] on td "Other" at bounding box center [379, 462] width 49 height 35
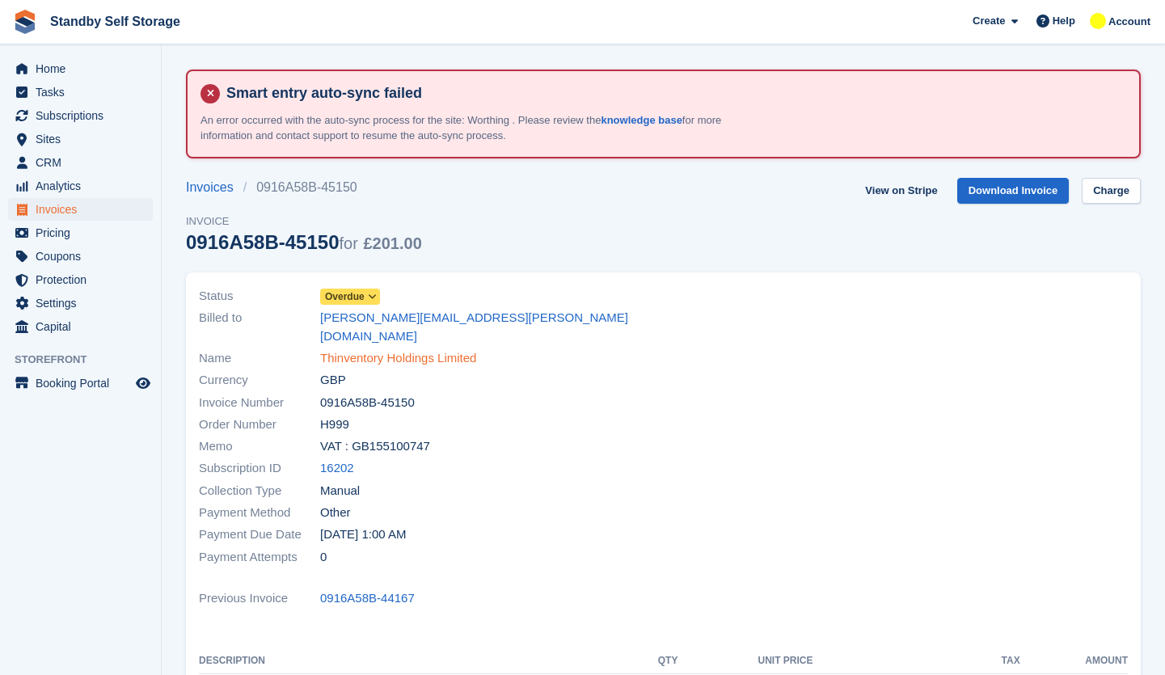
click at [356, 349] on link "Thinventory Holdings Limited" at bounding box center [398, 358] width 156 height 19
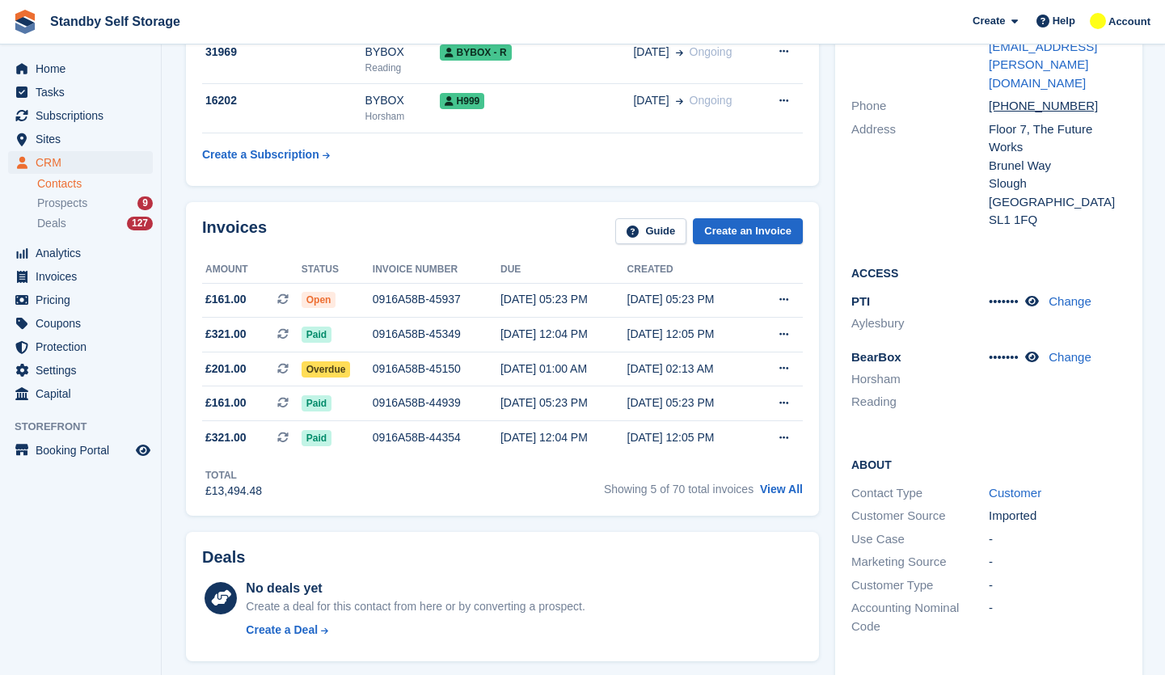
scroll to position [323, 0]
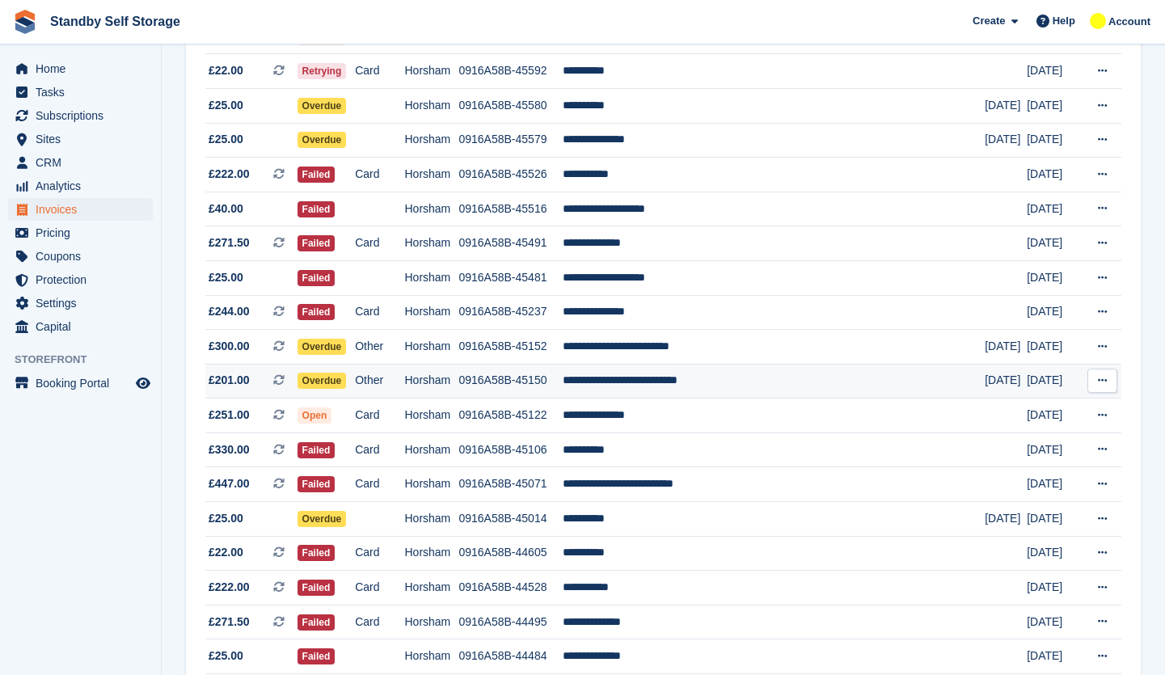
scroll to position [647, 0]
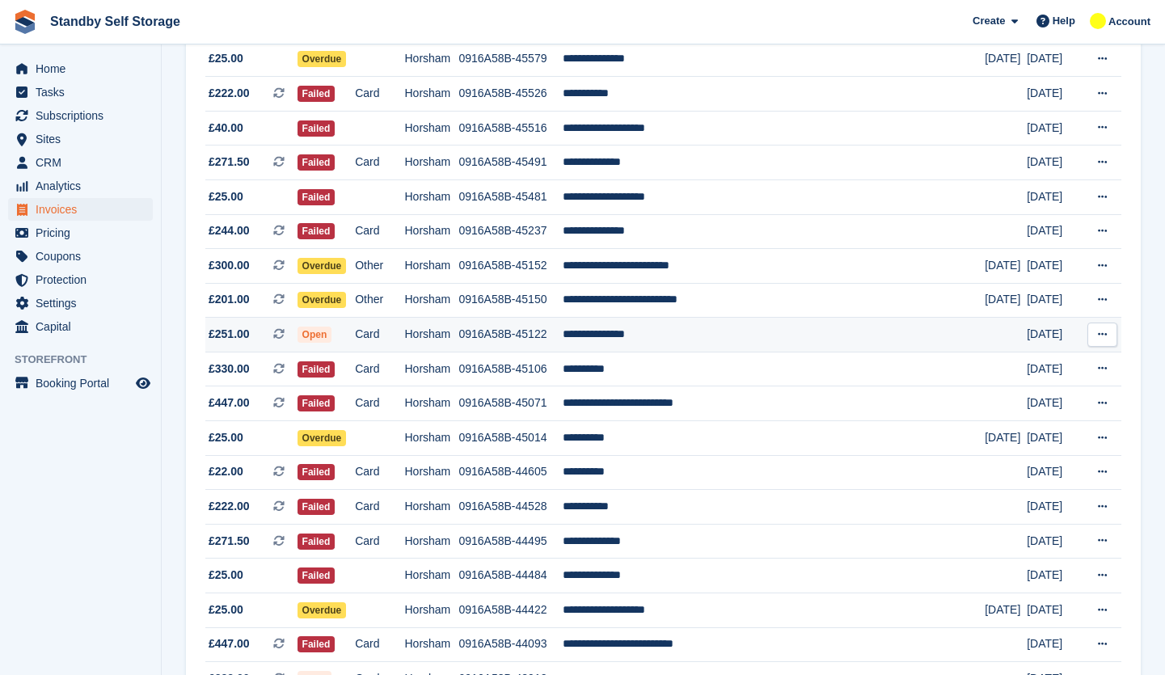
click at [563, 335] on td "0916A58B-45122" at bounding box center [510, 335] width 104 height 35
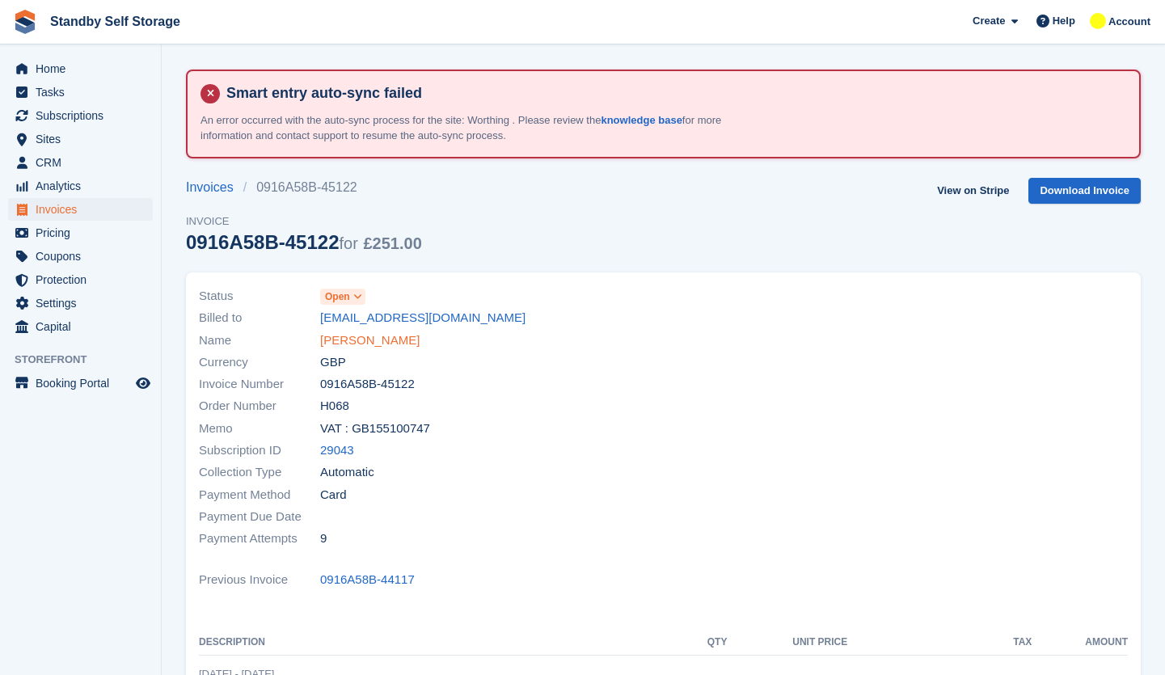
click at [385, 337] on link "[PERSON_NAME]" at bounding box center [369, 340] width 99 height 19
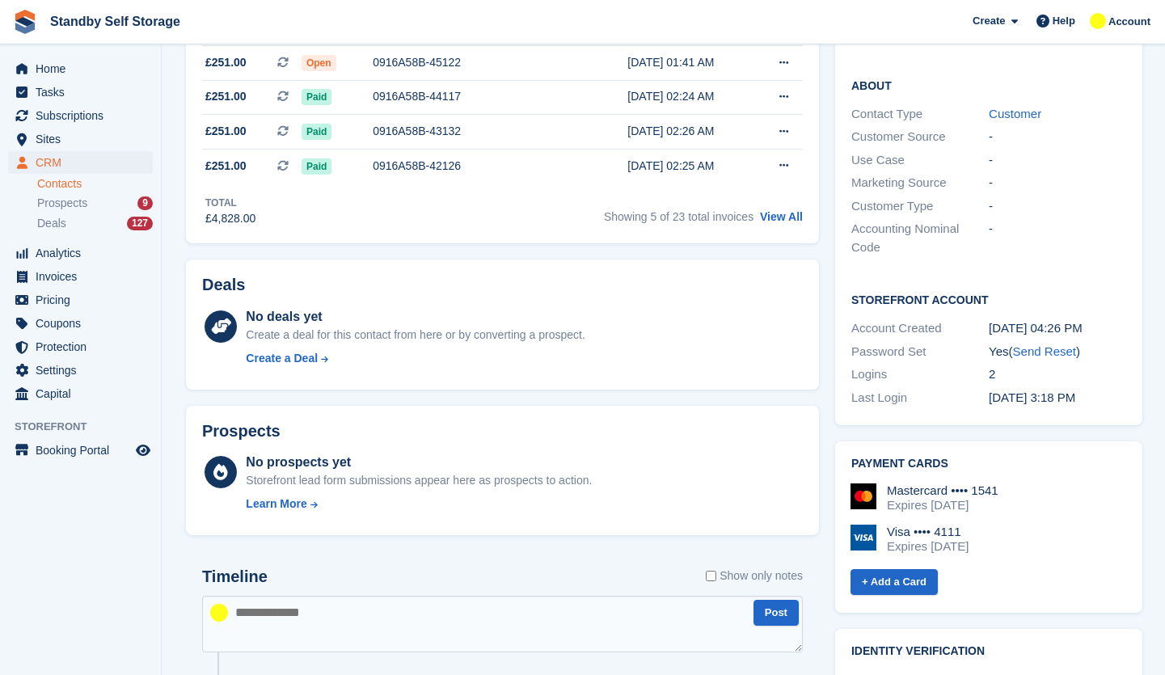
scroll to position [808, 0]
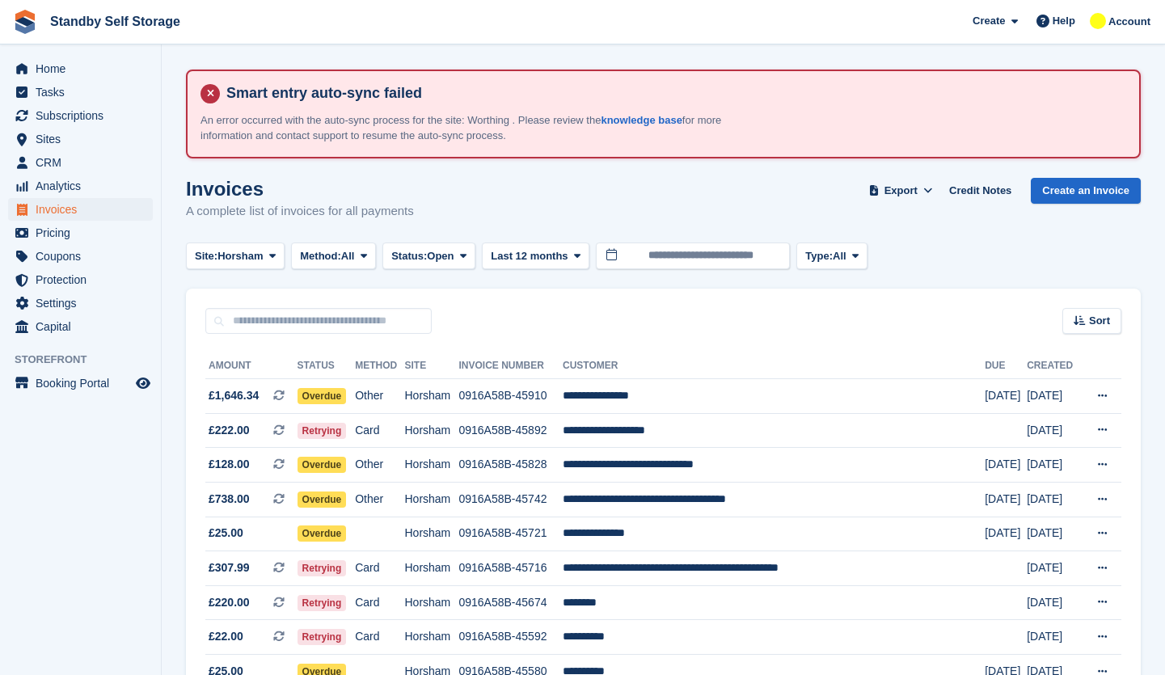
scroll to position [647, 0]
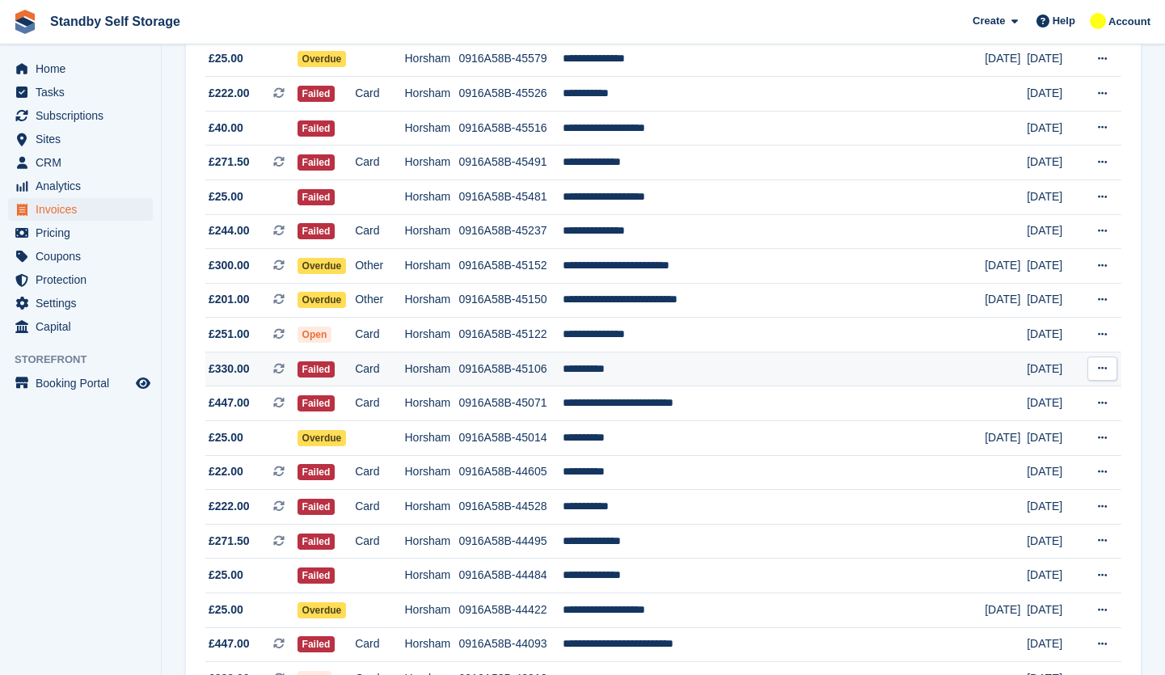
click at [551, 370] on td "0916A58B-45106" at bounding box center [510, 369] width 104 height 35
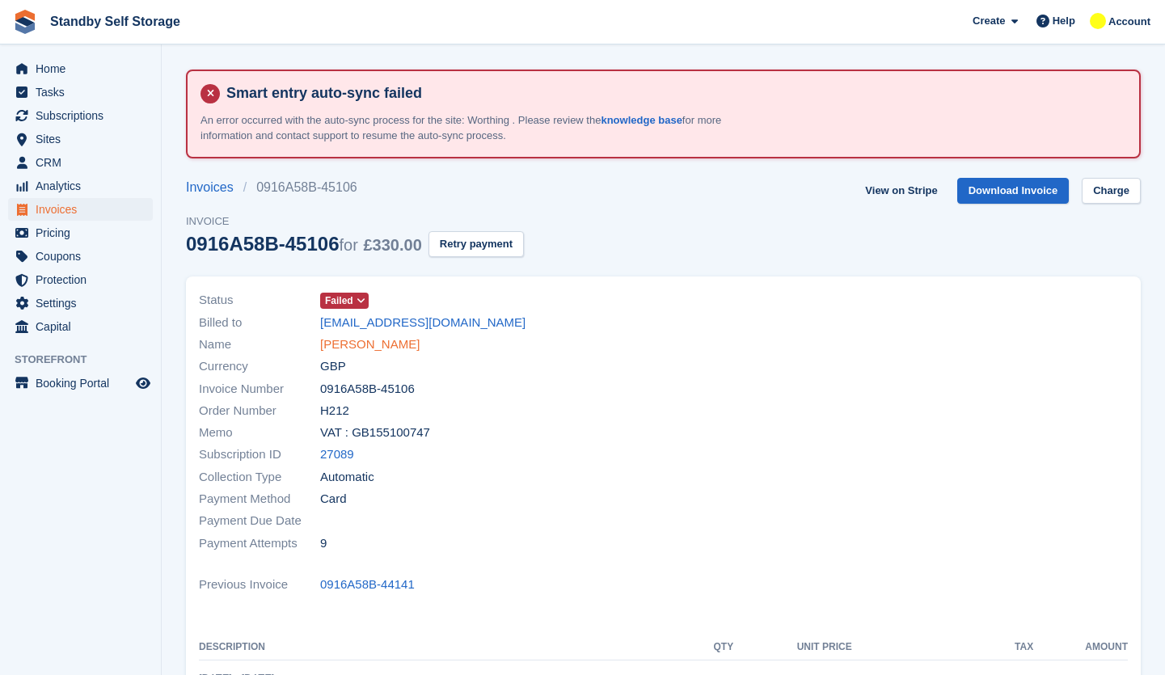
click at [360, 335] on link "[PERSON_NAME]" at bounding box center [369, 344] width 99 height 19
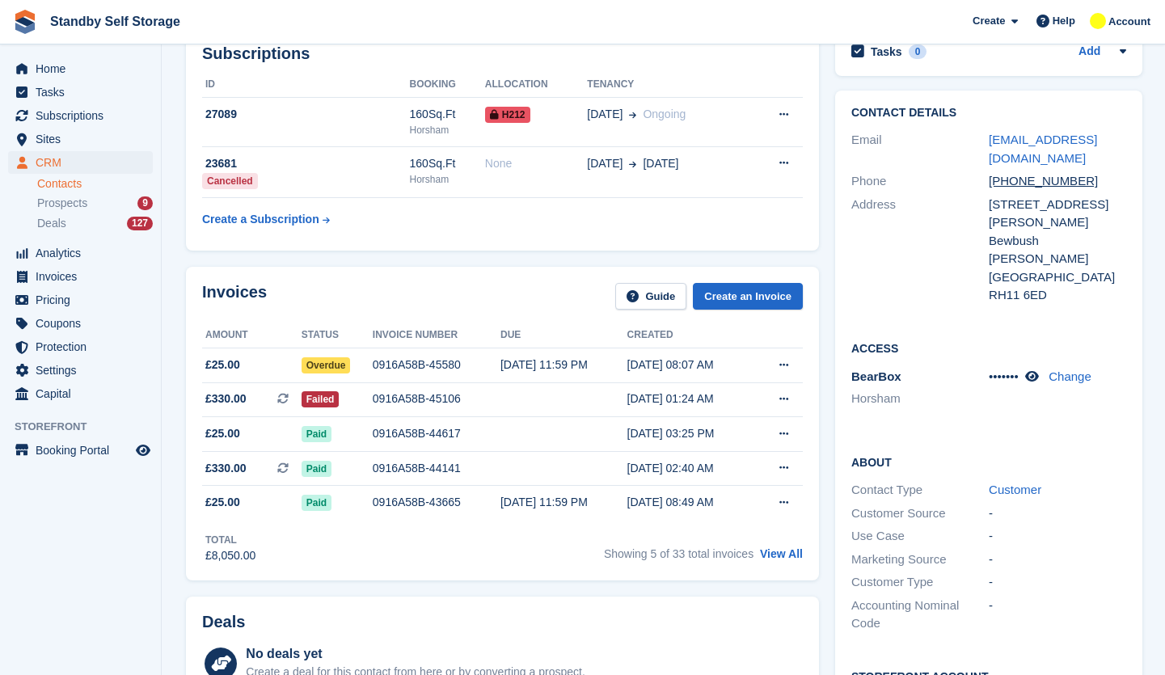
scroll to position [162, 0]
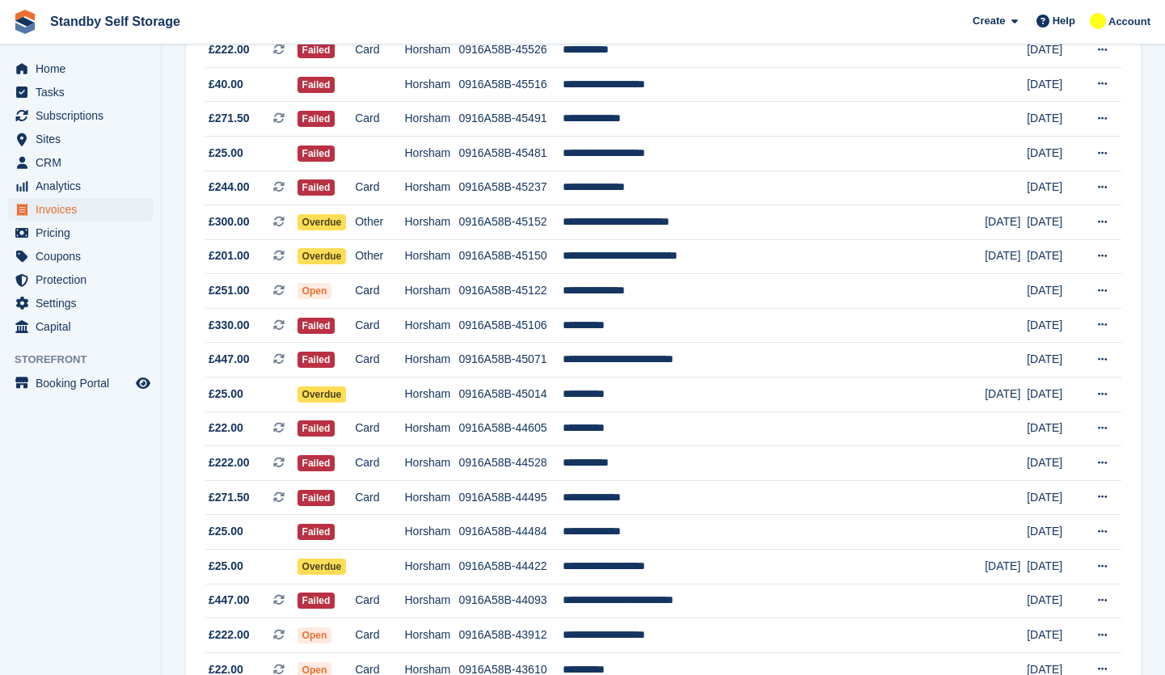
scroll to position [889, 0]
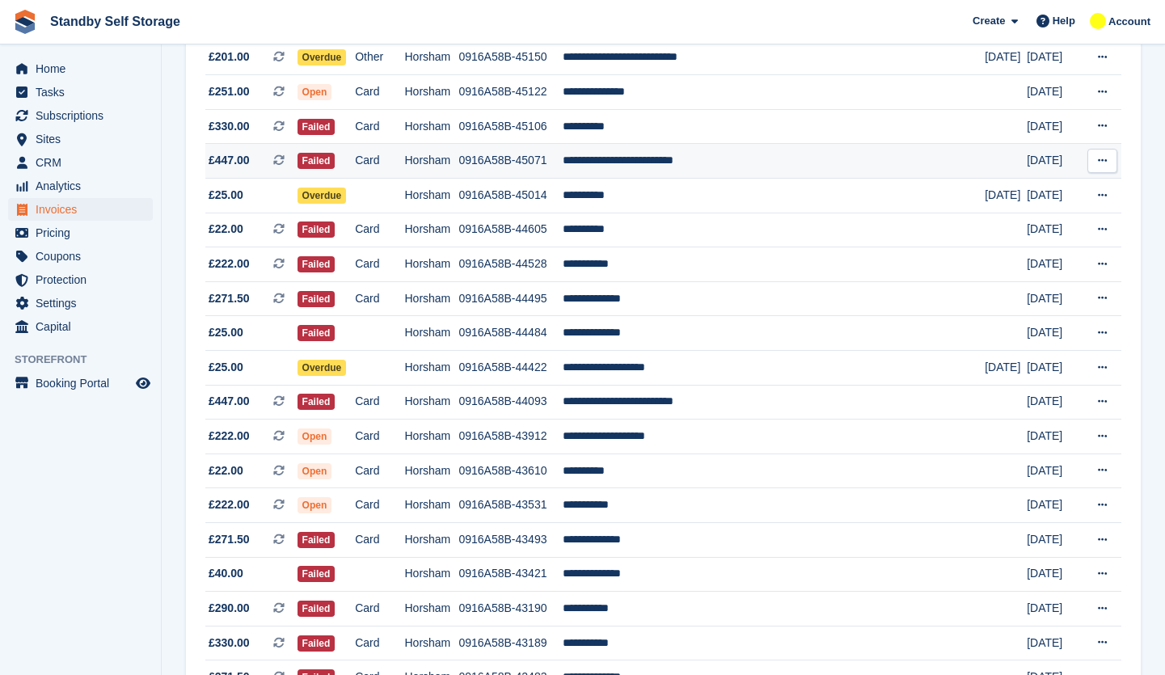
click at [660, 170] on td "**********" at bounding box center [774, 161] width 422 height 35
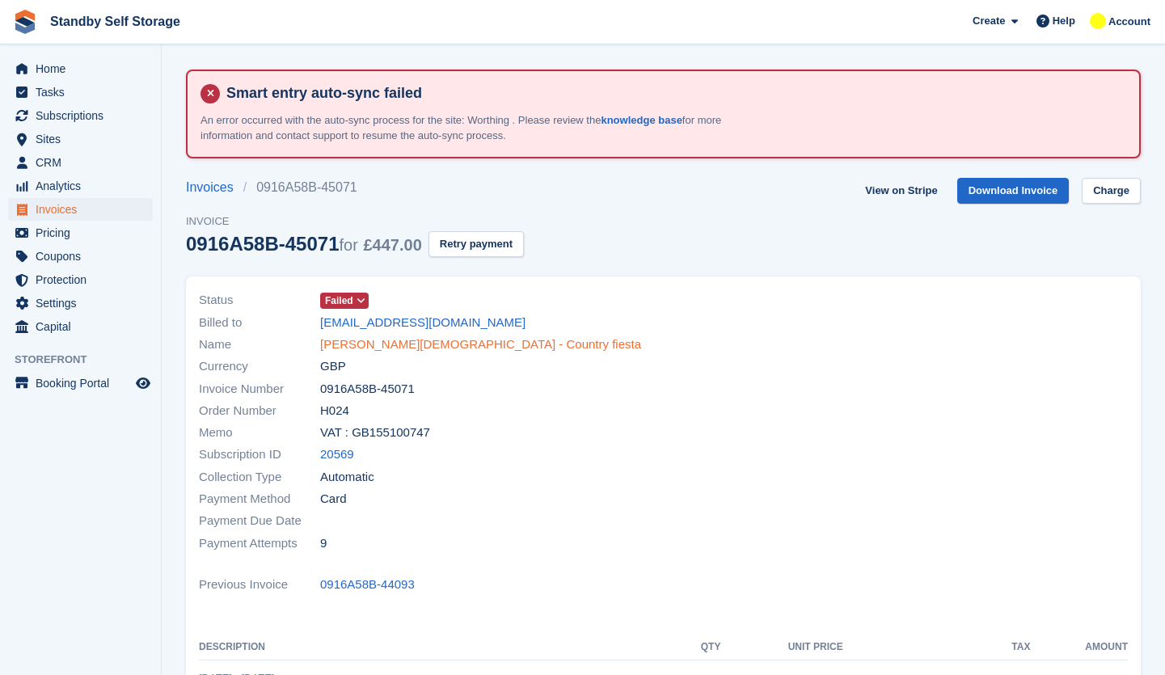
click at [380, 346] on link "Debbie Gay - Country fiesta" at bounding box center [480, 344] width 321 height 19
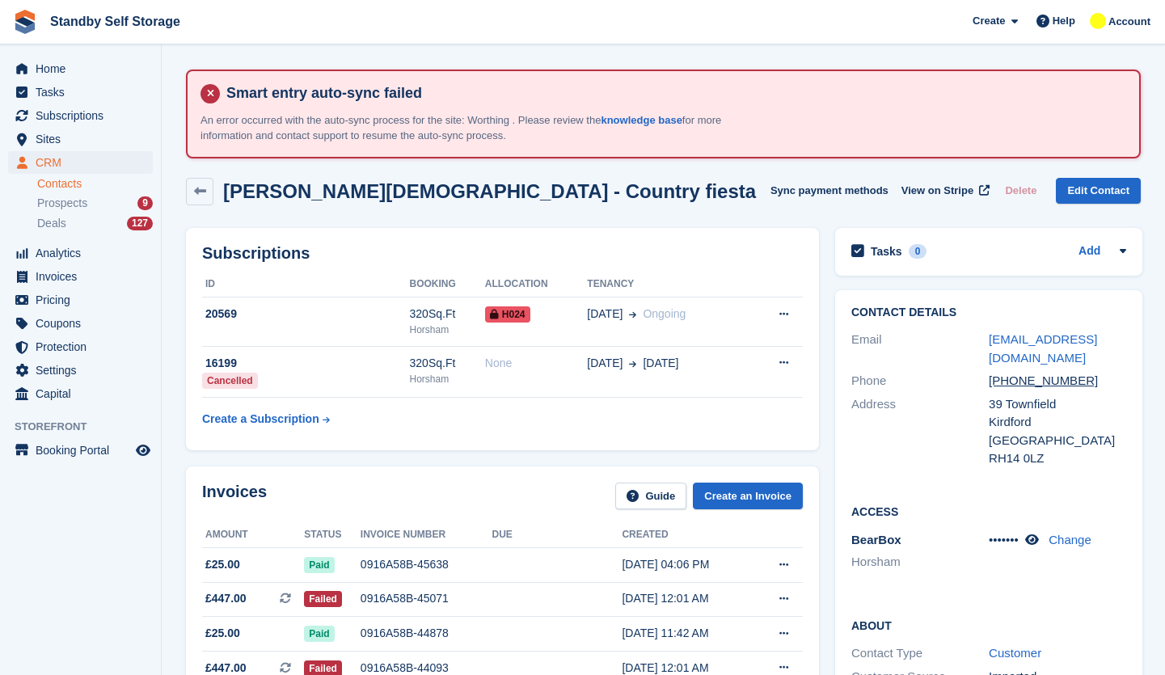
scroll to position [81, 0]
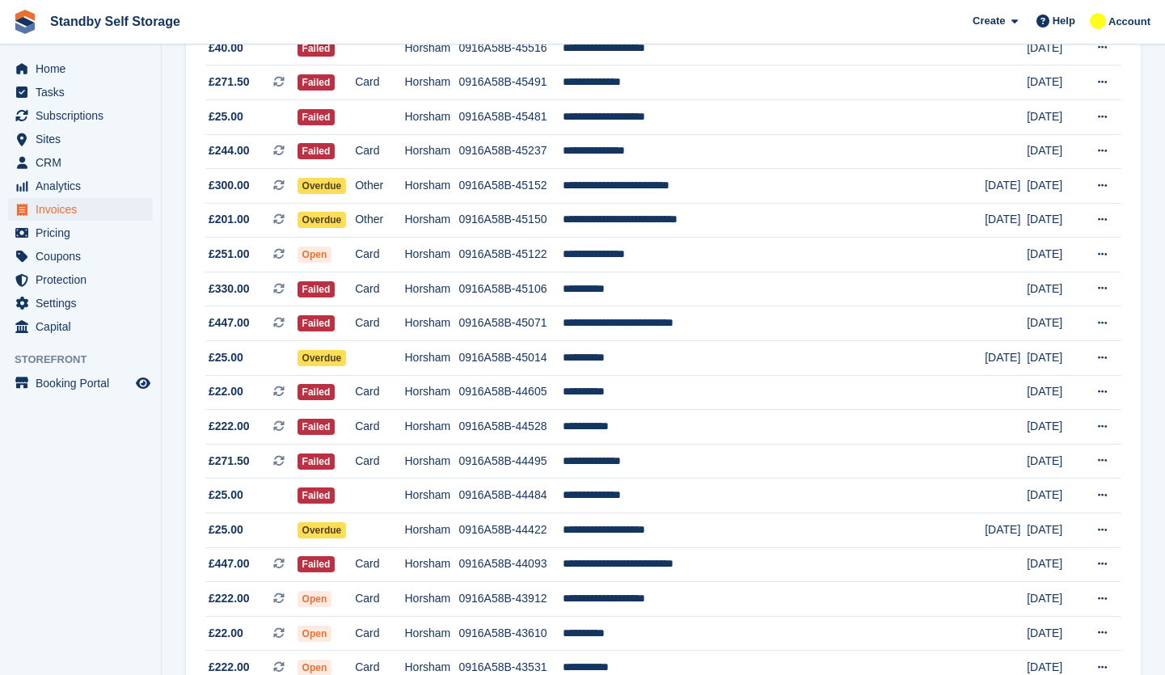
scroll to position [727, 0]
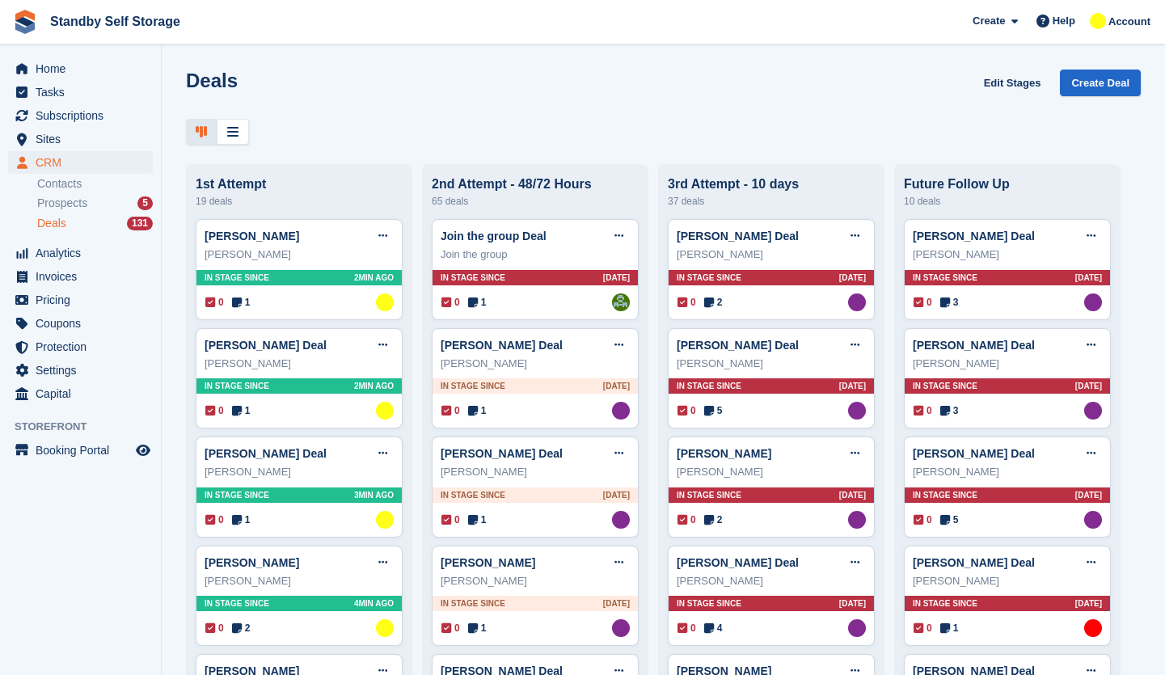
click at [740, 116] on div "Deals Edit Stages Create Deal" at bounding box center [663, 107] width 1003 height 75
click at [757, 103] on div "Deals Edit Stages Create Deal" at bounding box center [663, 93] width 955 height 46
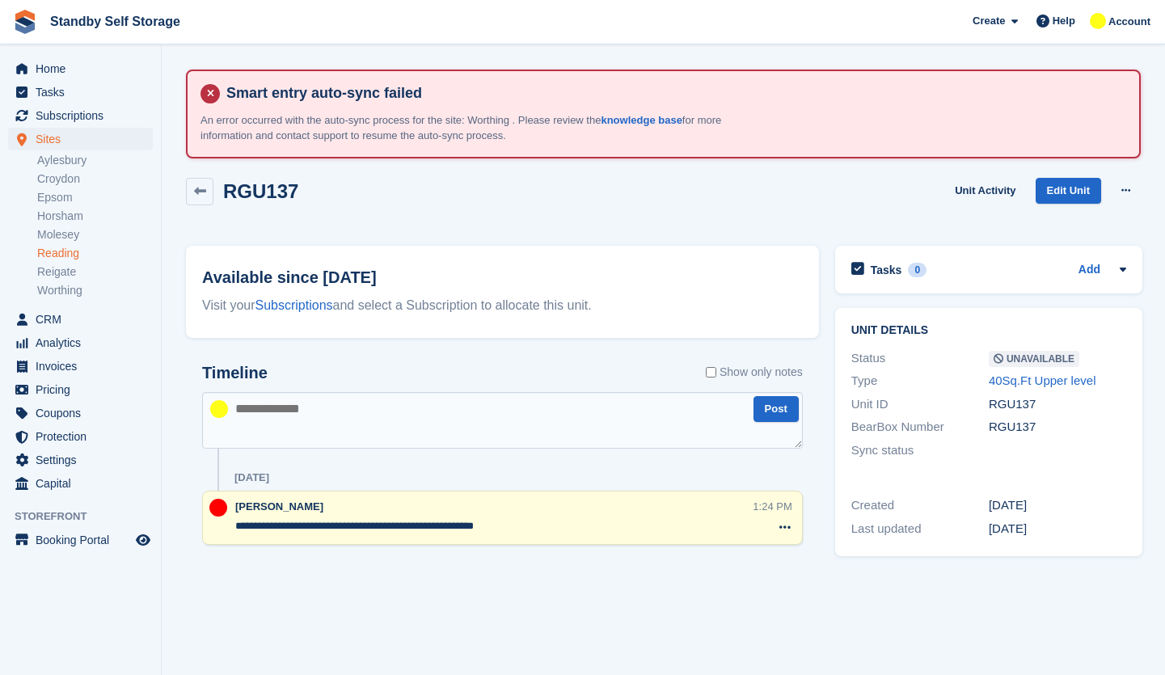
click at [521, 259] on div "Available since [DATE] Visit your Subscriptions and select a Subscription to al…" at bounding box center [502, 292] width 633 height 92
